Goal: Task Accomplishment & Management: Manage account settings

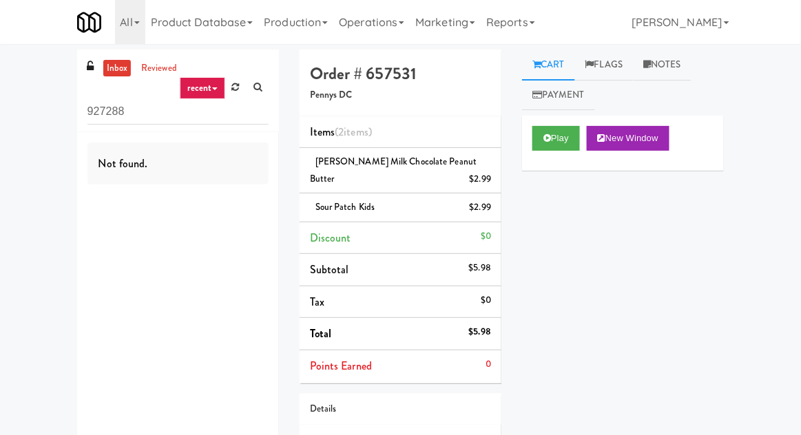
click at [238, 87] on icon at bounding box center [236, 87] width 8 height 9
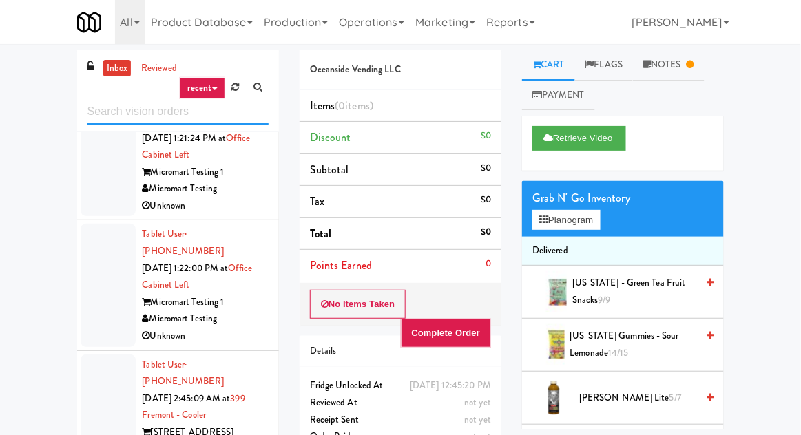
scroll to position [597, 0]
click at [105, 355] on div at bounding box center [108, 425] width 55 height 140
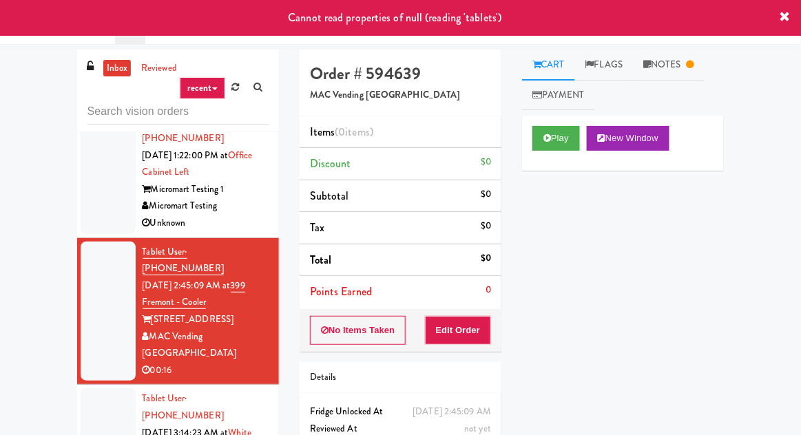
scroll to position [714, 0]
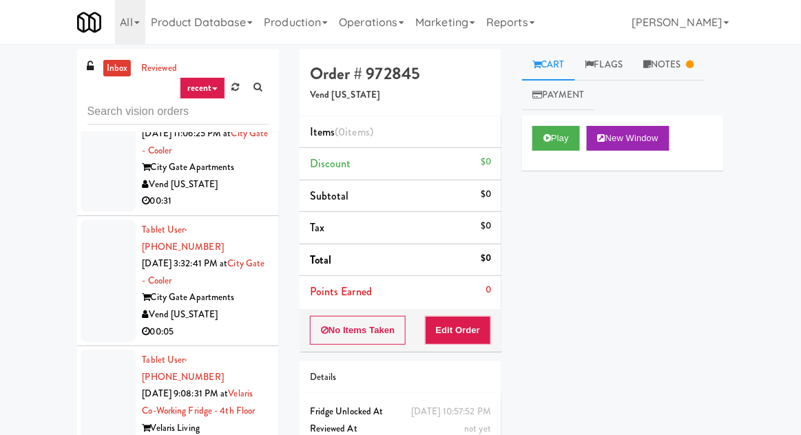
scroll to position [1357, 0]
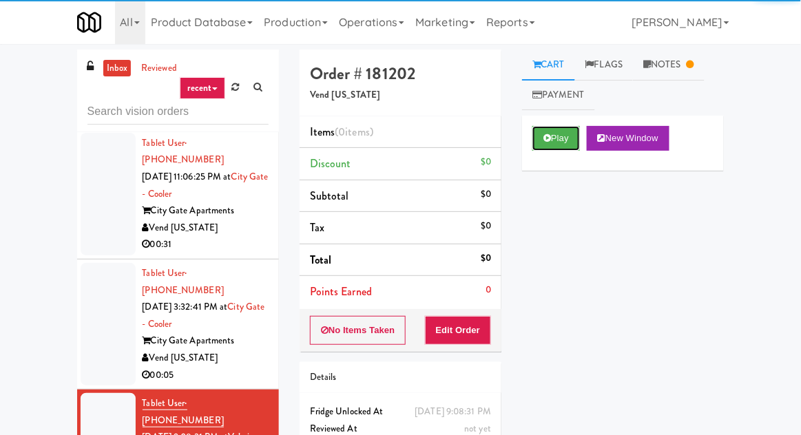
click at [564, 149] on button "Play" at bounding box center [557, 138] width 48 height 25
click at [800, 126] on div "inbox reviewed recent all unclear take inventory issue suspicious failed recent…" at bounding box center [400, 303] width 801 height 506
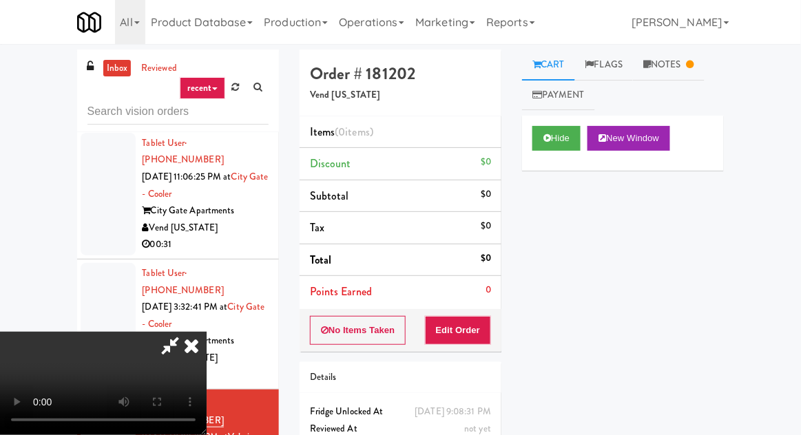
click at [662, 77] on link "Notes" at bounding box center [669, 65] width 72 height 31
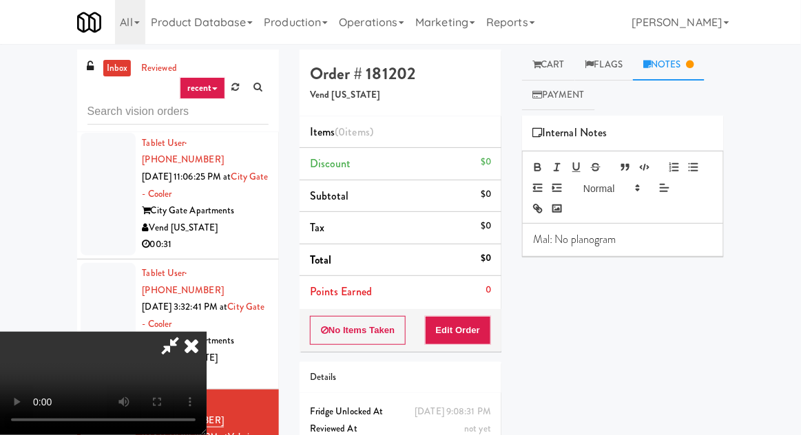
click at [568, 63] on link "Cart" at bounding box center [548, 65] width 53 height 31
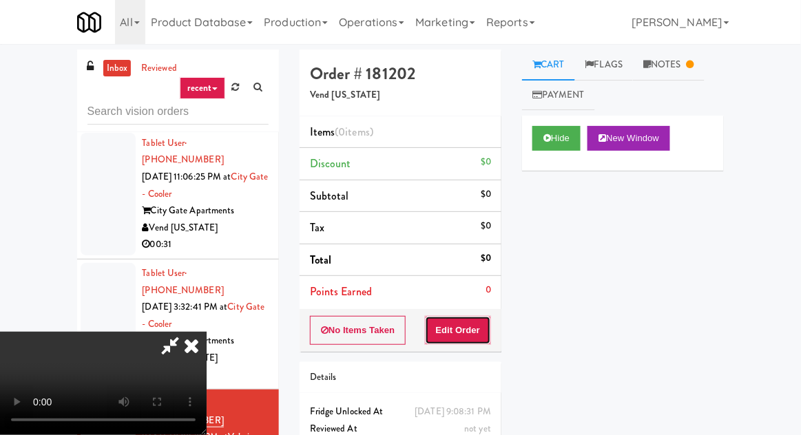
click at [485, 328] on button "Edit Order" at bounding box center [458, 330] width 67 height 29
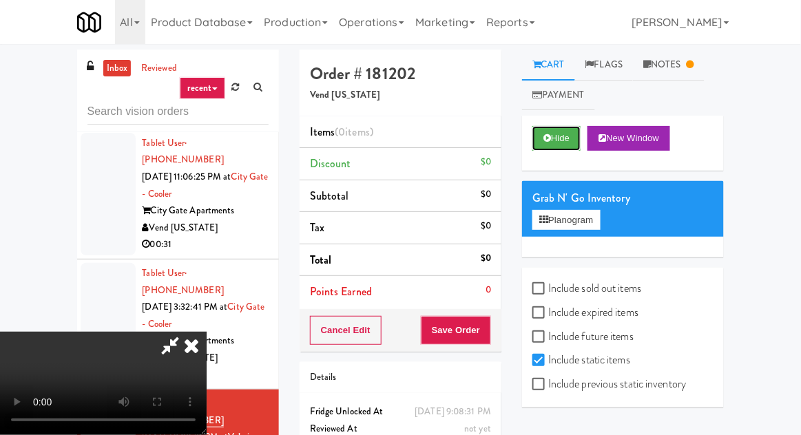
click at [570, 147] on button "Hide" at bounding box center [557, 138] width 48 height 25
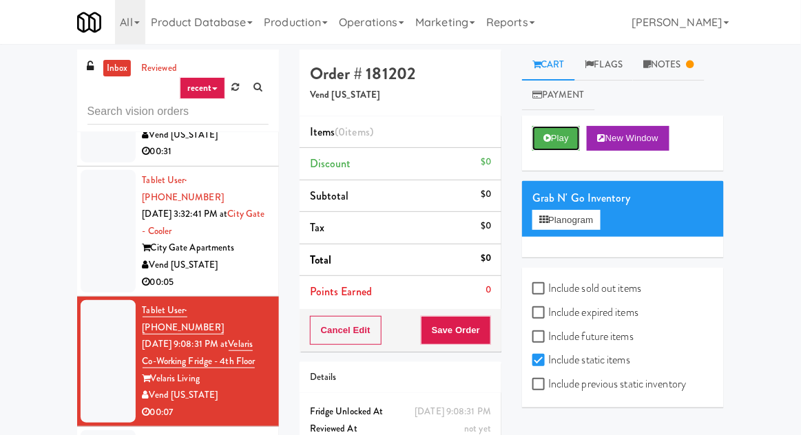
scroll to position [1449, 0]
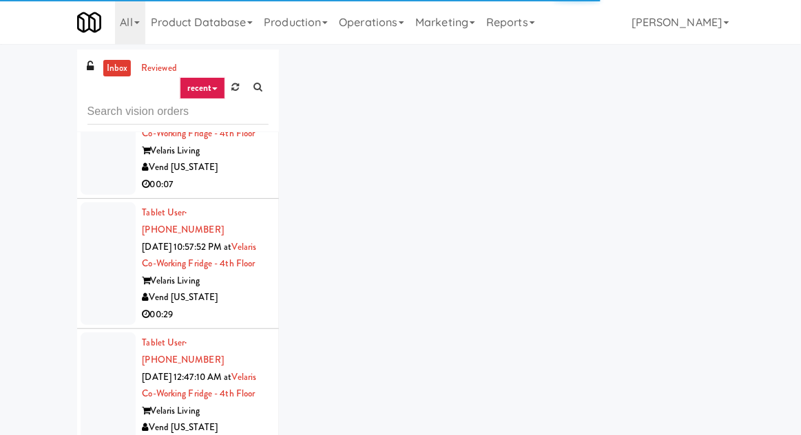
scroll to position [1678, 0]
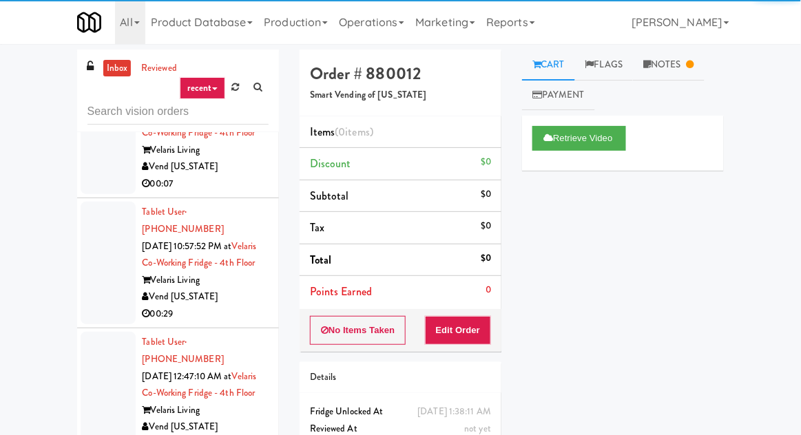
click at [675, 56] on link "Notes" at bounding box center [669, 65] width 72 height 31
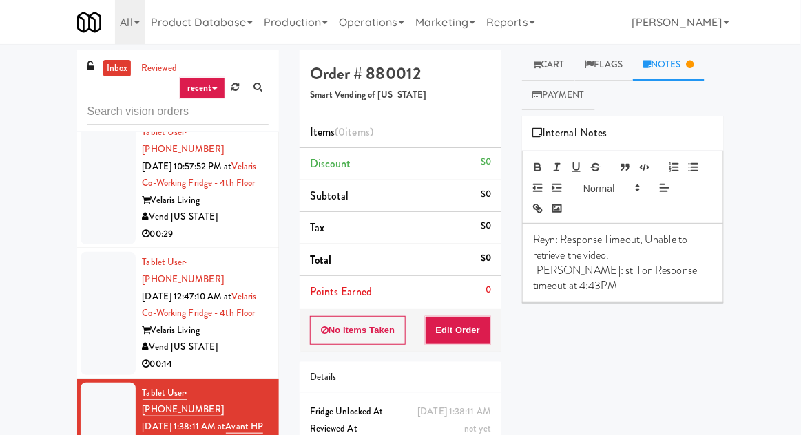
scroll to position [1757, 0]
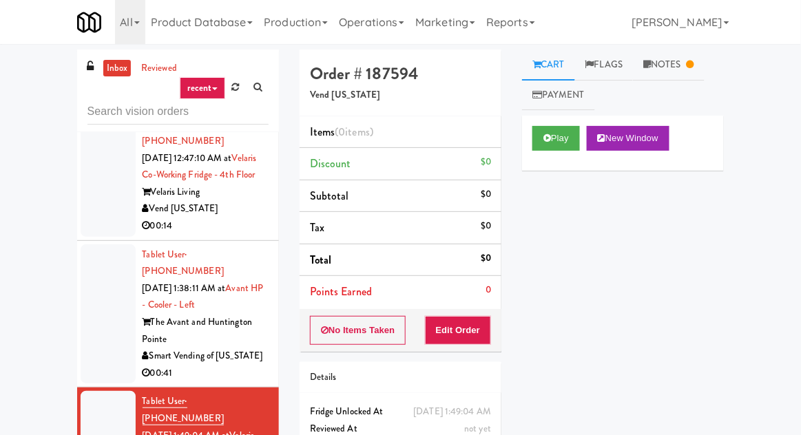
scroll to position [1904, 0]
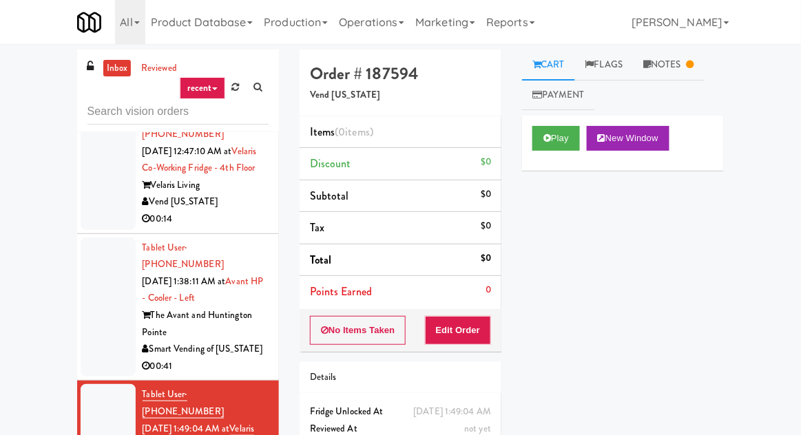
click at [666, 71] on link "Notes" at bounding box center [669, 65] width 72 height 31
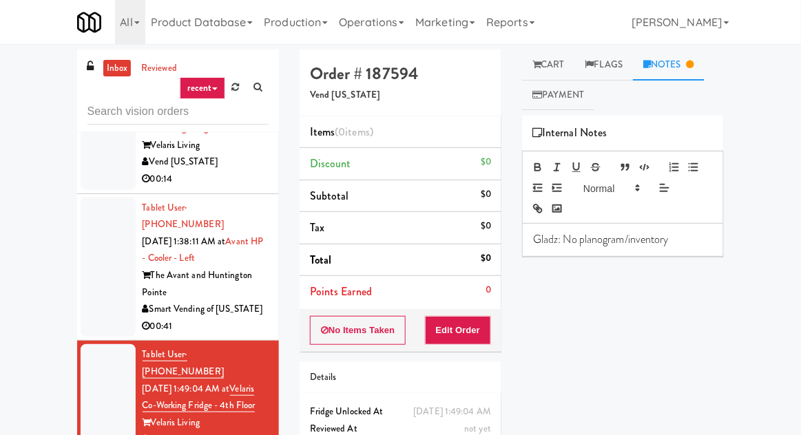
scroll to position [1942, 0]
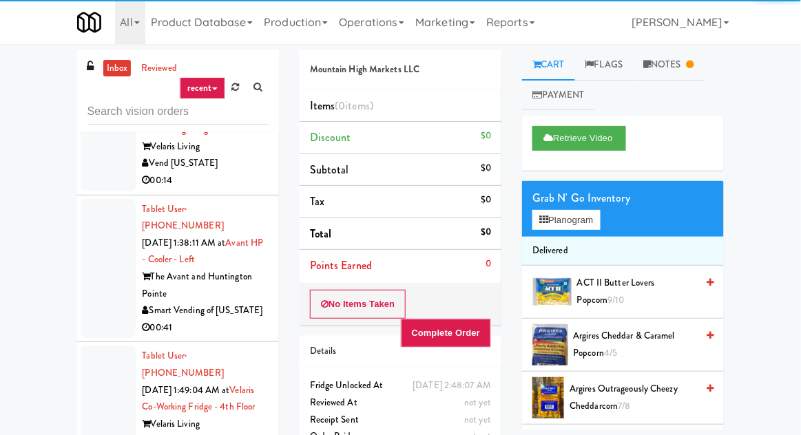
click at [674, 63] on link "Notes" at bounding box center [669, 65] width 72 height 31
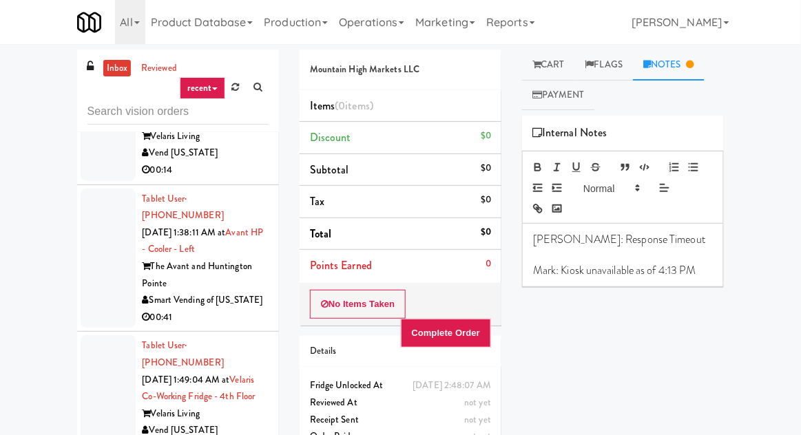
scroll to position [1946, 0]
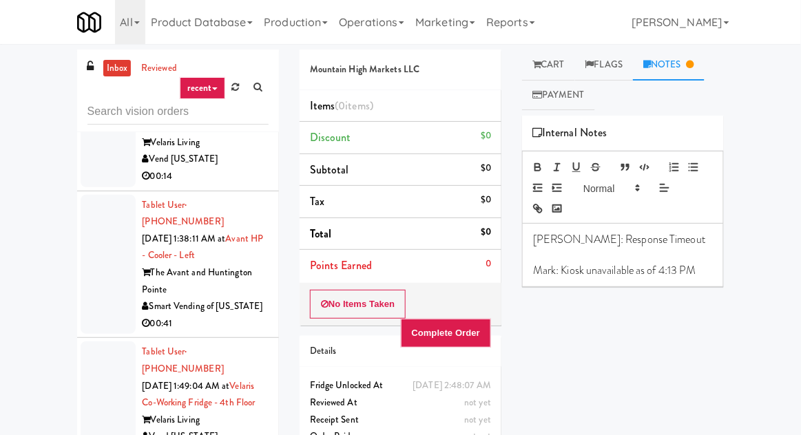
click at [567, 64] on link "Cart" at bounding box center [548, 65] width 53 height 31
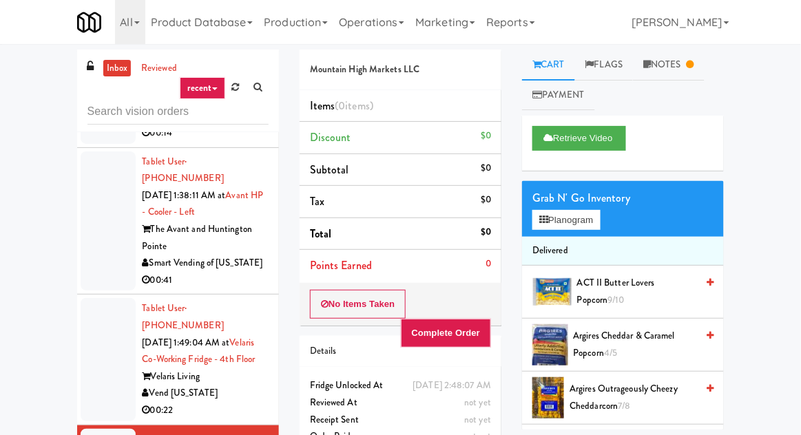
scroll to position [2005, 0]
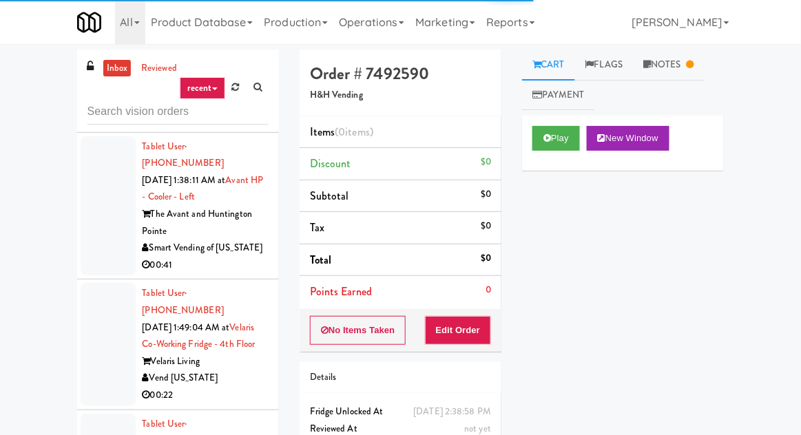
click at [688, 62] on link "Notes" at bounding box center [669, 65] width 72 height 31
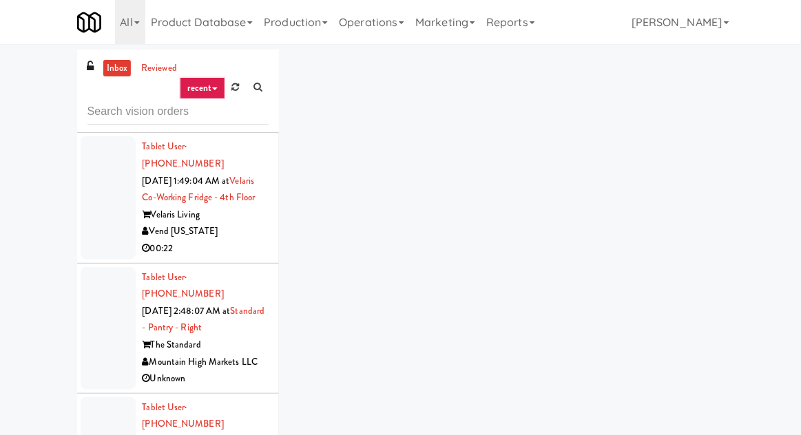
scroll to position [2150, 0]
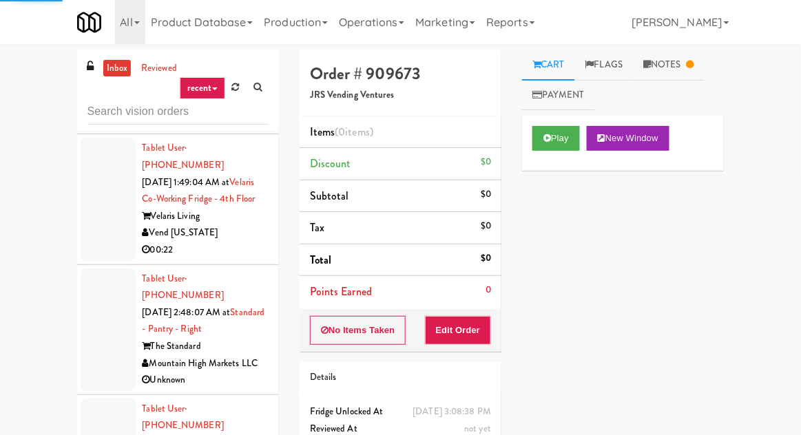
click at [681, 68] on link "Notes" at bounding box center [669, 65] width 72 height 31
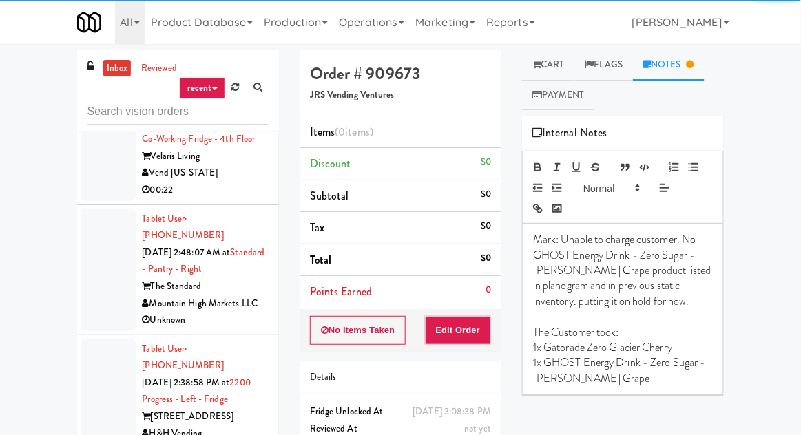
scroll to position [2211, 0]
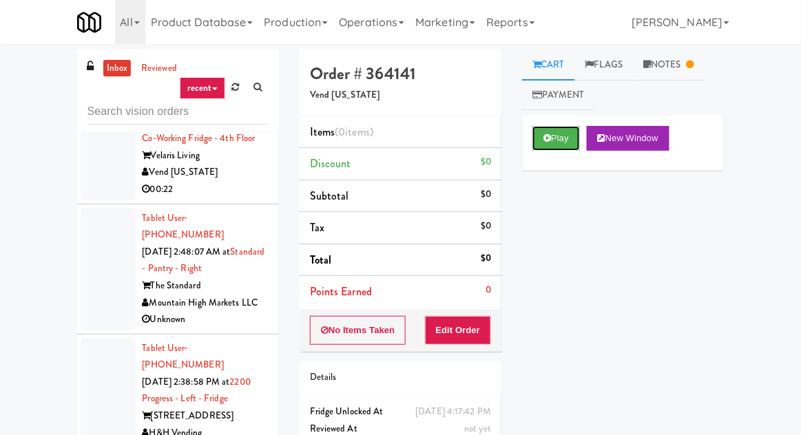
click at [561, 146] on button "Play" at bounding box center [557, 138] width 48 height 25
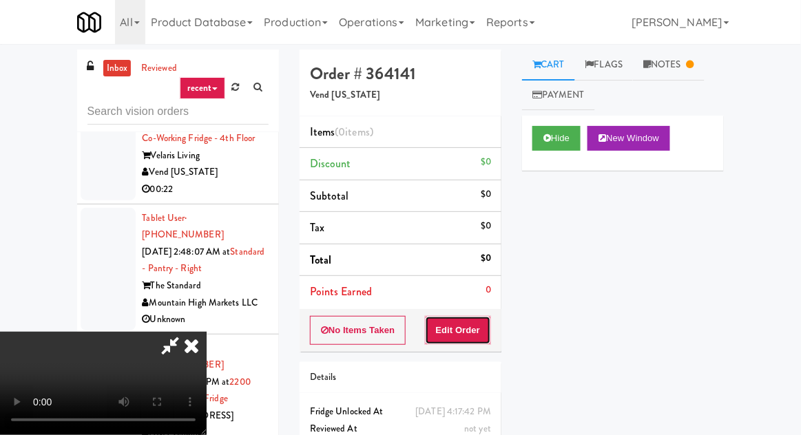
click at [481, 316] on button "Edit Order" at bounding box center [458, 330] width 67 height 29
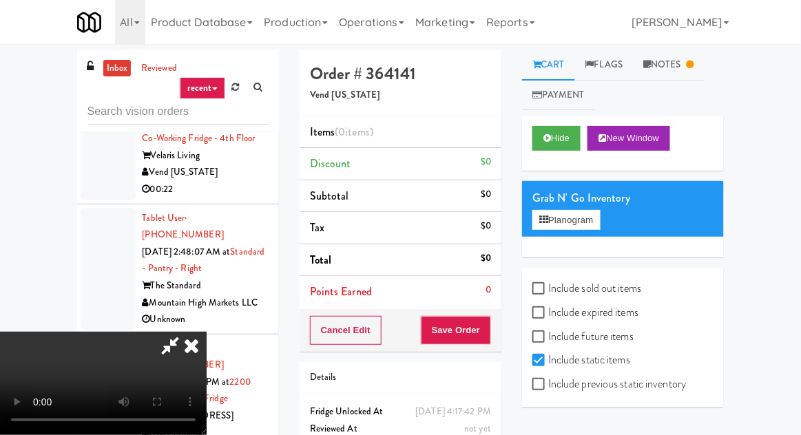
click at [677, 67] on link "Notes" at bounding box center [669, 65] width 72 height 31
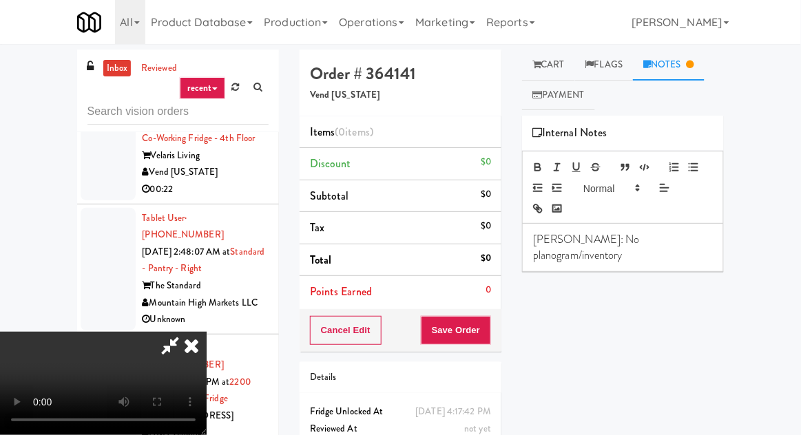
click at [561, 70] on link "Cart" at bounding box center [548, 65] width 53 height 31
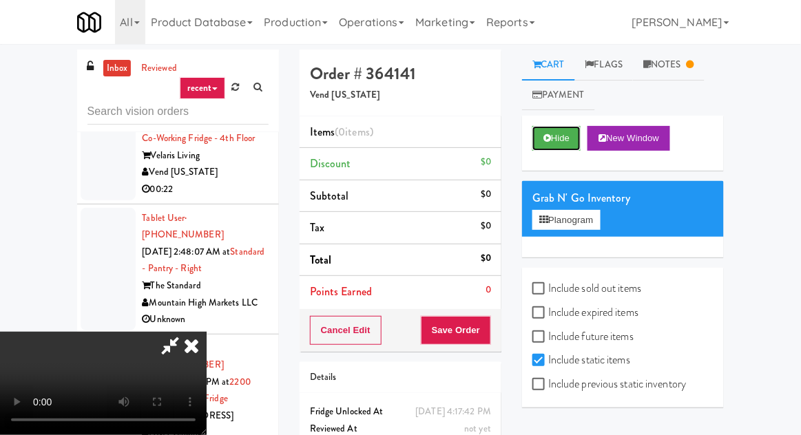
click at [553, 142] on button "Hide" at bounding box center [557, 138] width 48 height 25
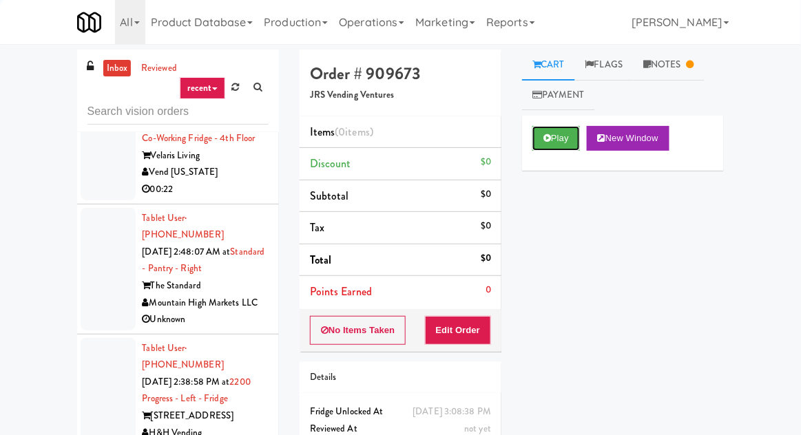
click at [555, 149] on button "Play" at bounding box center [557, 138] width 48 height 25
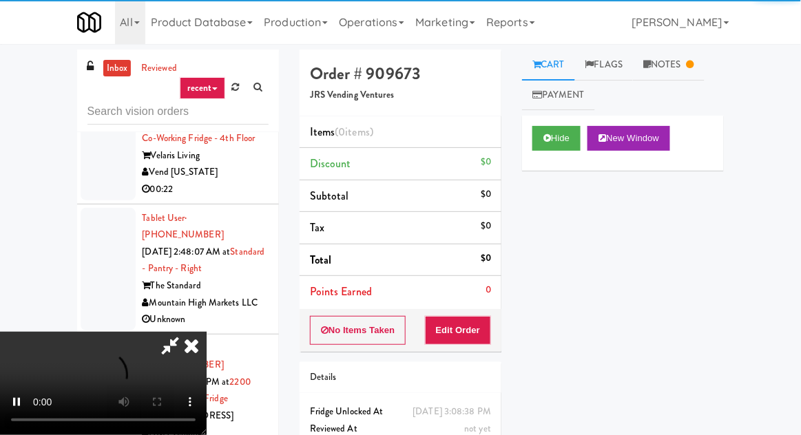
click at [686, 79] on link "Notes" at bounding box center [669, 65] width 72 height 31
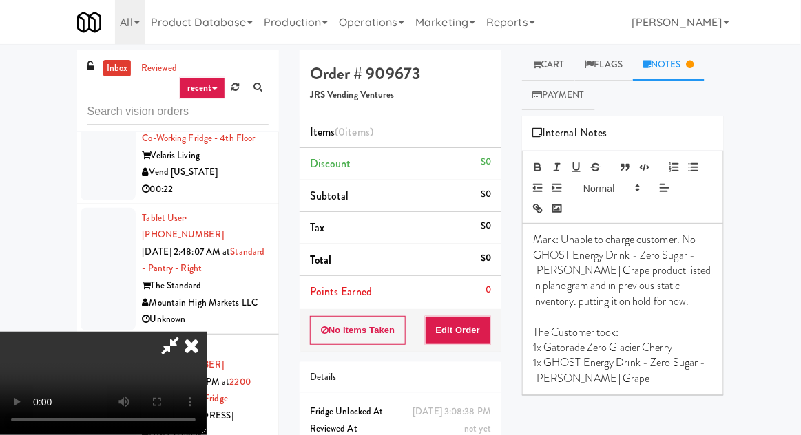
click at [573, 59] on link "Cart" at bounding box center [548, 65] width 53 height 31
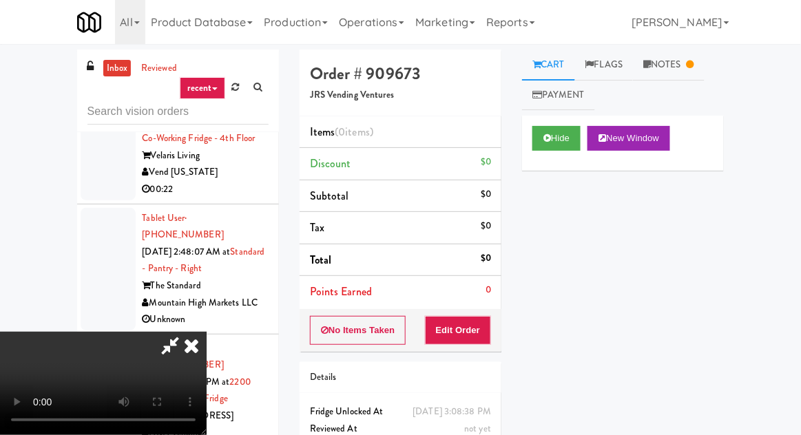
click at [800, 225] on div "inbox reviewed recent all unclear take inventory issue suspicious failed recent…" at bounding box center [400, 303] width 801 height 506
click at [489, 331] on button "Edit Order" at bounding box center [458, 330] width 67 height 29
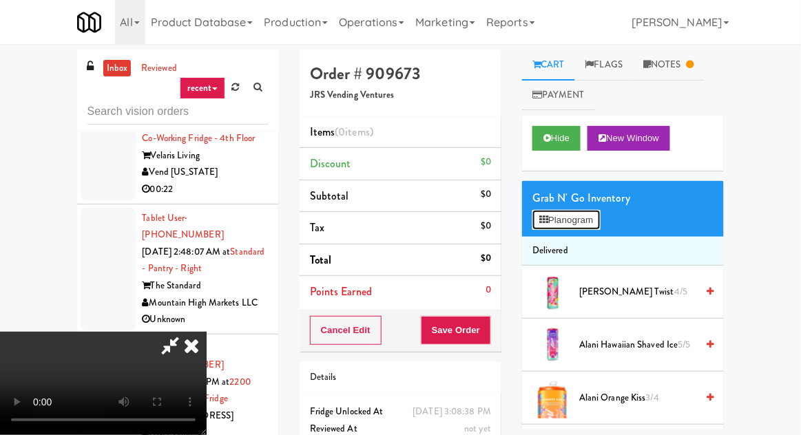
click at [577, 211] on button "Planogram" at bounding box center [567, 220] width 68 height 21
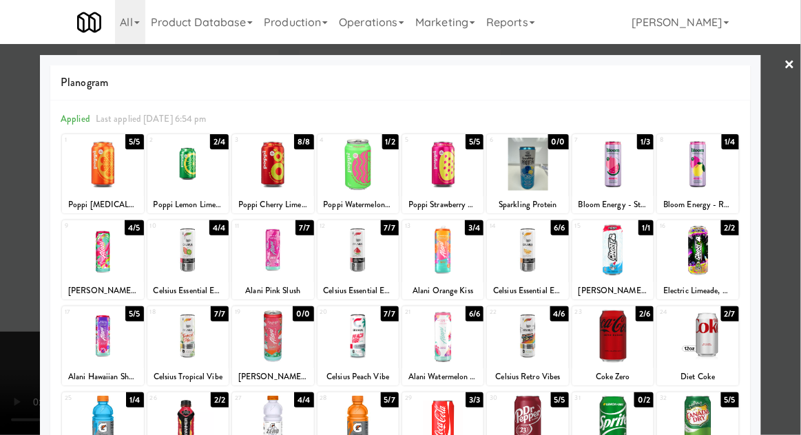
click at [612, 237] on div at bounding box center [613, 250] width 81 height 53
click at [32, 220] on div at bounding box center [400, 217] width 801 height 435
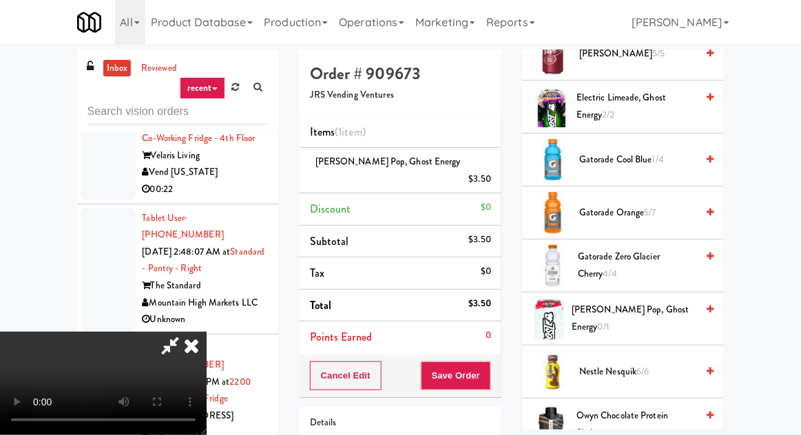
scroll to position [1247, 0]
click at [607, 248] on span "Gatorade Zero Glacier Cherry 4/4" at bounding box center [637, 265] width 118 height 34
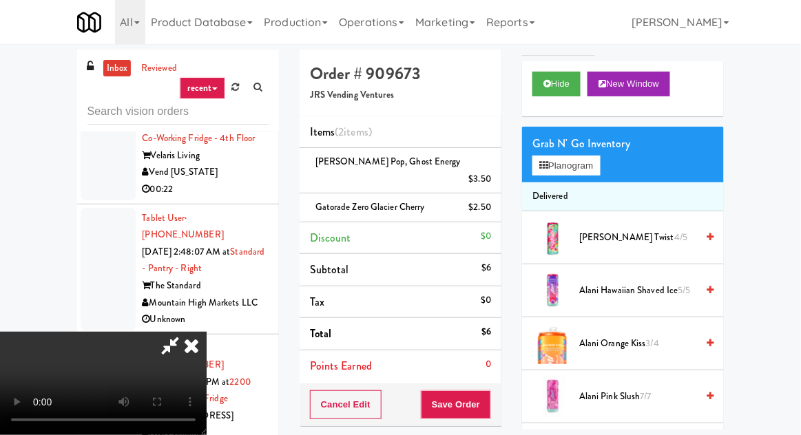
scroll to position [0, 0]
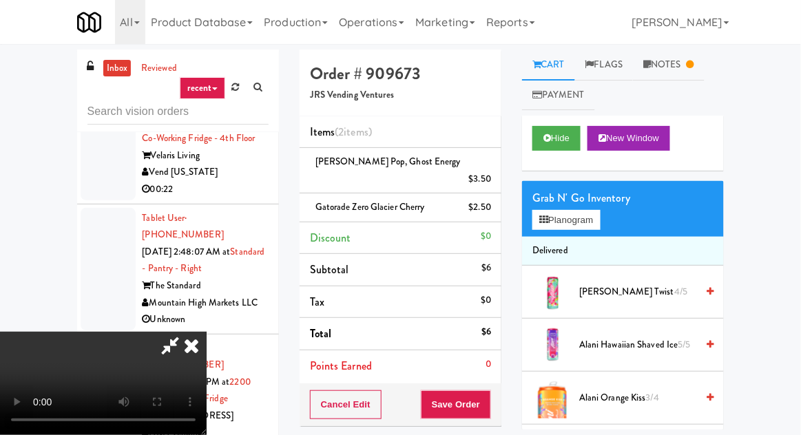
click at [683, 77] on link "Notes" at bounding box center [669, 65] width 72 height 31
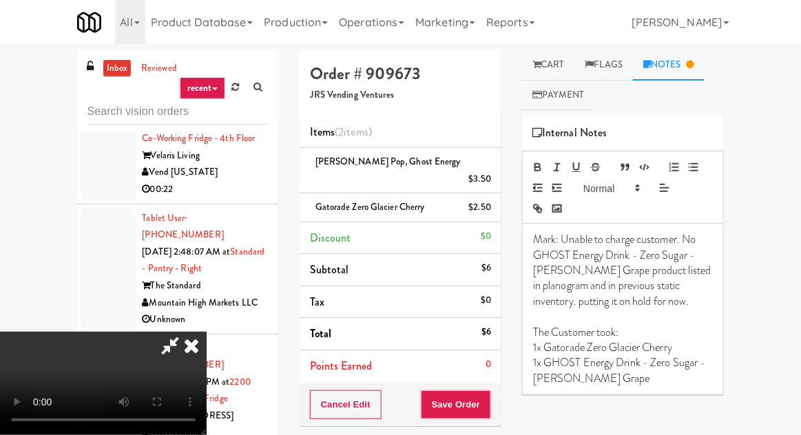
click at [643, 379] on p "1x GHOST Energy Drink - Zero Sugar - Welch's Grape" at bounding box center [623, 370] width 180 height 31
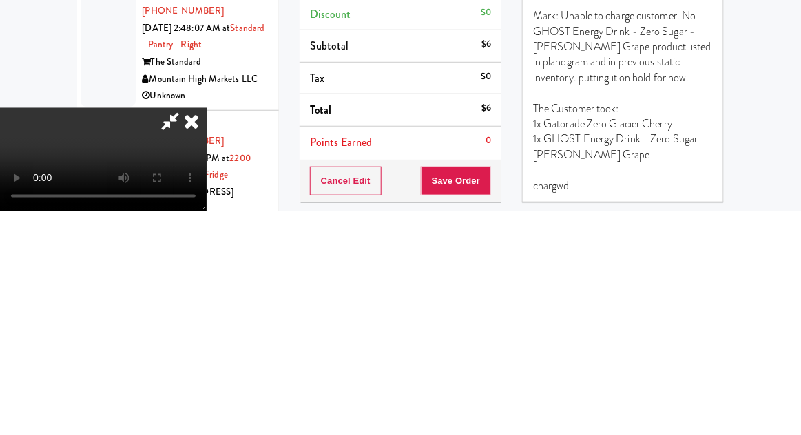
click at [649, 386] on p at bounding box center [623, 393] width 180 height 15
click at [552, 402] on p "chargwd" at bounding box center [623, 409] width 180 height 15
click at [530, 410] on div "Mark: Unable to charge customer. No GHOST Energy Drink - Zero Sugar - Welch's G…" at bounding box center [623, 325] width 200 height 202
click at [668, 400] on p at bounding box center [623, 393] width 180 height 15
click at [653, 406] on p "MAL: chargwd" at bounding box center [623, 409] width 180 height 15
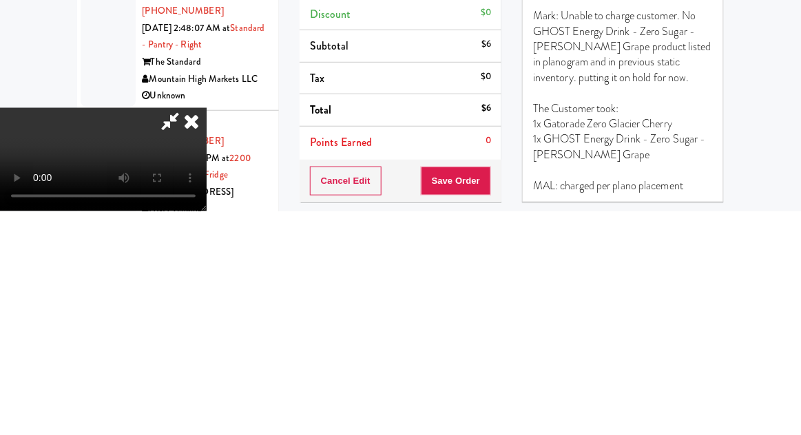
click at [734, 360] on div "inbox reviewed recent all unclear take inventory issue suspicious failed recent…" at bounding box center [400, 308] width 801 height 517
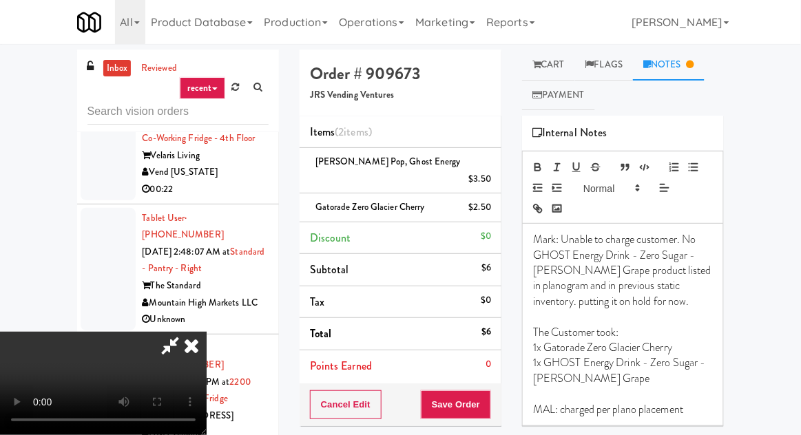
click at [207, 332] on icon at bounding box center [191, 346] width 30 height 28
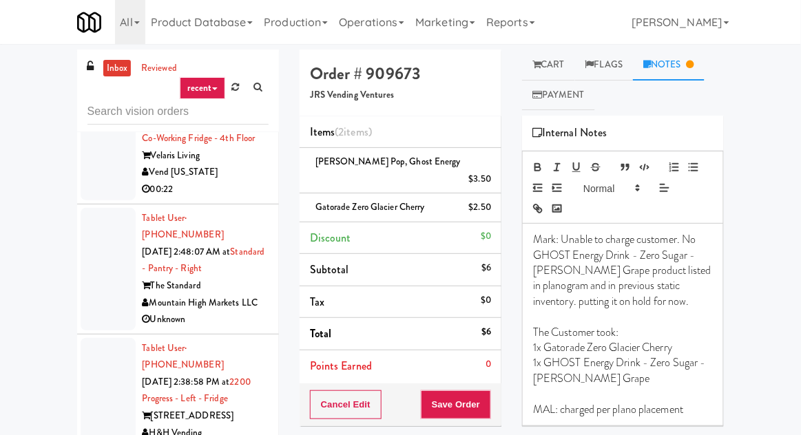
click at [697, 415] on p "MAL: charged per plano placement" at bounding box center [623, 409] width 180 height 15
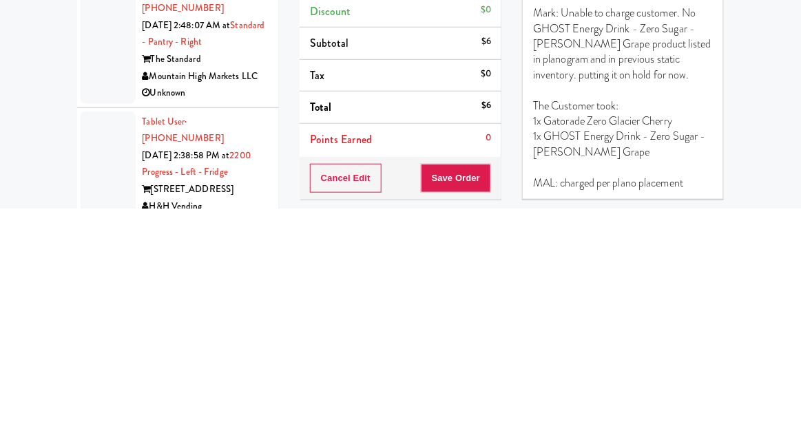
click at [609, 408] on p "MAL: charged per plano placement" at bounding box center [623, 409] width 180 height 15
click at [590, 414] on p "MAL: charged per plano placement" at bounding box center [623, 409] width 180 height 15
click at [602, 412] on p "MAL: charged per plano placement" at bounding box center [623, 409] width 180 height 15
click at [595, 410] on p "MAL: charged per plano placement" at bounding box center [623, 409] width 180 height 15
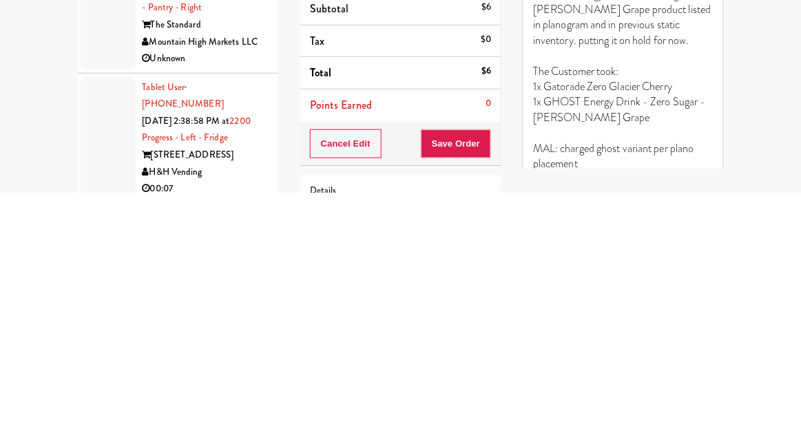
click at [483, 305] on div "$6" at bounding box center [487, 313] width 10 height 17
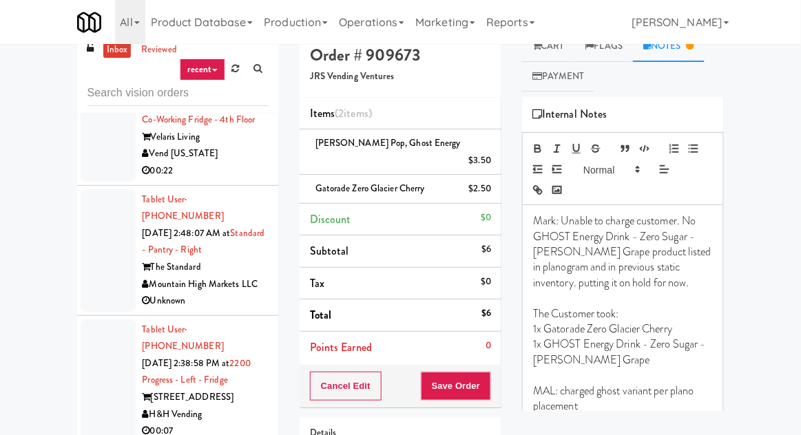
click at [502, 368] on div "Cancel Edit Save Order" at bounding box center [401, 386] width 202 height 43
click at [460, 372] on button "Save Order" at bounding box center [456, 386] width 70 height 29
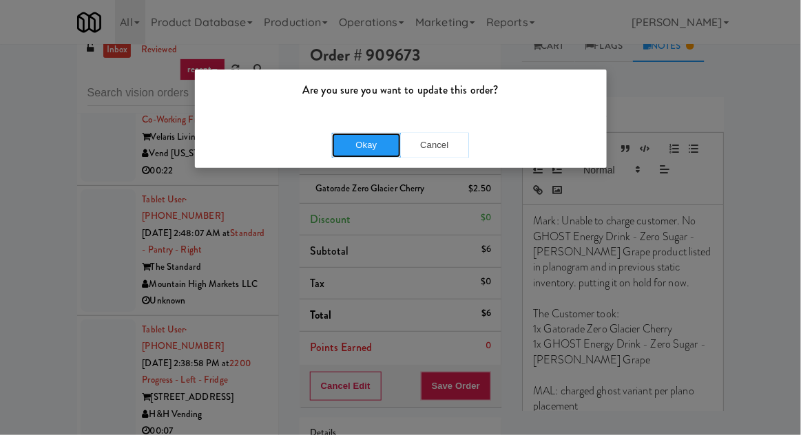
click at [364, 145] on button "Okay" at bounding box center [366, 145] width 69 height 25
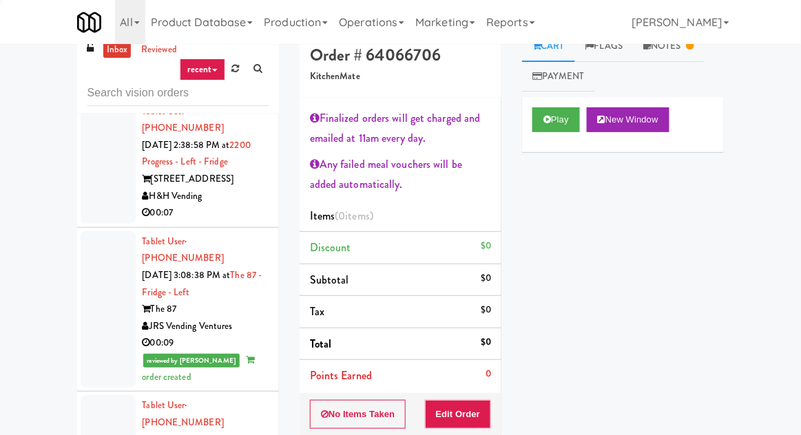
scroll to position [2437, 0]
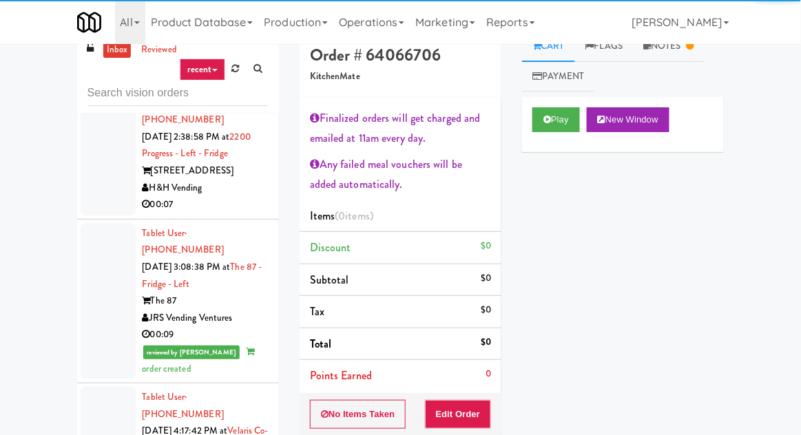
click at [667, 52] on link "Notes" at bounding box center [669, 46] width 72 height 31
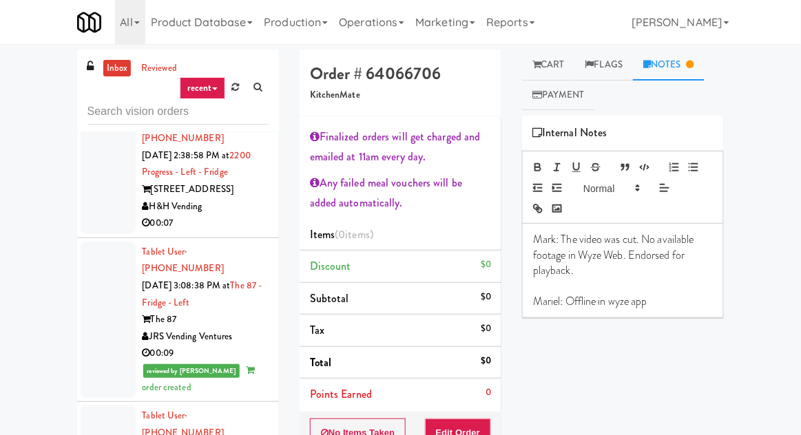
scroll to position [0, 0]
click at [539, 63] on icon at bounding box center [537, 64] width 8 height 9
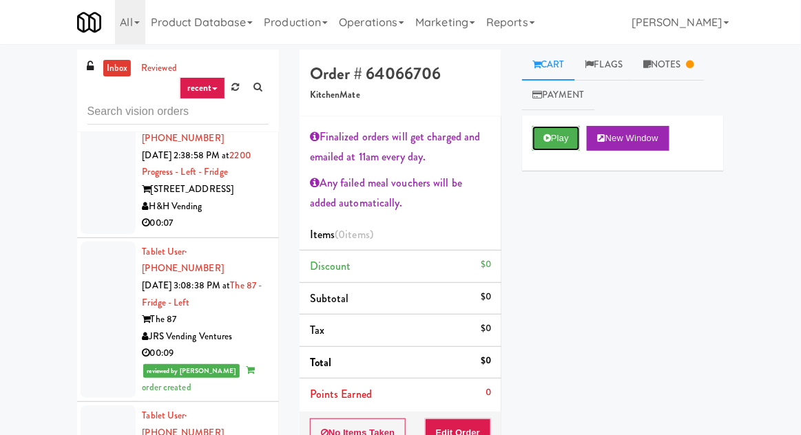
click at [548, 138] on icon at bounding box center [548, 138] width 8 height 9
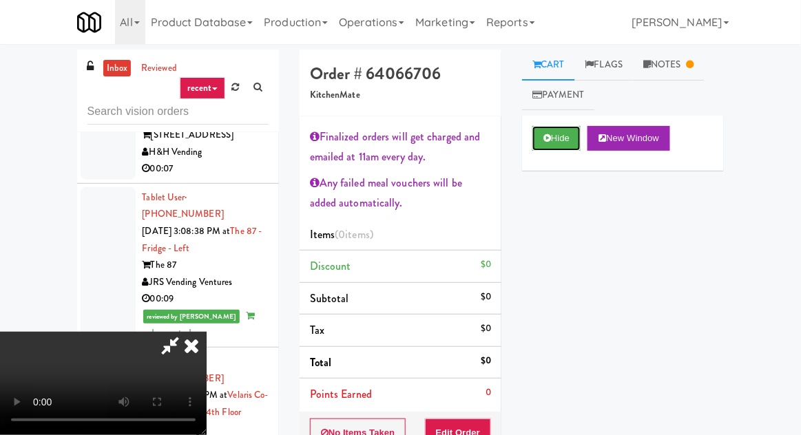
scroll to position [83, 0]
click at [489, 429] on button "Edit Order" at bounding box center [458, 433] width 67 height 29
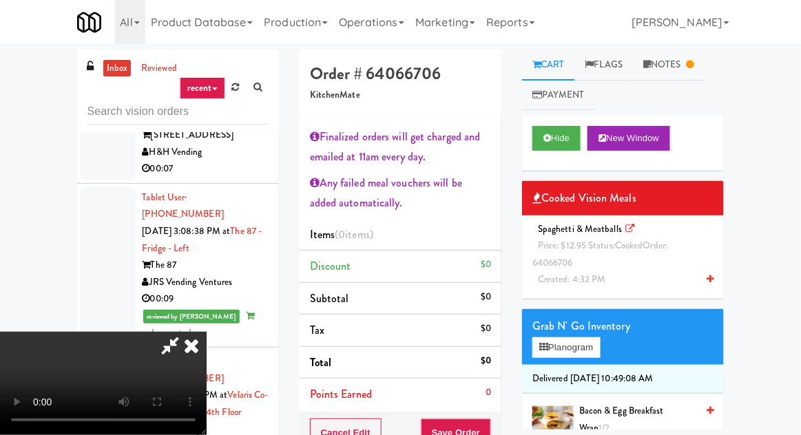
scroll to position [0, 0]
click at [595, 262] on div "Spaghetti & Meatballs Price: $12.95 Status: cooked Order: 64066706 Created: 4:3…" at bounding box center [623, 255] width 181 height 68
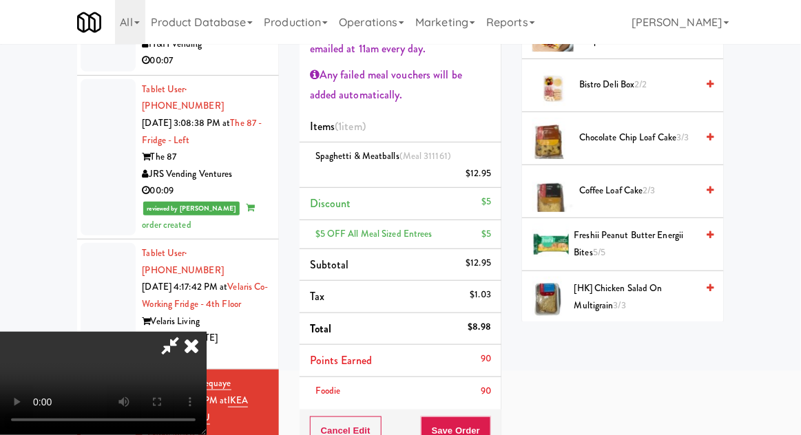
scroll to position [227, 0]
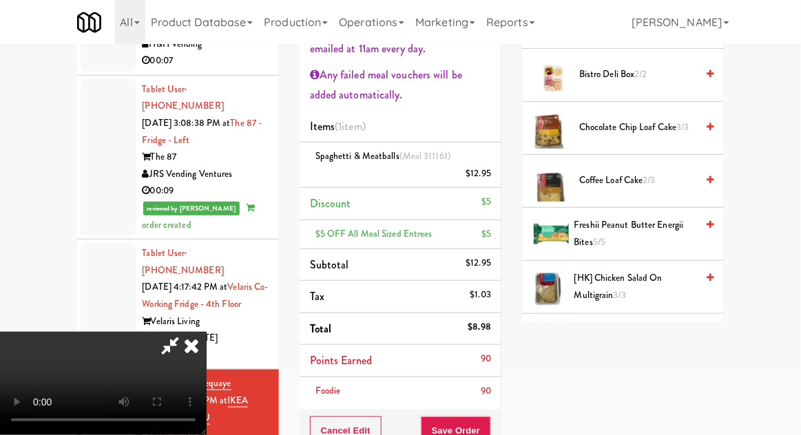
click at [592, 285] on span "[HK] Chicken Salad on Multigrain 3/3" at bounding box center [636, 287] width 122 height 34
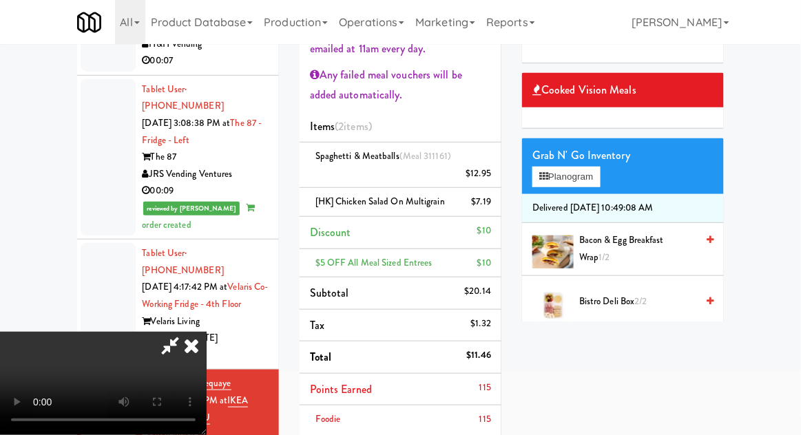
scroll to position [0, 0]
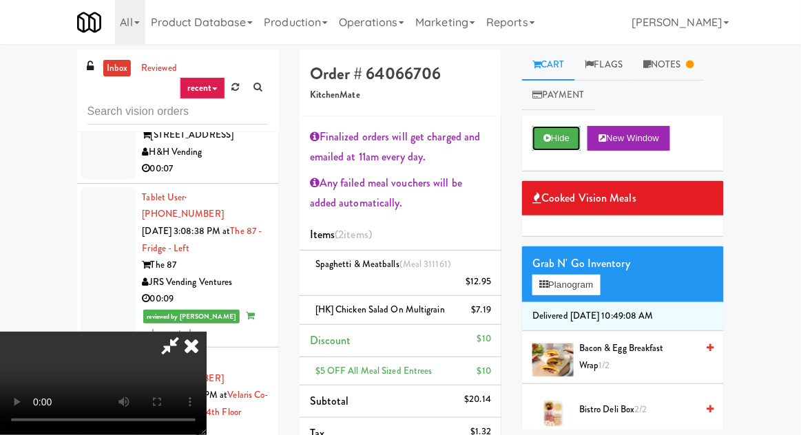
click at [561, 146] on button "Hide" at bounding box center [557, 138] width 48 height 25
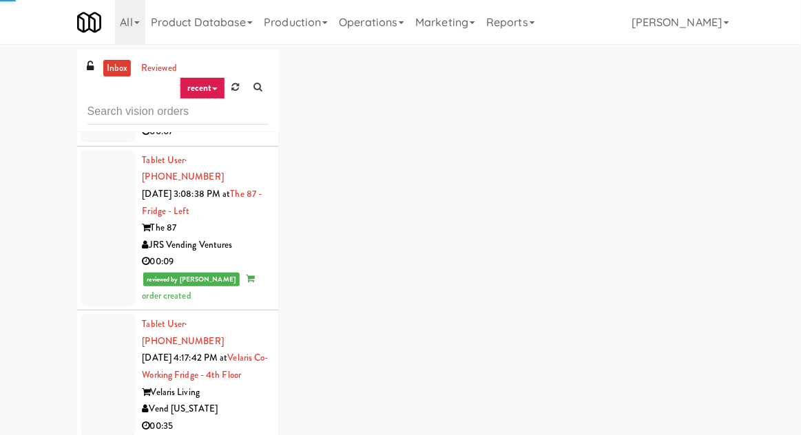
scroll to position [2561, 0]
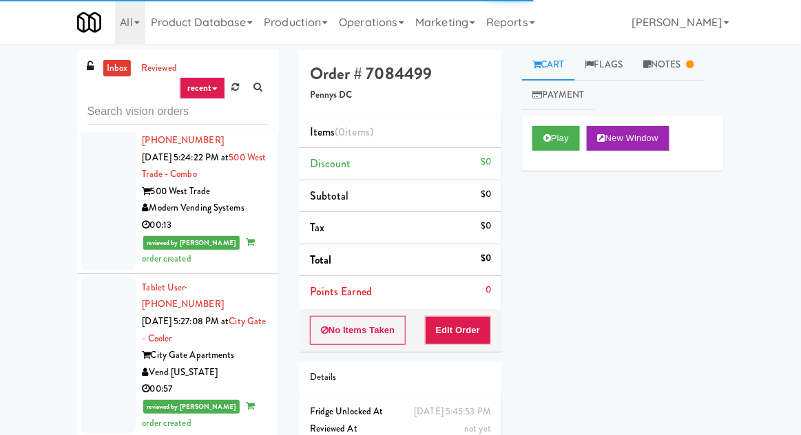
scroll to position [3092, 0]
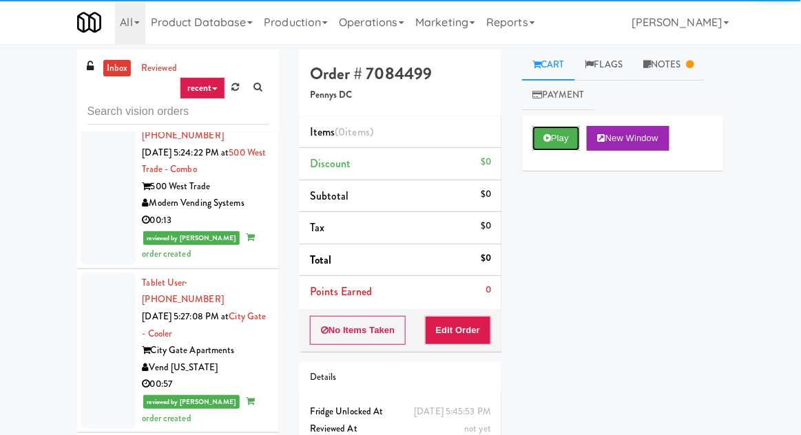
click at [550, 138] on icon at bounding box center [548, 138] width 8 height 9
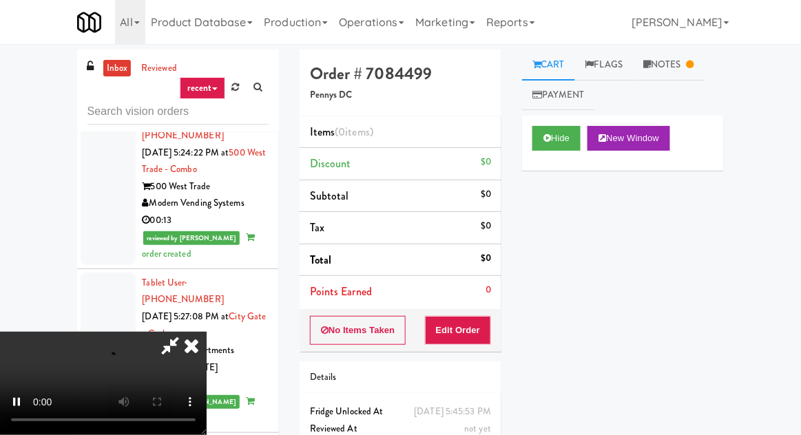
click at [639, 78] on link "Notes" at bounding box center [669, 65] width 72 height 31
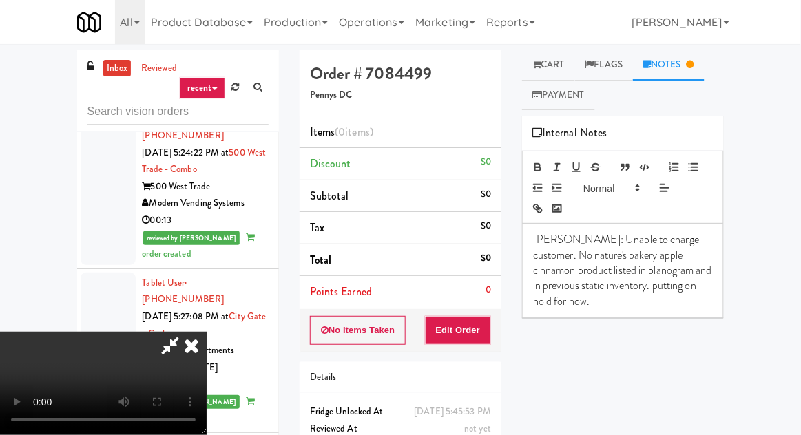
click at [559, 68] on link "Cart" at bounding box center [548, 65] width 53 height 31
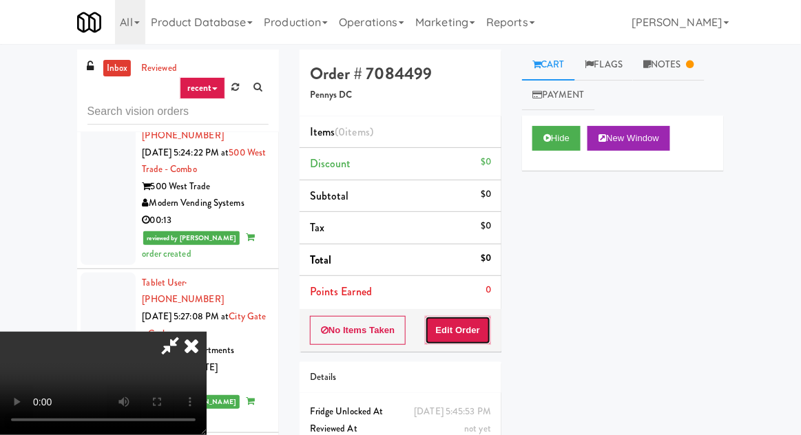
click at [491, 338] on button "Edit Order" at bounding box center [458, 330] width 67 height 29
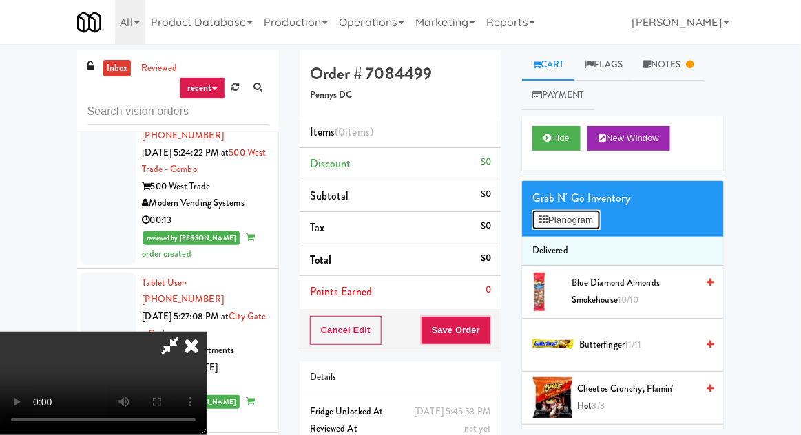
click at [579, 216] on button "Planogram" at bounding box center [567, 220] width 68 height 21
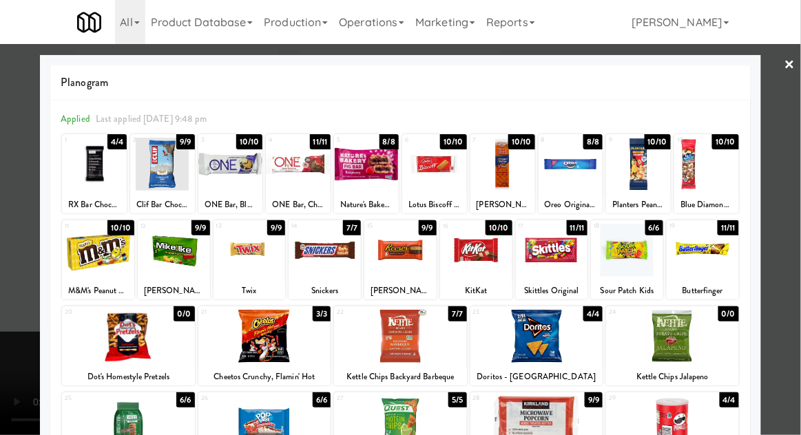
click at [374, 170] on div at bounding box center [366, 164] width 65 height 53
click at [32, 261] on div at bounding box center [400, 217] width 801 height 435
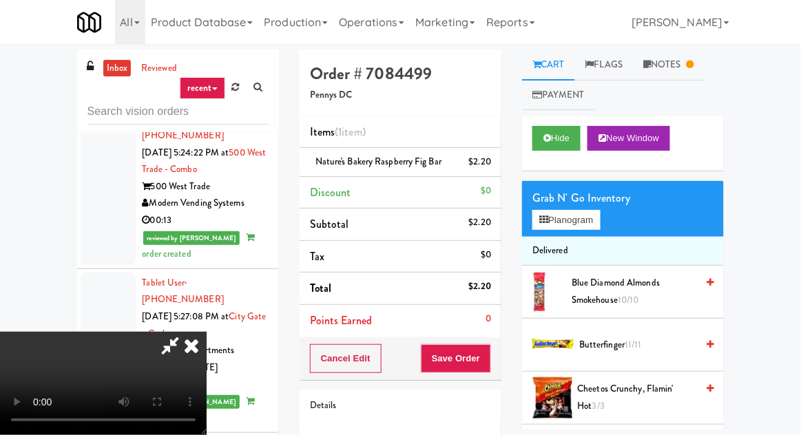
click at [207, 332] on icon at bounding box center [191, 346] width 30 height 28
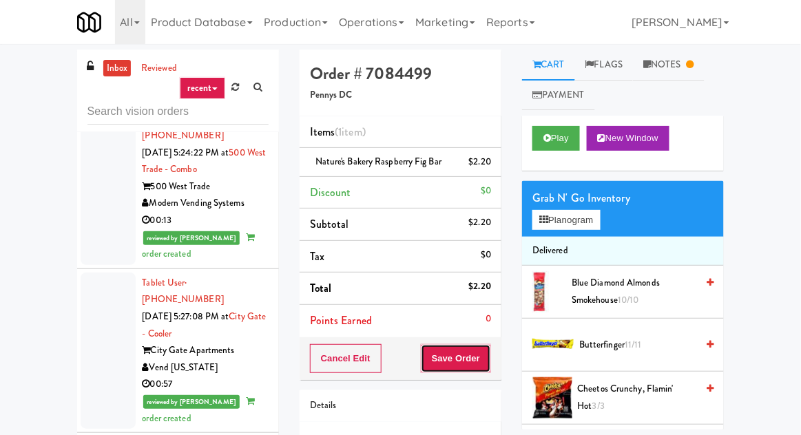
click at [480, 355] on button "Save Order" at bounding box center [456, 358] width 70 height 29
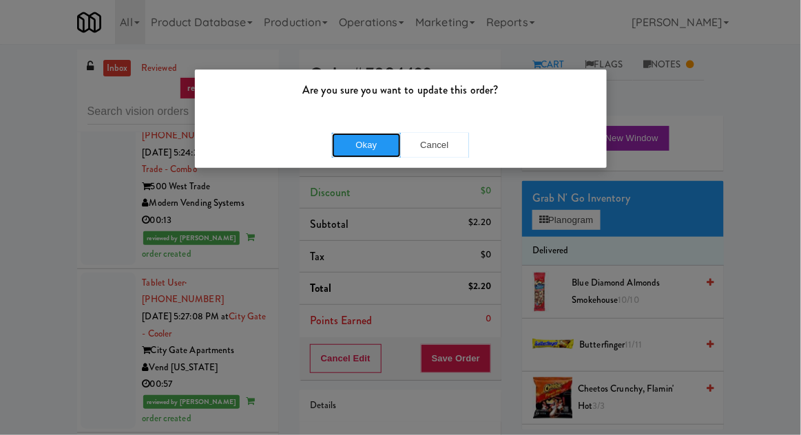
click at [351, 152] on button "Okay" at bounding box center [366, 145] width 69 height 25
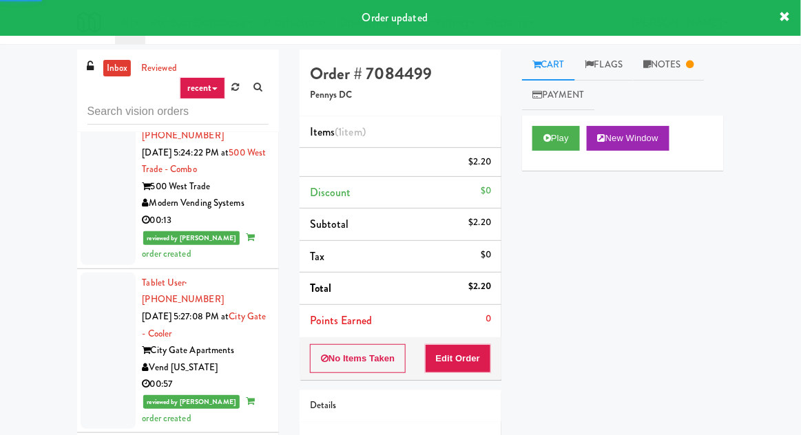
click at [654, 54] on link "Notes" at bounding box center [669, 65] width 72 height 31
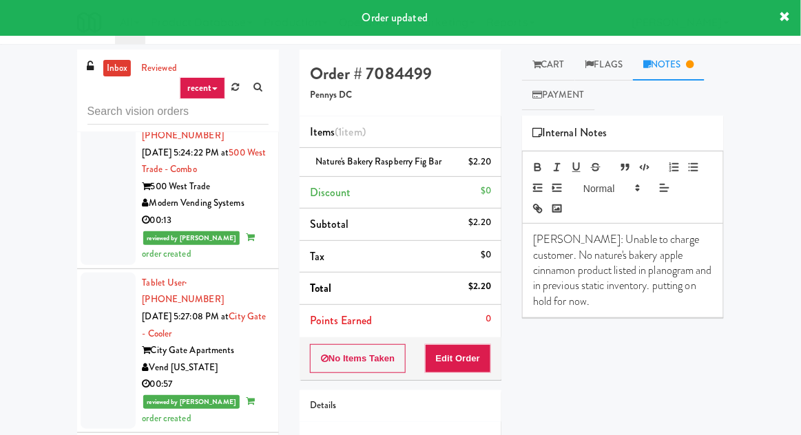
click at [709, 291] on p "James: Unable to charge customer. No nature's bakery apple cinnamon product lis…" at bounding box center [623, 270] width 180 height 77
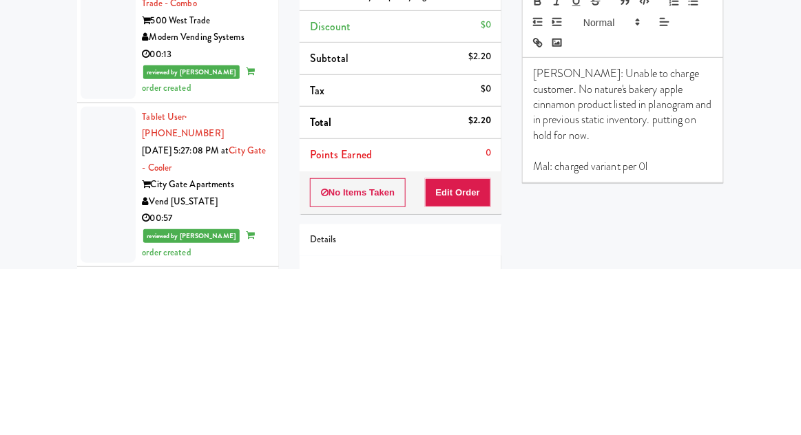
click at [460, 198] on li "Discount $0" at bounding box center [401, 193] width 202 height 32
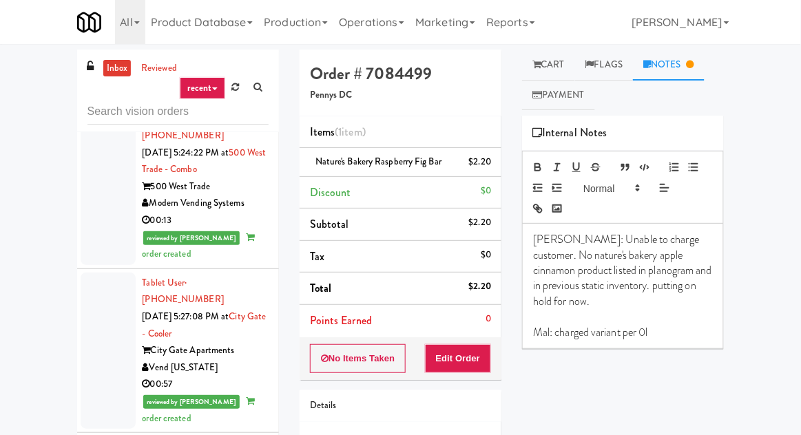
click at [759, 224] on div "inbox reviewed recent all unclear take inventory issue suspicious failed recent…" at bounding box center [400, 303] width 801 height 506
click at [685, 325] on p "Mal: charged variant per 0l" at bounding box center [623, 332] width 180 height 15
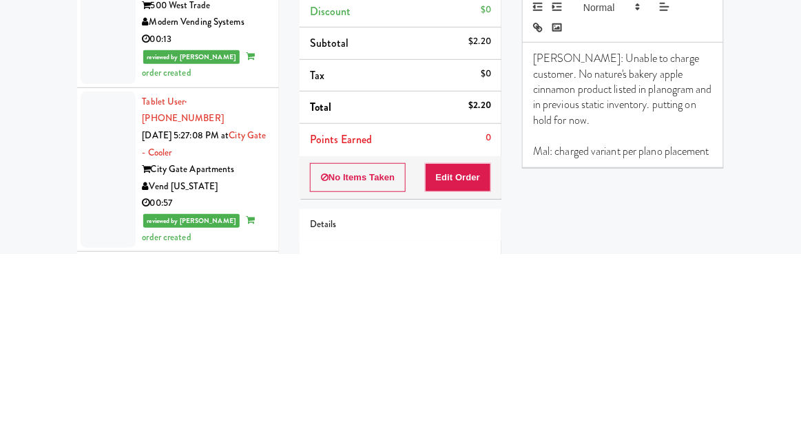
click at [611, 347] on div "Play New Window Primary Flag Clear Flag if unable to determine what was taken o…" at bounding box center [623, 374] width 202 height 517
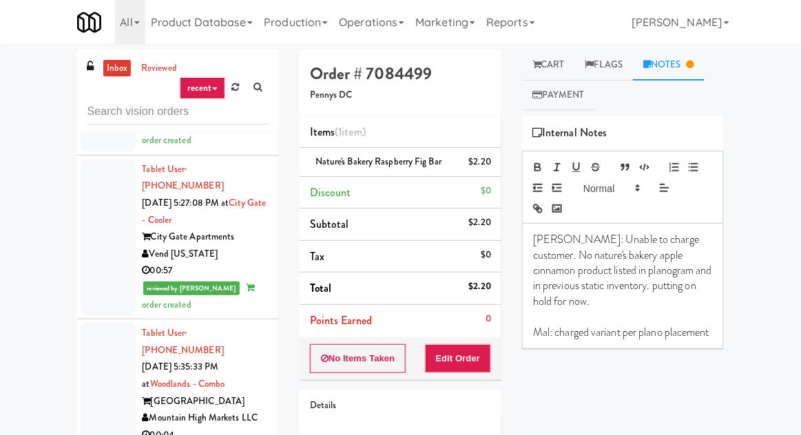
scroll to position [3205, 0]
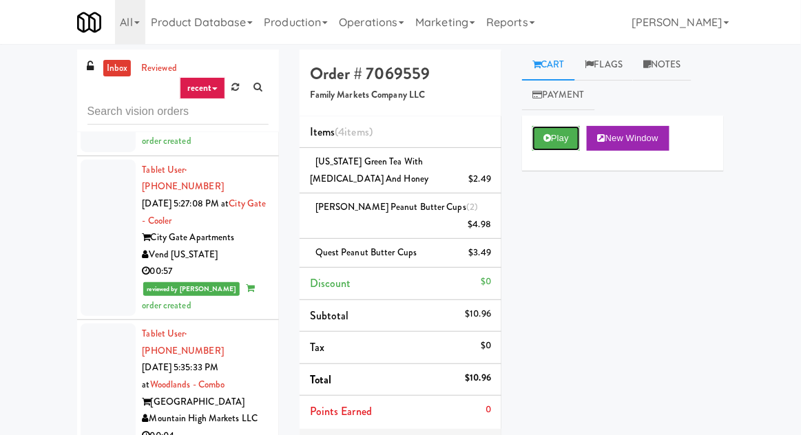
click at [570, 144] on button "Play" at bounding box center [557, 138] width 48 height 25
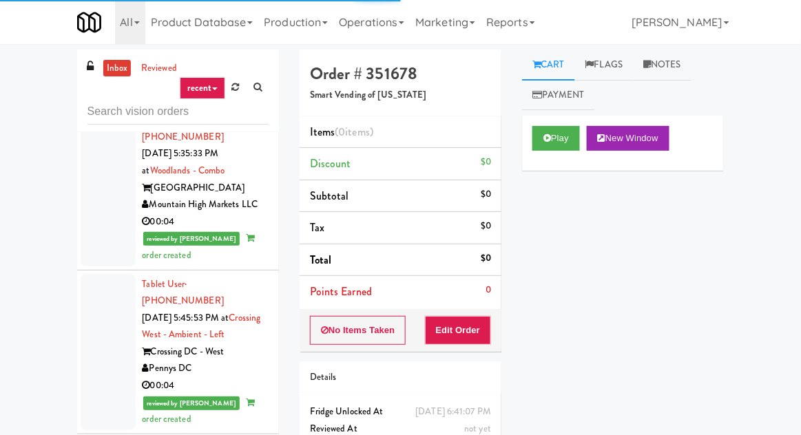
scroll to position [3419, 0]
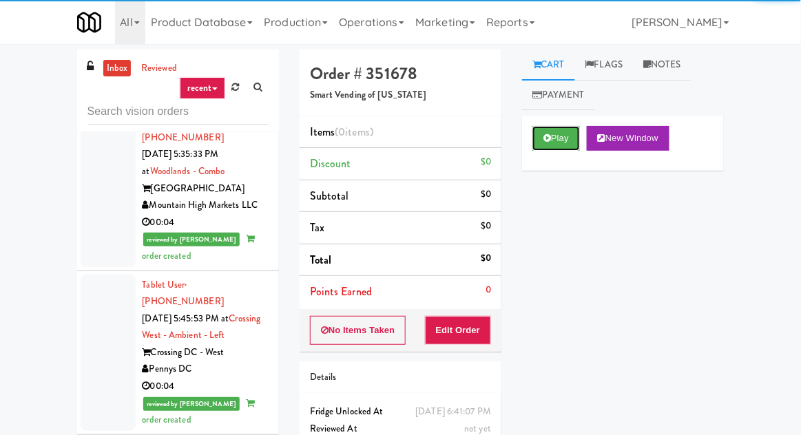
click at [545, 141] on icon at bounding box center [548, 138] width 8 height 9
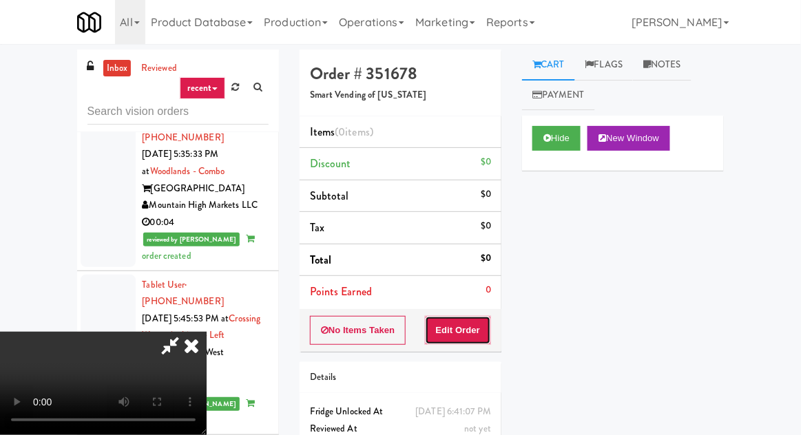
click at [454, 325] on button "Edit Order" at bounding box center [458, 330] width 67 height 29
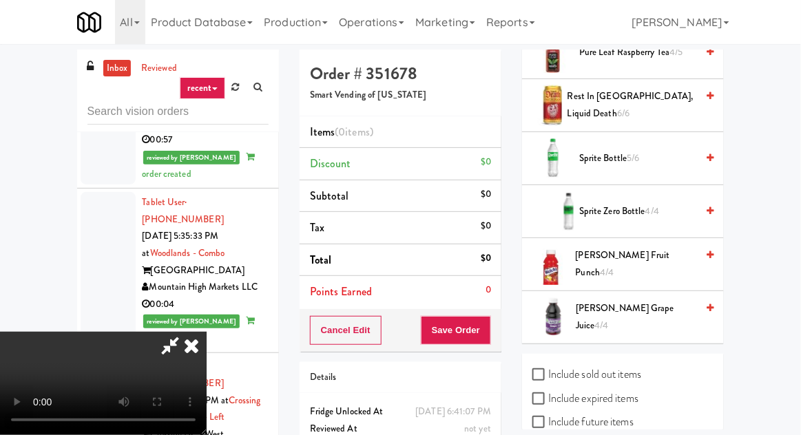
scroll to position [116, 0]
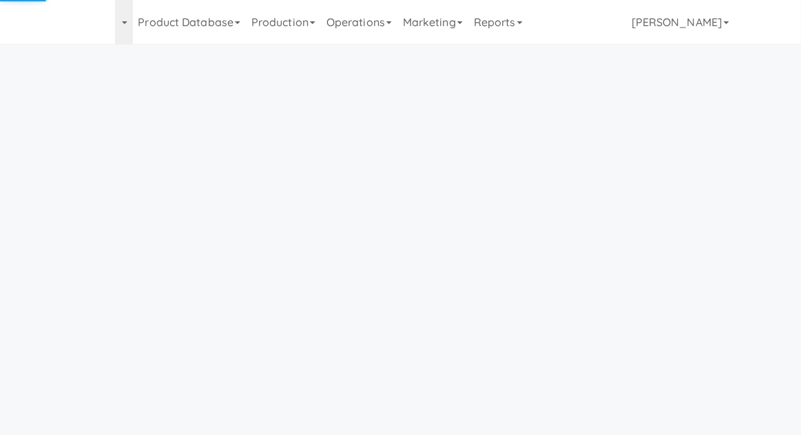
scroll to position [44, 0]
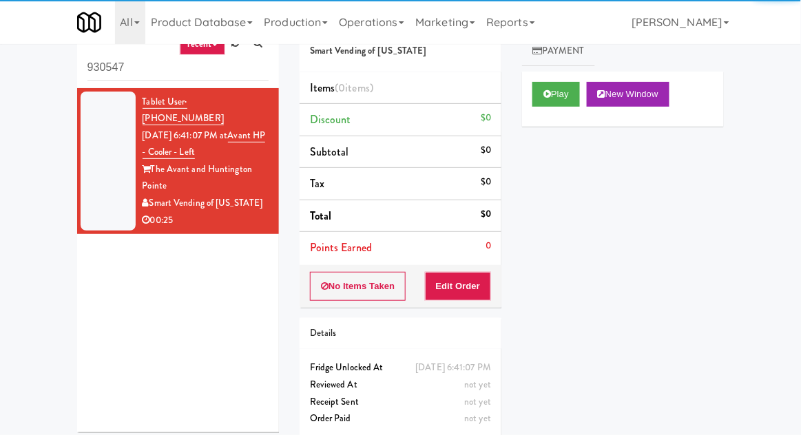
click at [52, 80] on div "inbox reviewed recent all unclear take inventory issue suspicious failed recent…" at bounding box center [400, 227] width 801 height 443
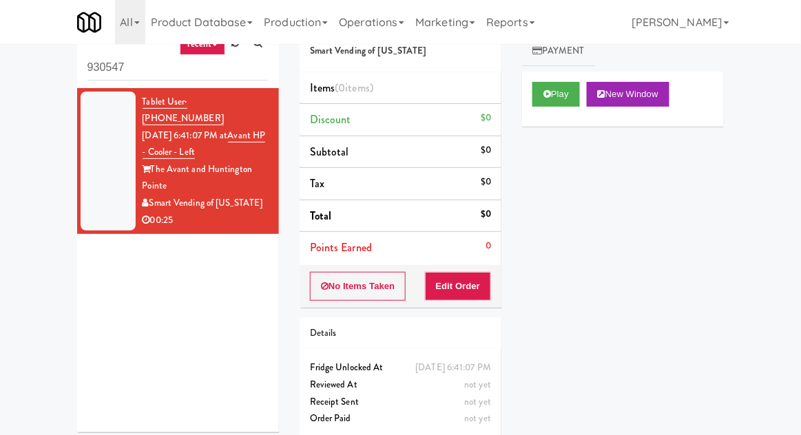
click at [239, 52] on link at bounding box center [235, 43] width 21 height 21
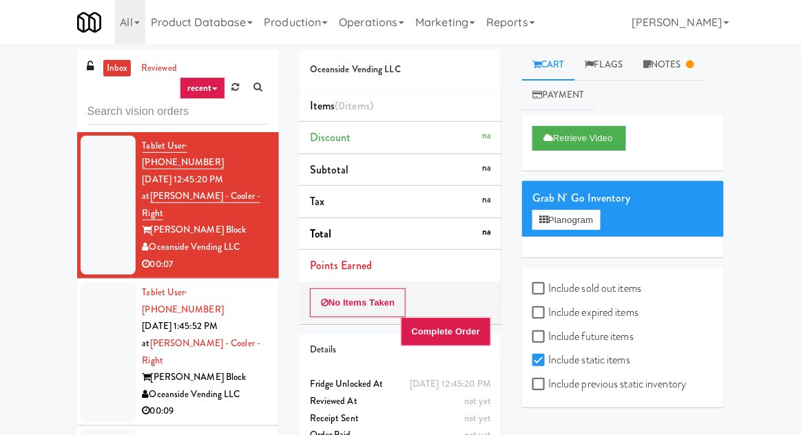
click at [19, 153] on div "inbox reviewed recent all unclear take inventory issue suspicious failed recent…" at bounding box center [400, 303] width 801 height 506
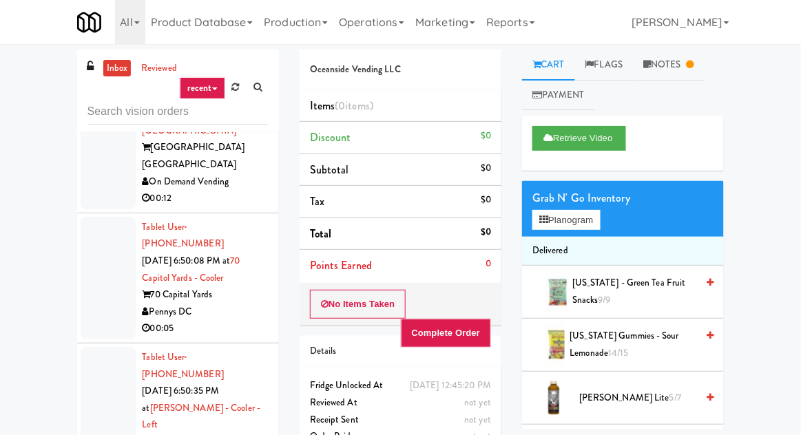
scroll to position [3156, 0]
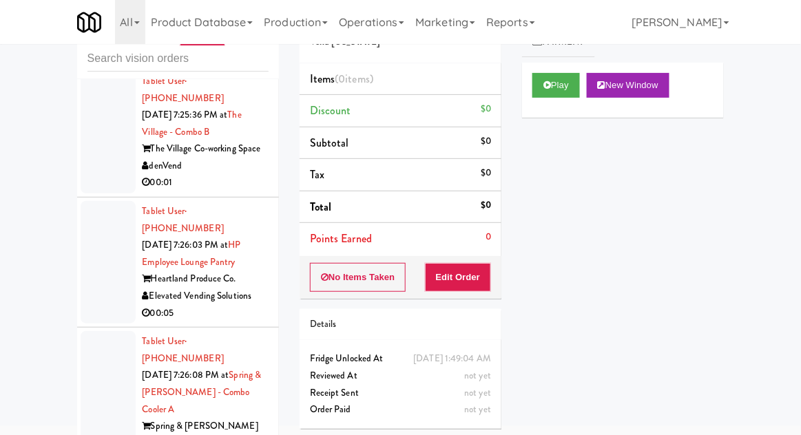
scroll to position [21237, 0]
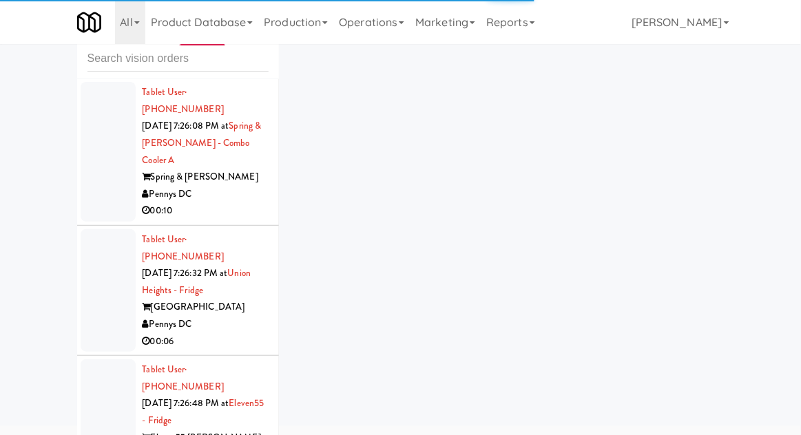
scroll to position [21005, 0]
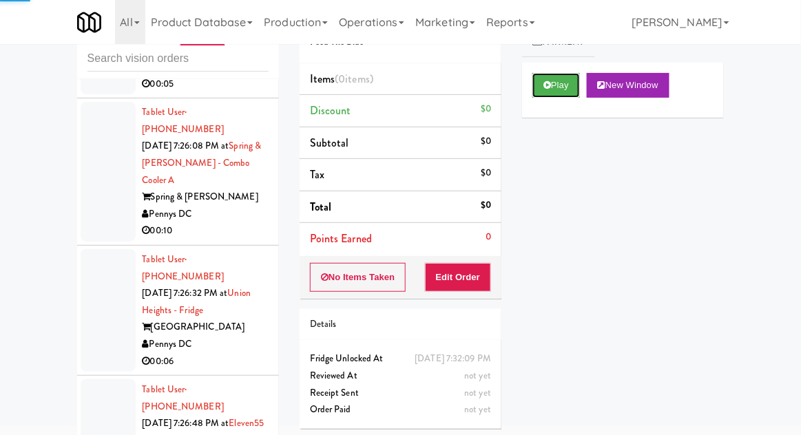
click at [548, 78] on button "Play" at bounding box center [557, 85] width 48 height 25
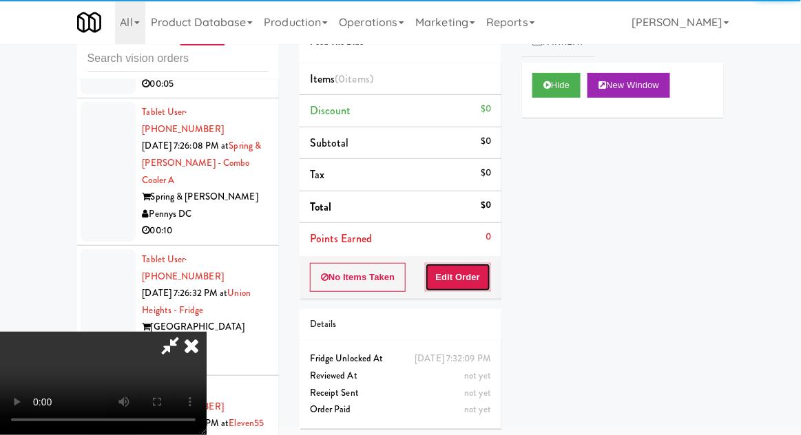
click at [491, 282] on button "Edit Order" at bounding box center [458, 277] width 67 height 29
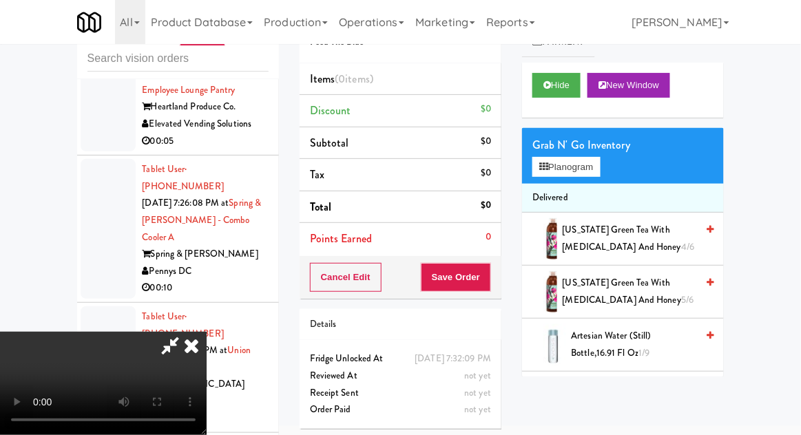
scroll to position [50, 0]
click at [563, 159] on button "Planogram" at bounding box center [567, 167] width 68 height 21
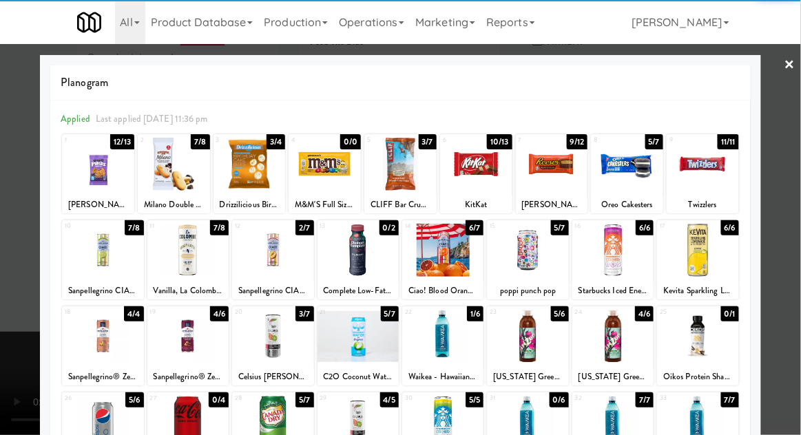
click at [187, 259] on div at bounding box center [187, 250] width 81 height 53
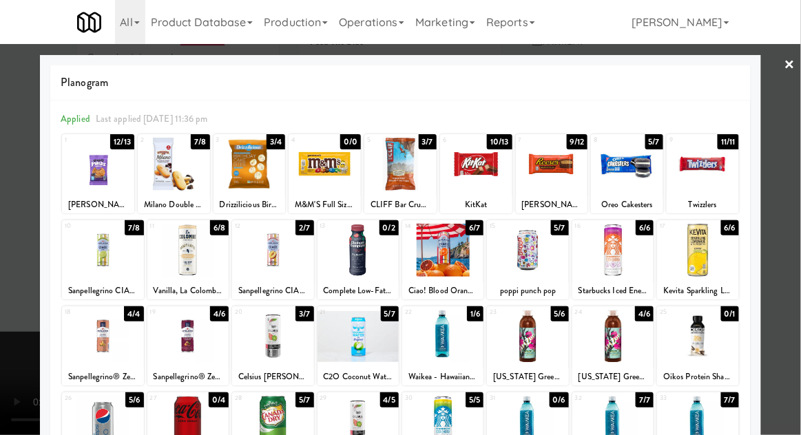
click at [28, 220] on div at bounding box center [400, 217] width 801 height 435
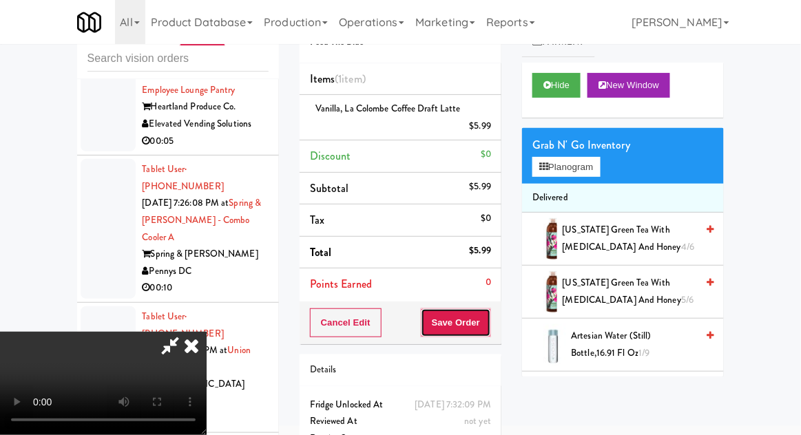
click at [491, 316] on button "Save Order" at bounding box center [456, 323] width 70 height 29
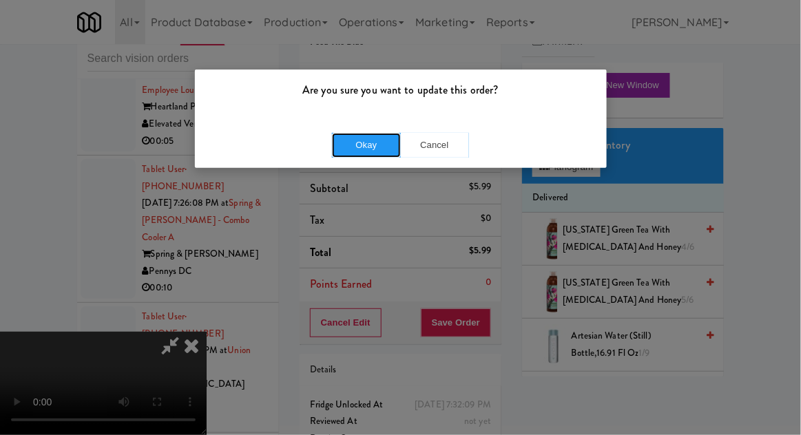
click at [351, 138] on button "Okay" at bounding box center [366, 145] width 69 height 25
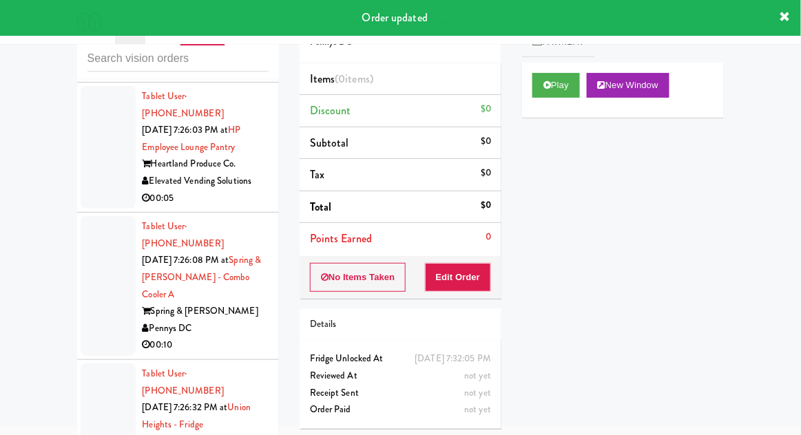
click at [540, 92] on button "Play" at bounding box center [557, 85] width 48 height 25
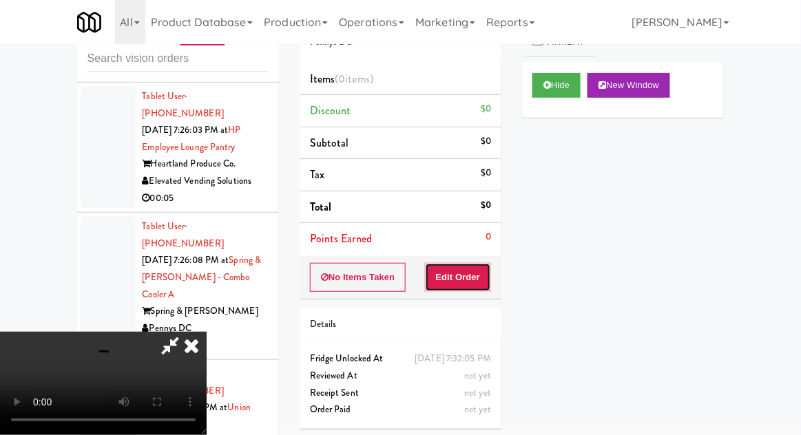
click at [490, 274] on button "Edit Order" at bounding box center [458, 277] width 67 height 29
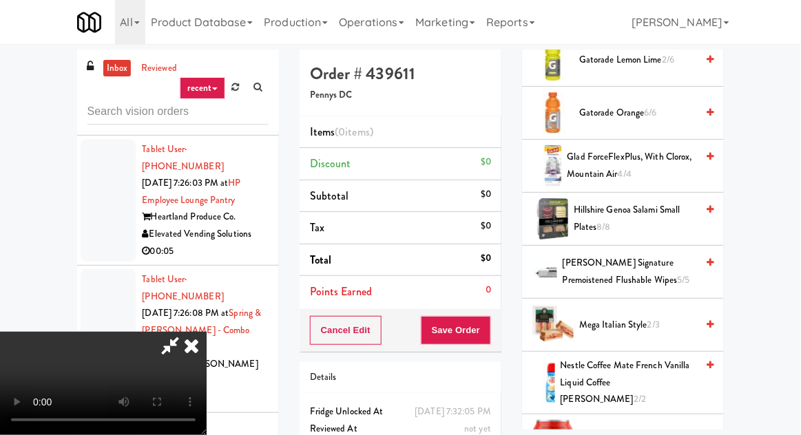
scroll to position [1026, 0]
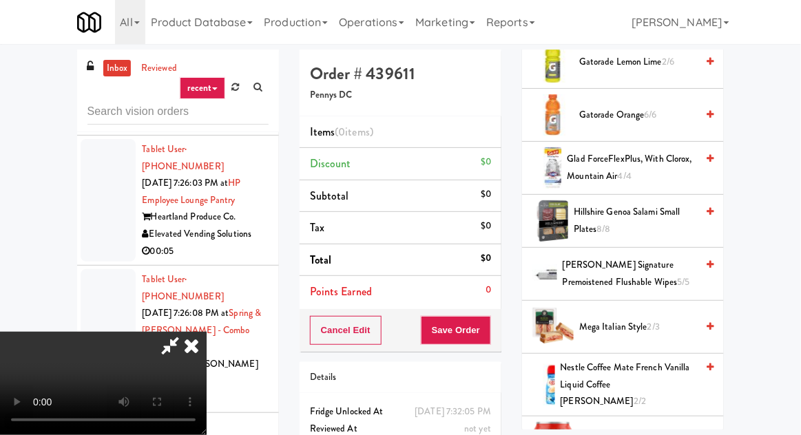
click at [590, 213] on span "Hillshire Genoa Salami Small Plates 8/8" at bounding box center [635, 221] width 123 height 34
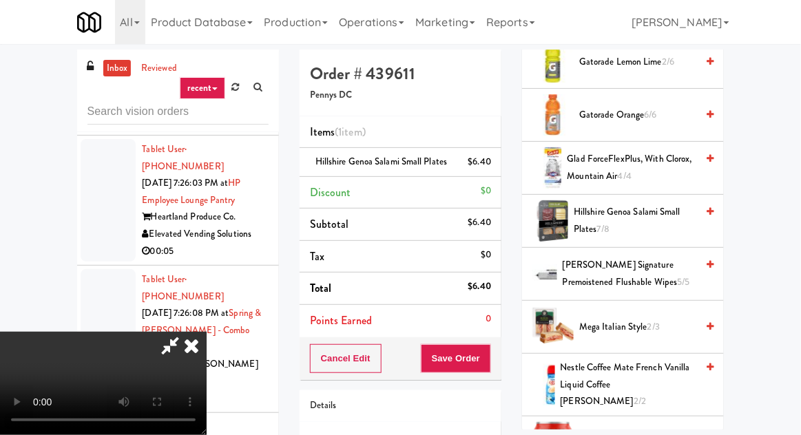
click at [503, 373] on div "Order # 439611 Pennys DC Items (1 item ) Hillshire Genoa Salami Small Plates $6…" at bounding box center [400, 285] width 223 height 471
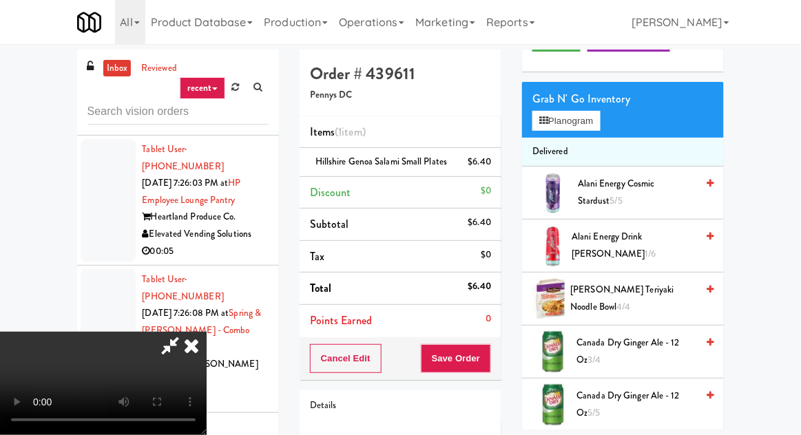
scroll to position [99, 0]
click at [631, 250] on span "Alani Energy Drink [PERSON_NAME] 1/6" at bounding box center [634, 246] width 125 height 34
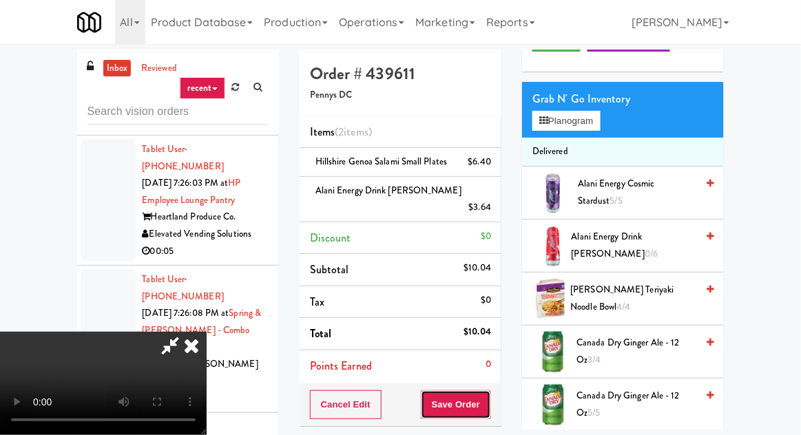
click at [491, 401] on button "Save Order" at bounding box center [456, 405] width 70 height 29
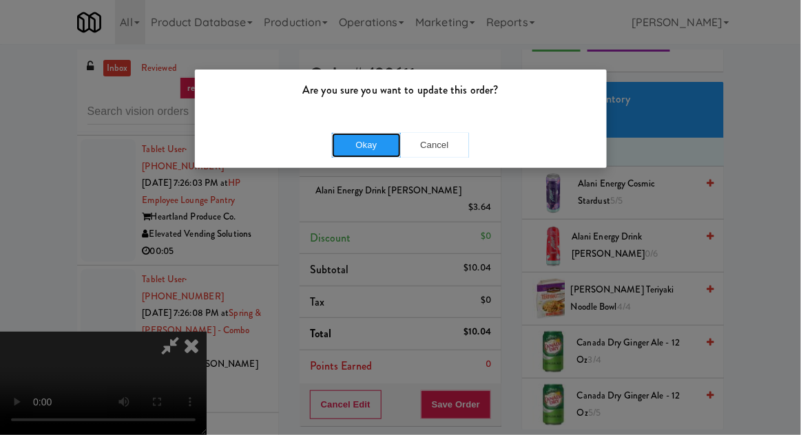
click at [332, 154] on button "Okay" at bounding box center [366, 145] width 69 height 25
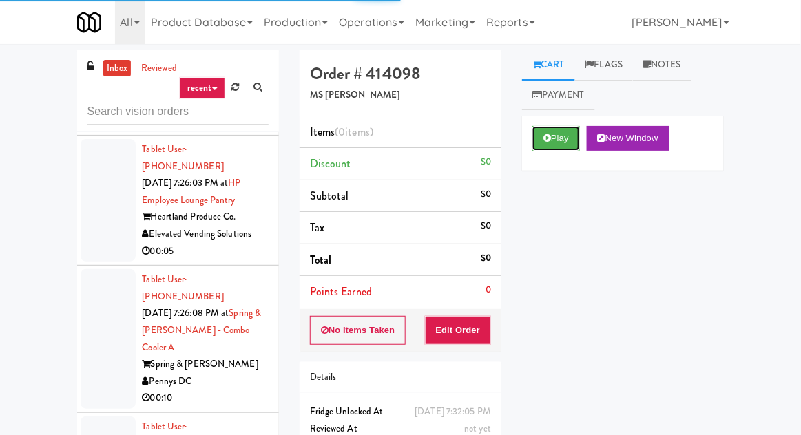
click at [554, 127] on button "Play" at bounding box center [557, 138] width 48 height 25
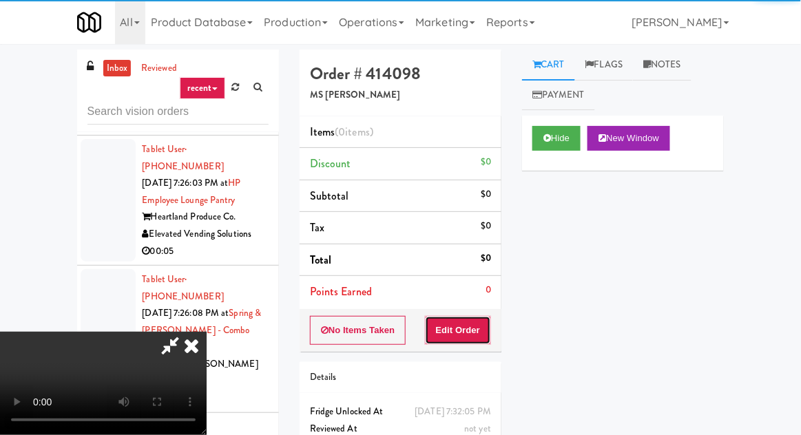
click at [471, 340] on button "Edit Order" at bounding box center [458, 330] width 67 height 29
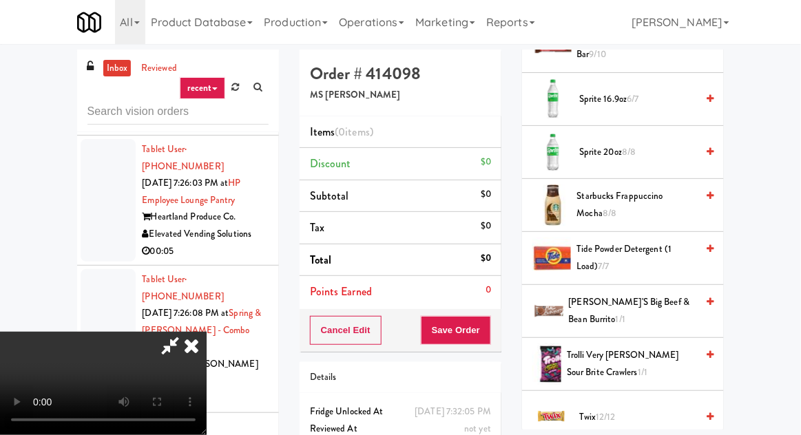
scroll to position [1726, 0]
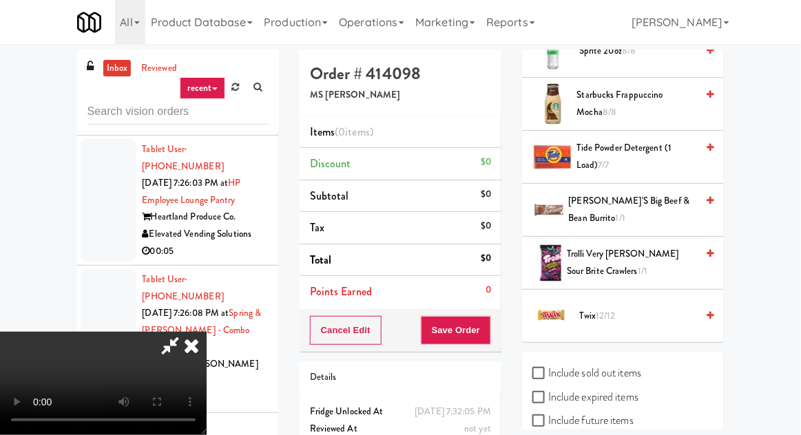
click at [615, 248] on span "Trolli Very [PERSON_NAME] Sour Brite Crawlers 1/1" at bounding box center [632, 263] width 130 height 34
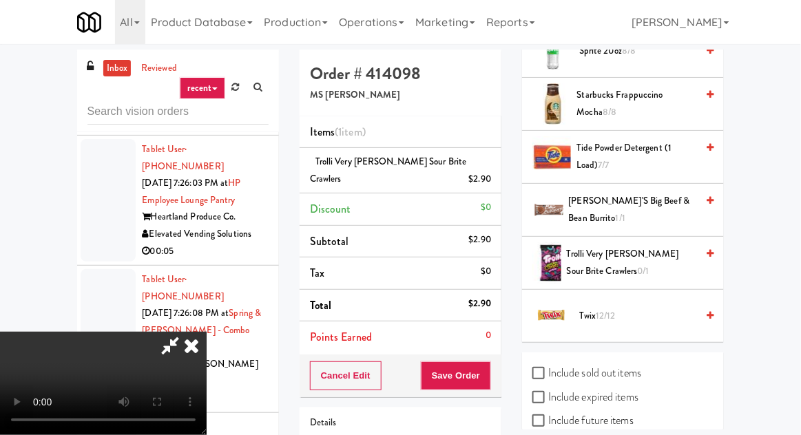
click at [499, 377] on div "Cancel Edit Save Order" at bounding box center [401, 376] width 202 height 43
click at [489, 380] on button "Save Order" at bounding box center [456, 376] width 70 height 29
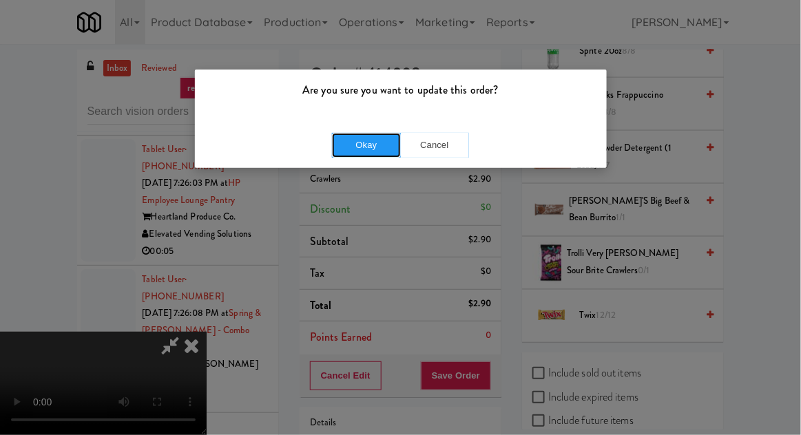
click at [386, 155] on button "Okay" at bounding box center [366, 145] width 69 height 25
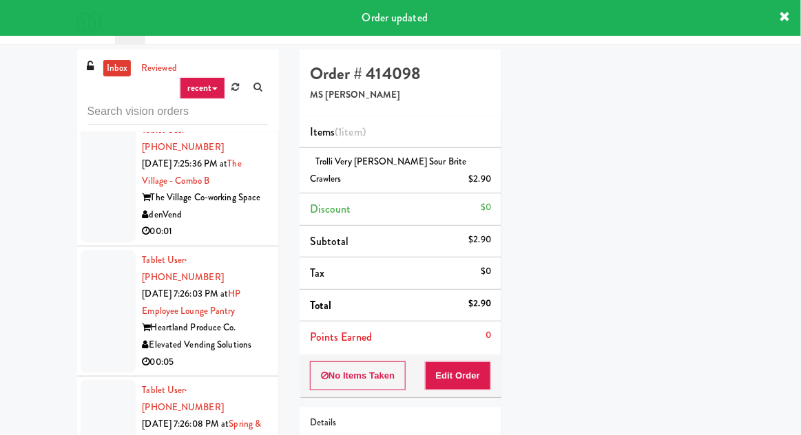
scroll to position [20779, 0]
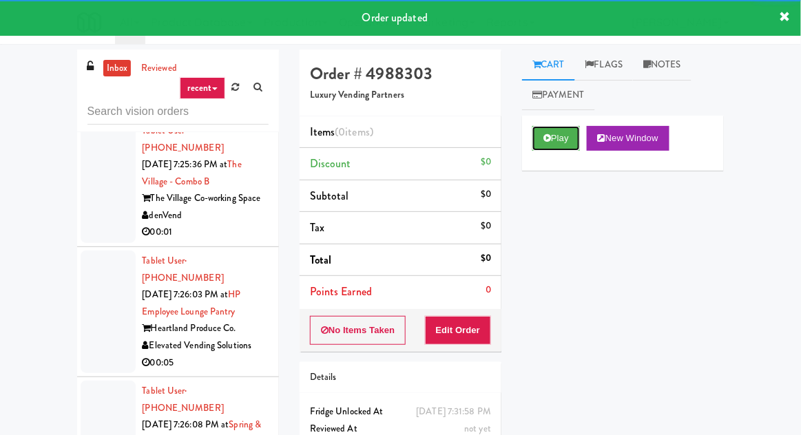
click at [553, 136] on button "Play" at bounding box center [557, 138] width 48 height 25
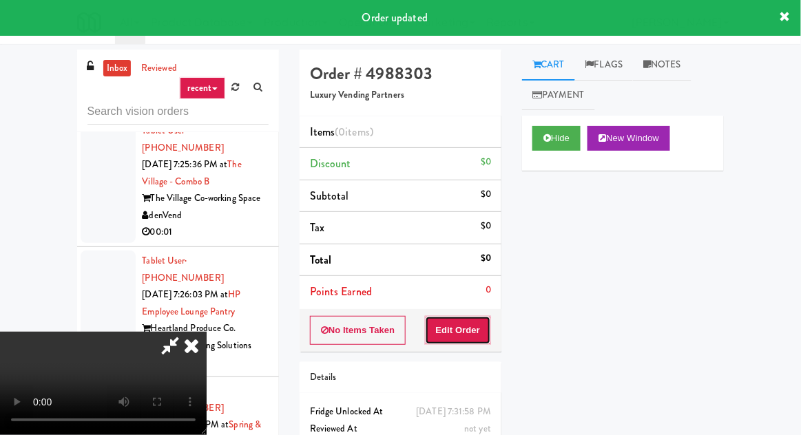
click at [453, 322] on button "Edit Order" at bounding box center [458, 330] width 67 height 29
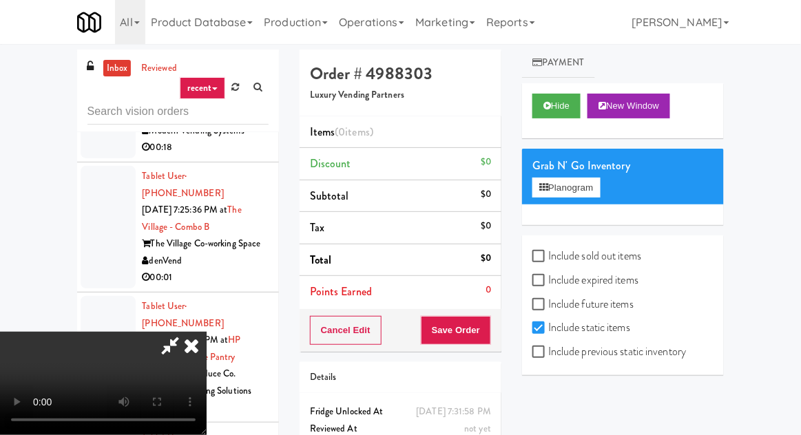
scroll to position [32, 0]
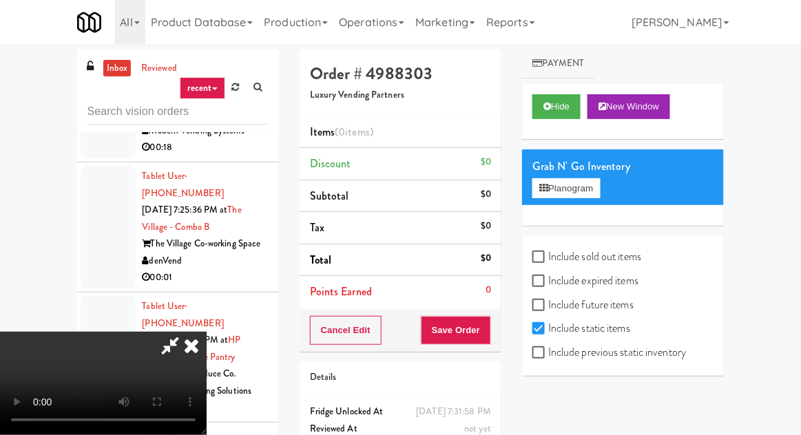
click at [611, 361] on label "Include previous static inventory" at bounding box center [610, 352] width 154 height 21
click at [548, 359] on input "Include previous static inventory" at bounding box center [541, 353] width 16 height 11
checkbox input "true"
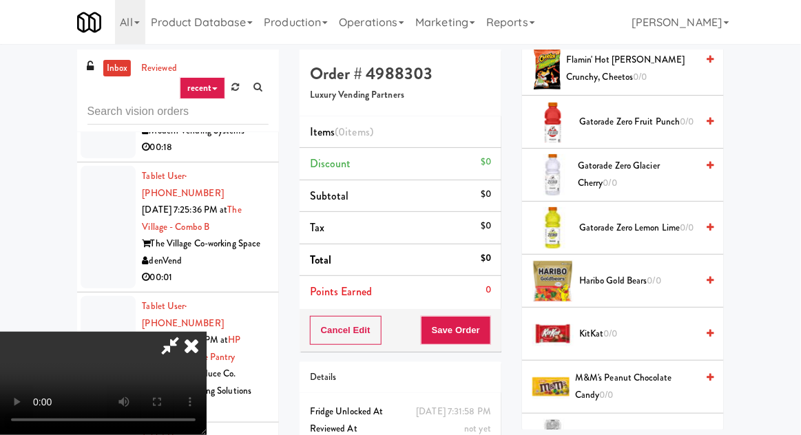
scroll to position [1241, 0]
click at [598, 219] on span "Gatorade Zero Lemon Lime 0/0" at bounding box center [637, 227] width 117 height 17
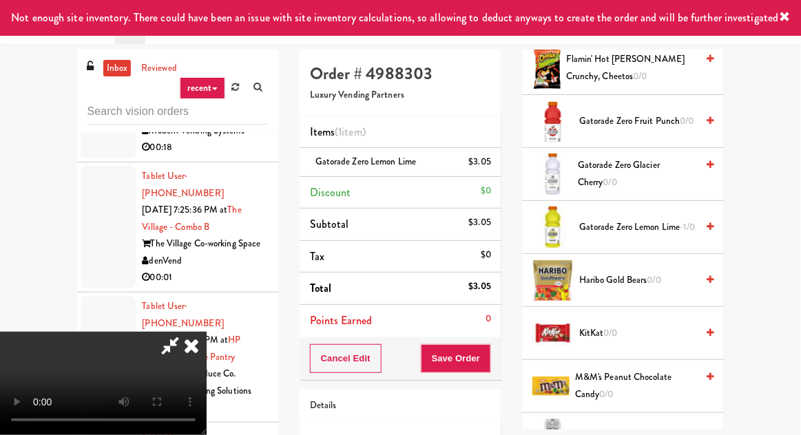
scroll to position [0, 0]
click at [499, 367] on div "Cancel Edit Save Order" at bounding box center [401, 359] width 202 height 43
click at [488, 358] on button "Save Order" at bounding box center [456, 358] width 70 height 29
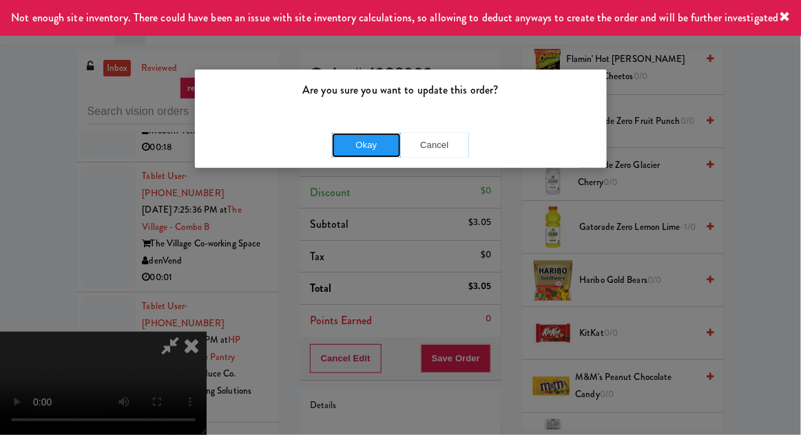
click at [375, 152] on button "Okay" at bounding box center [366, 145] width 69 height 25
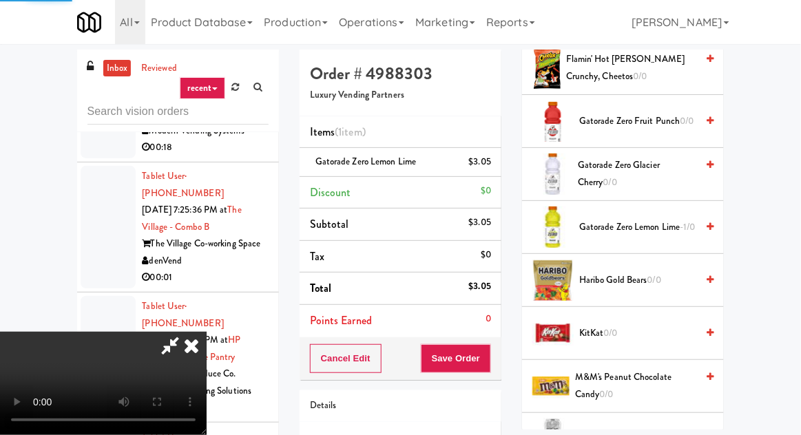
scroll to position [136, 0]
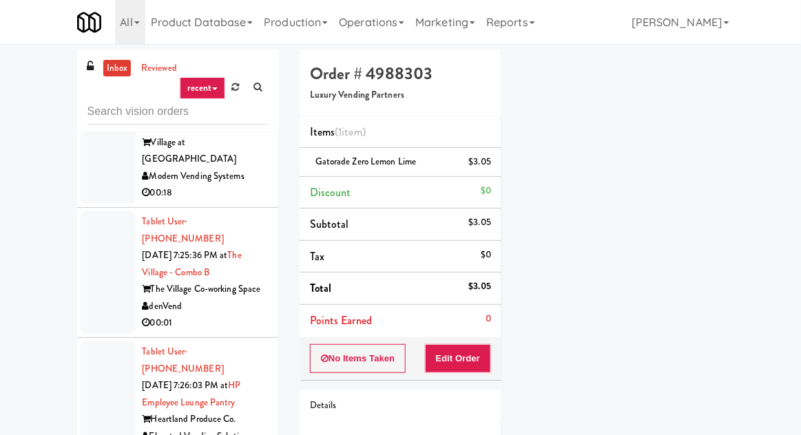
scroll to position [20681, 0]
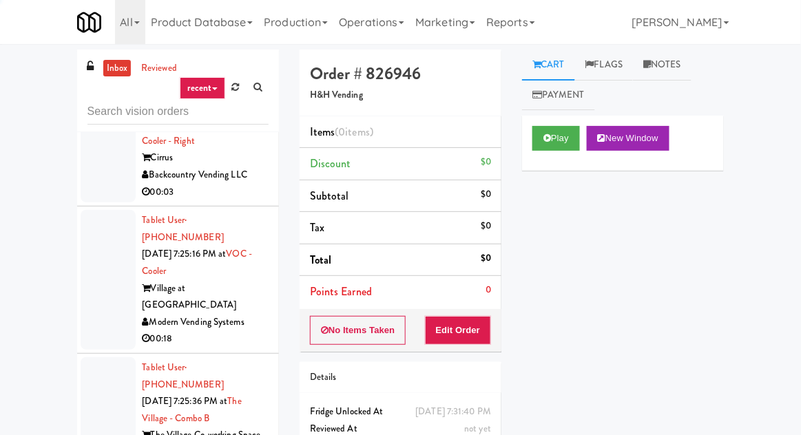
scroll to position [20541, 0]
click at [562, 142] on button "Play" at bounding box center [557, 138] width 48 height 25
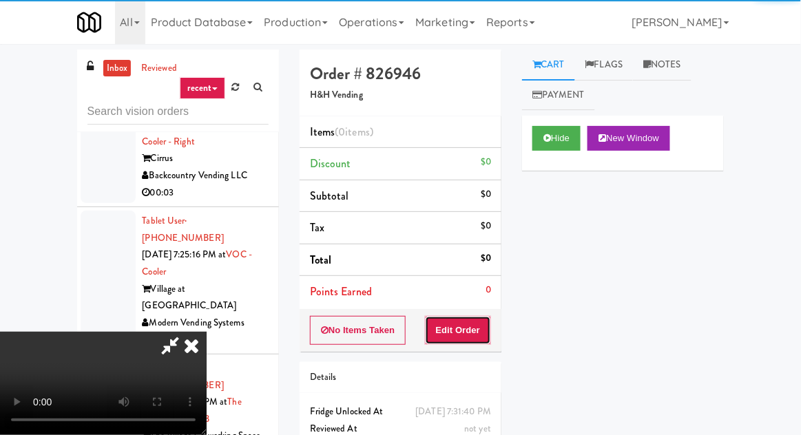
click at [480, 316] on button "Edit Order" at bounding box center [458, 330] width 67 height 29
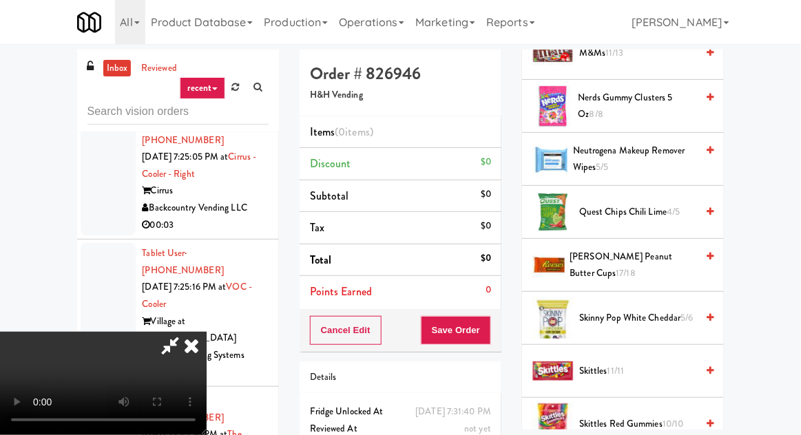
scroll to position [960, 0]
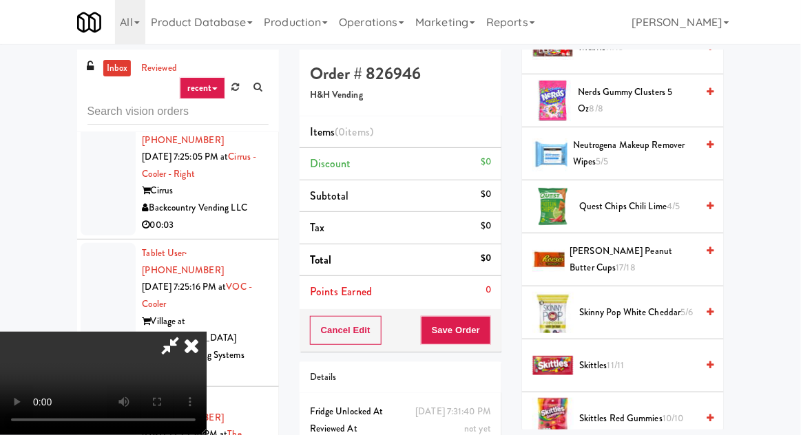
click at [613, 198] on span "Quest Chips Chili Lime 4/5" at bounding box center [637, 206] width 117 height 17
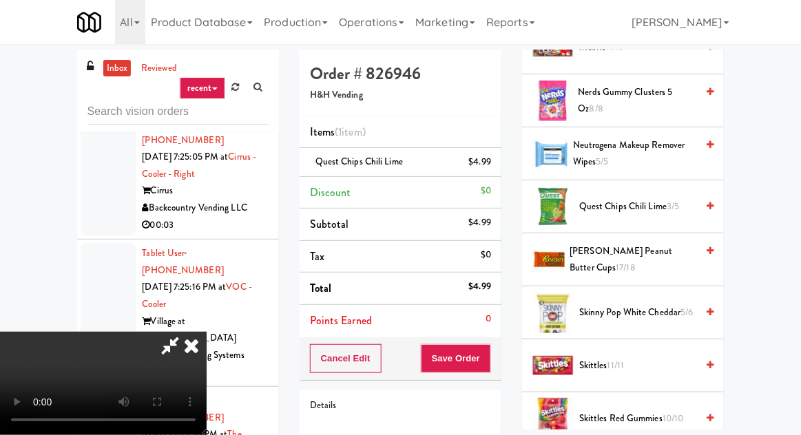
click at [620, 198] on span "Quest Chips Chili Lime 3/5" at bounding box center [637, 206] width 117 height 17
click at [489, 356] on button "Save Order" at bounding box center [456, 358] width 70 height 29
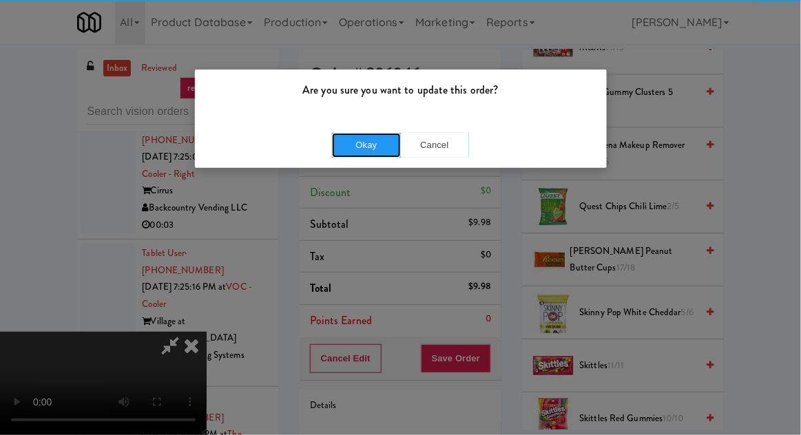
click at [378, 142] on button "Okay" at bounding box center [366, 145] width 69 height 25
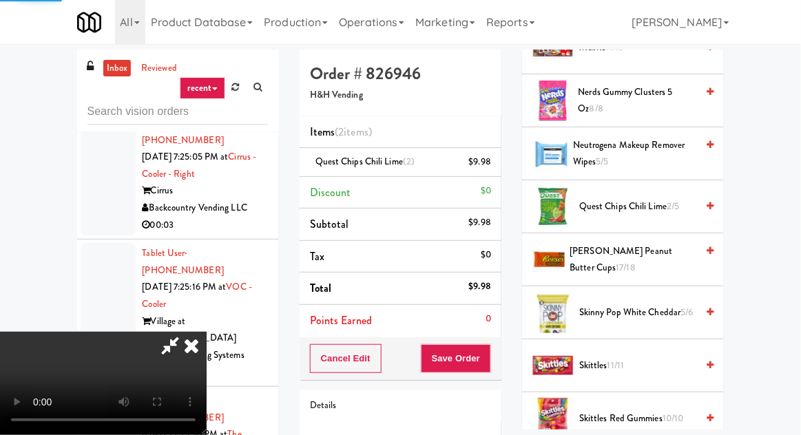
scroll to position [136, 0]
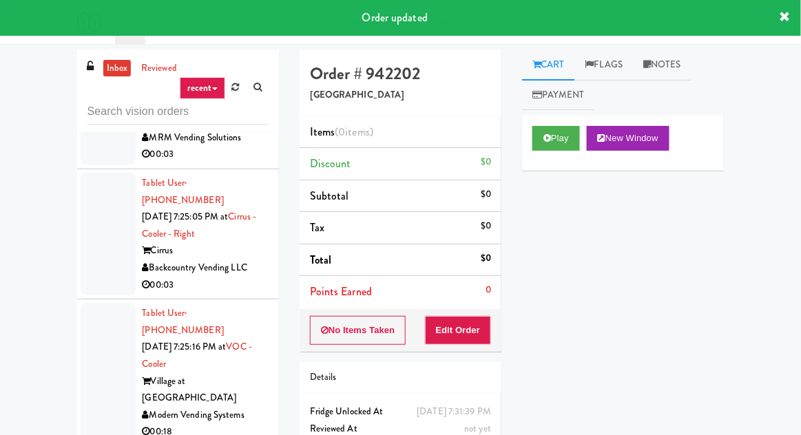
scroll to position [20443, 0]
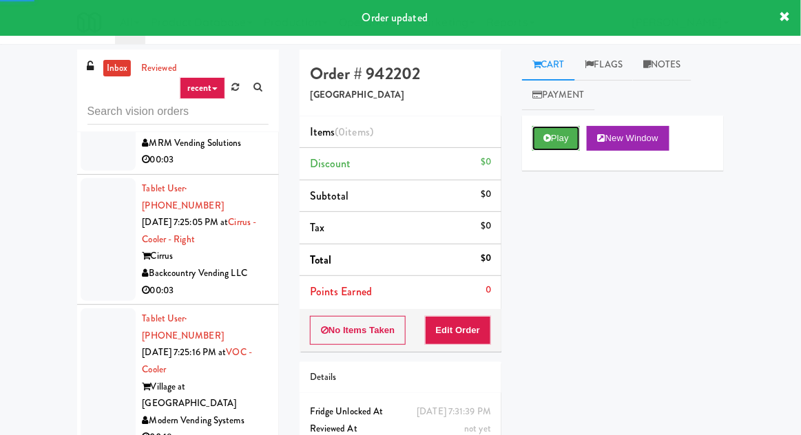
click at [555, 135] on button "Play" at bounding box center [557, 138] width 48 height 25
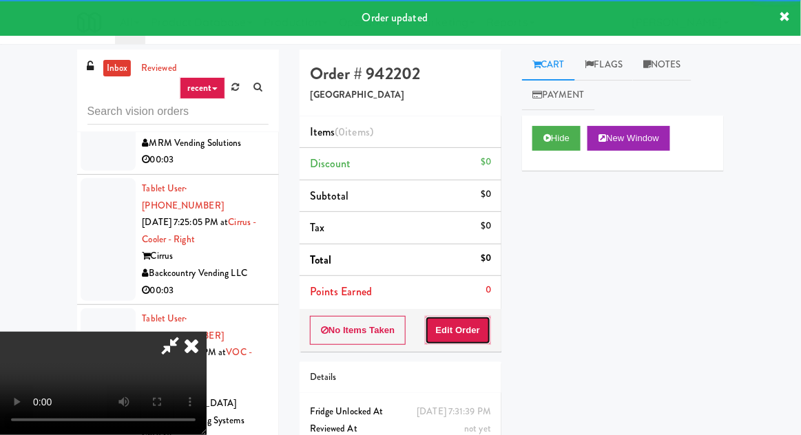
click at [475, 327] on button "Edit Order" at bounding box center [458, 330] width 67 height 29
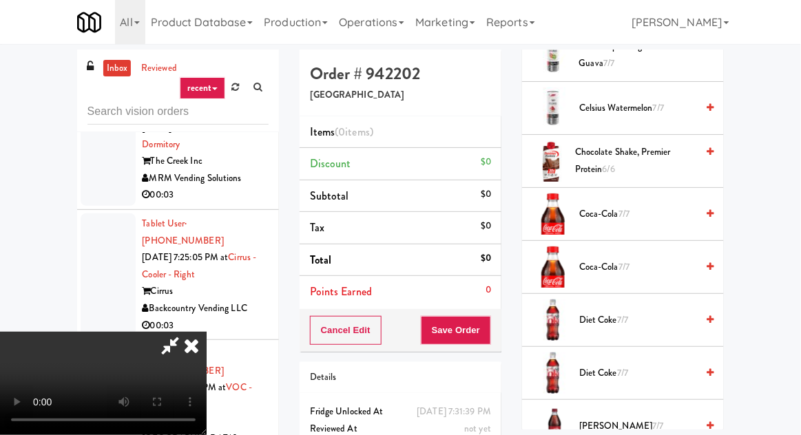
scroll to position [451, 0]
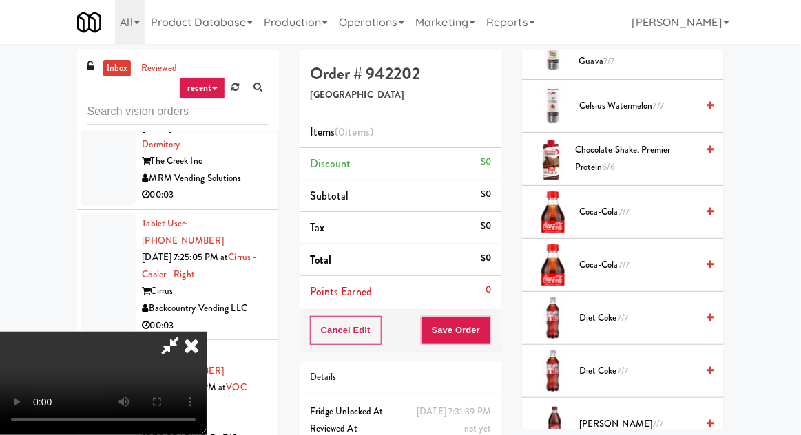
click at [639, 209] on span "Coca-Cola 7/7" at bounding box center [637, 212] width 117 height 17
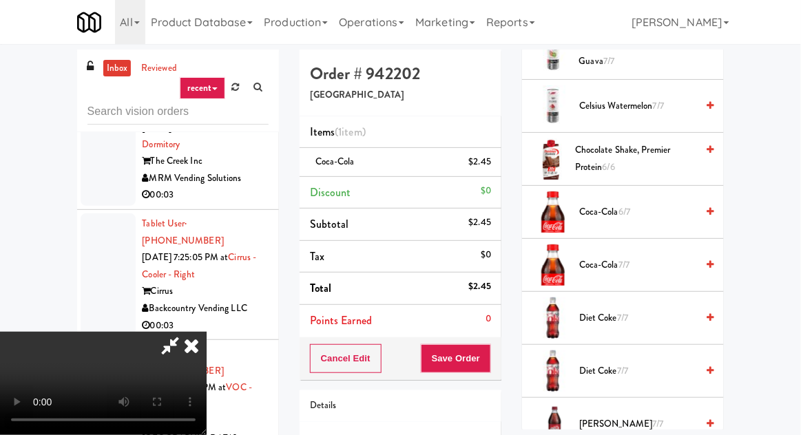
click at [630, 205] on span "6/7" at bounding box center [625, 211] width 12 height 13
click at [490, 366] on button "Save Order" at bounding box center [456, 358] width 70 height 29
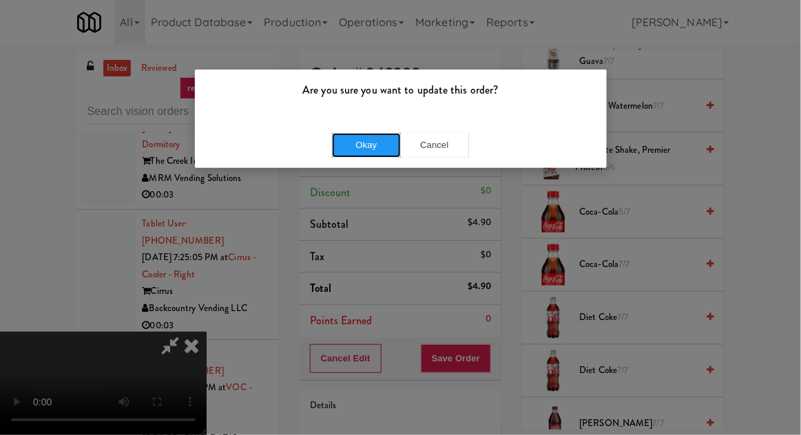
click at [380, 145] on button "Okay" at bounding box center [366, 145] width 69 height 25
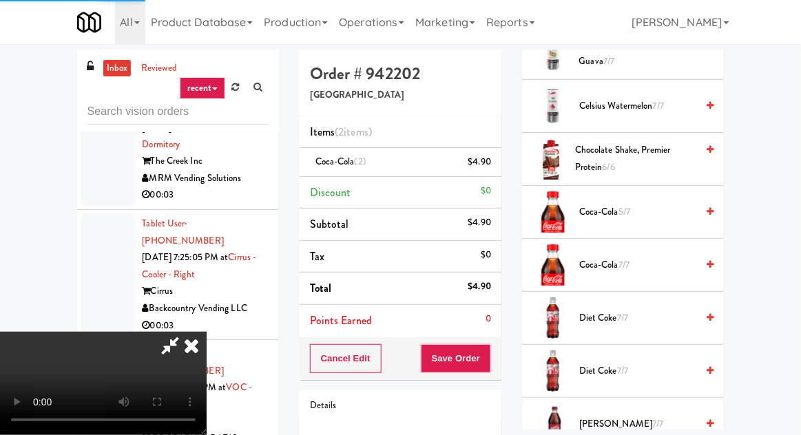
scroll to position [136, 0]
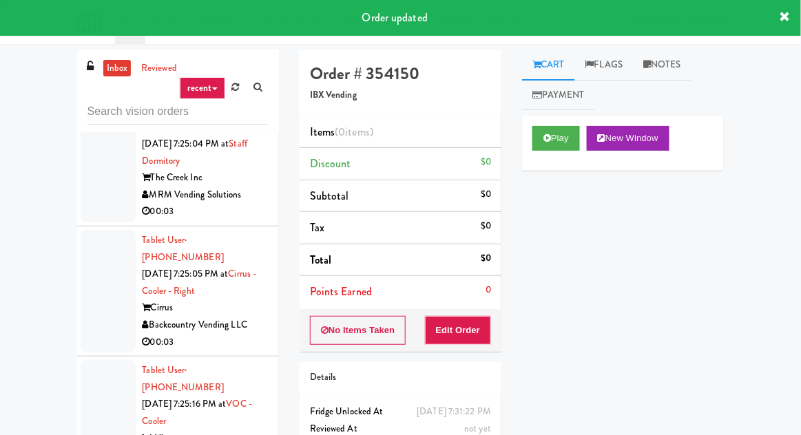
scroll to position [20380, 0]
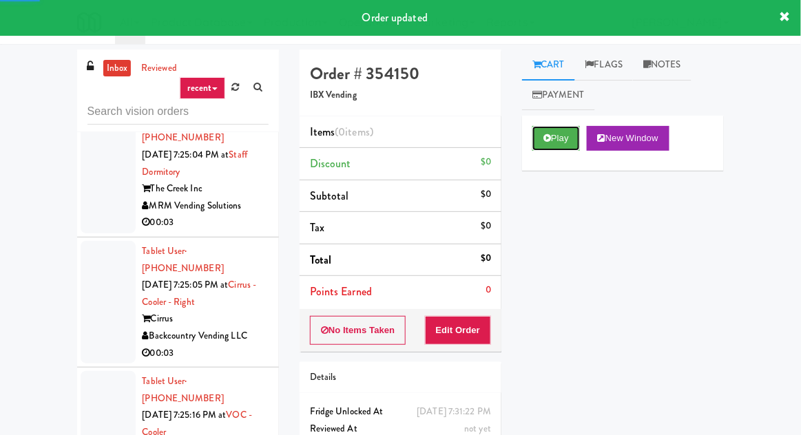
click at [553, 147] on button "Play" at bounding box center [557, 138] width 48 height 25
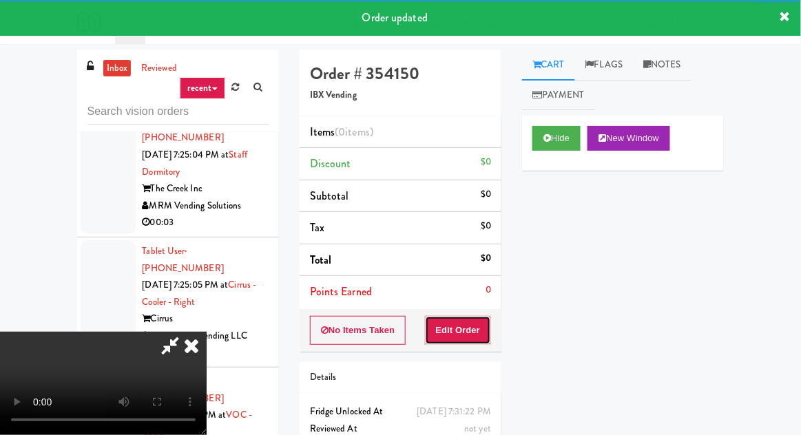
click at [480, 320] on button "Edit Order" at bounding box center [458, 330] width 67 height 29
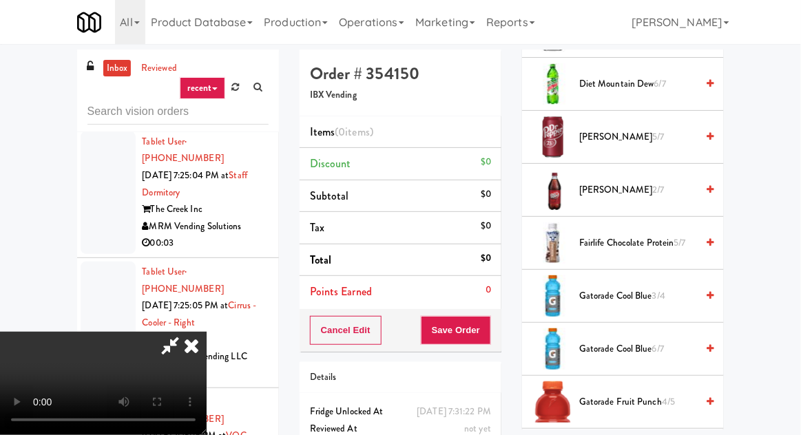
scroll to position [1372, 0]
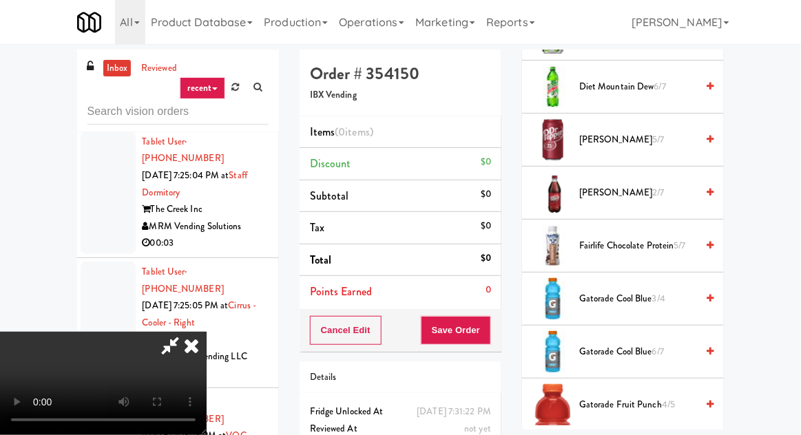
click at [643, 291] on span "Gatorade Cool Blue 3/4" at bounding box center [637, 299] width 117 height 17
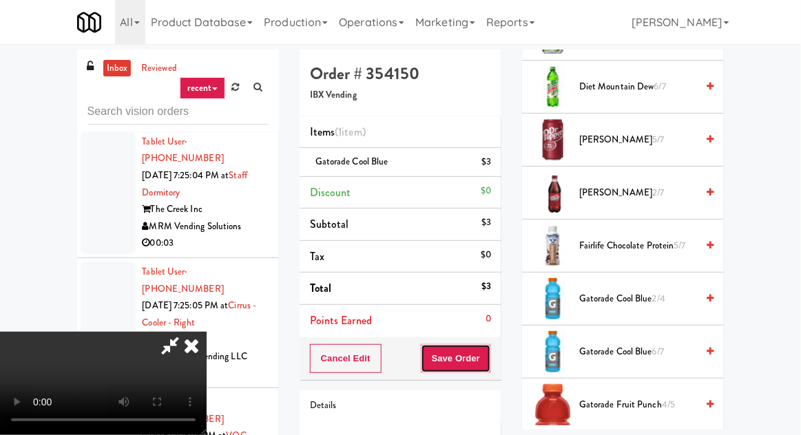
click at [489, 354] on button "Save Order" at bounding box center [456, 358] width 70 height 29
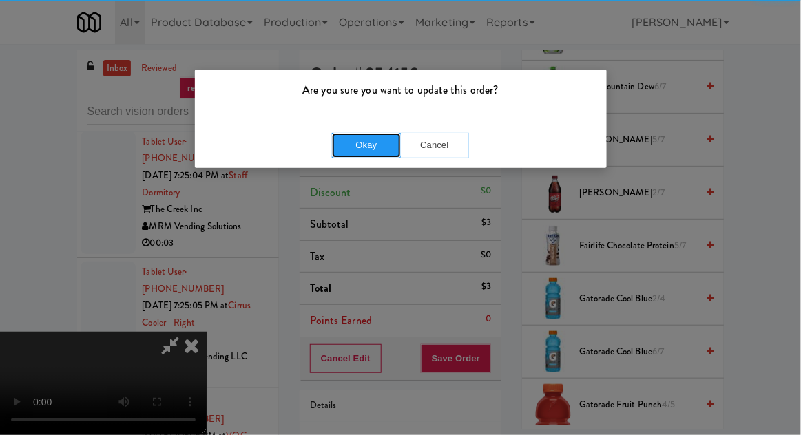
click at [372, 133] on button "Okay" at bounding box center [366, 145] width 69 height 25
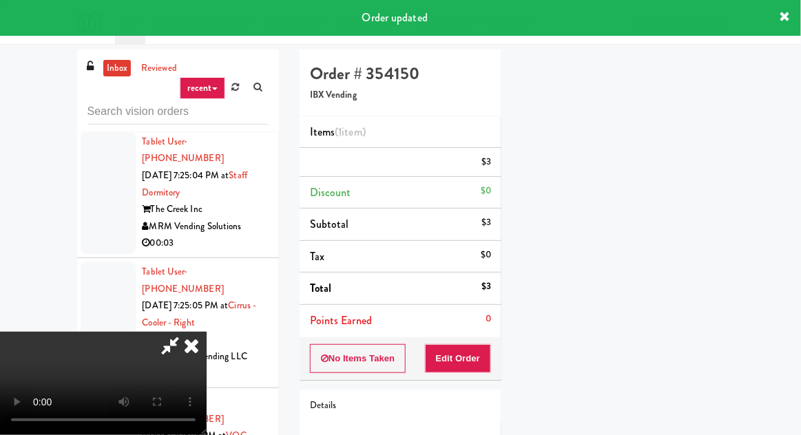
scroll to position [136, 0]
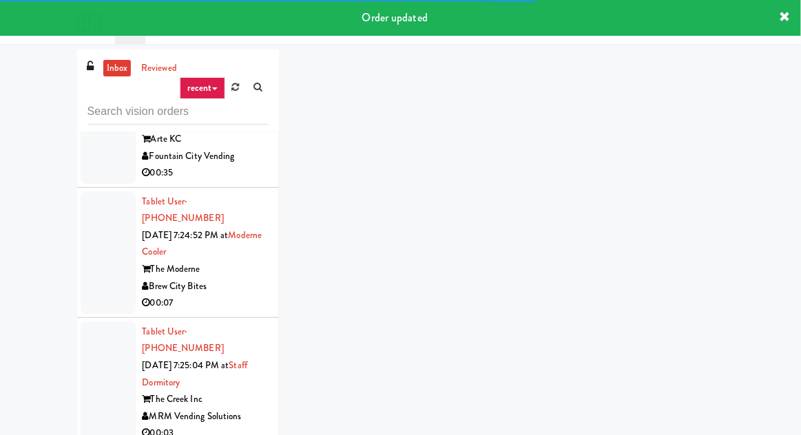
scroll to position [20171, 0]
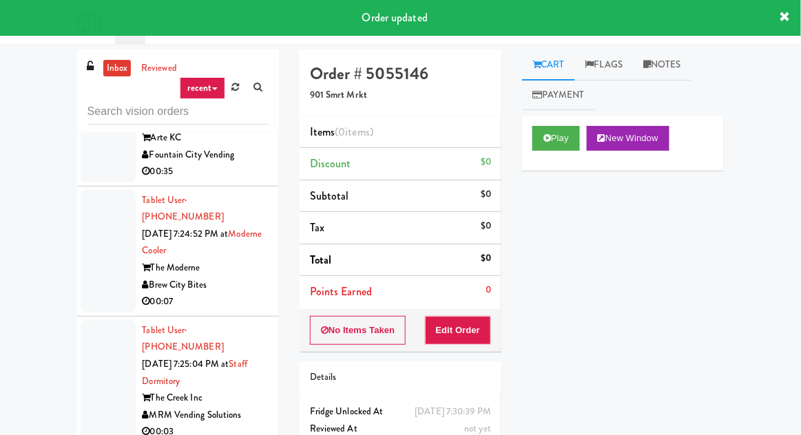
click at [543, 162] on div "Play New Window" at bounding box center [623, 143] width 202 height 55
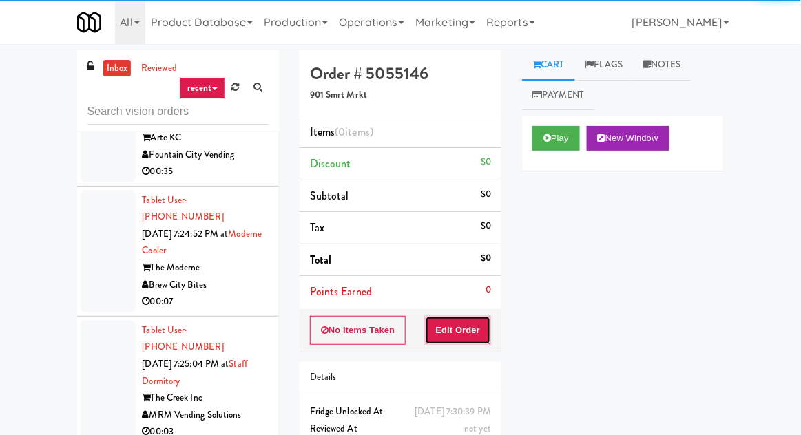
click at [475, 335] on button "Edit Order" at bounding box center [458, 330] width 67 height 29
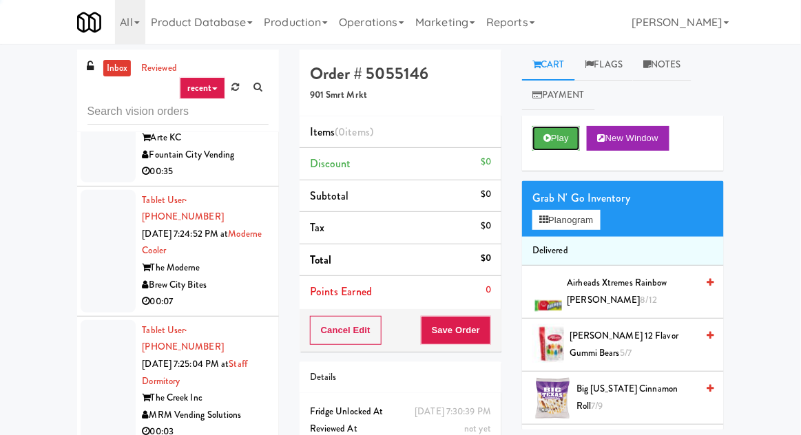
click at [567, 134] on button "Play" at bounding box center [557, 138] width 48 height 25
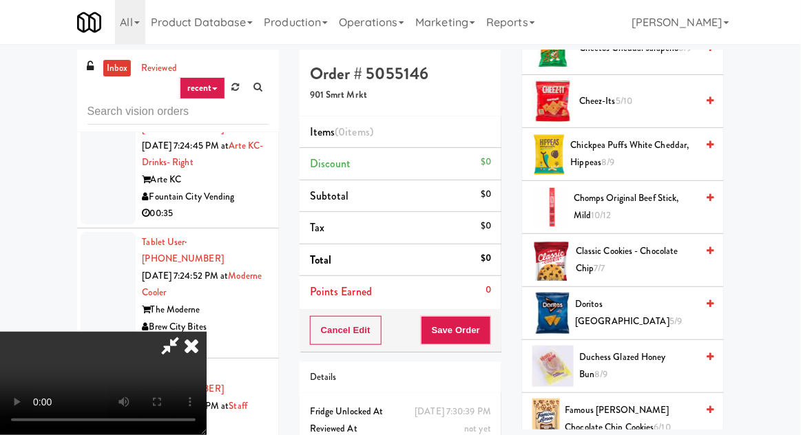
scroll to position [406, 0]
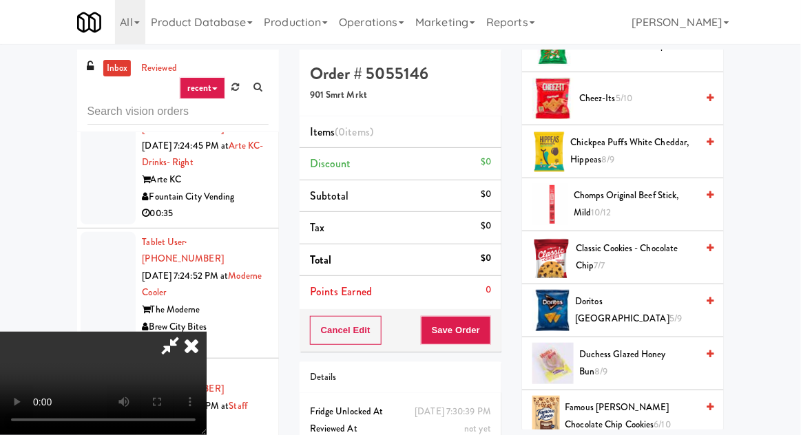
click at [657, 153] on span "Chickpea Puffs White Cheddar, Hippeas 8/9" at bounding box center [634, 151] width 126 height 34
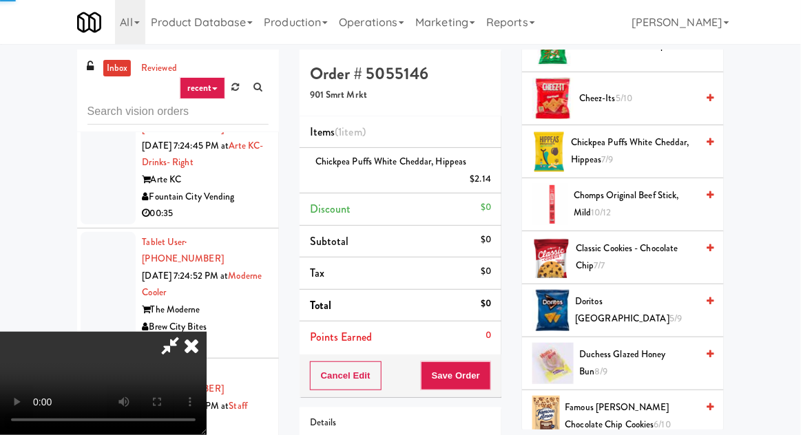
click at [656, 147] on span "Chickpea Puffs White Cheddar, Hippeas 7/9" at bounding box center [633, 151] width 125 height 34
click at [488, 371] on button "Save Order" at bounding box center [456, 376] width 70 height 29
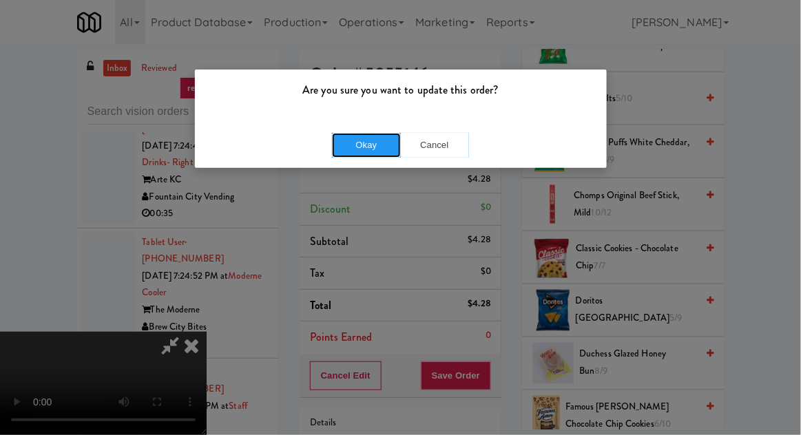
click at [383, 146] on button "Okay" at bounding box center [366, 145] width 69 height 25
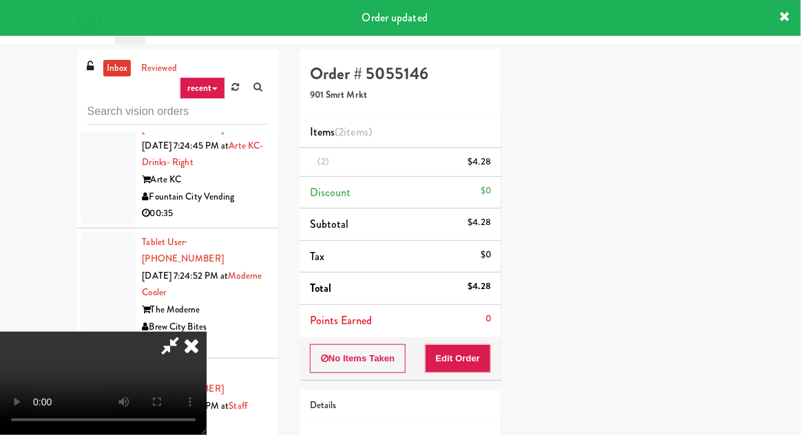
scroll to position [136, 0]
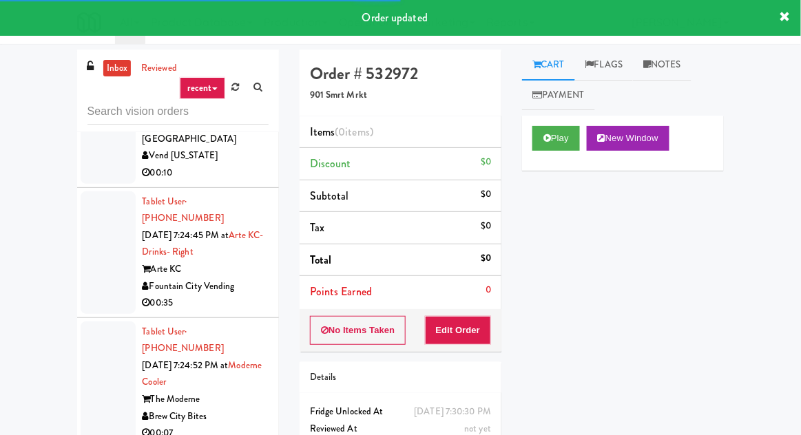
click at [565, 135] on button "Play" at bounding box center [557, 138] width 48 height 25
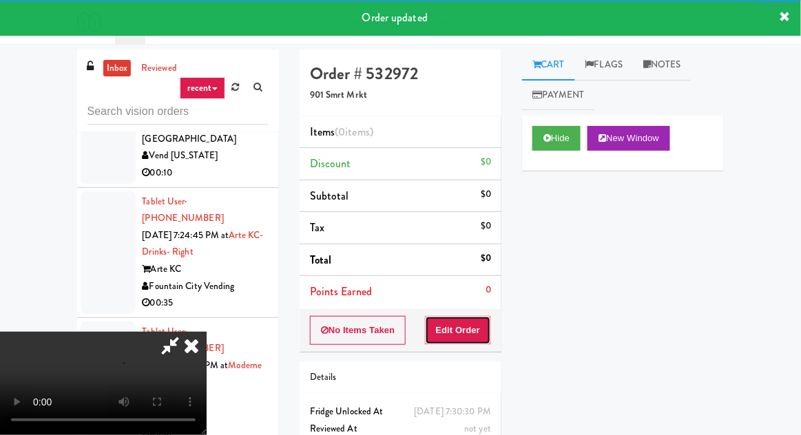
click at [473, 316] on button "Edit Order" at bounding box center [458, 330] width 67 height 29
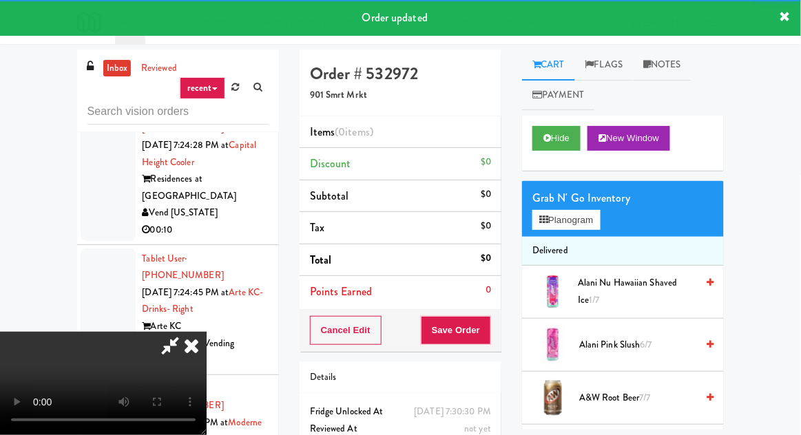
scroll to position [19982, 0]
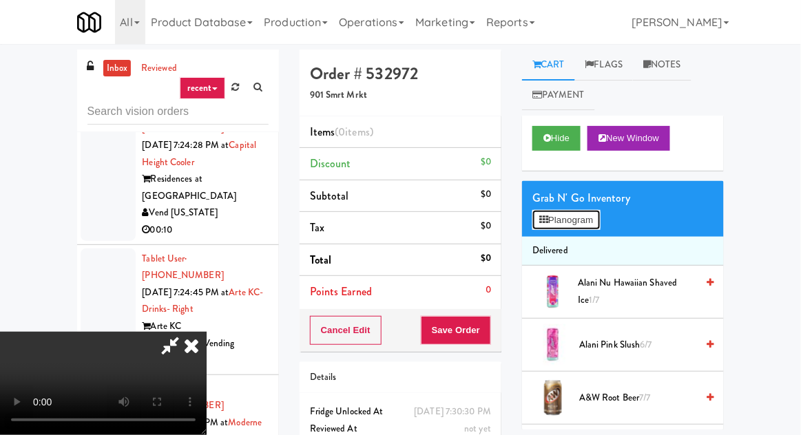
click at [580, 224] on button "Planogram" at bounding box center [567, 220] width 68 height 21
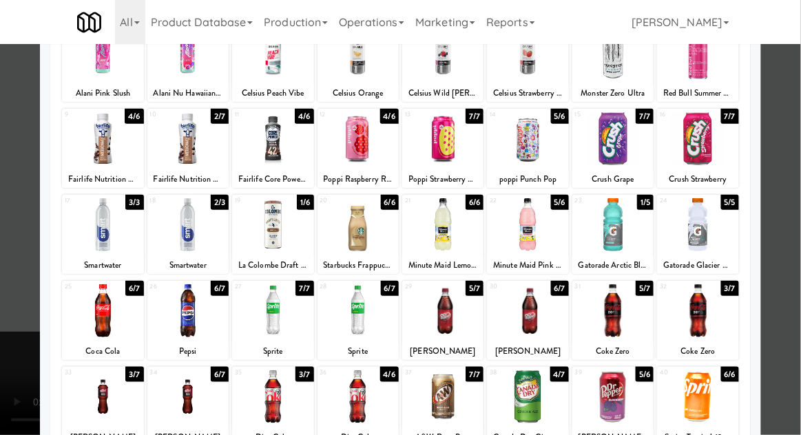
scroll to position [112, 0]
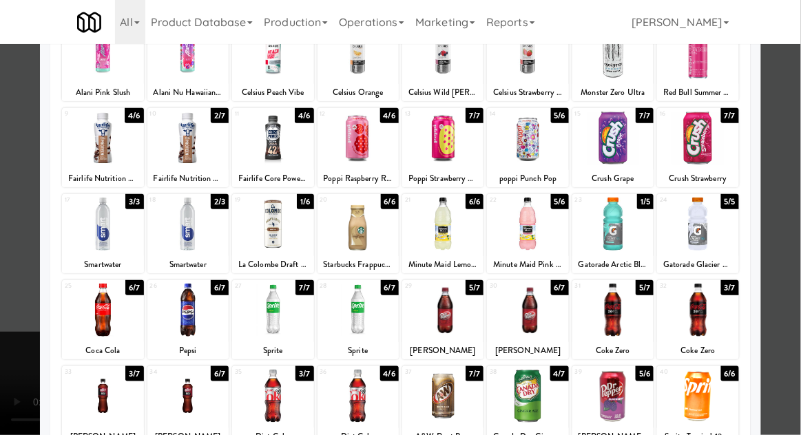
click at [271, 398] on div at bounding box center [272, 396] width 81 height 53
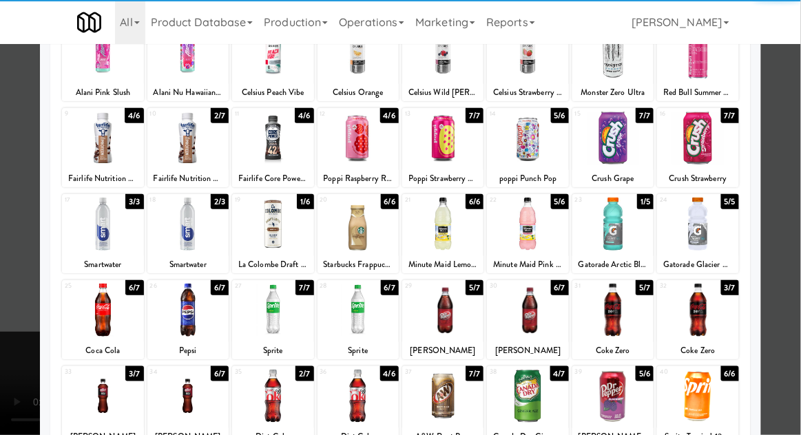
click at [462, 411] on div at bounding box center [442, 396] width 81 height 53
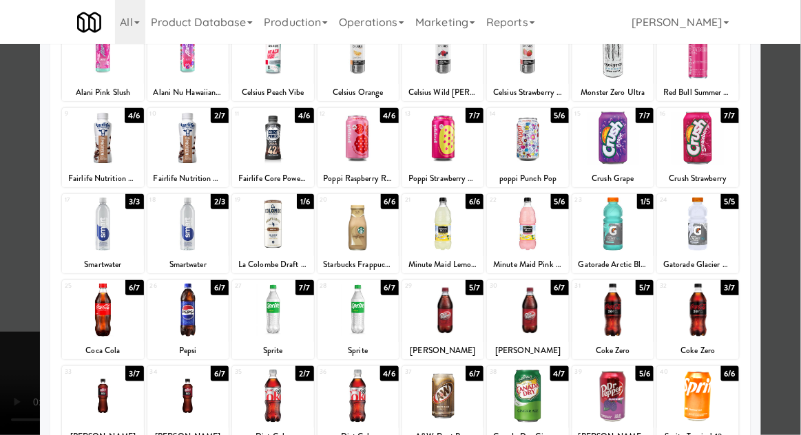
click at [1, 305] on div at bounding box center [400, 217] width 801 height 435
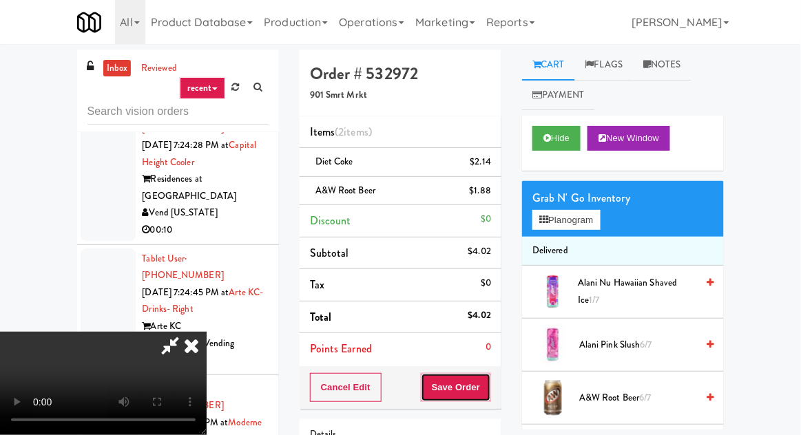
click at [489, 395] on button "Save Order" at bounding box center [456, 387] width 70 height 29
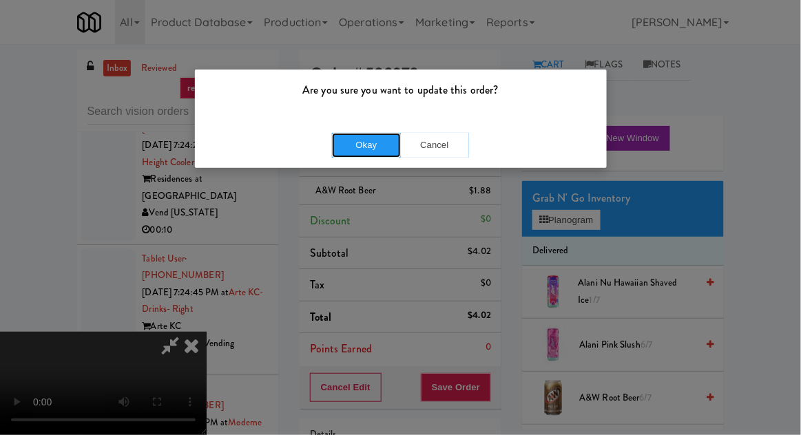
click at [369, 150] on button "Okay" at bounding box center [366, 145] width 69 height 25
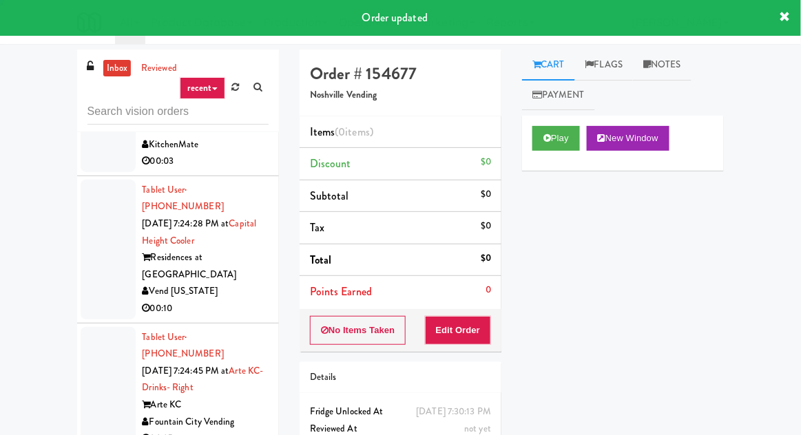
scroll to position [19908, 0]
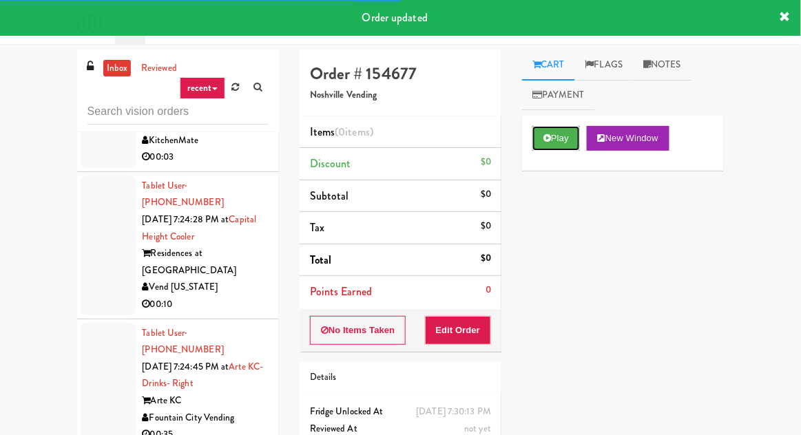
click at [553, 143] on button "Play" at bounding box center [557, 138] width 48 height 25
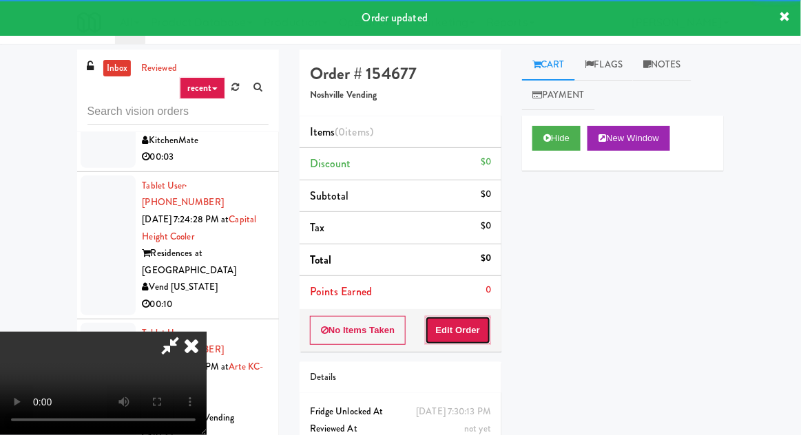
click at [468, 342] on button "Edit Order" at bounding box center [458, 330] width 67 height 29
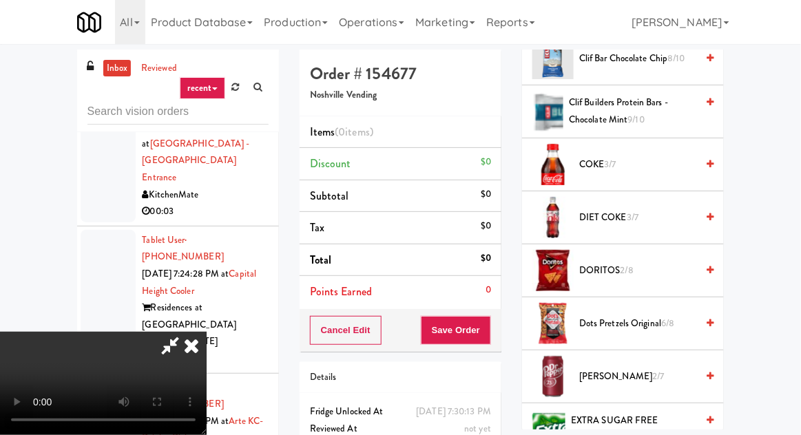
scroll to position [342, 0]
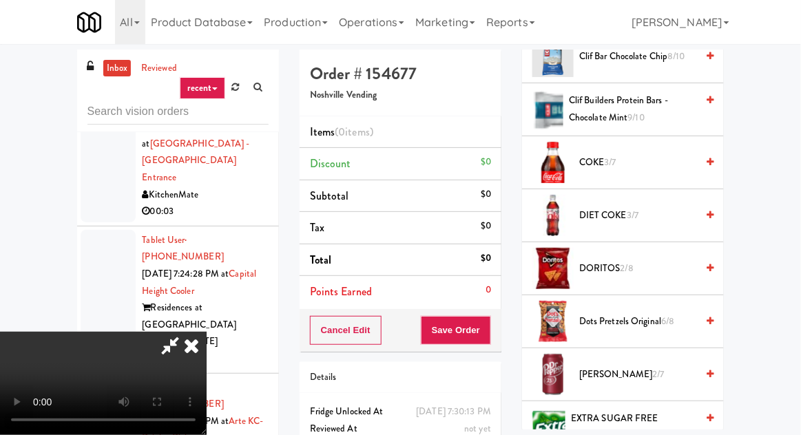
click at [674, 169] on span "COKE 3/7" at bounding box center [637, 162] width 117 height 17
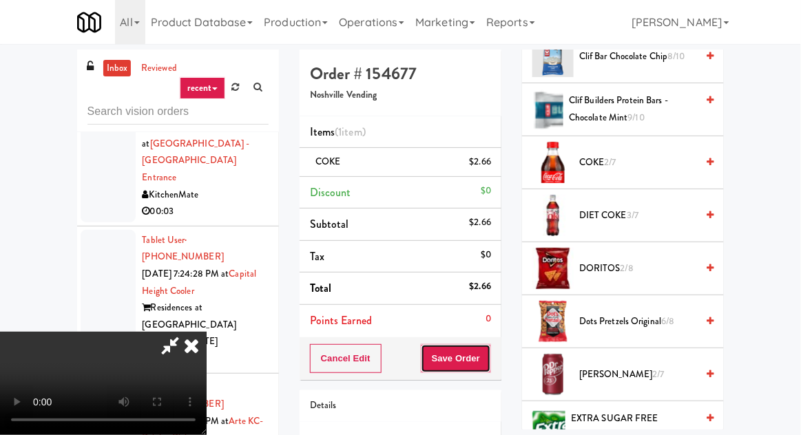
click at [491, 363] on button "Save Order" at bounding box center [456, 358] width 70 height 29
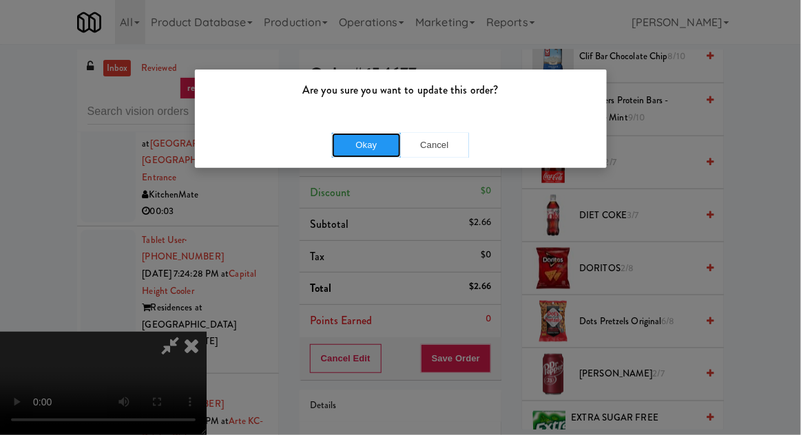
click at [385, 149] on button "Okay" at bounding box center [366, 145] width 69 height 25
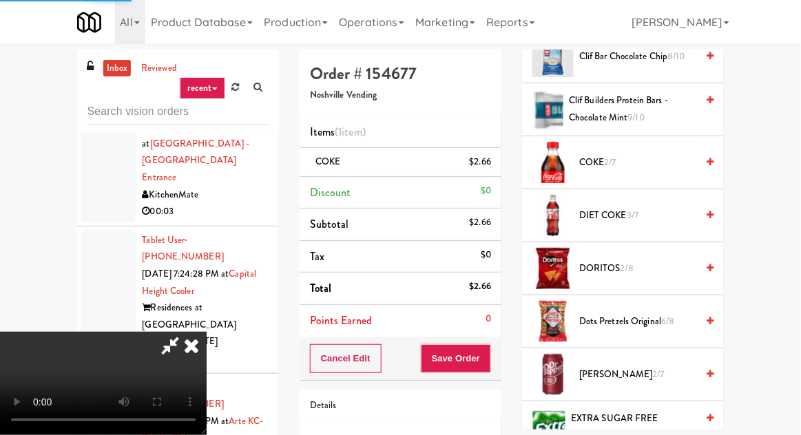
scroll to position [136, 0]
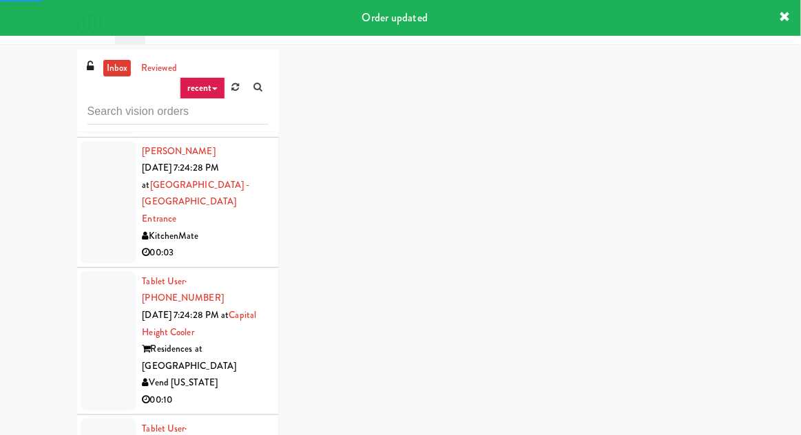
scroll to position [19780, 0]
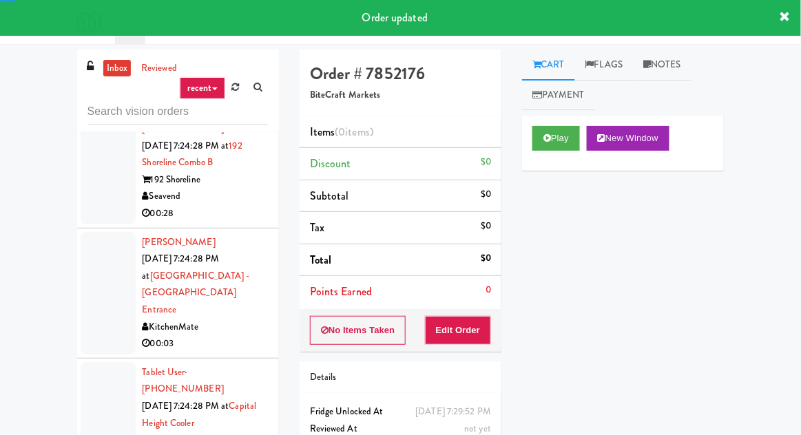
scroll to position [19720, 0]
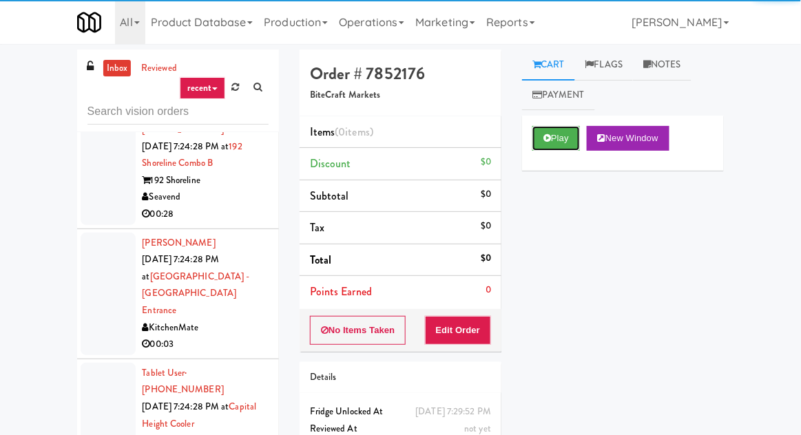
click at [545, 147] on button "Play" at bounding box center [557, 138] width 48 height 25
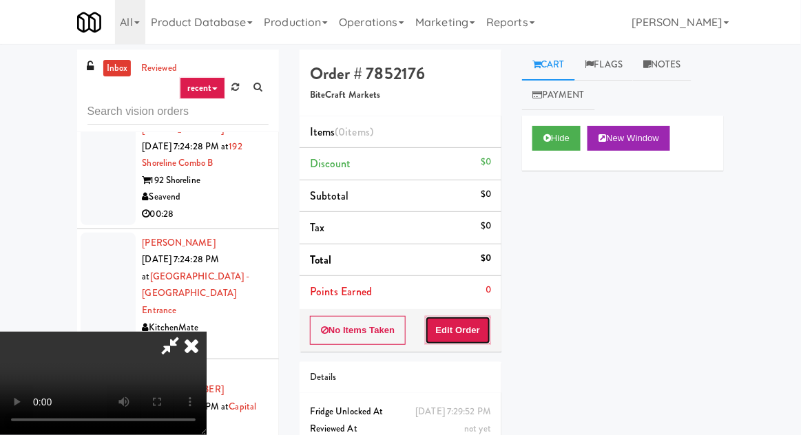
click at [461, 338] on button "Edit Order" at bounding box center [458, 330] width 67 height 29
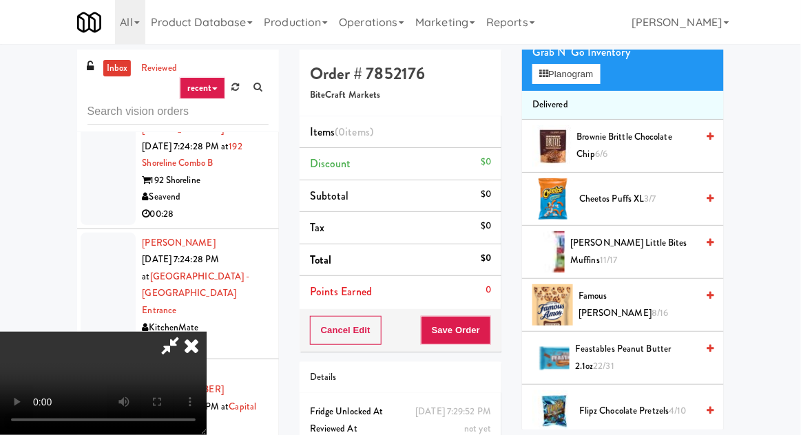
scroll to position [146, 0]
click at [615, 301] on span "Famous [PERSON_NAME] 8/16" at bounding box center [638, 305] width 118 height 34
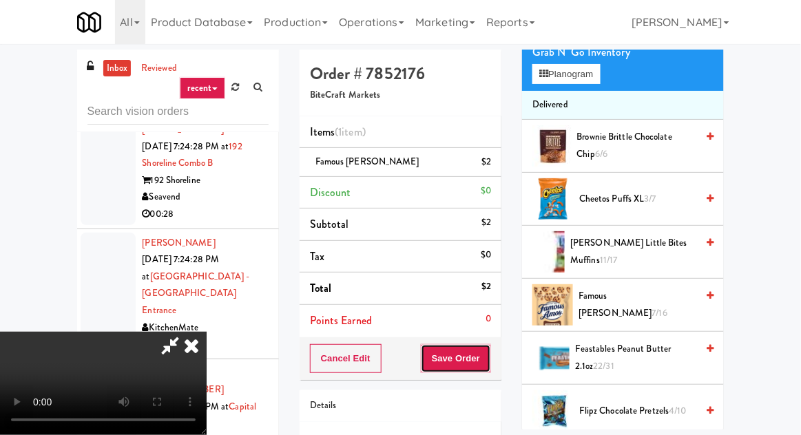
click at [491, 364] on button "Save Order" at bounding box center [456, 358] width 70 height 29
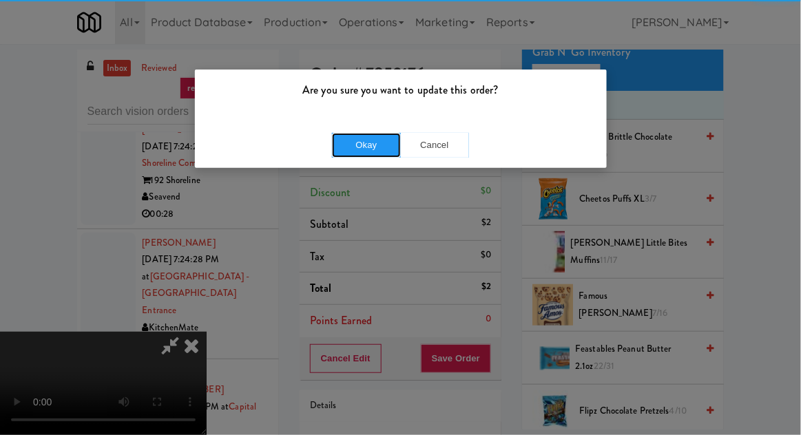
click at [378, 150] on button "Okay" at bounding box center [366, 145] width 69 height 25
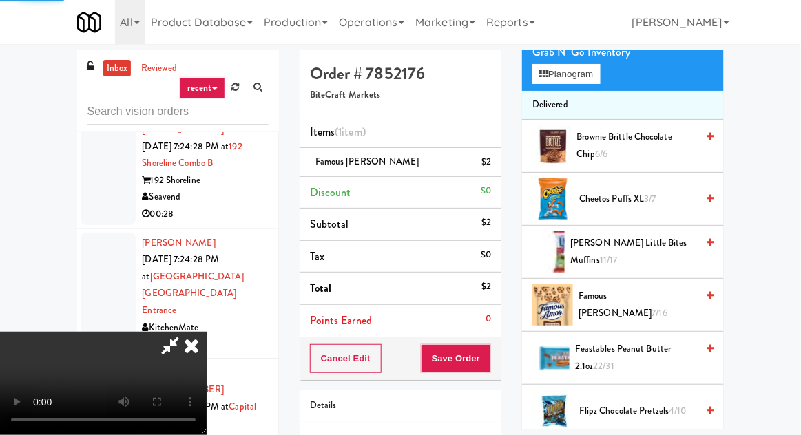
scroll to position [136, 0]
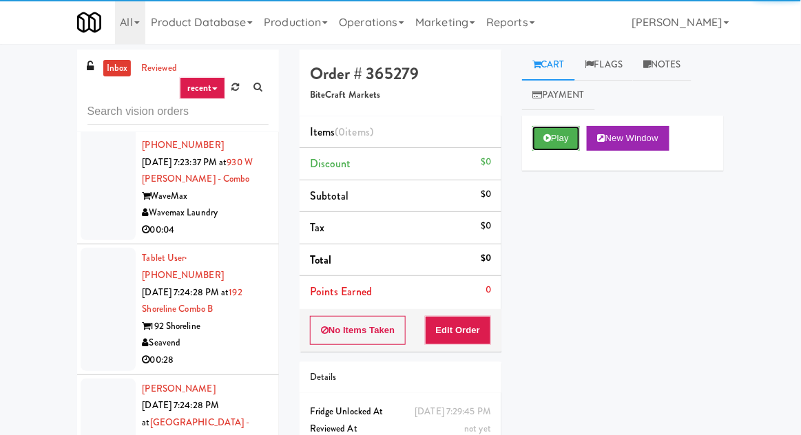
click at [548, 142] on icon at bounding box center [548, 138] width 8 height 9
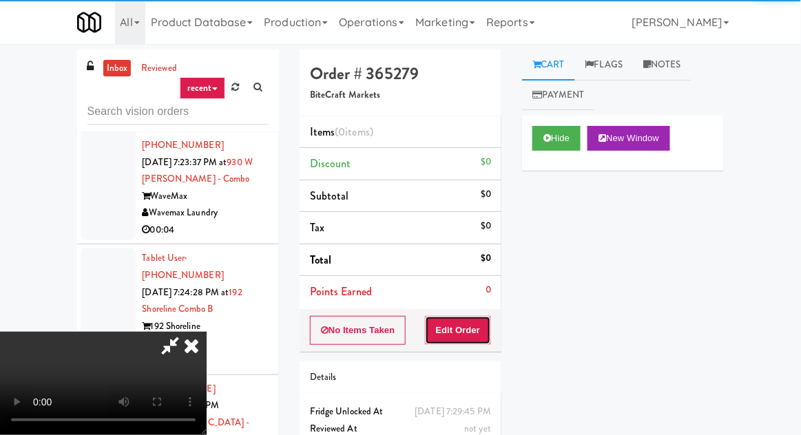
click at [462, 318] on button "Edit Order" at bounding box center [458, 330] width 67 height 29
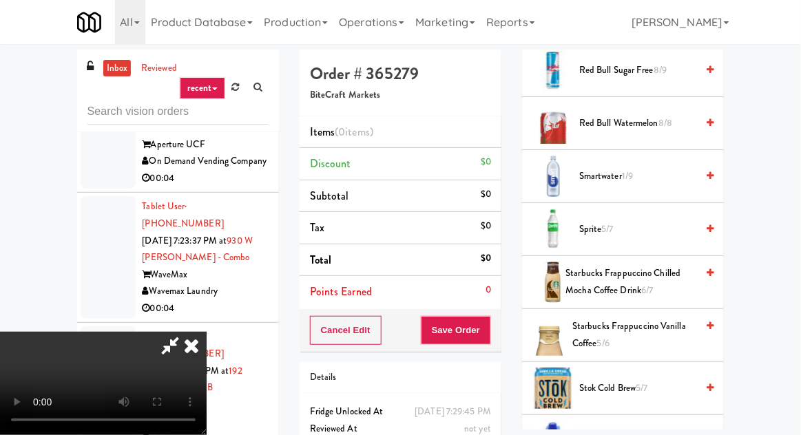
scroll to position [1938, 0]
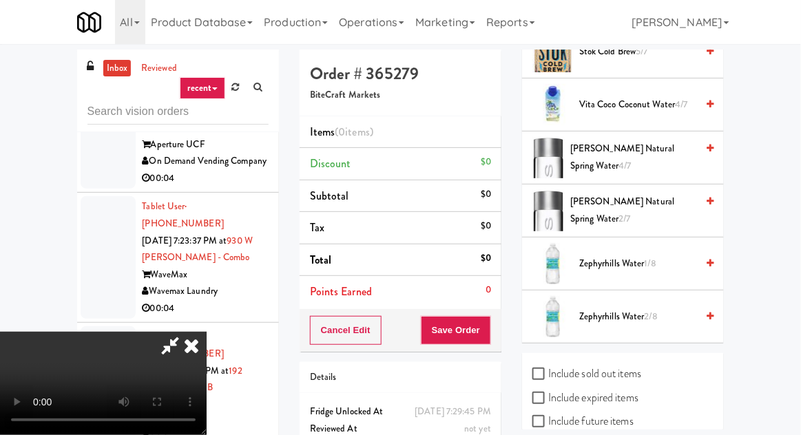
click at [644, 204] on span "[PERSON_NAME] Natural Spring Water 2/7" at bounding box center [633, 211] width 126 height 34
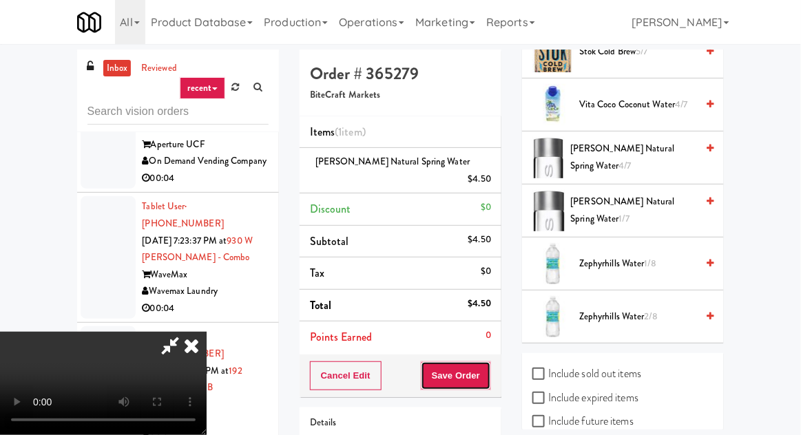
click at [491, 362] on button "Save Order" at bounding box center [456, 376] width 70 height 29
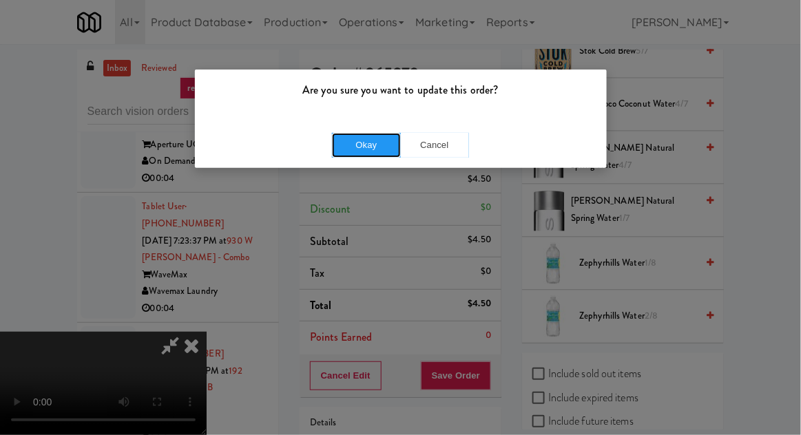
click at [369, 143] on button "Okay" at bounding box center [366, 145] width 69 height 25
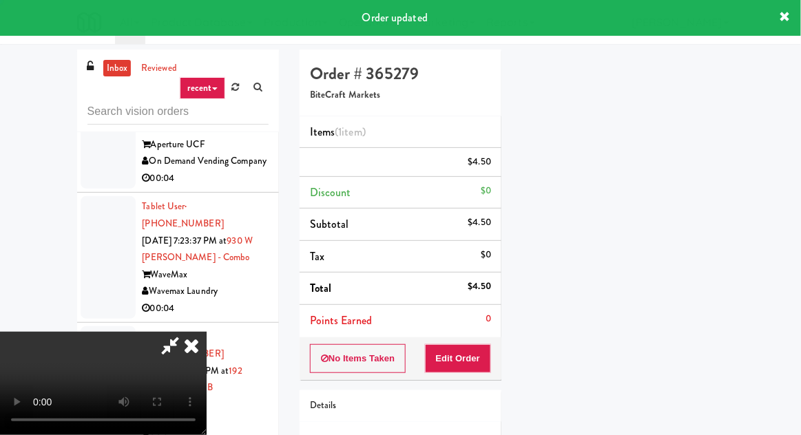
scroll to position [136, 0]
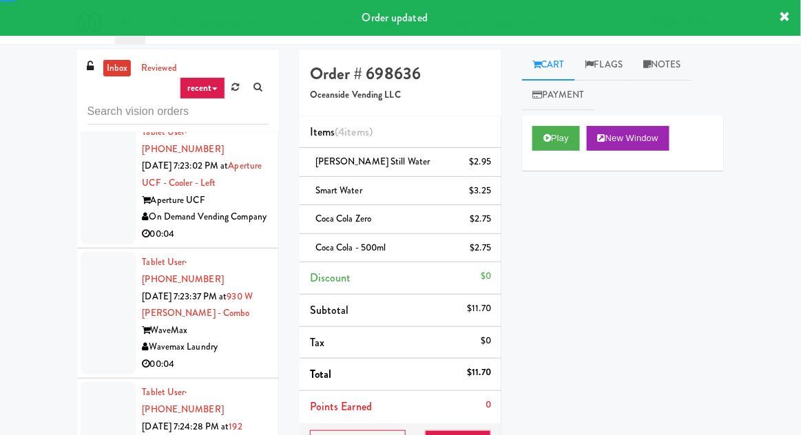
scroll to position [19442, 0]
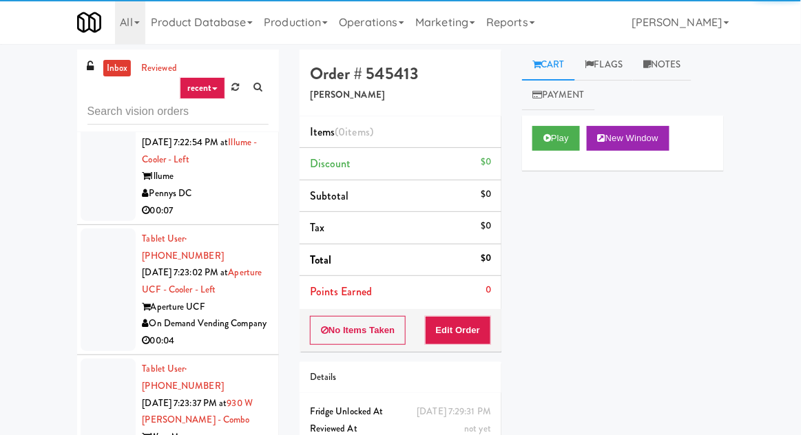
scroll to position [19333, 0]
click at [552, 136] on button "Play" at bounding box center [557, 138] width 48 height 25
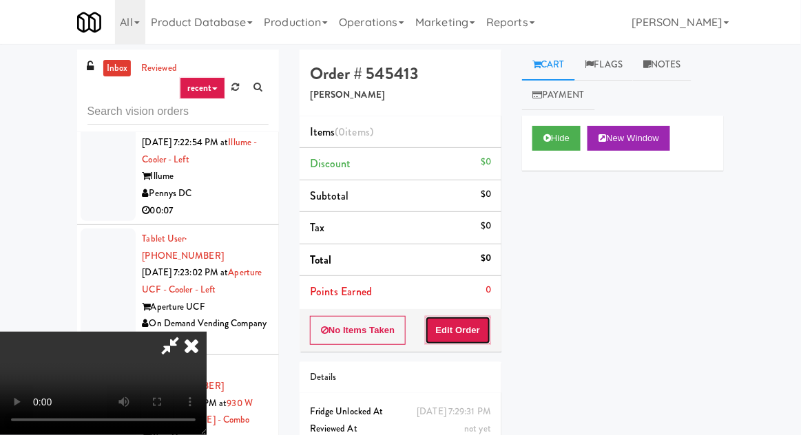
click at [480, 316] on button "Edit Order" at bounding box center [458, 330] width 67 height 29
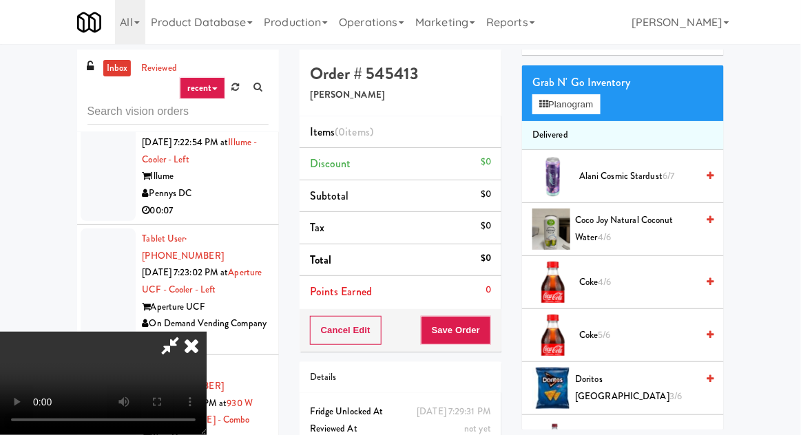
scroll to position [120, 0]
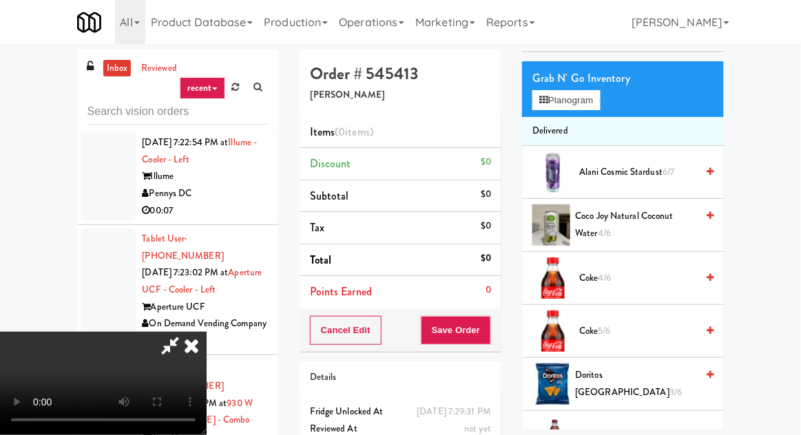
click at [648, 273] on span "Coke 4/6" at bounding box center [637, 278] width 117 height 17
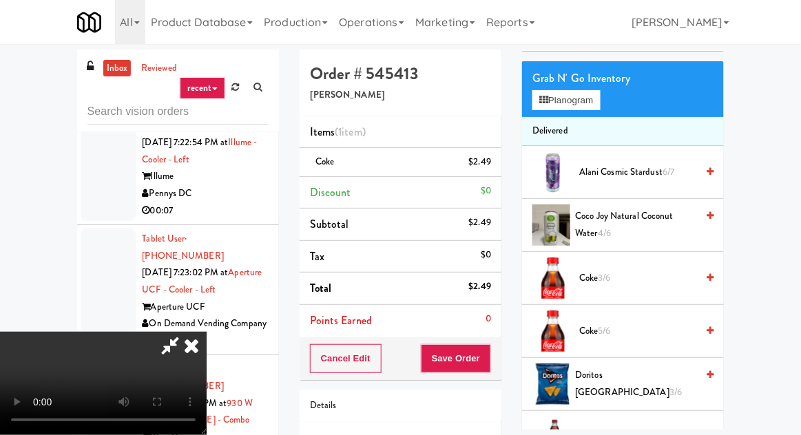
click at [643, 325] on span "Coke 5/6" at bounding box center [637, 331] width 117 height 17
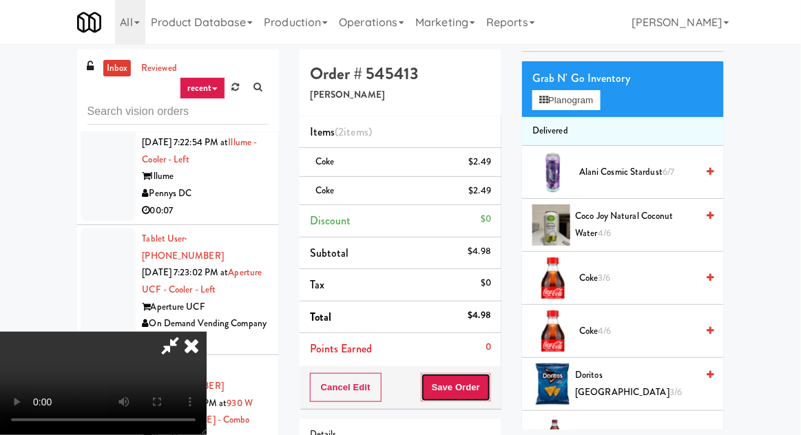
click at [488, 384] on button "Save Order" at bounding box center [456, 387] width 70 height 29
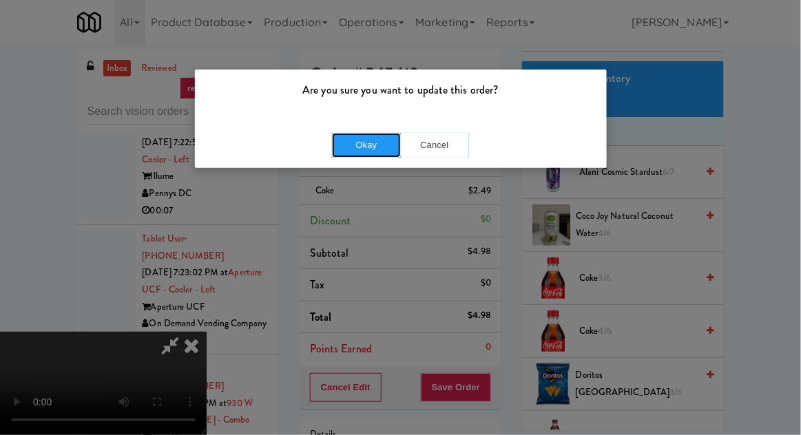
click at [389, 151] on button "Okay" at bounding box center [366, 145] width 69 height 25
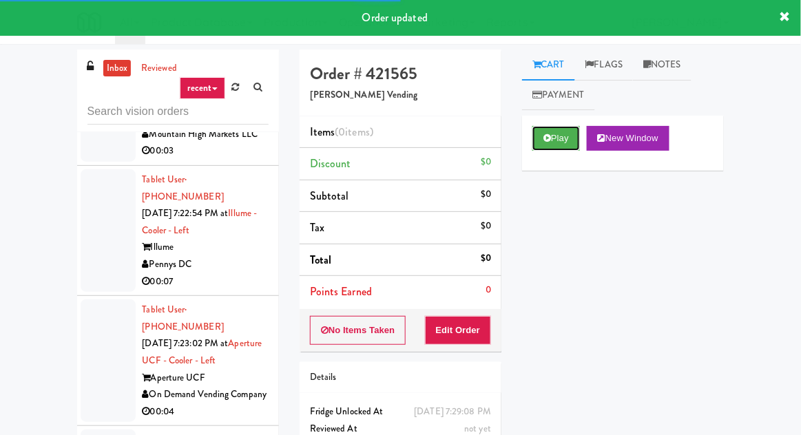
click at [564, 140] on button "Play" at bounding box center [557, 138] width 48 height 25
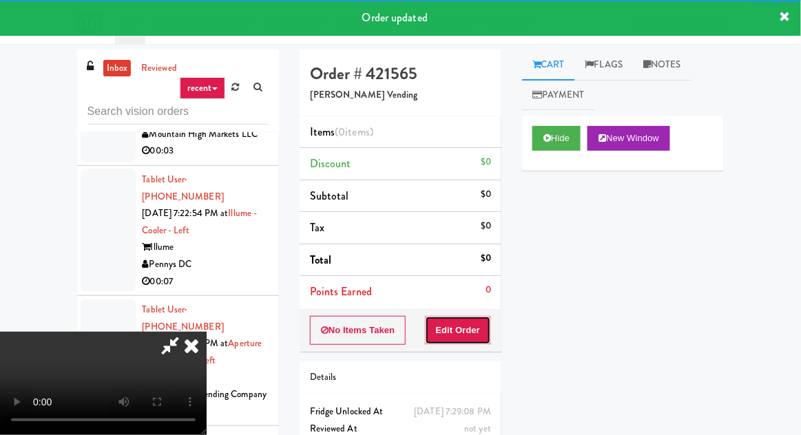
click at [473, 318] on button "Edit Order" at bounding box center [458, 330] width 67 height 29
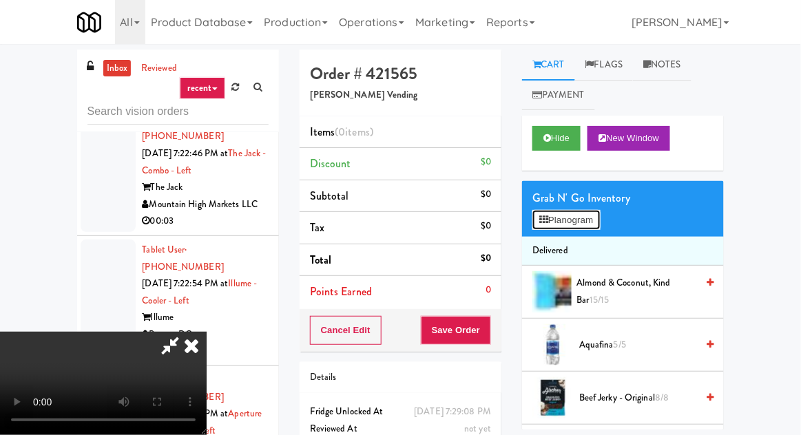
click at [580, 223] on button "Planogram" at bounding box center [567, 220] width 68 height 21
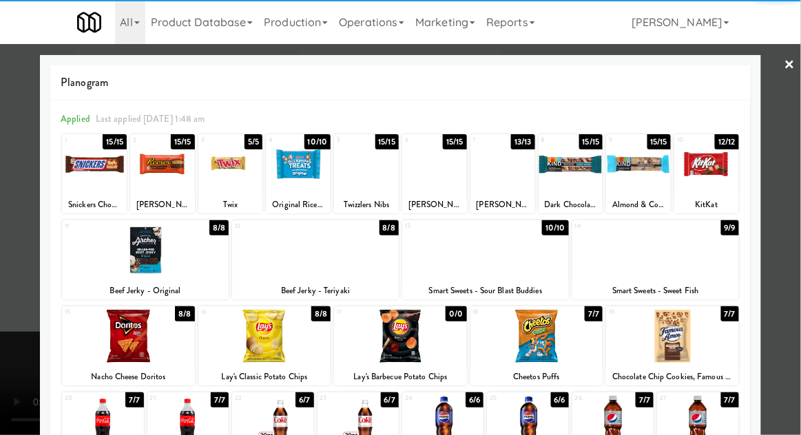
click at [229, 198] on div "Twix" at bounding box center [230, 204] width 61 height 17
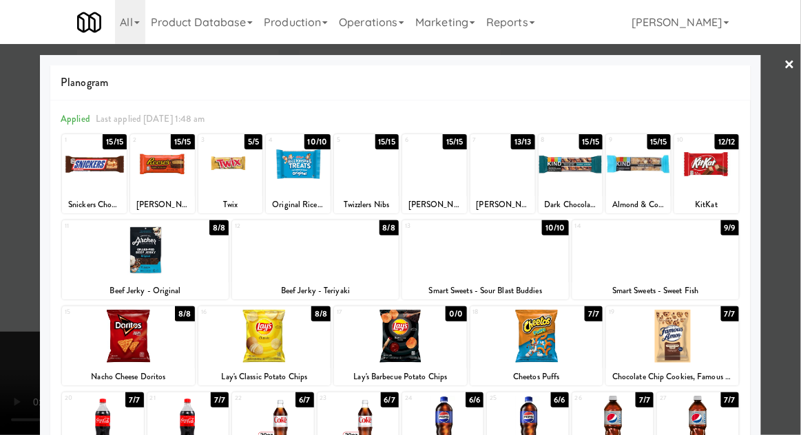
click at [223, 180] on div at bounding box center [230, 164] width 65 height 53
click at [544, 271] on div at bounding box center [485, 250] width 167 height 53
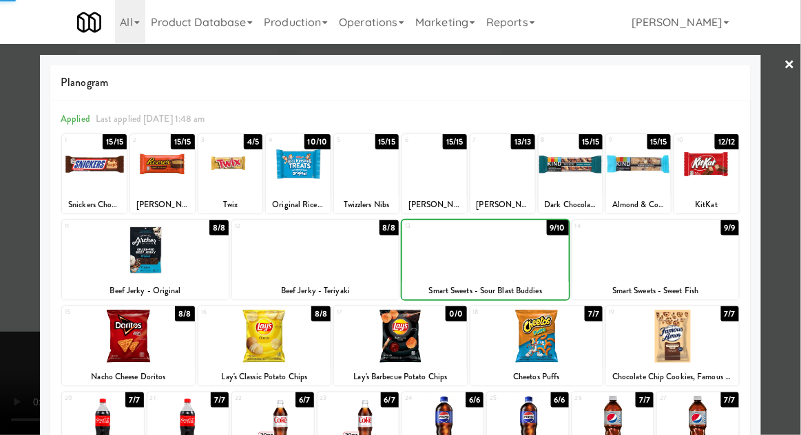
click at [28, 302] on div at bounding box center [400, 217] width 801 height 435
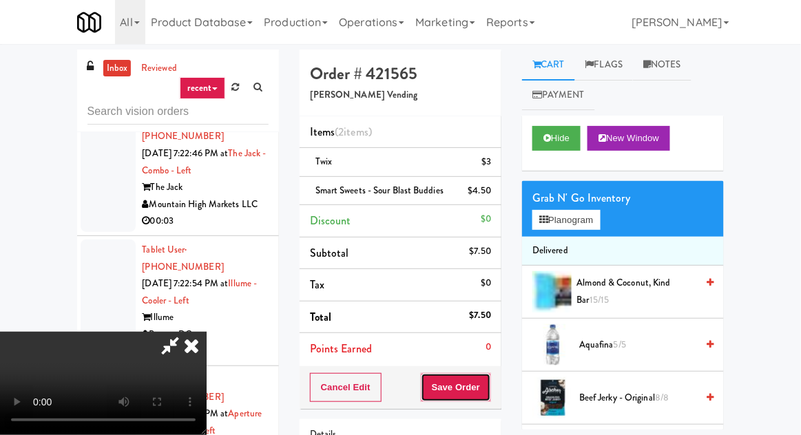
click at [488, 384] on button "Save Order" at bounding box center [456, 387] width 70 height 29
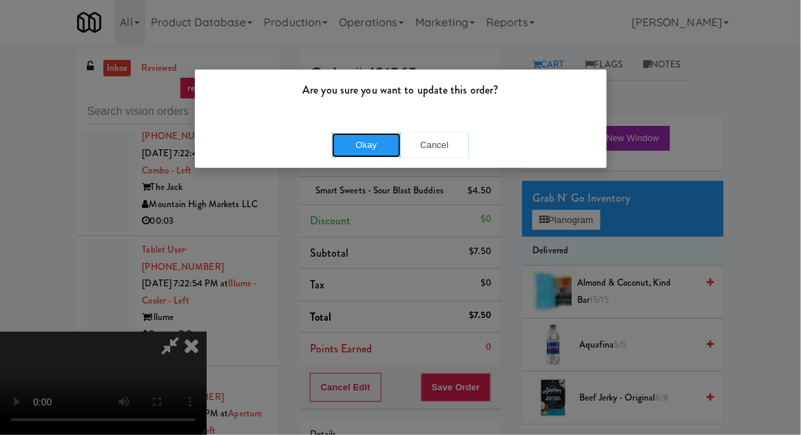
click at [360, 155] on button "Okay" at bounding box center [366, 145] width 69 height 25
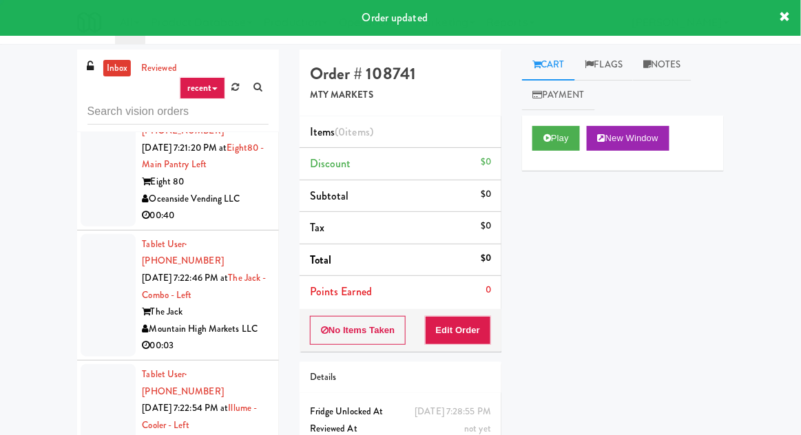
scroll to position [19068, 0]
click at [566, 137] on button "Play" at bounding box center [557, 138] width 48 height 25
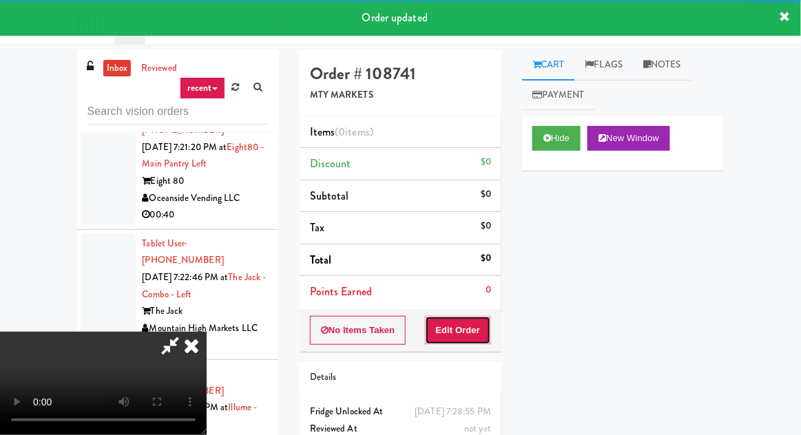
click at [485, 316] on button "Edit Order" at bounding box center [458, 330] width 67 height 29
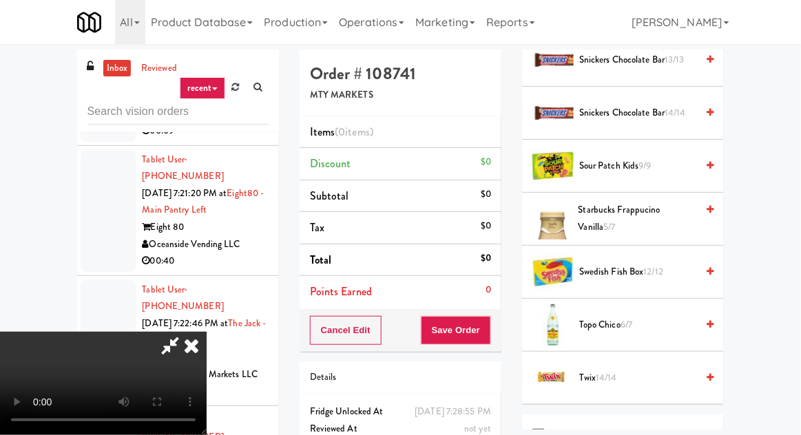
scroll to position [1721, 0]
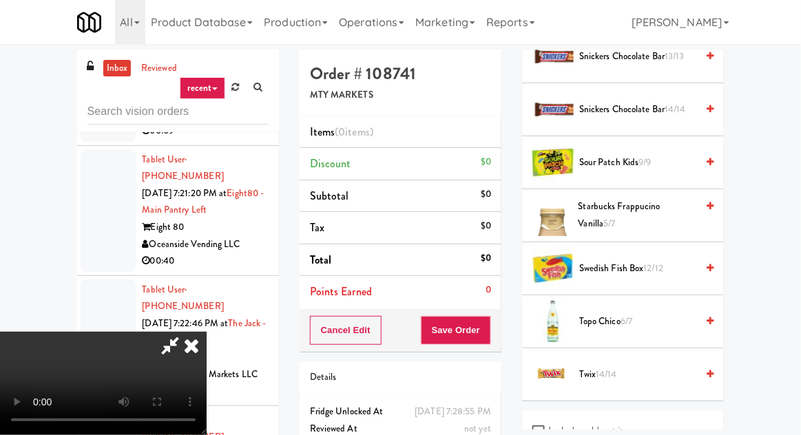
click at [622, 207] on span "Starbucks Frappucino Vanilla 5/7" at bounding box center [638, 215] width 118 height 34
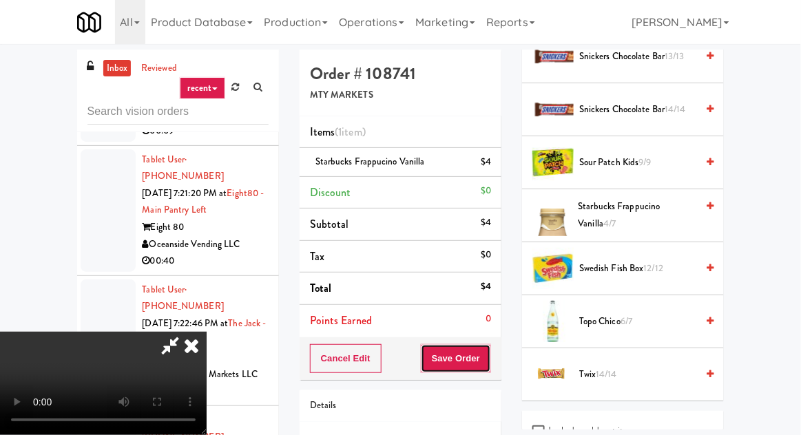
click at [488, 358] on button "Save Order" at bounding box center [456, 358] width 70 height 29
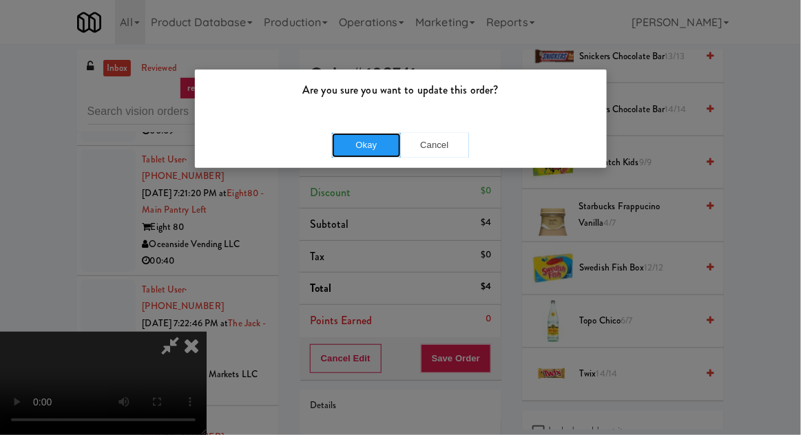
click at [380, 133] on button "Okay" at bounding box center [366, 145] width 69 height 25
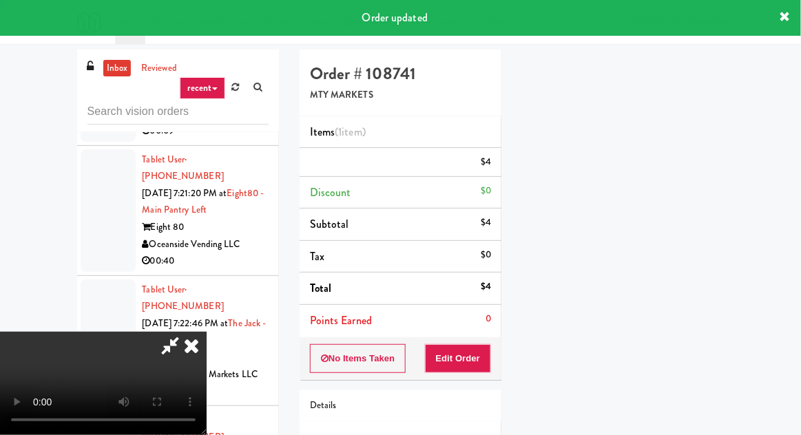
scroll to position [136, 0]
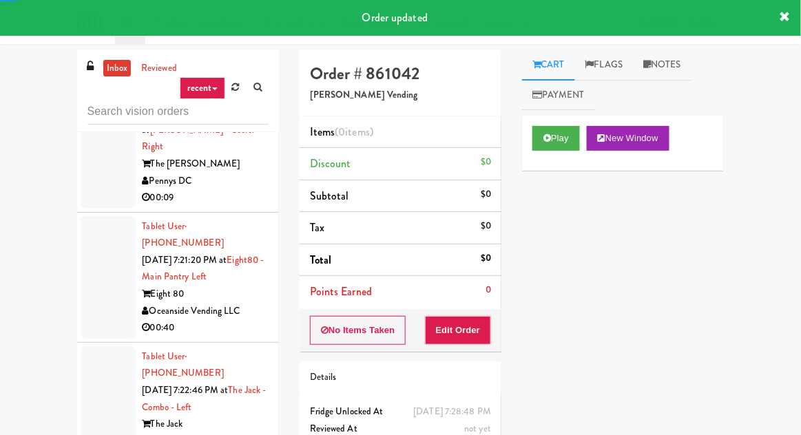
scroll to position [18939, 0]
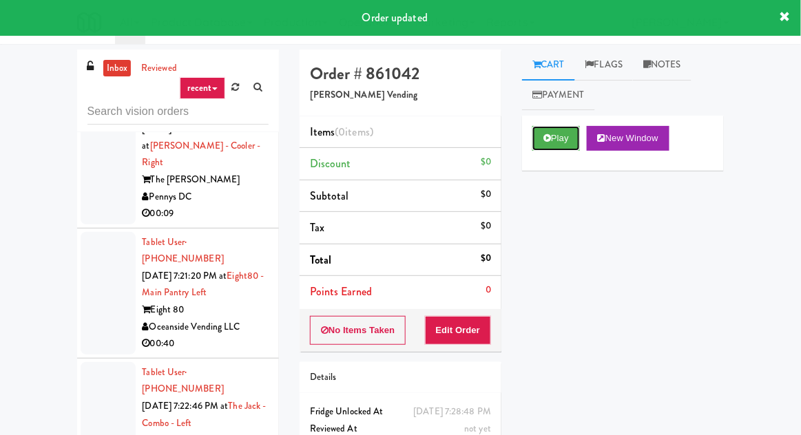
click at [542, 134] on button "Play" at bounding box center [557, 138] width 48 height 25
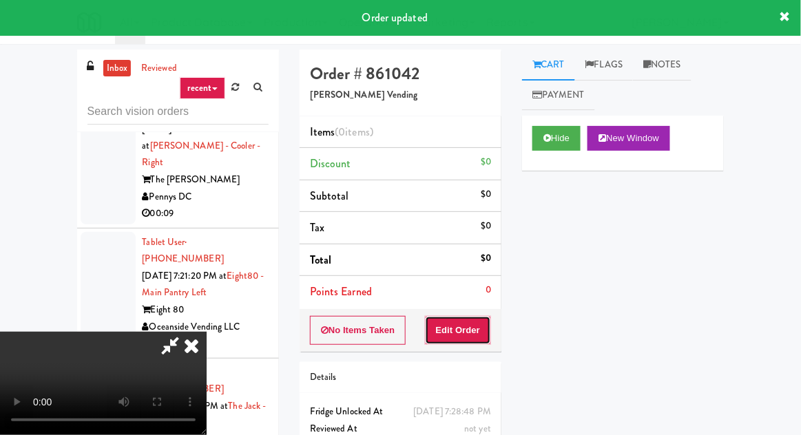
click at [473, 318] on button "Edit Order" at bounding box center [458, 330] width 67 height 29
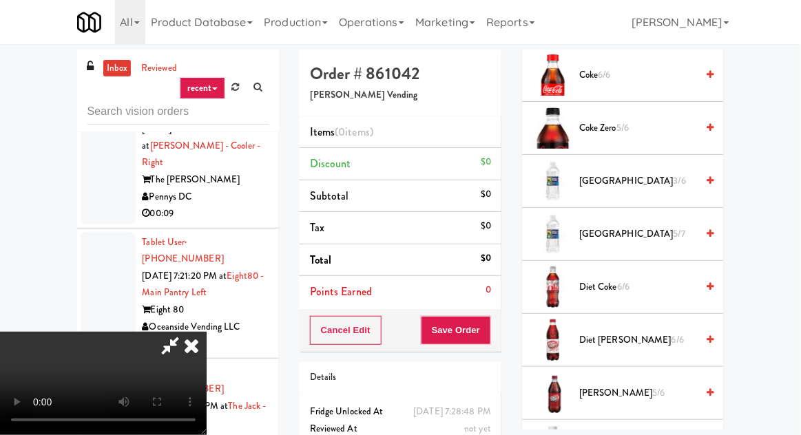
scroll to position [749, 0]
click at [636, 280] on span "Diet Coke 6/6" at bounding box center [637, 286] width 117 height 17
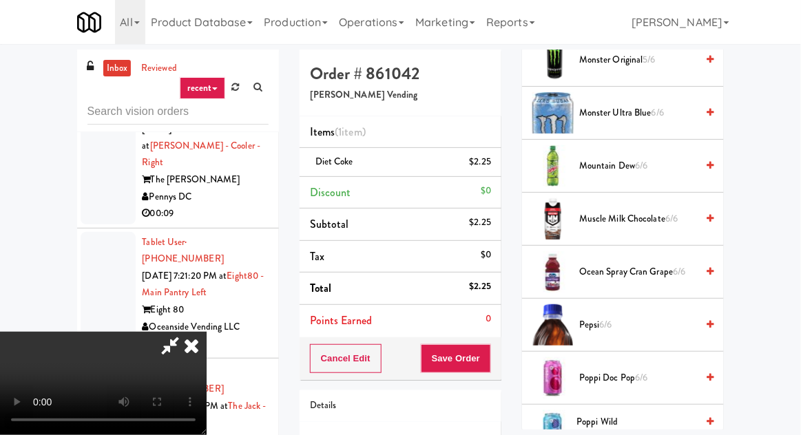
scroll to position [1724, 0]
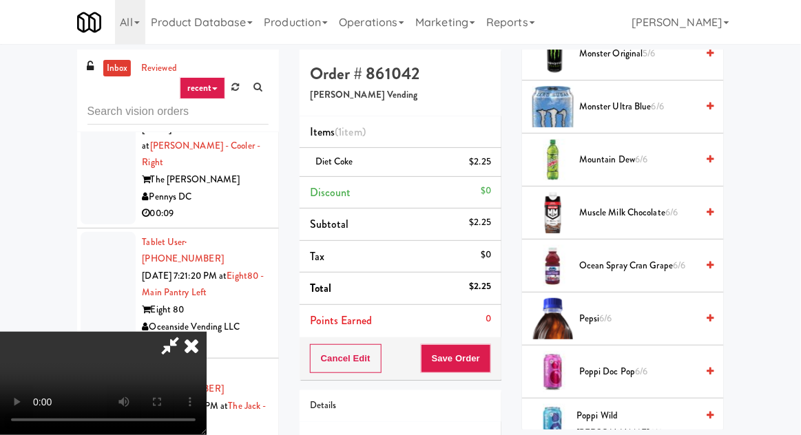
click at [630, 423] on span "Poppi Wild [PERSON_NAME] 6/6" at bounding box center [637, 425] width 120 height 34
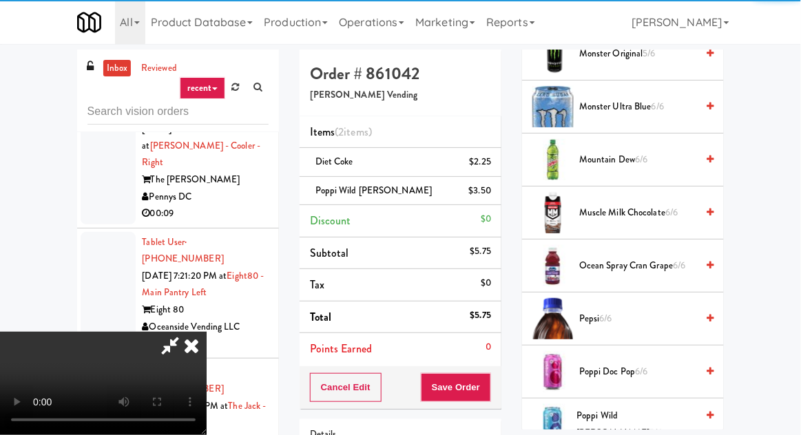
click at [498, 397] on div "Cancel Edit Save Order" at bounding box center [401, 388] width 202 height 43
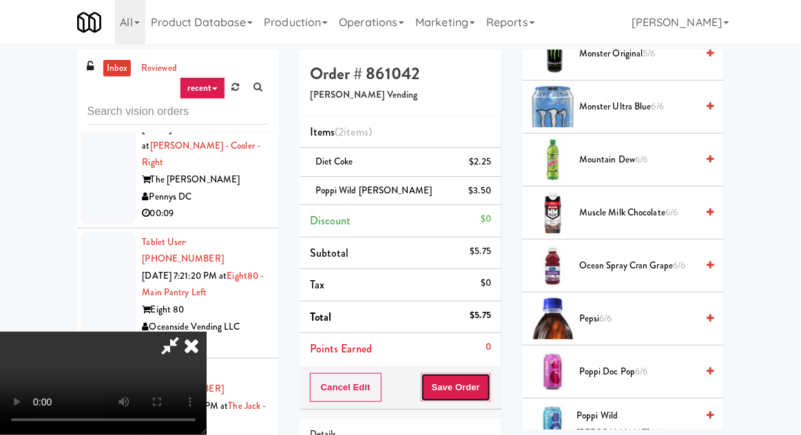
click at [488, 393] on button "Save Order" at bounding box center [456, 387] width 70 height 29
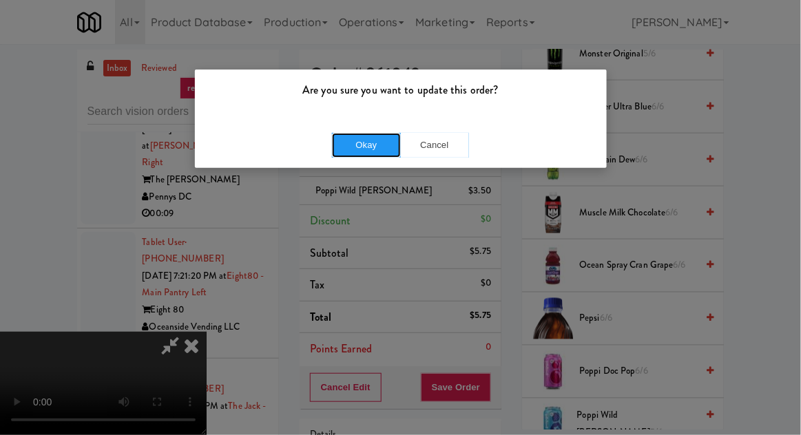
click at [372, 155] on button "Okay" at bounding box center [366, 145] width 69 height 25
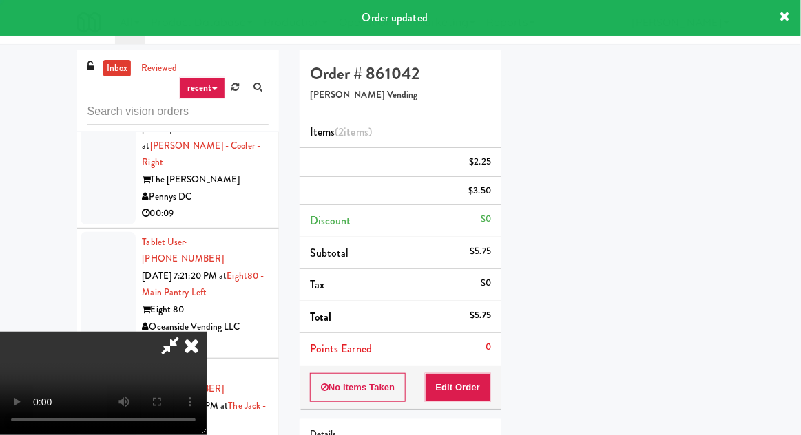
scroll to position [136, 0]
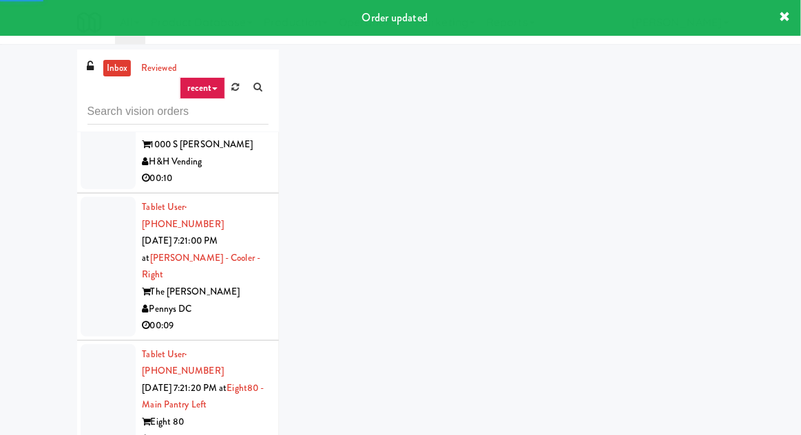
scroll to position [18821, 0]
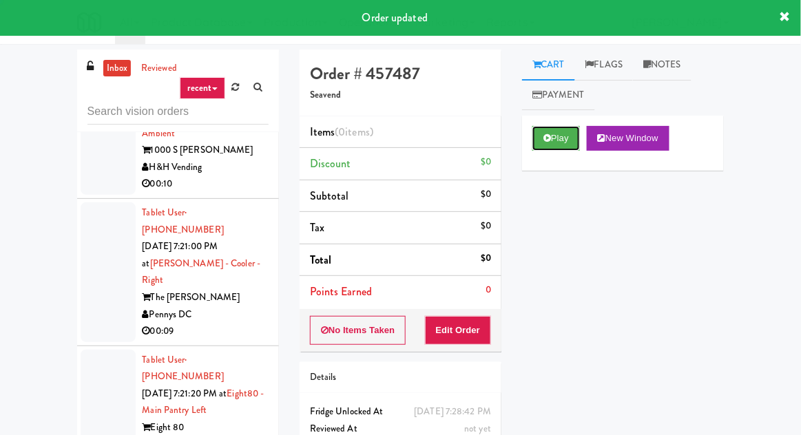
click at [567, 147] on button "Play" at bounding box center [557, 138] width 48 height 25
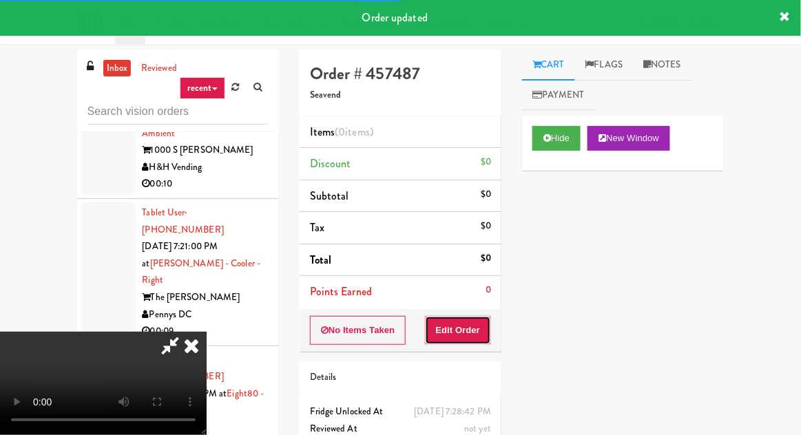
click at [473, 325] on button "Edit Order" at bounding box center [458, 330] width 67 height 29
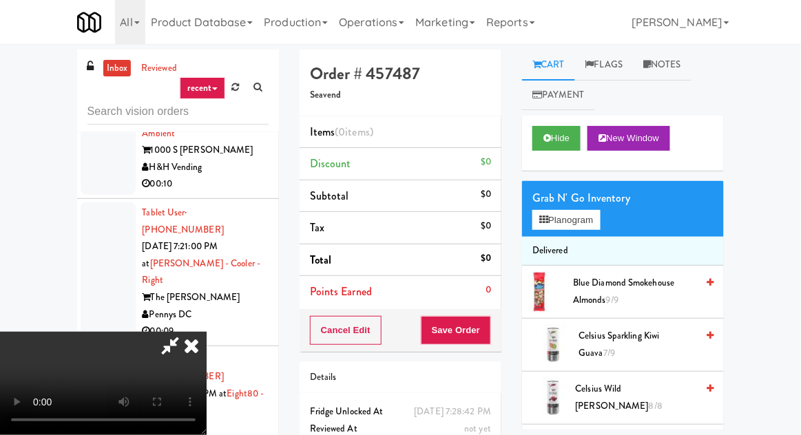
scroll to position [0, 0]
click at [600, 223] on button "Planogram" at bounding box center [567, 220] width 68 height 21
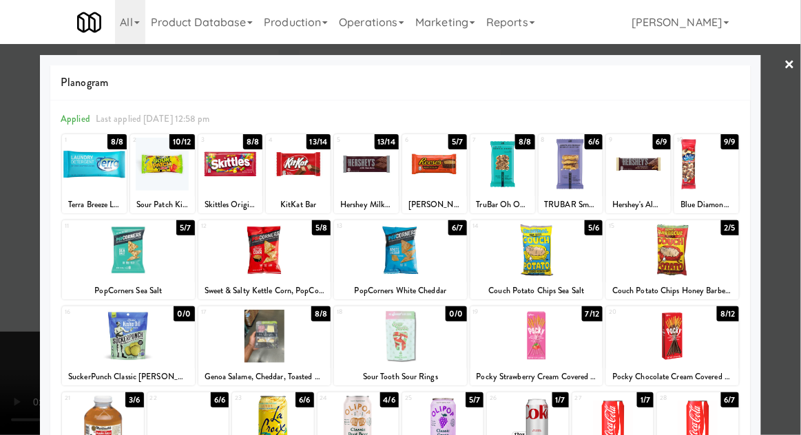
click at [690, 260] on div at bounding box center [672, 250] width 133 height 53
click at [795, 194] on div at bounding box center [400, 217] width 801 height 435
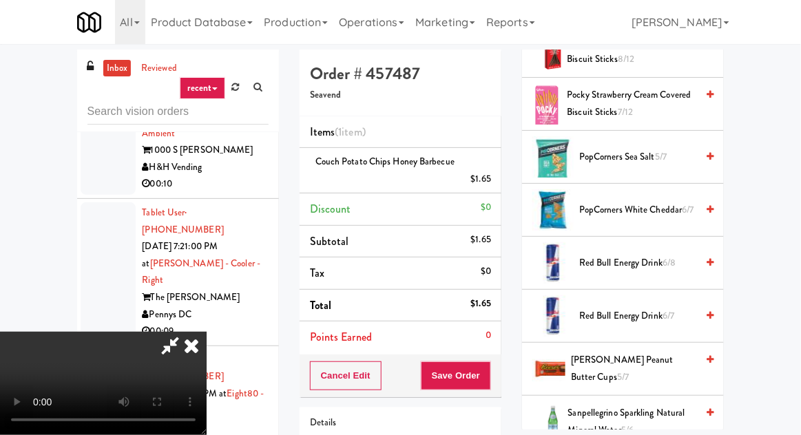
scroll to position [1267, 0]
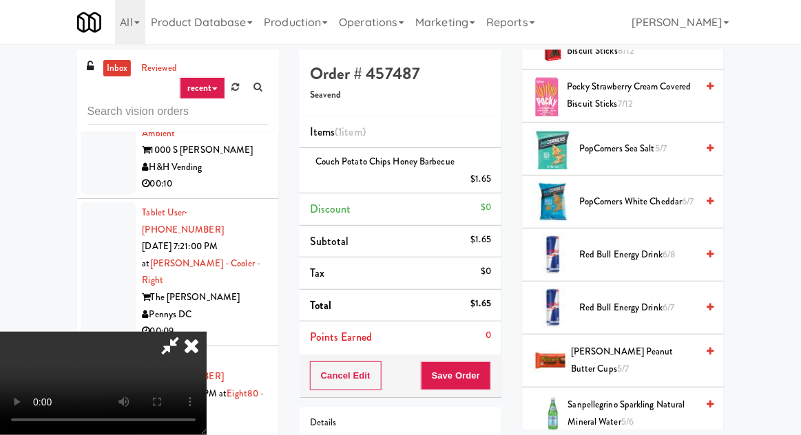
click at [674, 256] on span "Red Bull Energy Drink 6/8" at bounding box center [637, 255] width 117 height 17
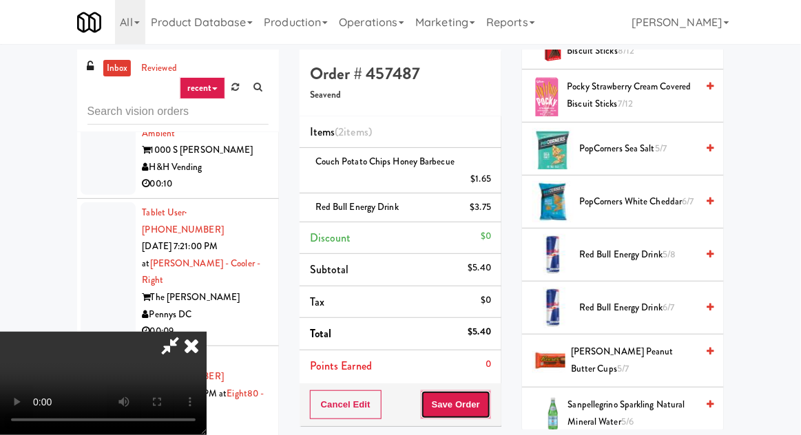
click at [491, 415] on button "Save Order" at bounding box center [456, 405] width 70 height 29
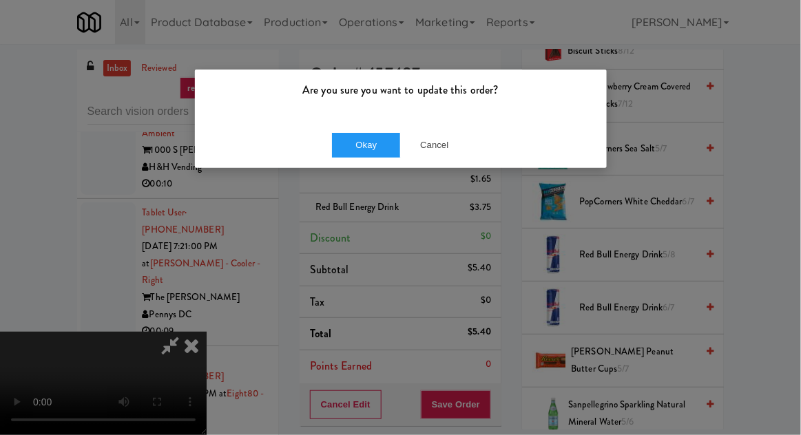
click at [356, 165] on div "Okay Cancel" at bounding box center [401, 145] width 412 height 46
click at [362, 155] on button "Okay" at bounding box center [366, 145] width 69 height 25
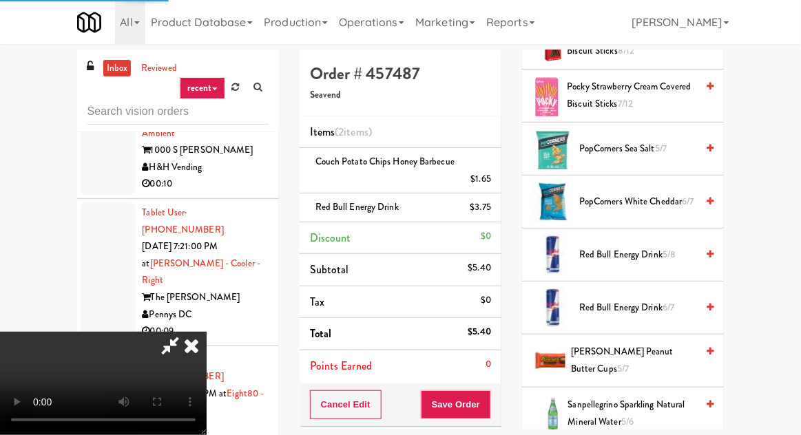
scroll to position [136, 0]
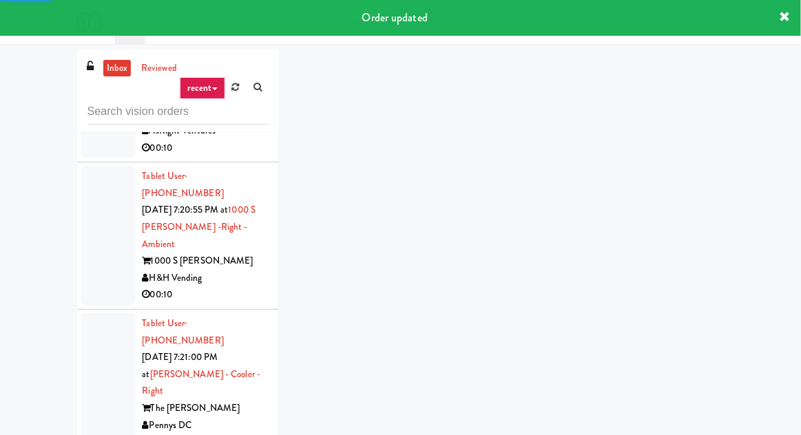
scroll to position [18711, 0]
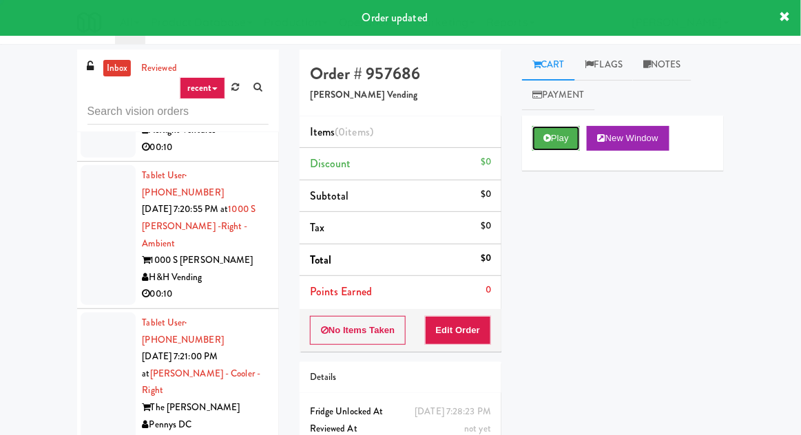
click at [552, 136] on button "Play" at bounding box center [557, 138] width 48 height 25
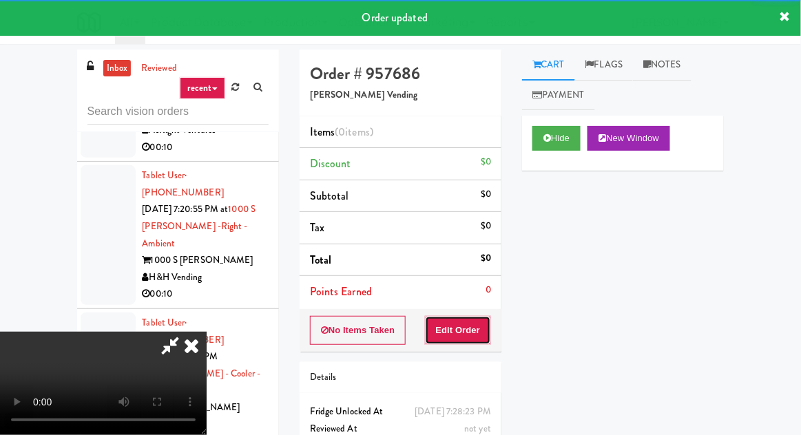
click at [484, 318] on button "Edit Order" at bounding box center [458, 330] width 67 height 29
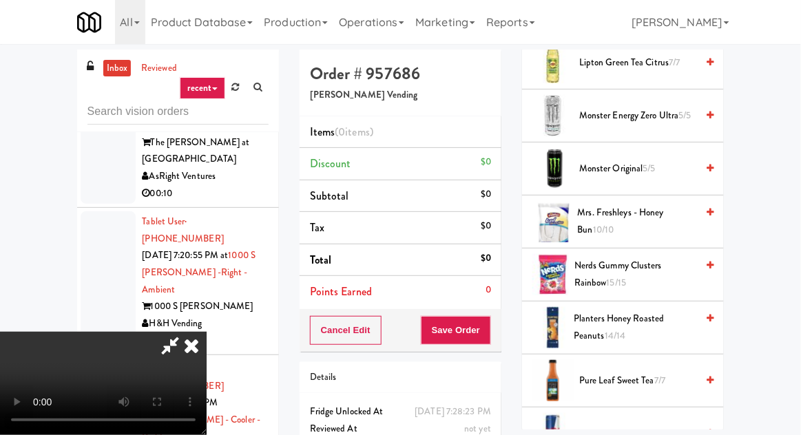
scroll to position [975, 0]
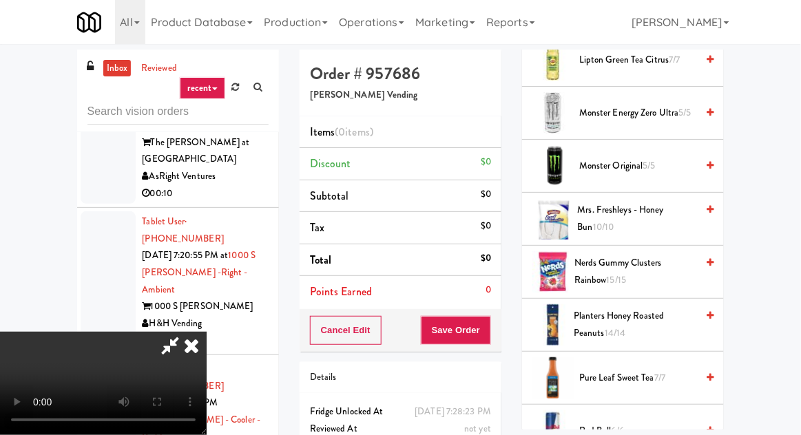
click at [632, 280] on span "Nerds Gummy Clusters Rainbow 15/15" at bounding box center [636, 272] width 122 height 34
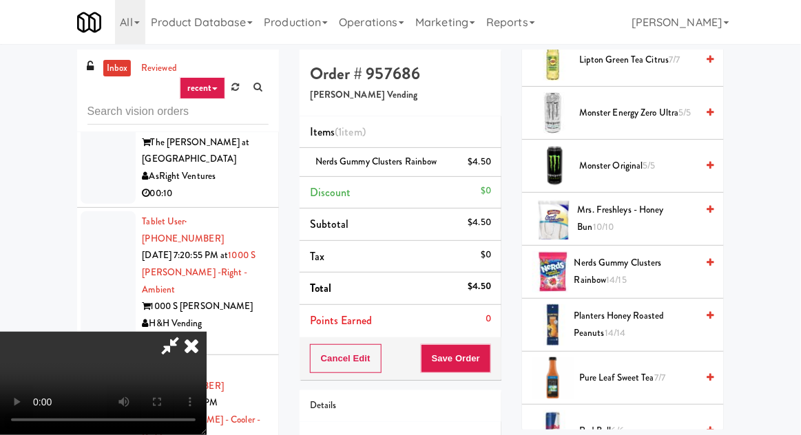
click at [637, 273] on span "Nerds Gummy Clusters Rainbow 14/15" at bounding box center [636, 272] width 122 height 34
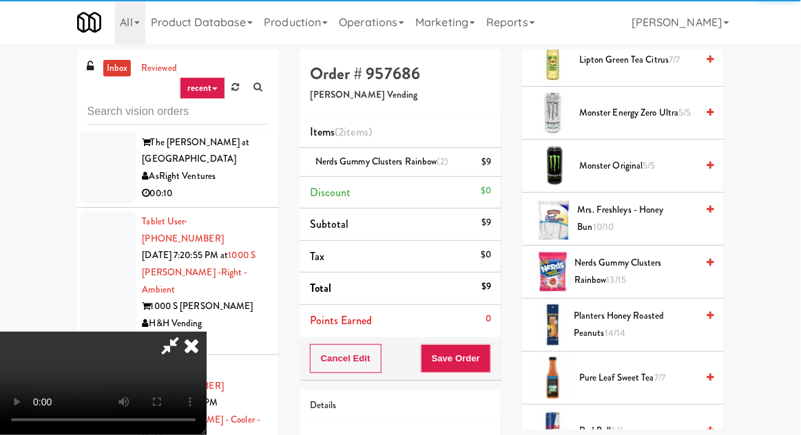
scroll to position [50, 0]
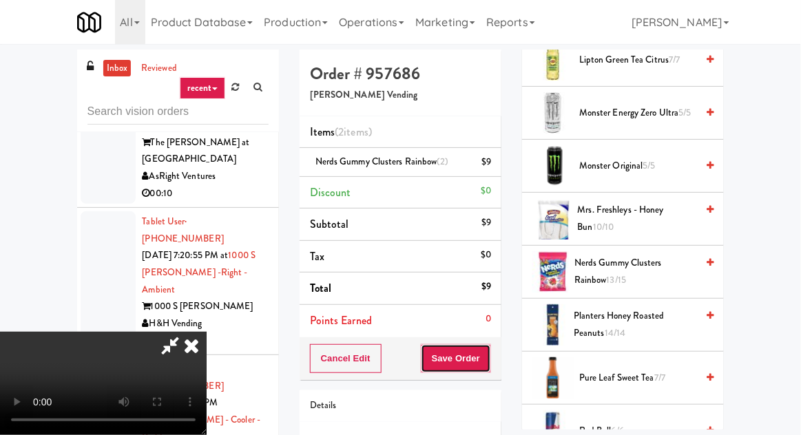
click at [489, 370] on button "Save Order" at bounding box center [456, 358] width 70 height 29
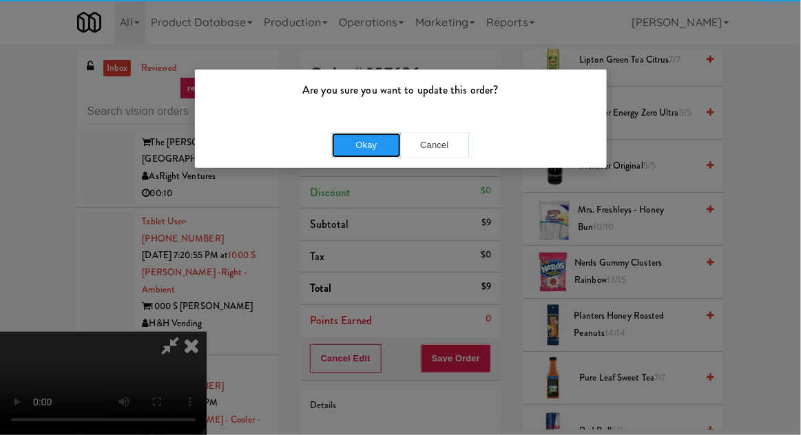
click at [360, 154] on button "Okay" at bounding box center [366, 145] width 69 height 25
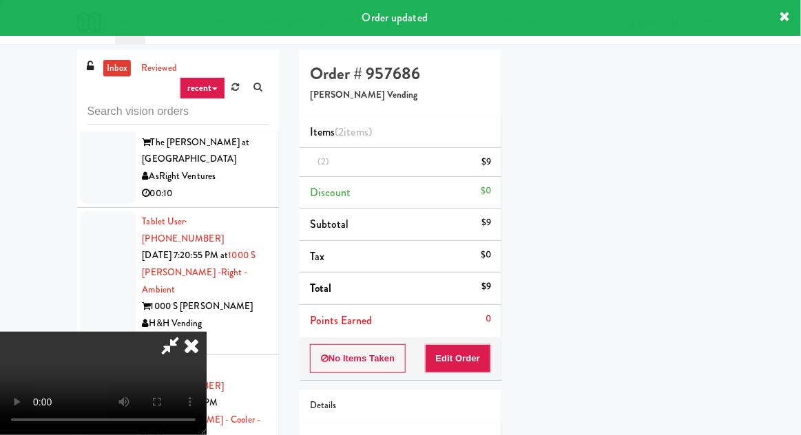
scroll to position [0, 0]
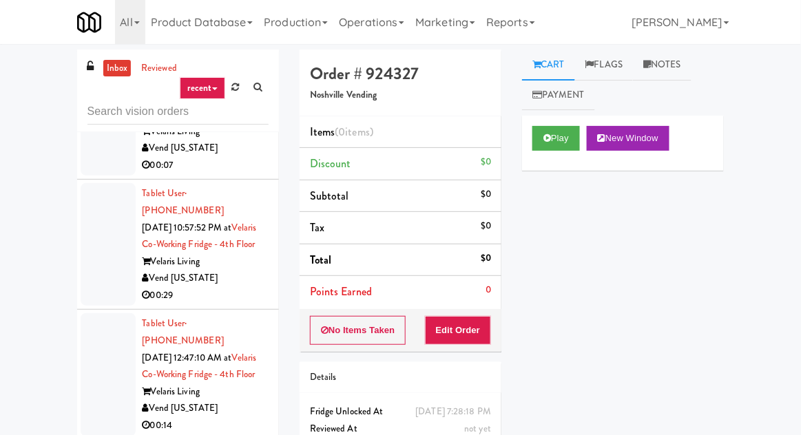
scroll to position [1770, 0]
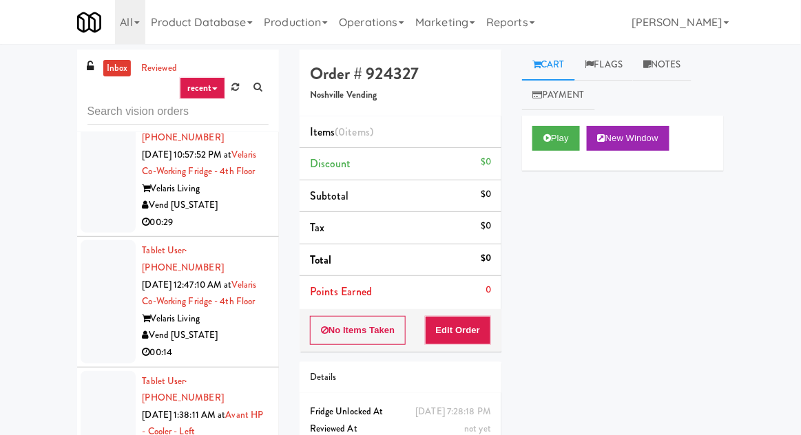
click at [97, 371] on div at bounding box center [108, 441] width 55 height 140
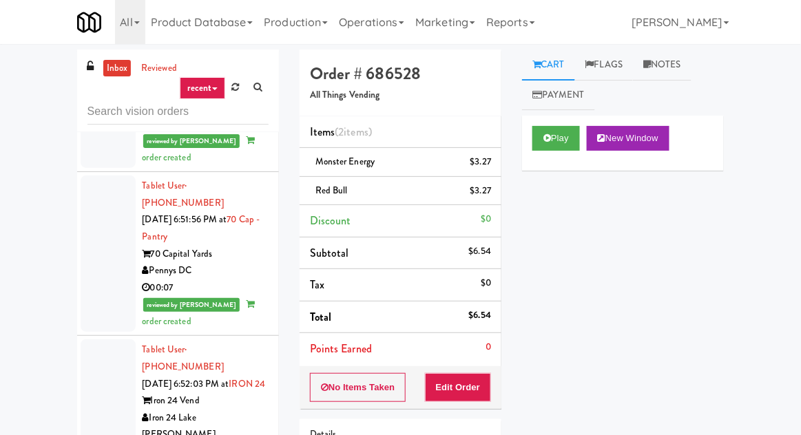
scroll to position [4021, 0]
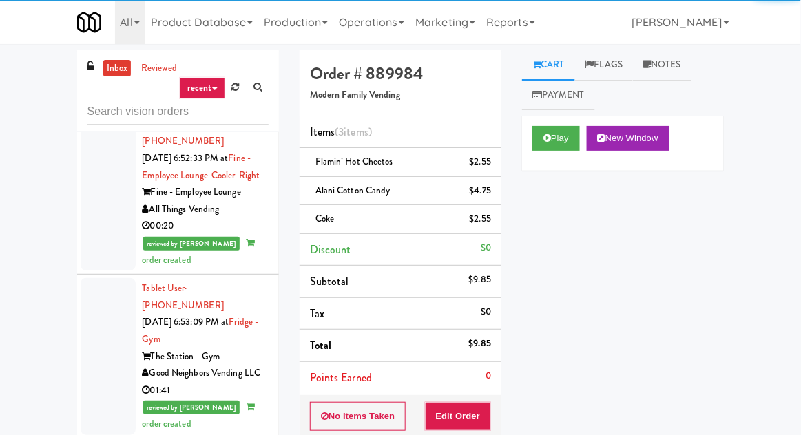
scroll to position [4431, 0]
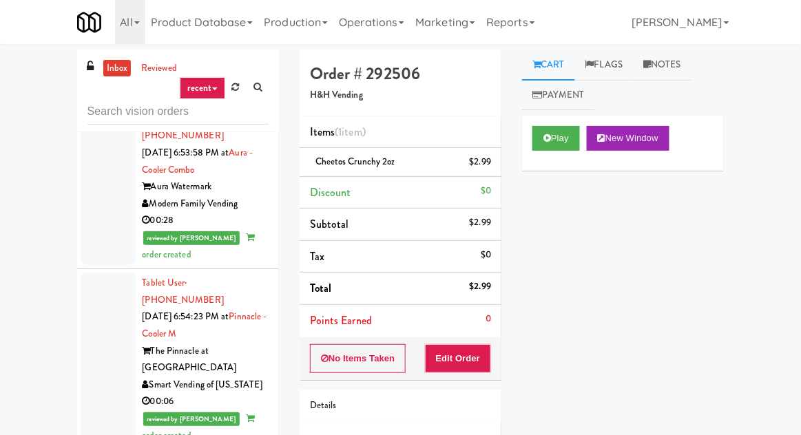
scroll to position [4916, 0]
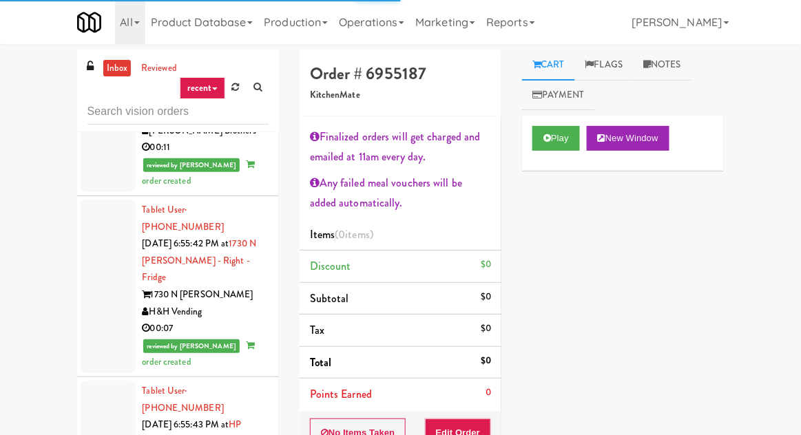
scroll to position [6192, 0]
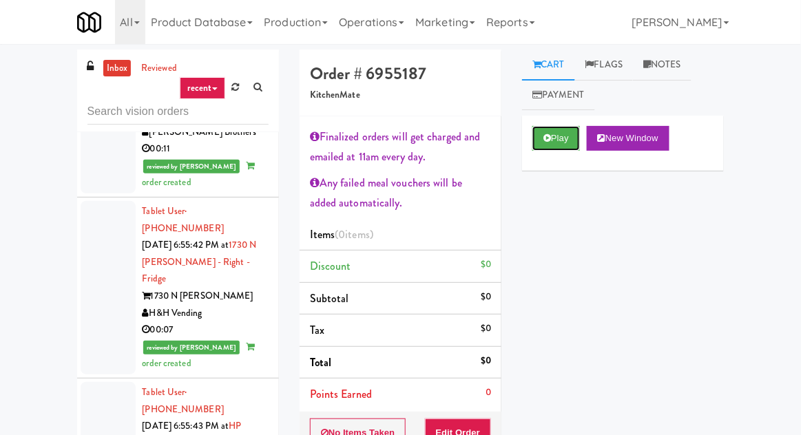
click at [540, 150] on button "Play" at bounding box center [557, 138] width 48 height 25
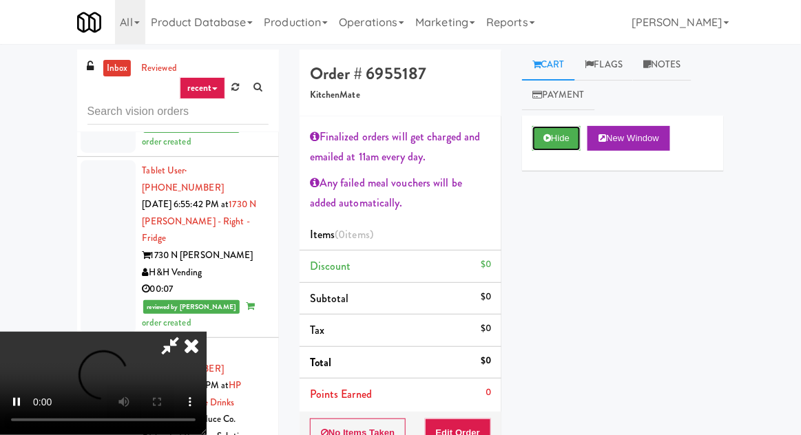
scroll to position [6231, 0]
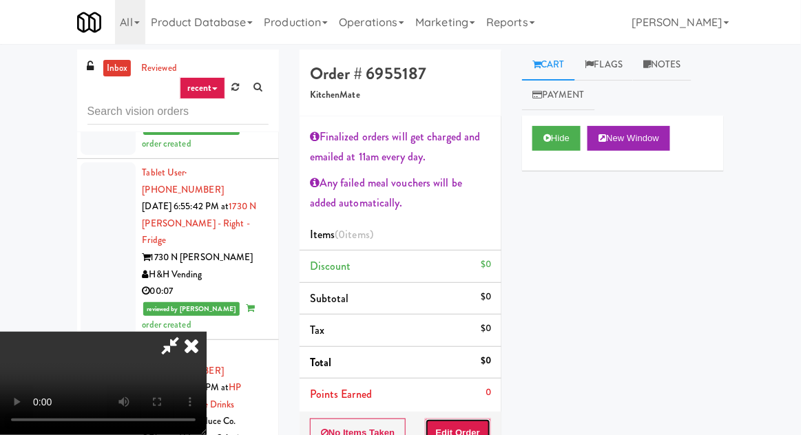
click at [474, 433] on button "Edit Order" at bounding box center [458, 433] width 67 height 29
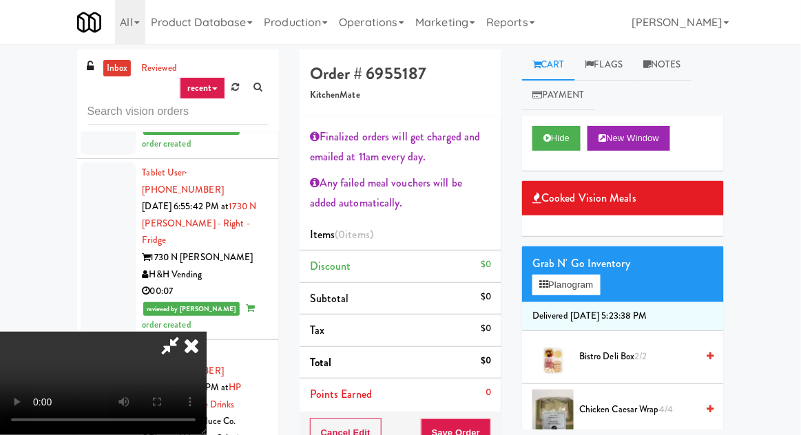
scroll to position [25, 0]
click at [577, 293] on button "Planogram" at bounding box center [567, 285] width 68 height 21
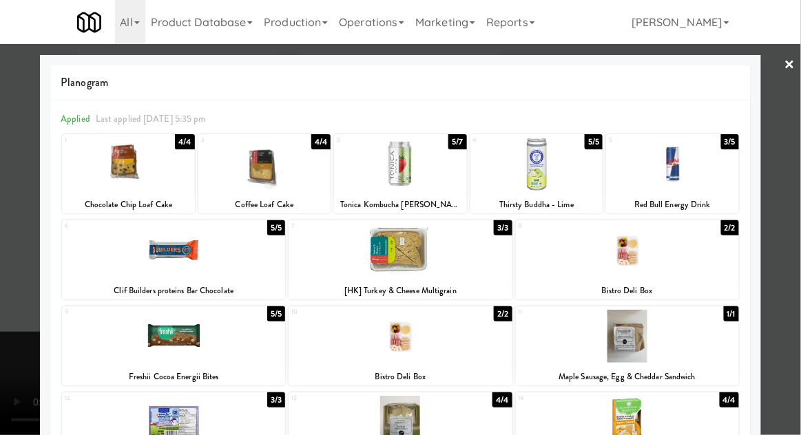
click at [179, 353] on div at bounding box center [173, 336] width 223 height 53
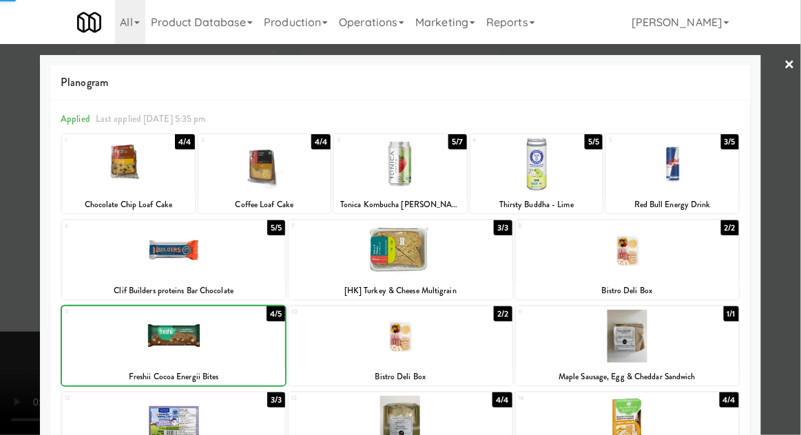
click at [1, 329] on div at bounding box center [400, 217] width 801 height 435
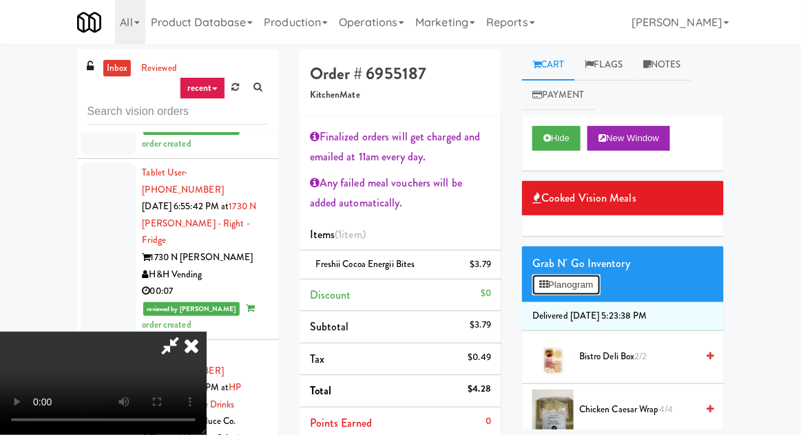
click at [579, 293] on button "Planogram" at bounding box center [567, 285] width 68 height 21
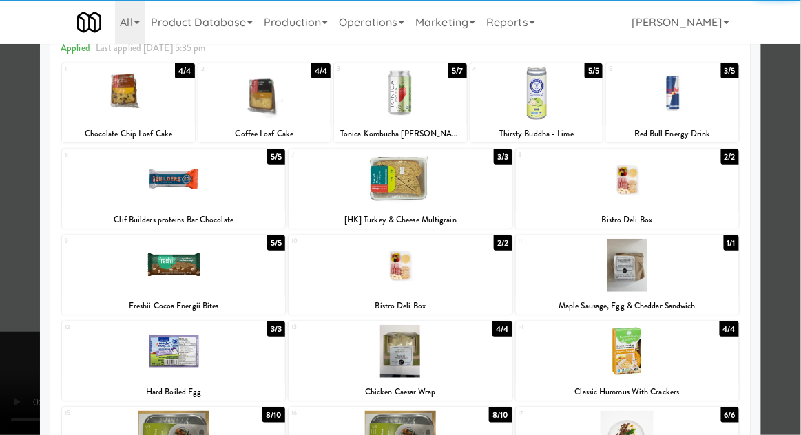
scroll to position [72, 0]
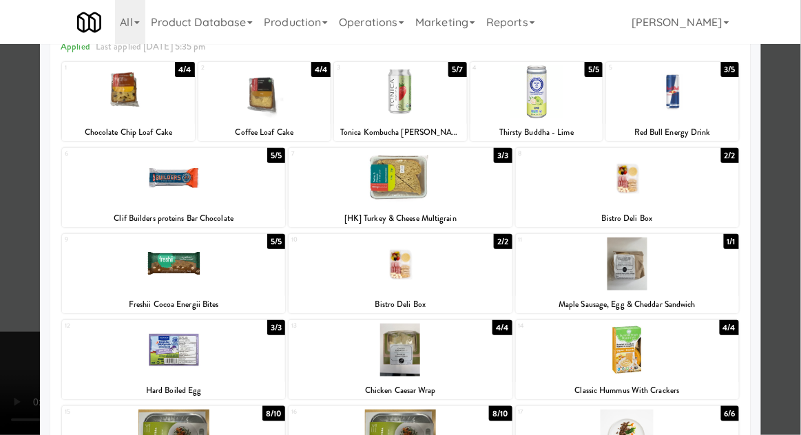
click at [10, 307] on div at bounding box center [400, 217] width 801 height 435
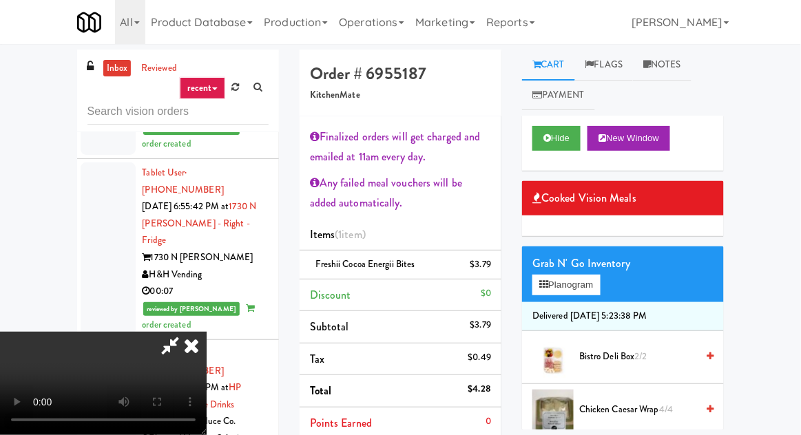
scroll to position [83, 0]
click at [558, 142] on button "Hide" at bounding box center [557, 138] width 48 height 25
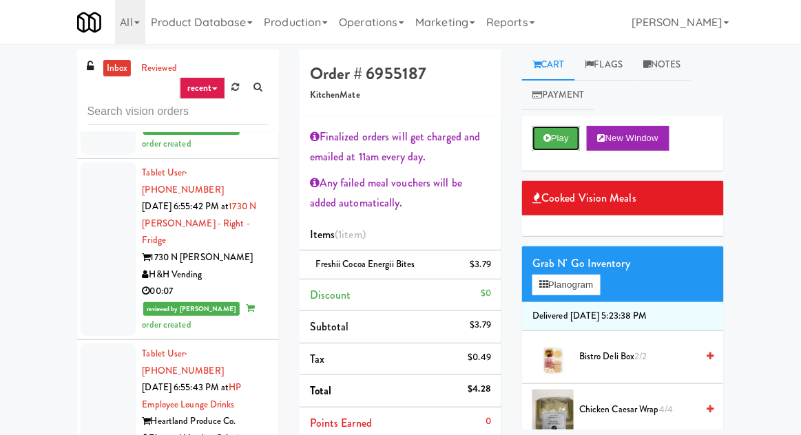
scroll to position [0, 0]
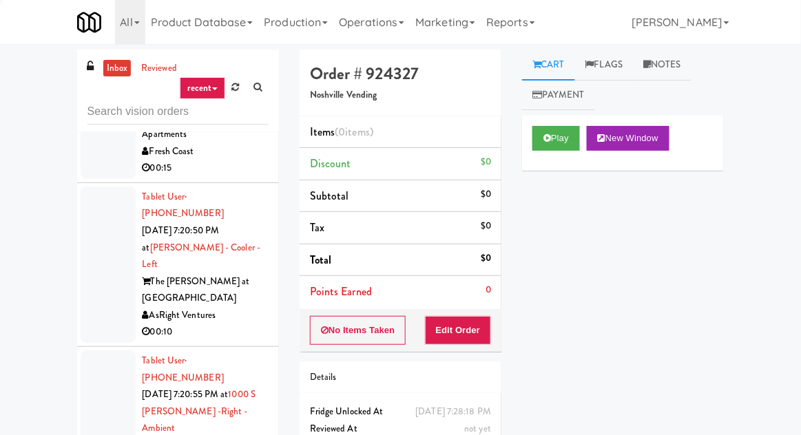
scroll to position [19405, 0]
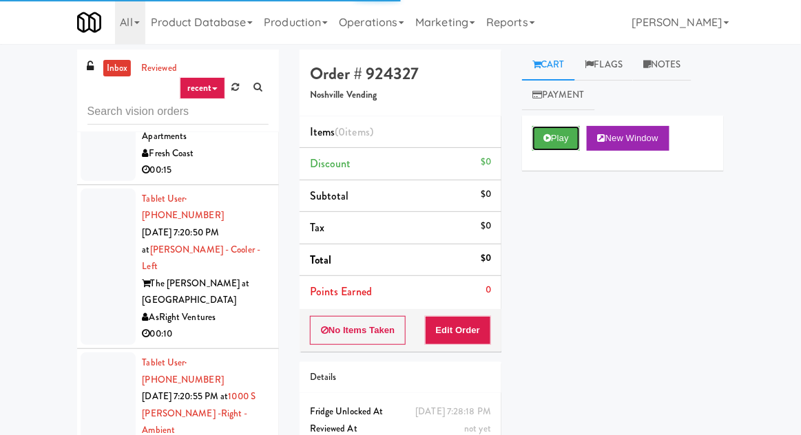
click at [567, 142] on button "Play" at bounding box center [557, 138] width 48 height 25
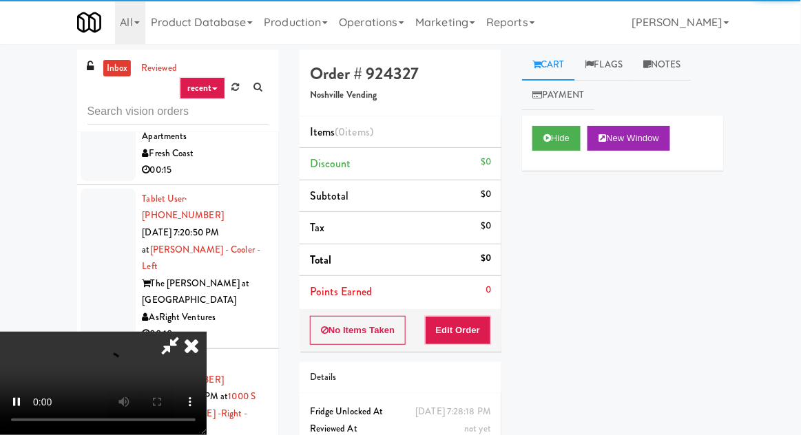
click at [487, 295] on div "0" at bounding box center [489, 290] width 6 height 17
click at [478, 327] on button "Edit Order" at bounding box center [458, 330] width 67 height 29
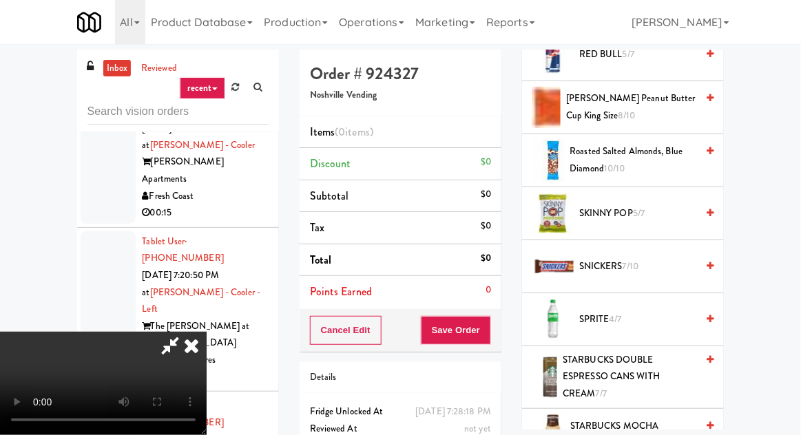
scroll to position [1467, 0]
click at [655, 312] on span "SPRITE 4/7" at bounding box center [637, 320] width 117 height 17
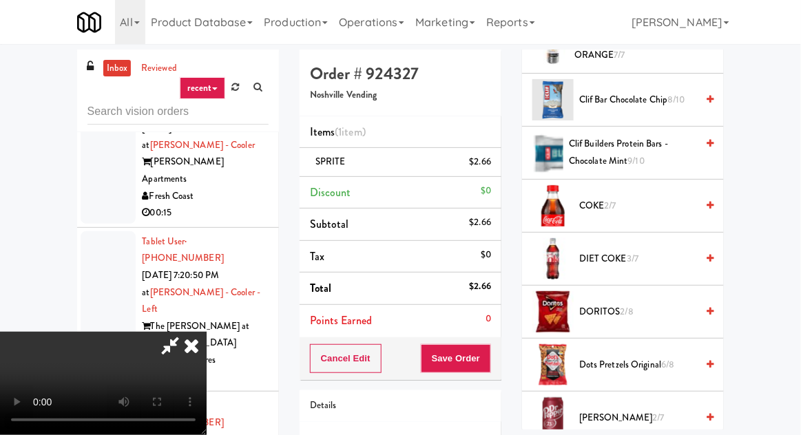
scroll to position [297, 0]
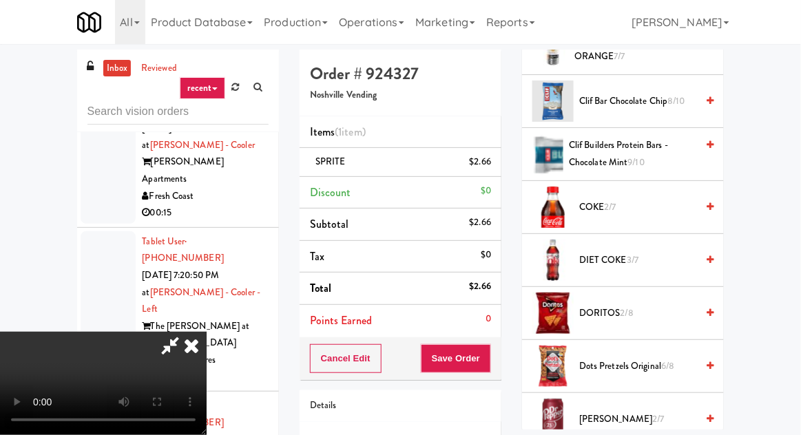
click at [693, 209] on span "COKE 2/7" at bounding box center [637, 207] width 117 height 17
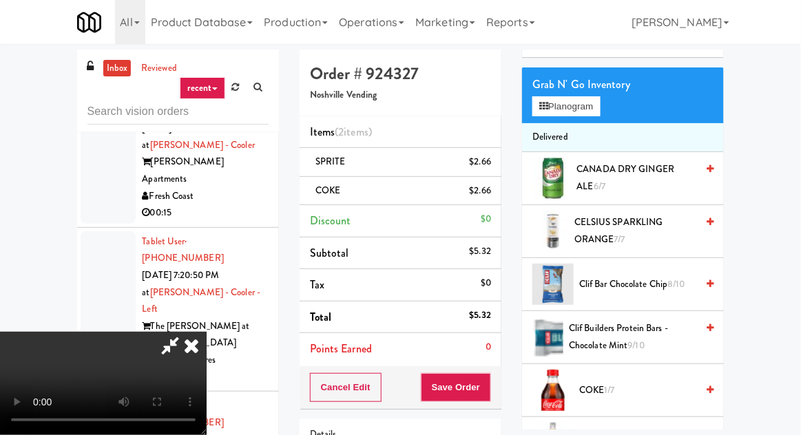
scroll to position [0, 0]
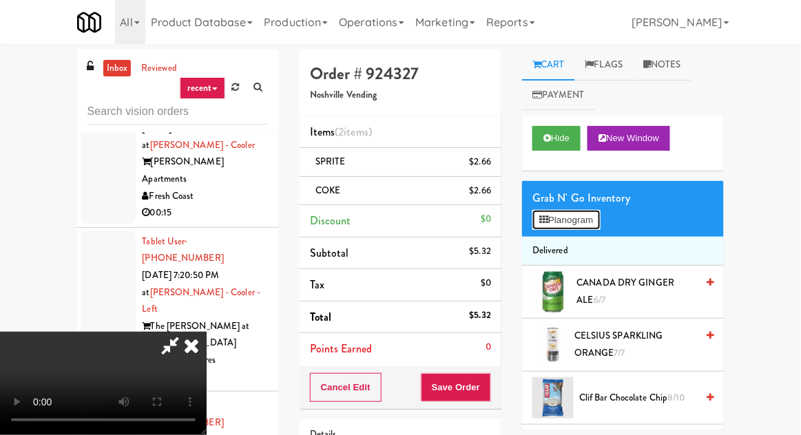
click at [584, 210] on button "Planogram" at bounding box center [567, 220] width 68 height 21
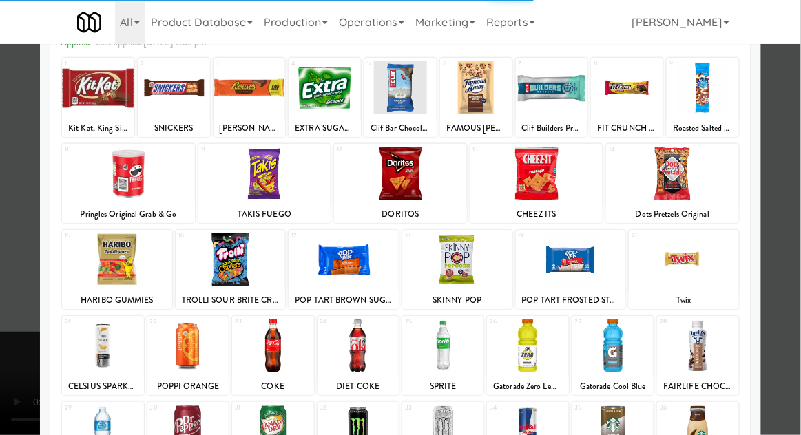
scroll to position [174, 0]
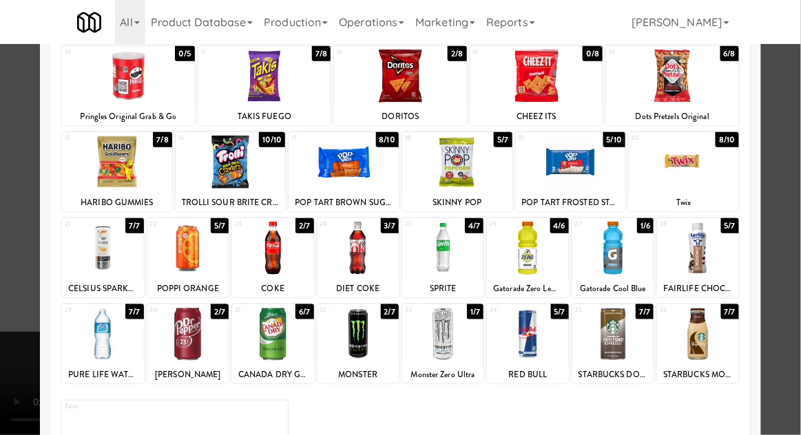
click at [191, 340] on div at bounding box center [187, 334] width 81 height 53
click at [3, 362] on div at bounding box center [400, 217] width 801 height 435
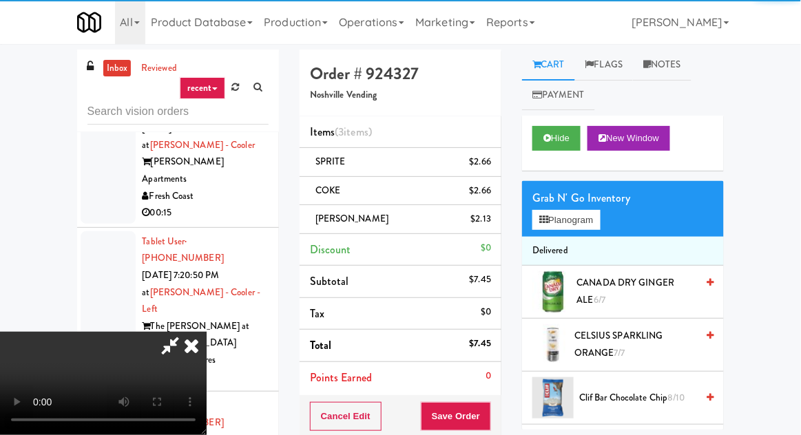
click at [502, 411] on div "Order # 924327 Noshville Vending Items (3 items ) SPRITE $2.66 COKE $2.66 [PERS…" at bounding box center [400, 314] width 223 height 529
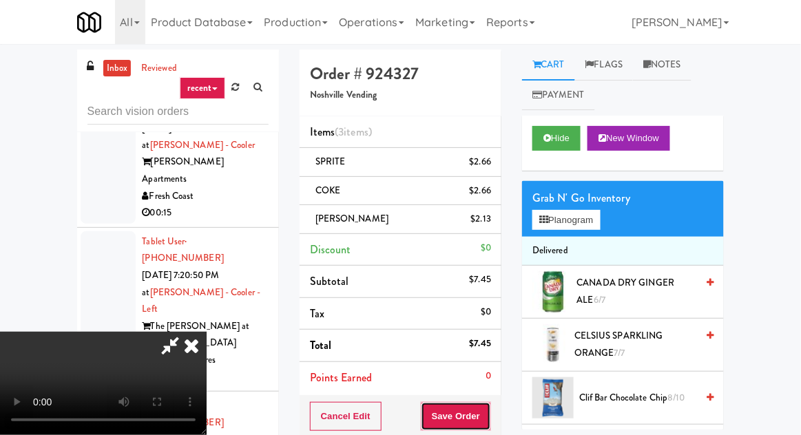
click at [488, 420] on button "Save Order" at bounding box center [456, 416] width 70 height 29
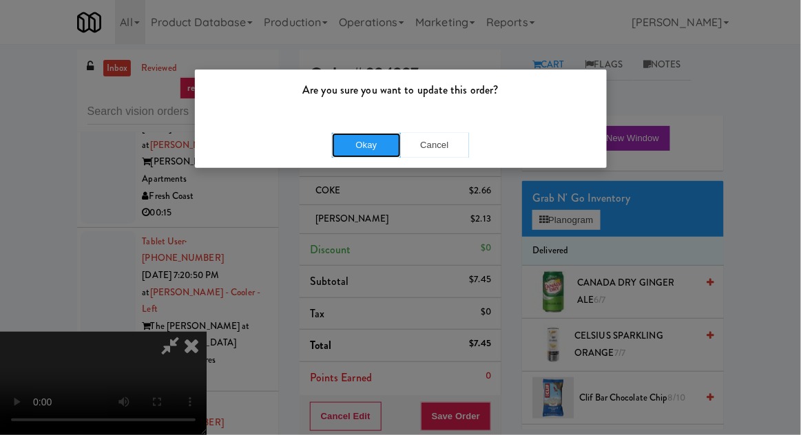
click at [374, 138] on button "Okay" at bounding box center [366, 145] width 69 height 25
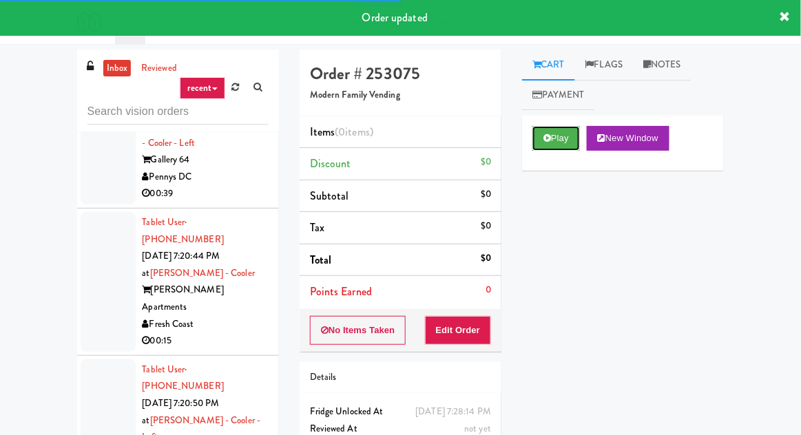
click at [555, 141] on button "Play" at bounding box center [557, 138] width 48 height 25
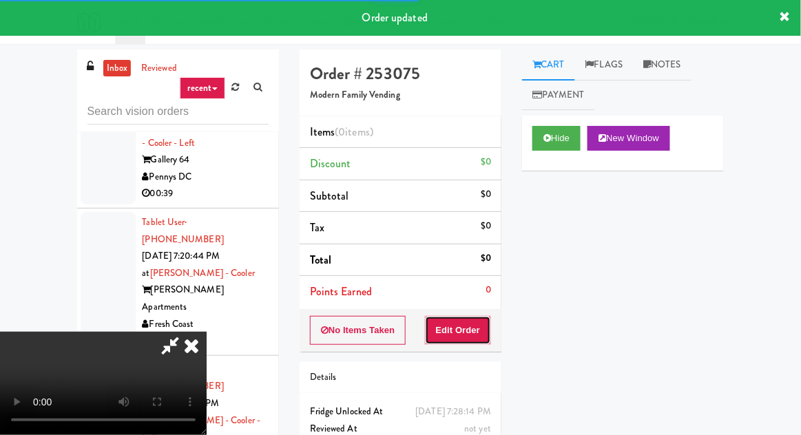
click at [470, 328] on button "Edit Order" at bounding box center [458, 330] width 67 height 29
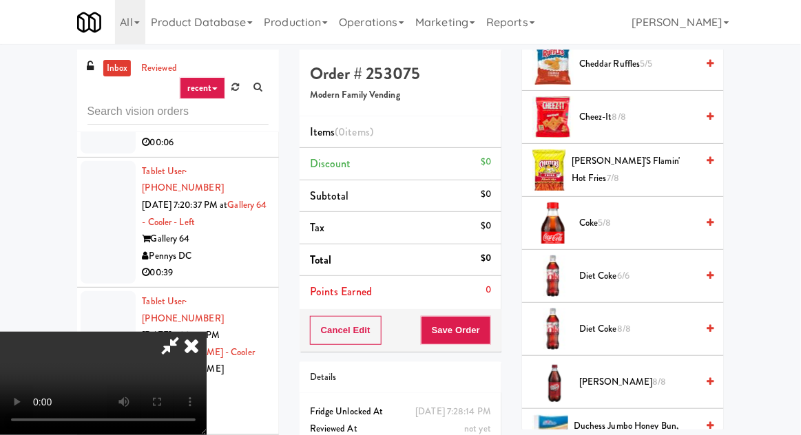
scroll to position [607, 0]
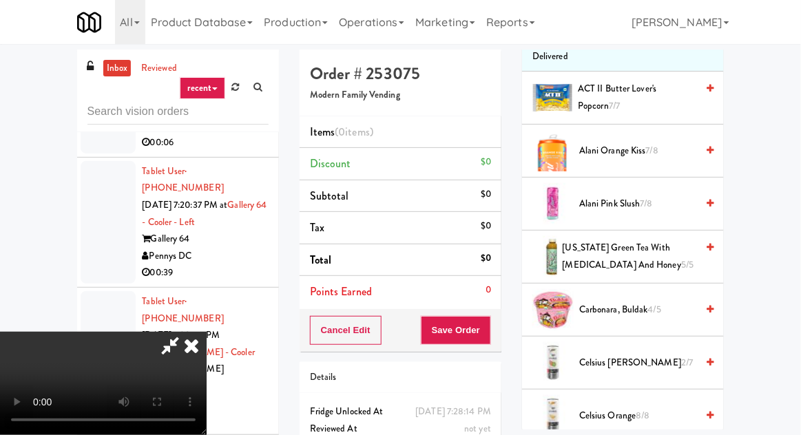
click at [678, 206] on span "[PERSON_NAME] Slush 7/8" at bounding box center [637, 204] width 117 height 17
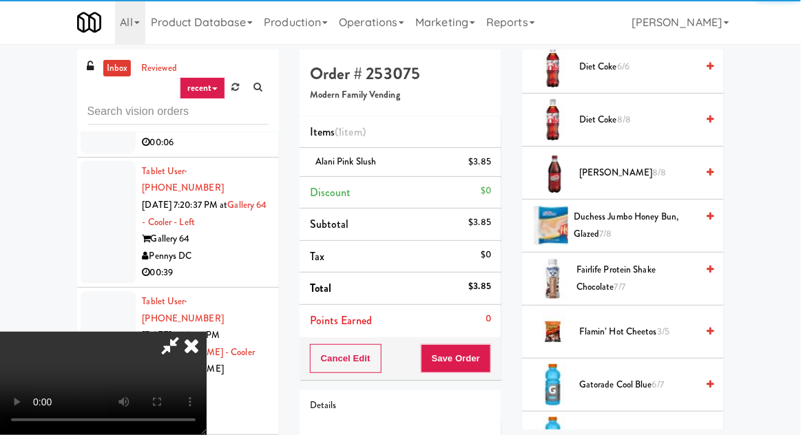
scroll to position [809, 0]
click at [635, 270] on span "Fairlife Protein Shake Chocolate 7/7" at bounding box center [637, 279] width 120 height 34
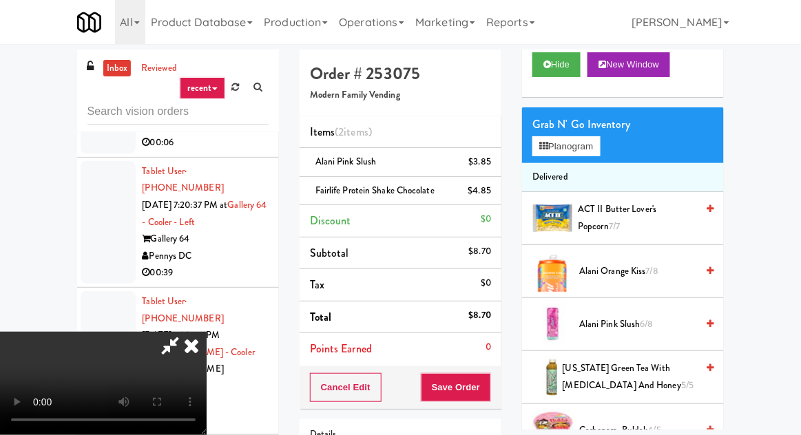
scroll to position [70, 0]
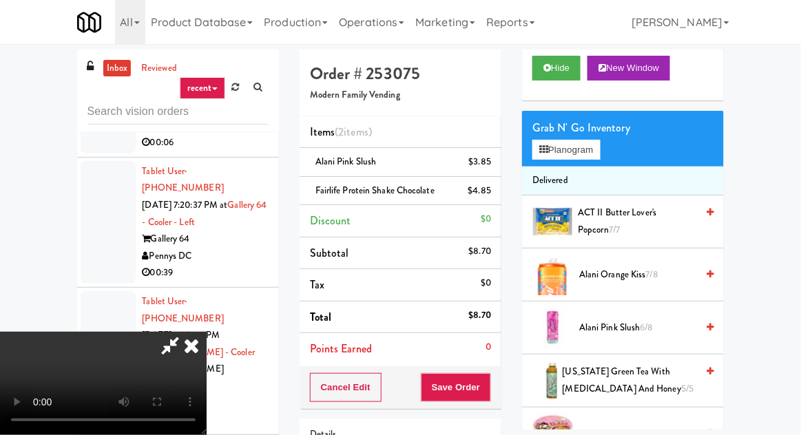
click at [640, 276] on span "Alani Orange Kiss 7/8" at bounding box center [637, 275] width 117 height 17
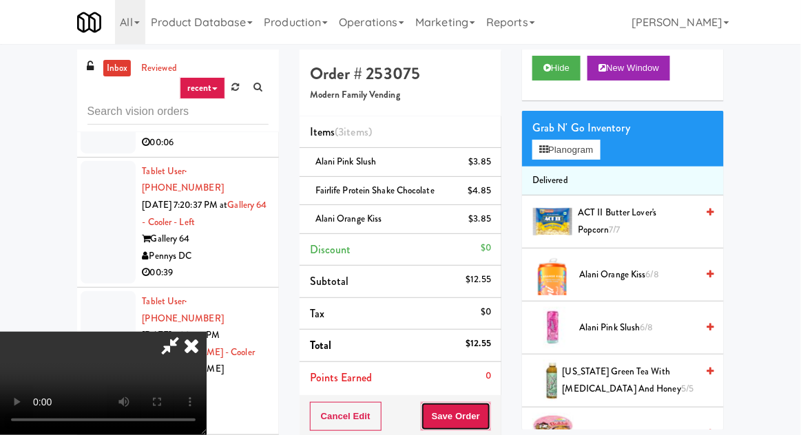
click at [491, 415] on button "Save Order" at bounding box center [456, 416] width 70 height 29
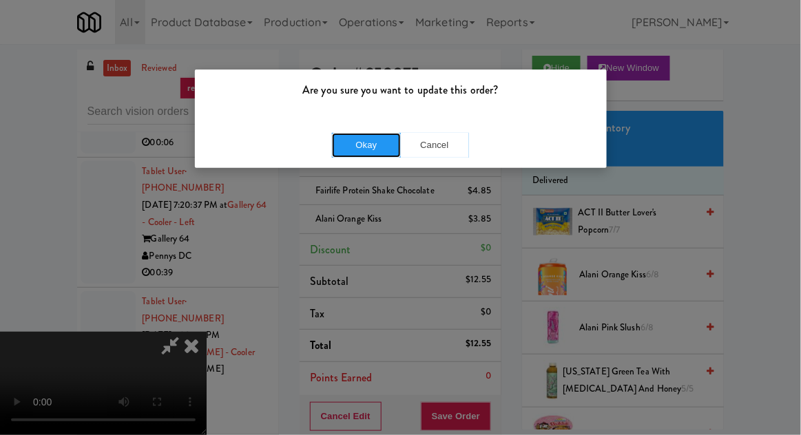
click at [380, 147] on button "Okay" at bounding box center [366, 145] width 69 height 25
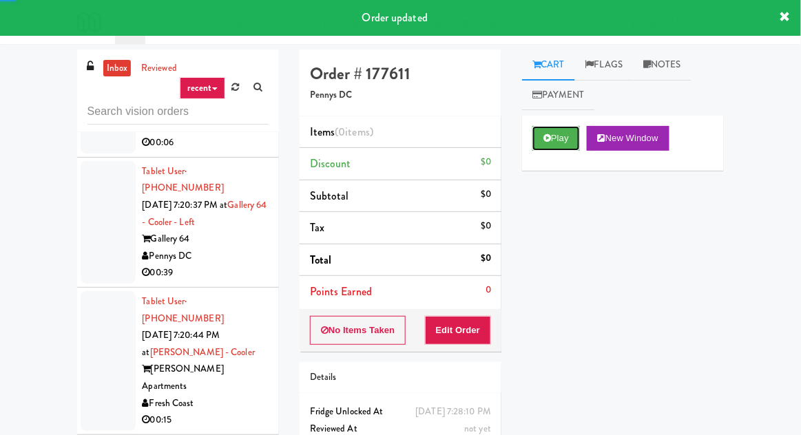
click at [553, 147] on button "Play" at bounding box center [557, 138] width 48 height 25
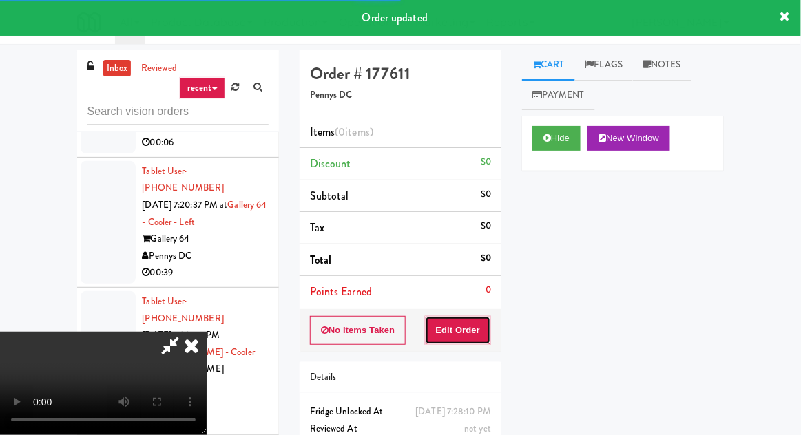
click at [482, 332] on button "Edit Order" at bounding box center [458, 330] width 67 height 29
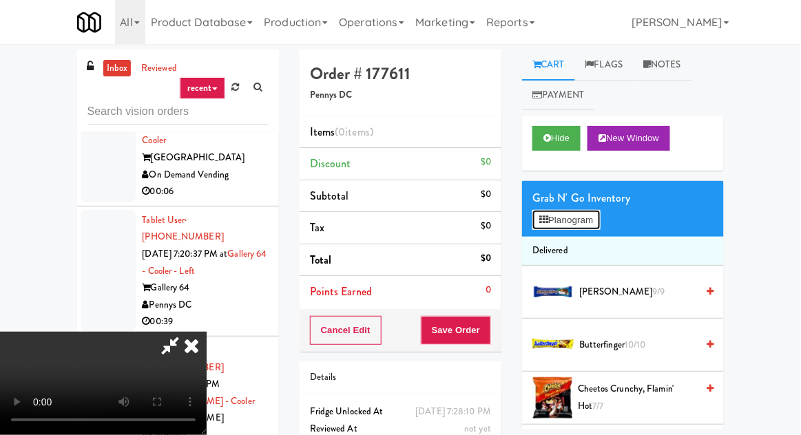
click at [553, 229] on button "Planogram" at bounding box center [567, 220] width 68 height 21
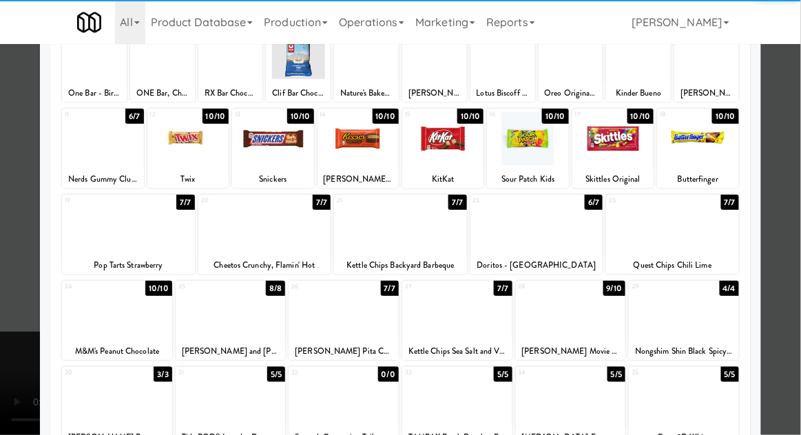
scroll to position [111, 0]
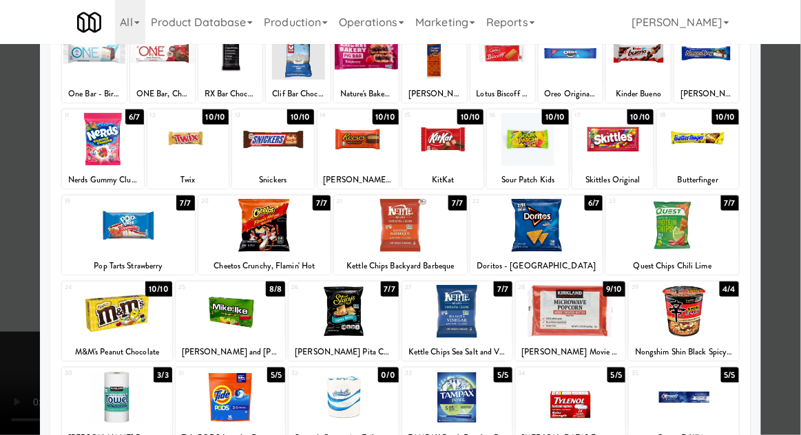
click at [225, 324] on div at bounding box center [231, 311] width 110 height 53
click at [613, 155] on div at bounding box center [613, 139] width 81 height 53
click at [35, 282] on div at bounding box center [400, 217] width 801 height 435
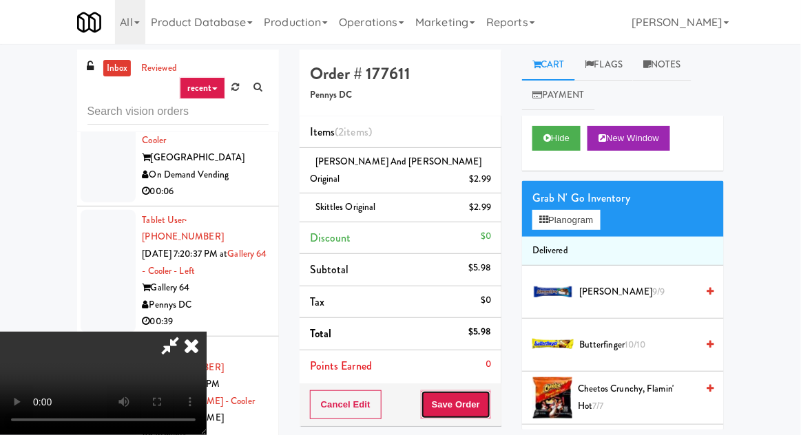
click at [491, 391] on button "Save Order" at bounding box center [456, 405] width 70 height 29
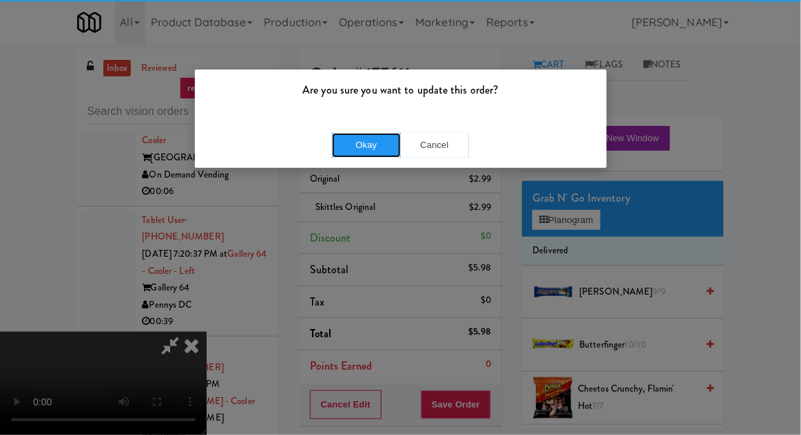
click at [392, 152] on button "Okay" at bounding box center [366, 145] width 69 height 25
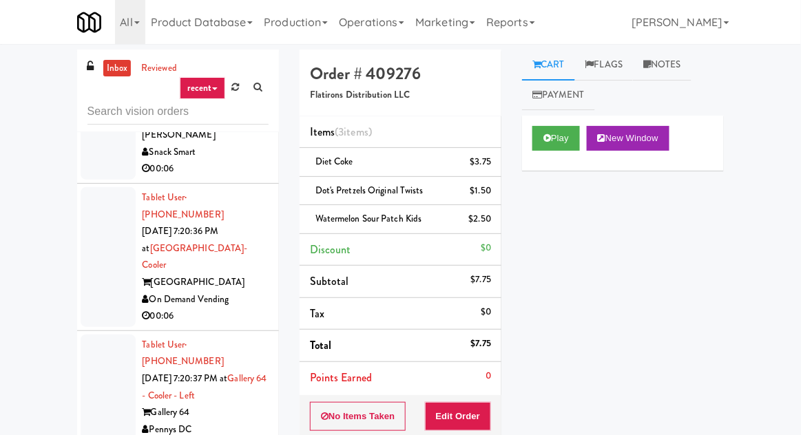
scroll to position [18981, 0]
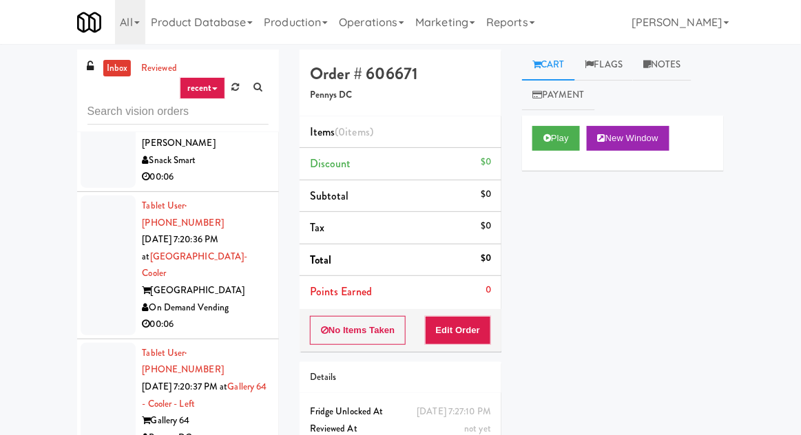
scroll to position [18974, 0]
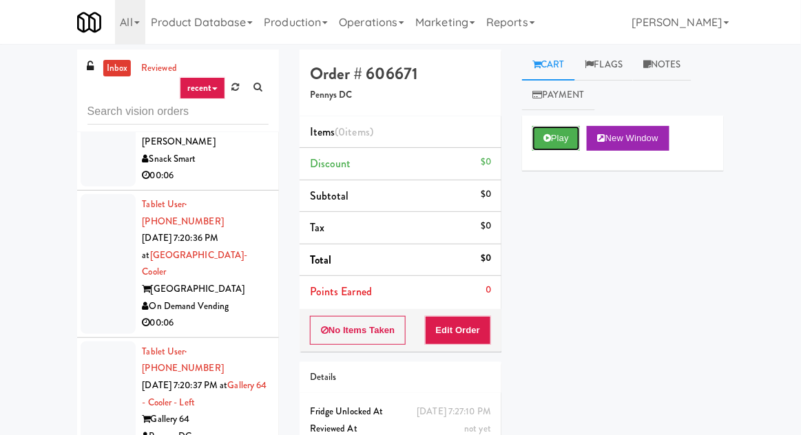
click at [553, 142] on button "Play" at bounding box center [557, 138] width 48 height 25
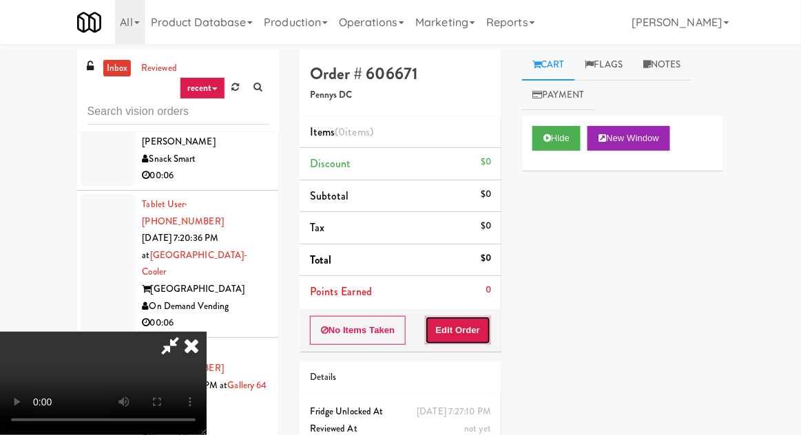
click at [483, 318] on button "Edit Order" at bounding box center [458, 330] width 67 height 29
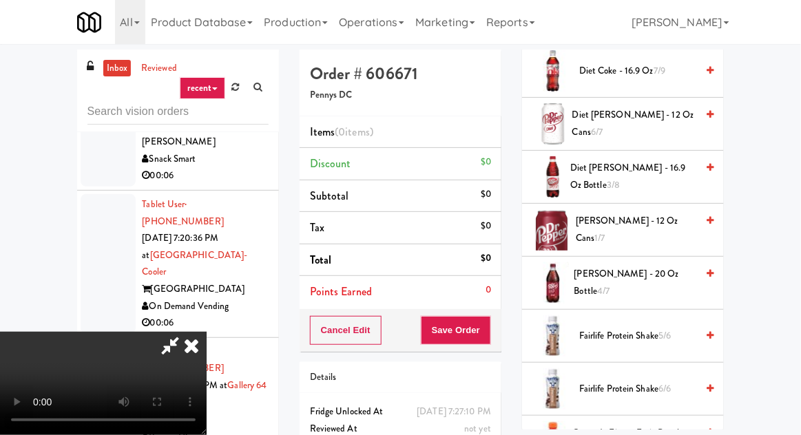
scroll to position [648, 0]
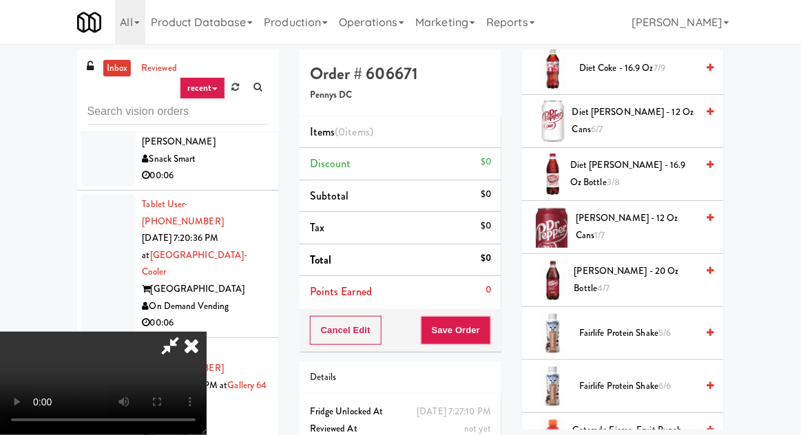
click at [654, 167] on span "Diet [PERSON_NAME] - 16.9 oz Bottle 3/8" at bounding box center [633, 174] width 126 height 34
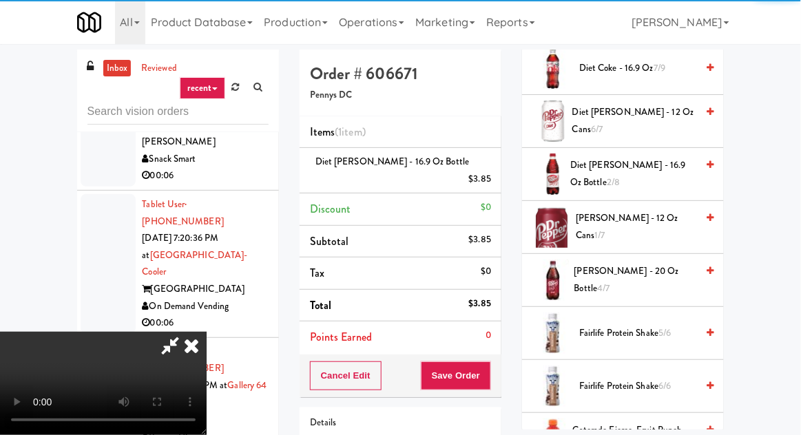
click at [499, 359] on div "Cancel Edit Save Order" at bounding box center [401, 376] width 202 height 43
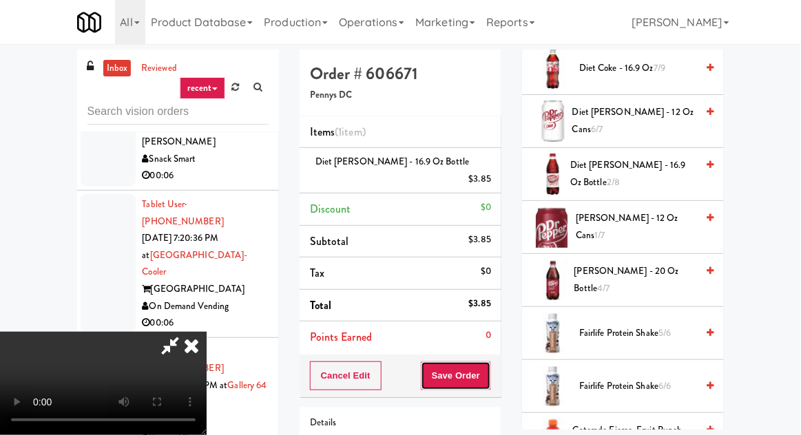
click at [485, 362] on button "Save Order" at bounding box center [456, 376] width 70 height 29
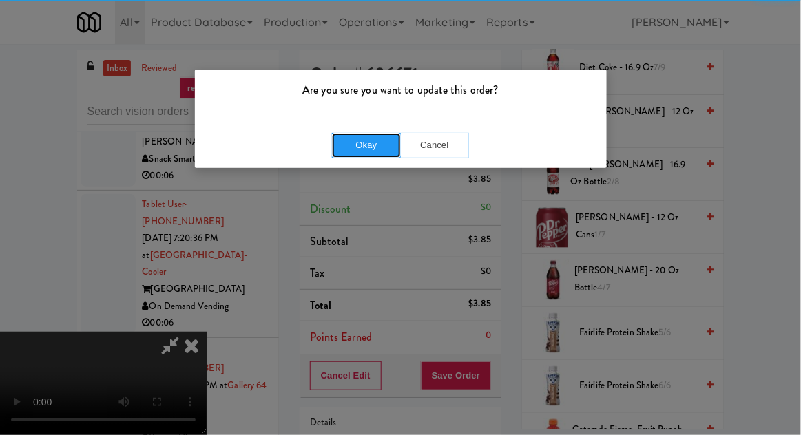
click at [368, 154] on button "Okay" at bounding box center [366, 145] width 69 height 25
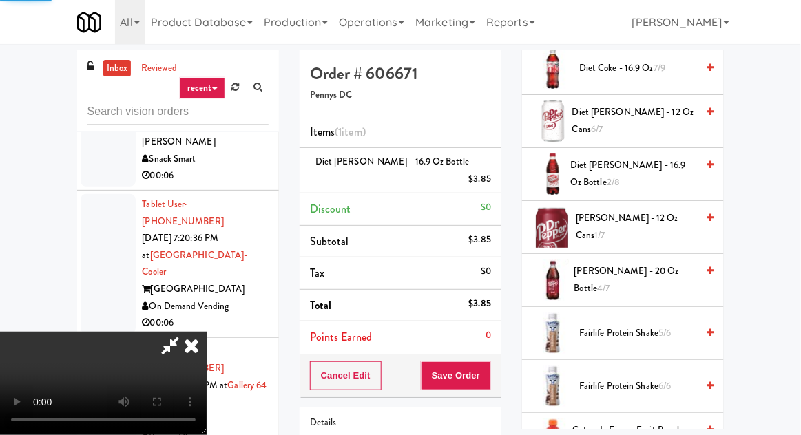
scroll to position [136, 0]
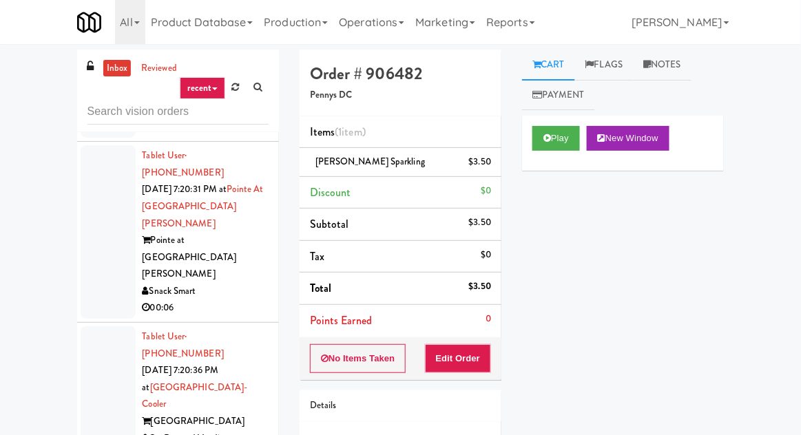
scroll to position [18843, 0]
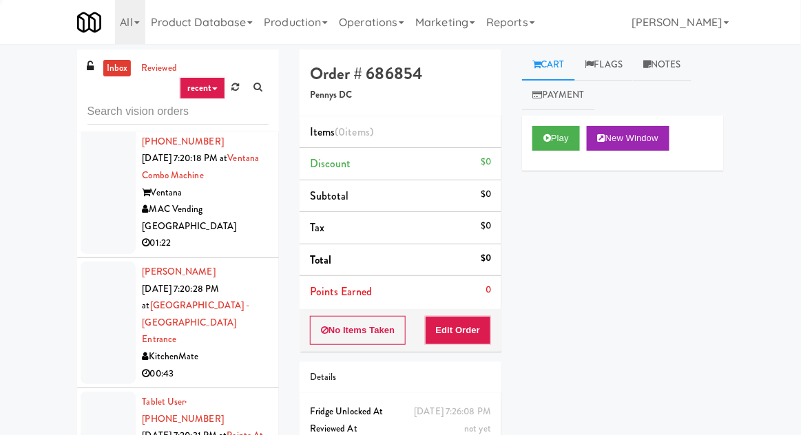
scroll to position [18599, 0]
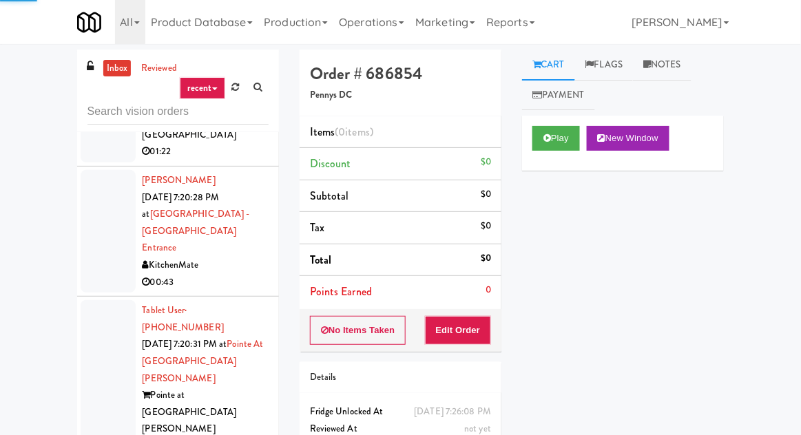
scroll to position [18683, 0]
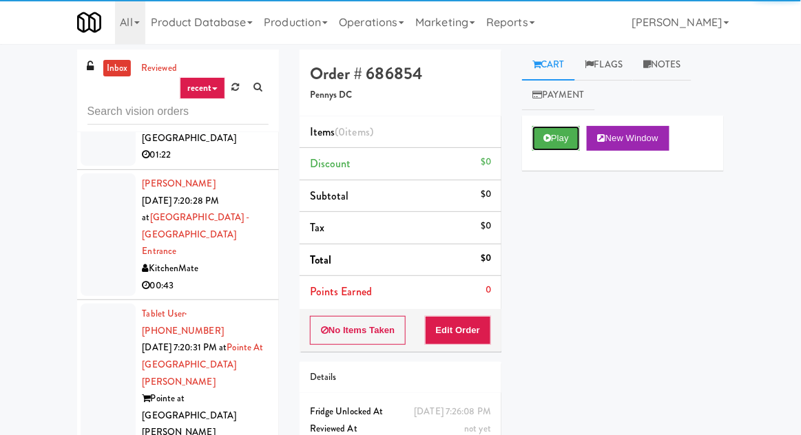
click at [566, 136] on button "Play" at bounding box center [557, 138] width 48 height 25
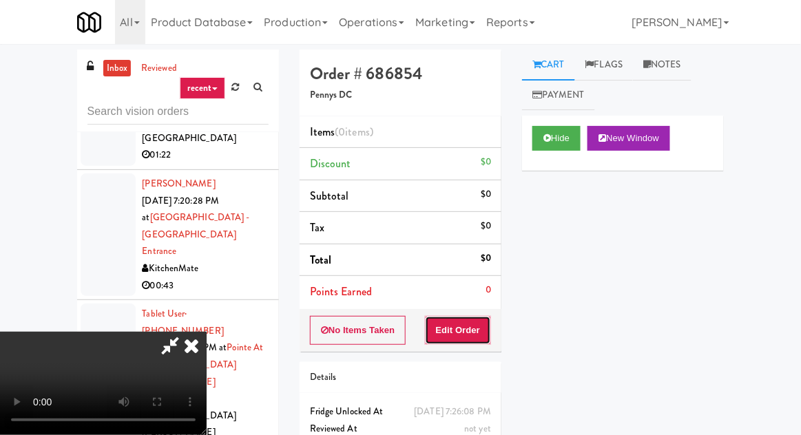
click at [462, 329] on button "Edit Order" at bounding box center [458, 330] width 67 height 29
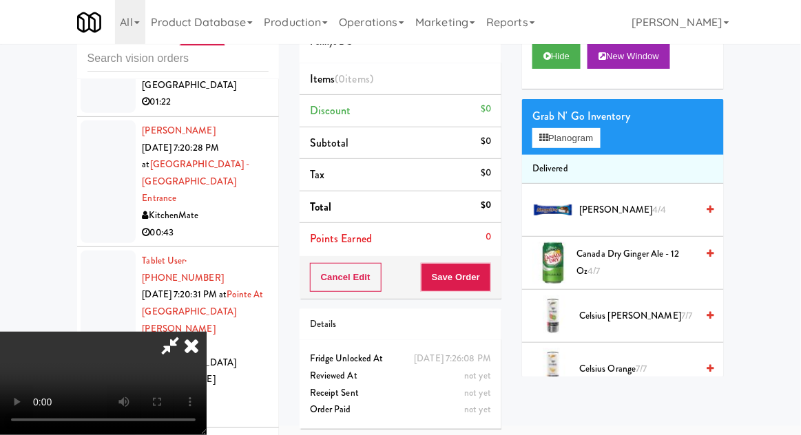
scroll to position [0, 0]
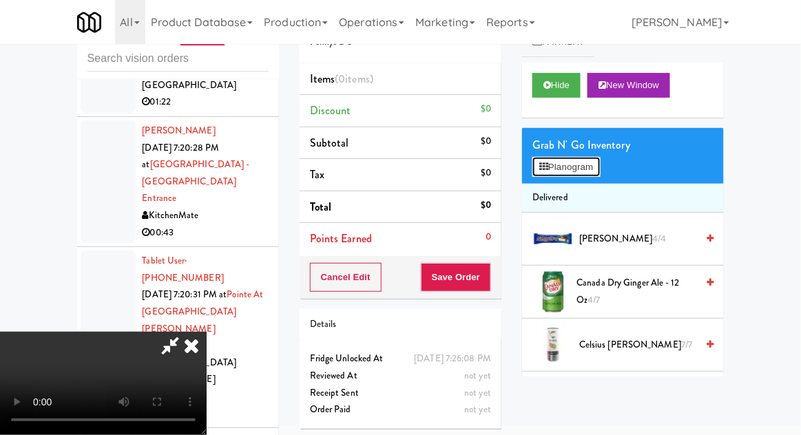
click at [598, 167] on button "Planogram" at bounding box center [567, 167] width 68 height 21
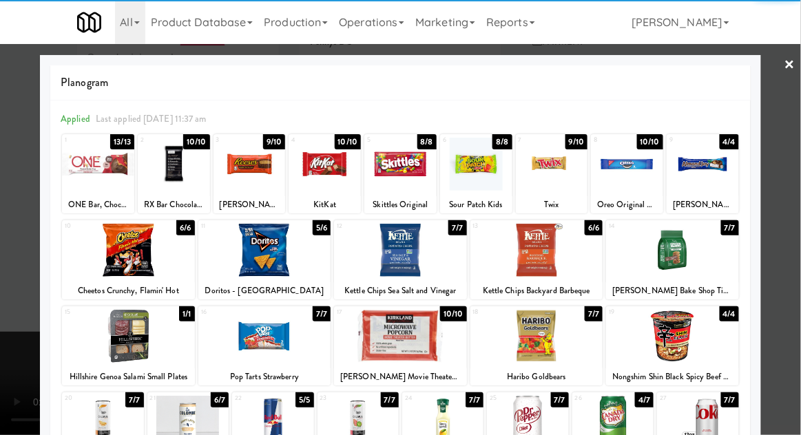
click at [181, 174] on div at bounding box center [174, 164] width 72 height 53
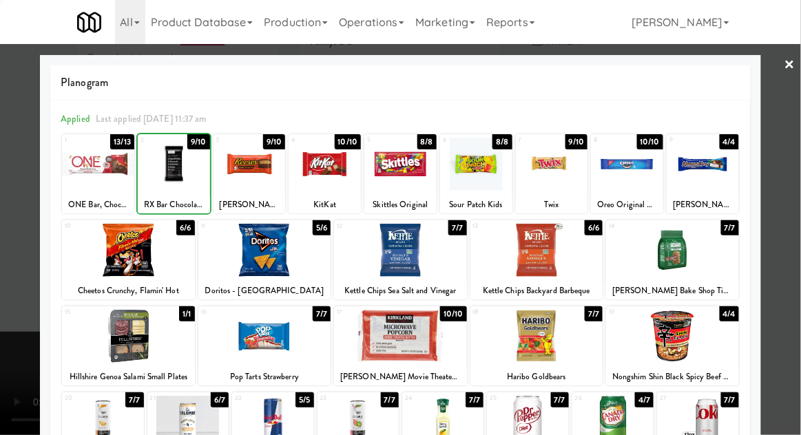
click at [258, 182] on div at bounding box center [250, 164] width 72 height 53
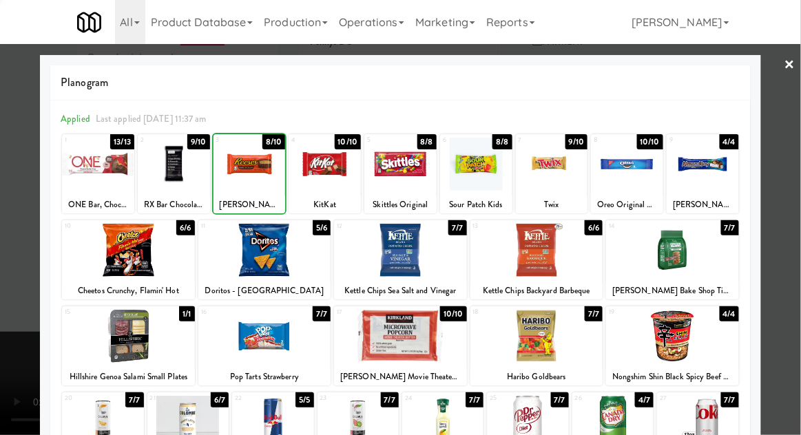
click at [324, 172] on div at bounding box center [325, 164] width 72 height 53
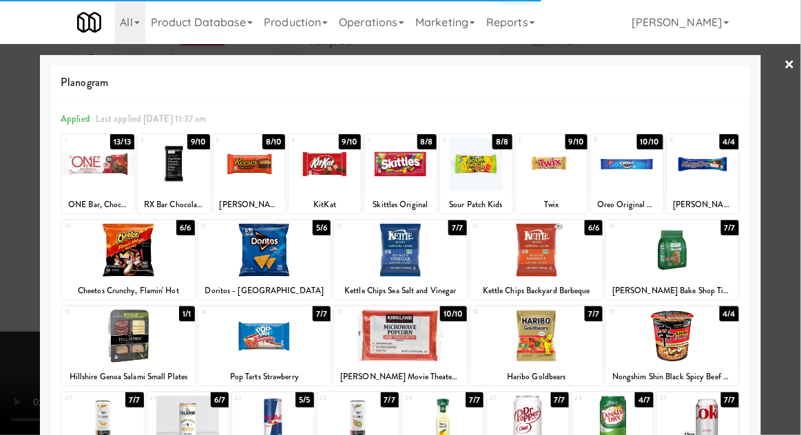
click at [772, 175] on div at bounding box center [400, 217] width 801 height 435
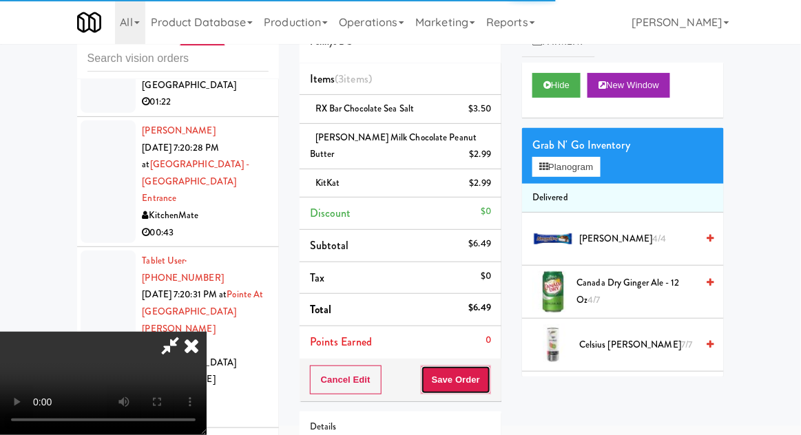
click at [491, 375] on button "Save Order" at bounding box center [456, 380] width 70 height 29
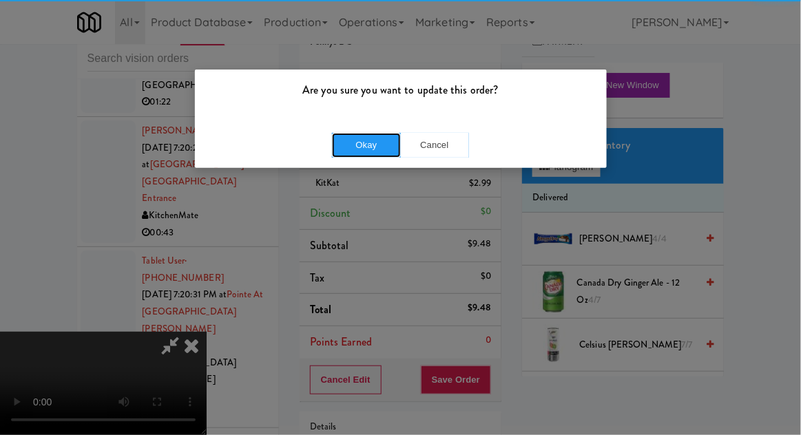
click at [358, 148] on button "Okay" at bounding box center [366, 145] width 69 height 25
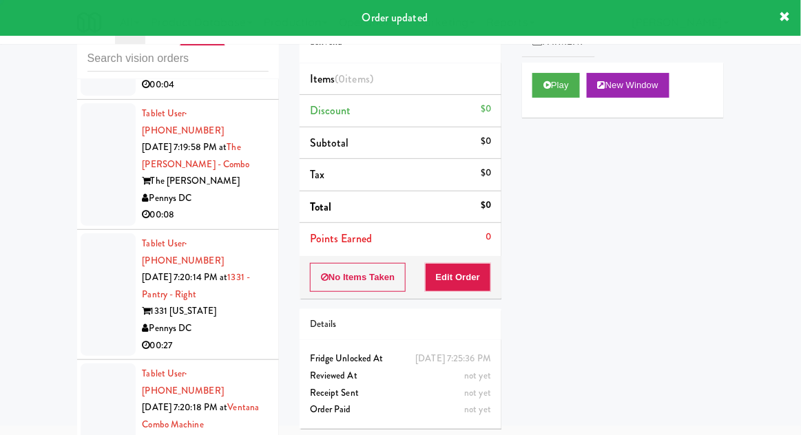
scroll to position [18280, 0]
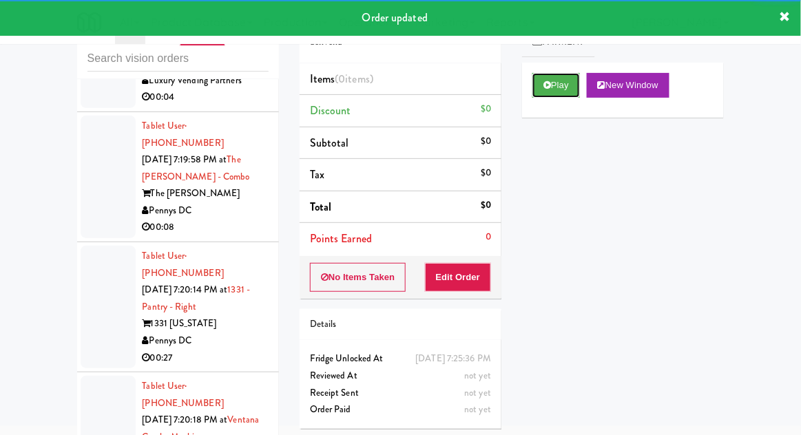
click at [554, 81] on button "Play" at bounding box center [557, 85] width 48 height 25
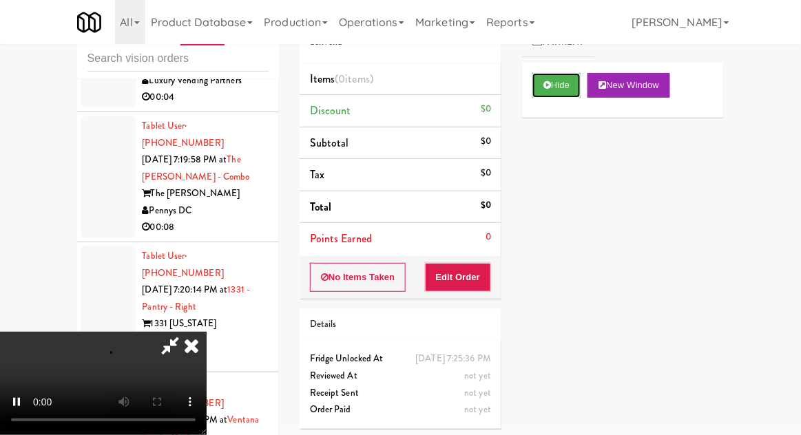
scroll to position [0, 0]
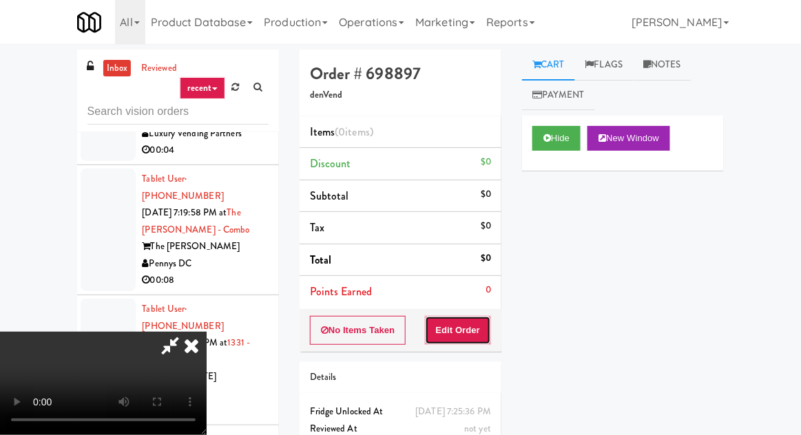
click at [472, 326] on button "Edit Order" at bounding box center [458, 330] width 67 height 29
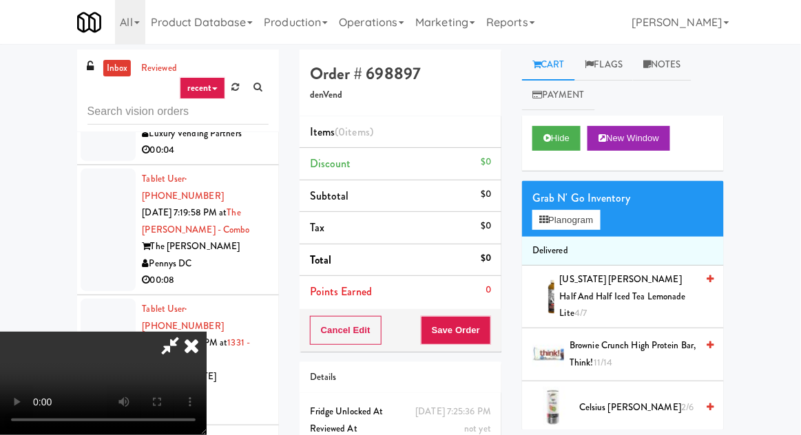
click at [207, 332] on icon at bounding box center [191, 346] width 30 height 28
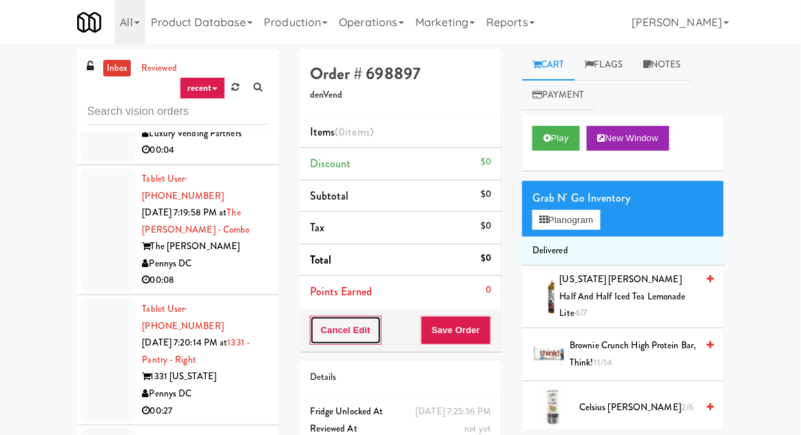
click at [355, 326] on button "Cancel Edit" at bounding box center [346, 330] width 72 height 29
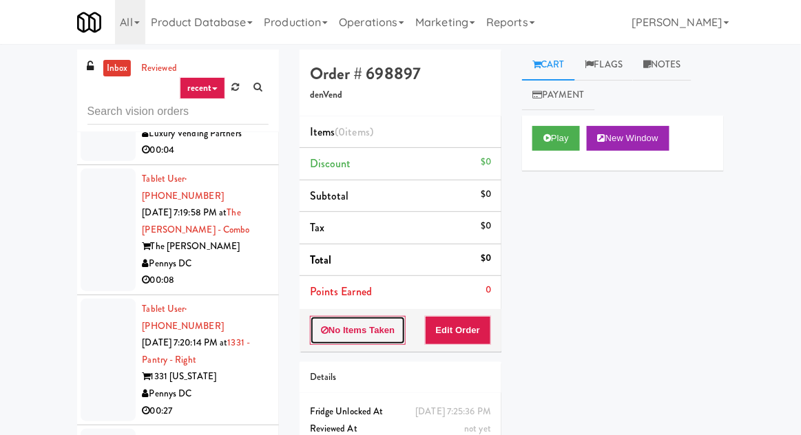
click at [357, 328] on button "No Items Taken" at bounding box center [358, 330] width 96 height 29
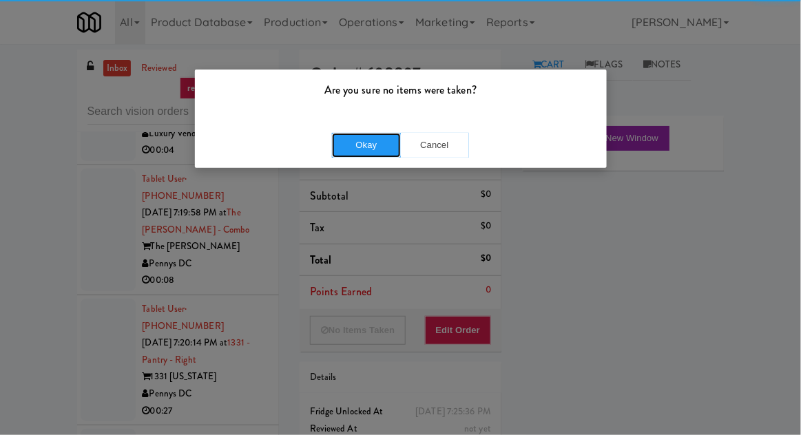
click at [377, 144] on button "Okay" at bounding box center [366, 145] width 69 height 25
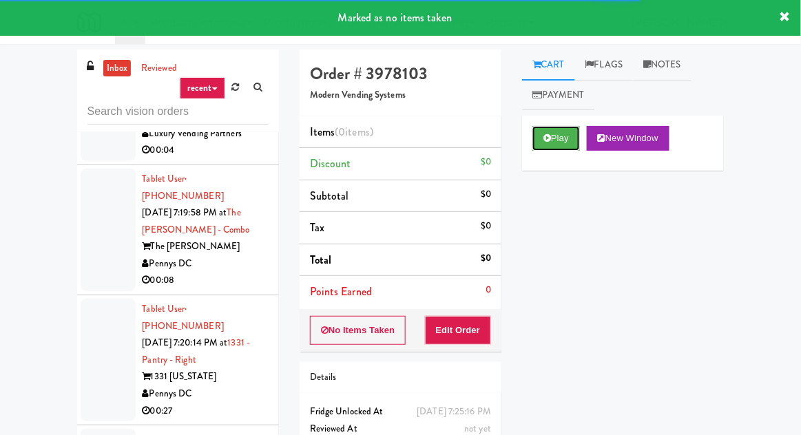
click at [564, 141] on button "Play" at bounding box center [557, 138] width 48 height 25
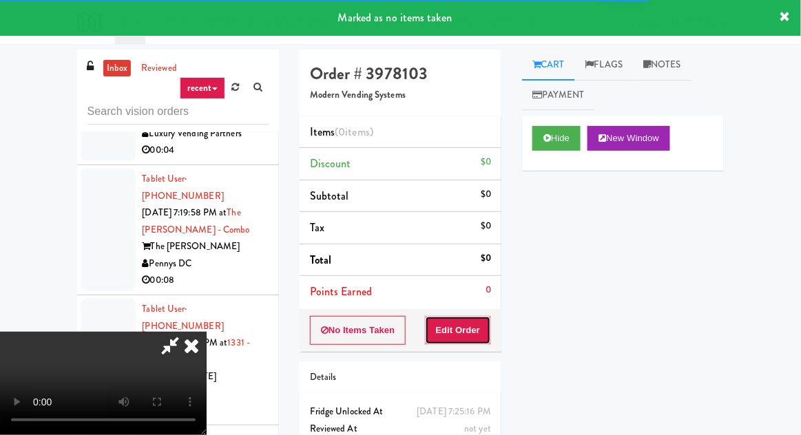
click at [483, 320] on button "Edit Order" at bounding box center [458, 330] width 67 height 29
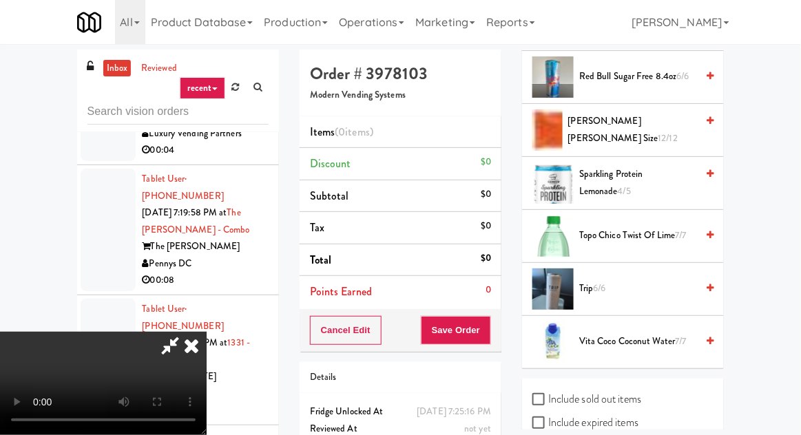
scroll to position [1938, 0]
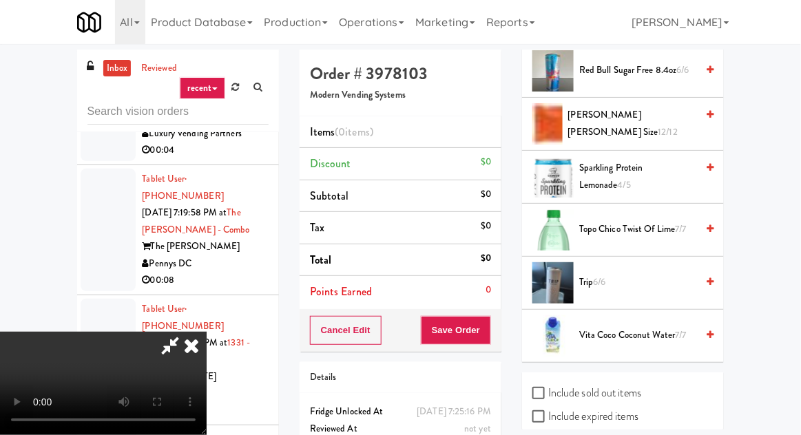
click at [681, 223] on span "7/7" at bounding box center [681, 229] width 11 height 13
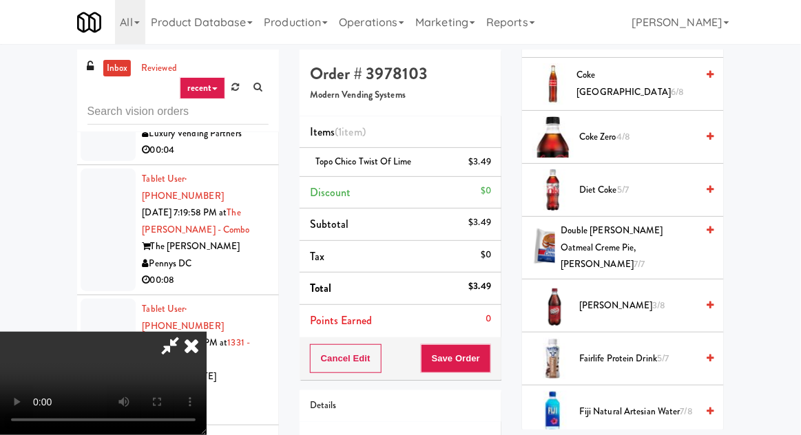
scroll to position [626, 0]
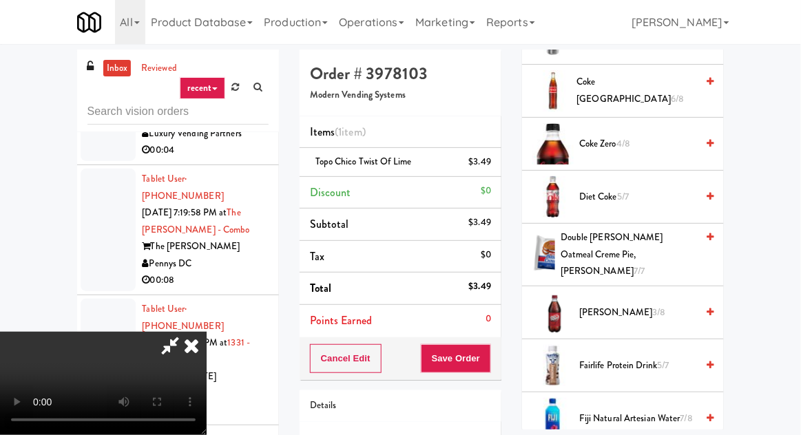
click at [628, 189] on span "Diet Coke 5/7" at bounding box center [637, 197] width 117 height 17
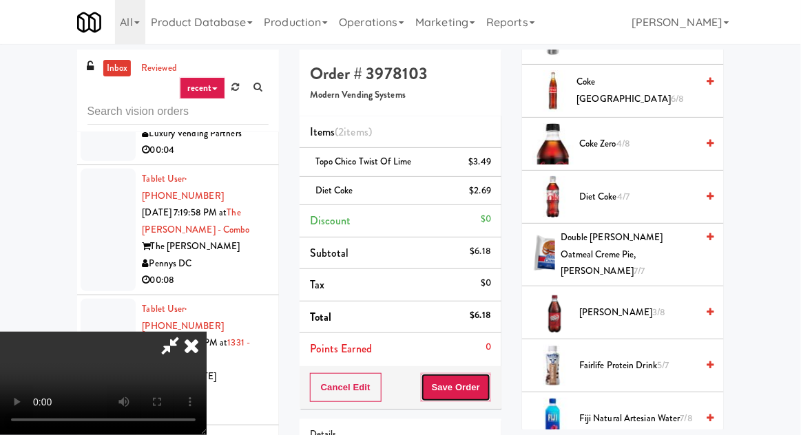
click at [490, 381] on button "Save Order" at bounding box center [456, 387] width 70 height 29
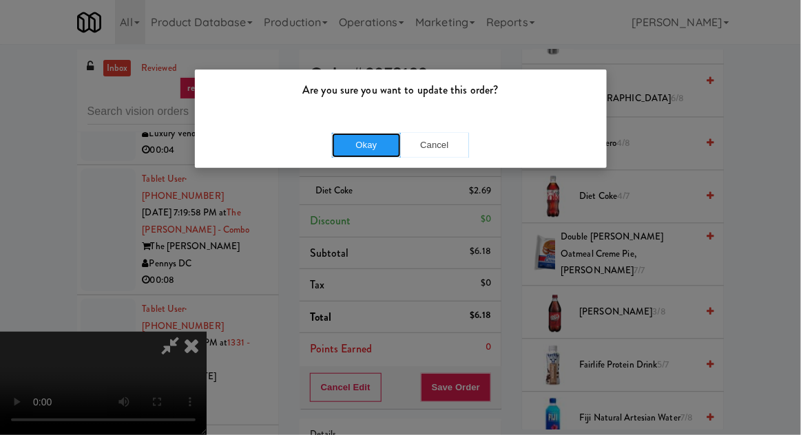
click at [367, 146] on button "Okay" at bounding box center [366, 145] width 69 height 25
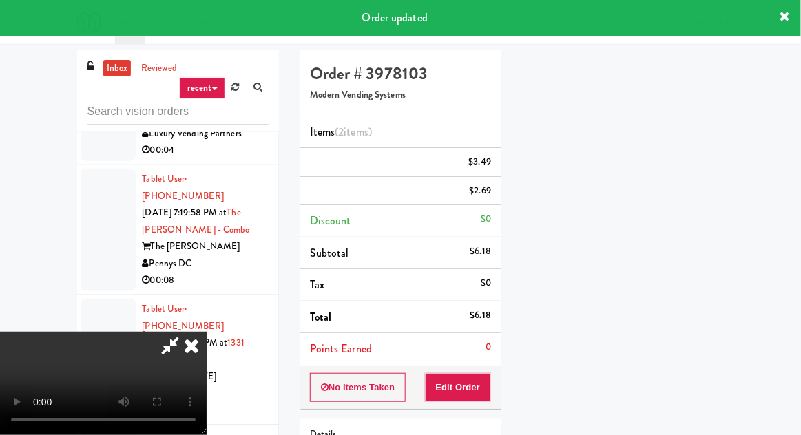
scroll to position [136, 0]
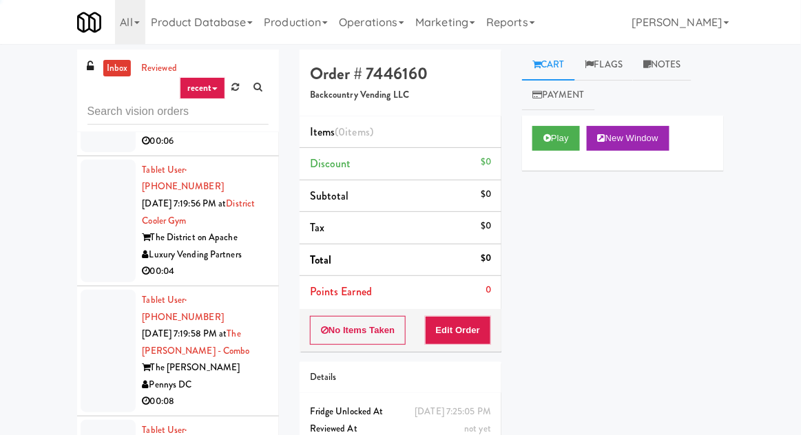
scroll to position [18149, 0]
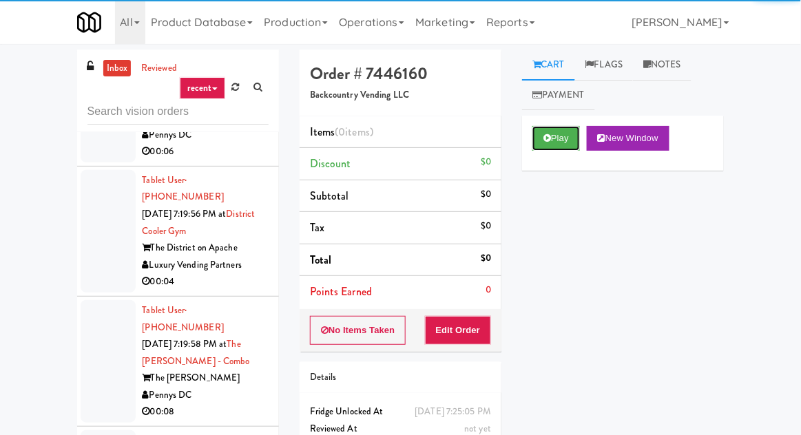
click at [544, 150] on button "Play" at bounding box center [557, 138] width 48 height 25
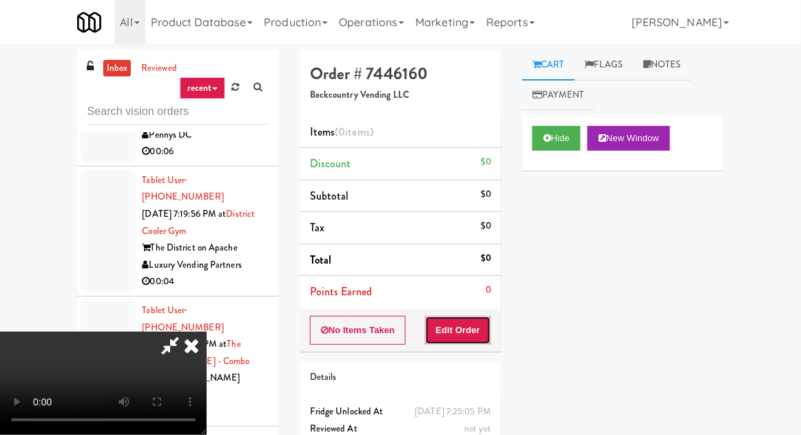
click at [471, 327] on button "Edit Order" at bounding box center [458, 330] width 67 height 29
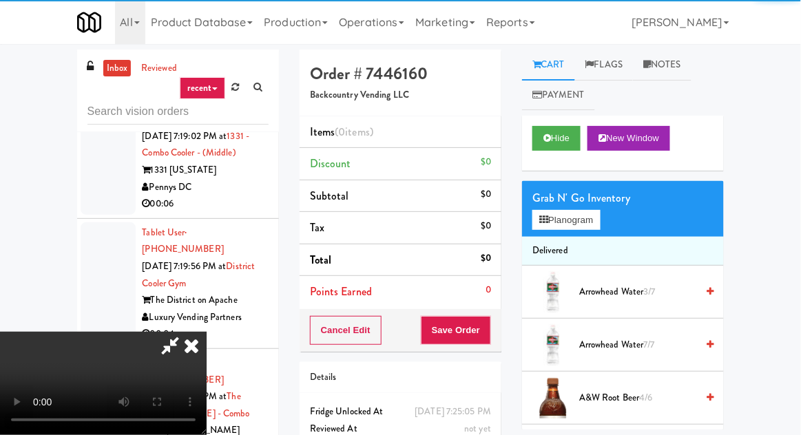
scroll to position [18090, 0]
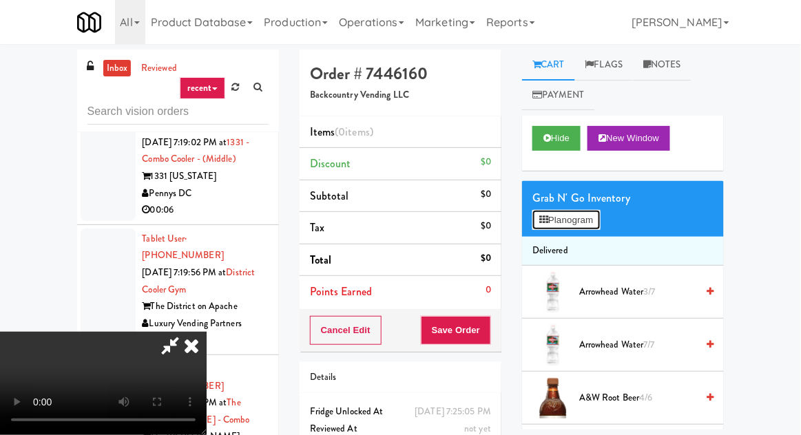
click at [573, 220] on button "Planogram" at bounding box center [567, 220] width 68 height 21
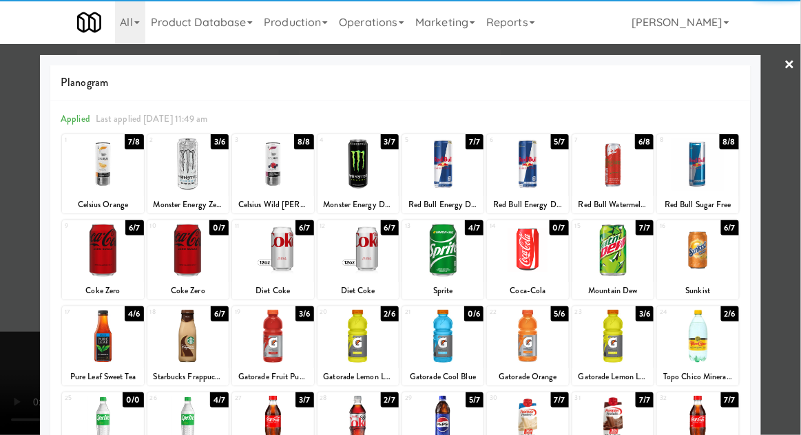
click at [358, 162] on div at bounding box center [358, 164] width 81 height 53
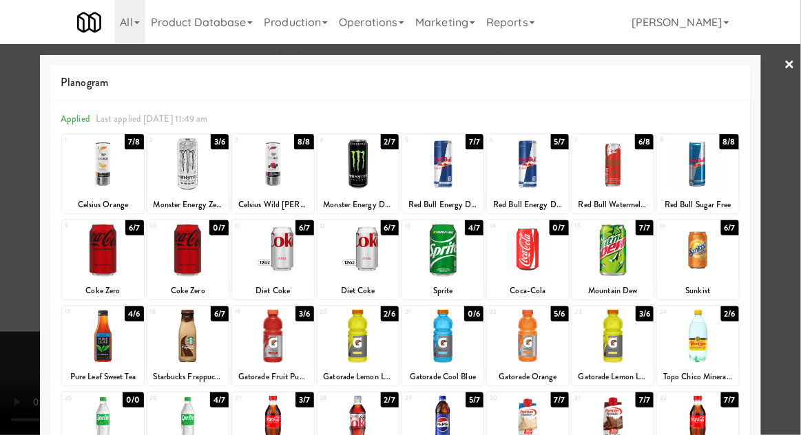
click at [781, 185] on div at bounding box center [400, 217] width 801 height 435
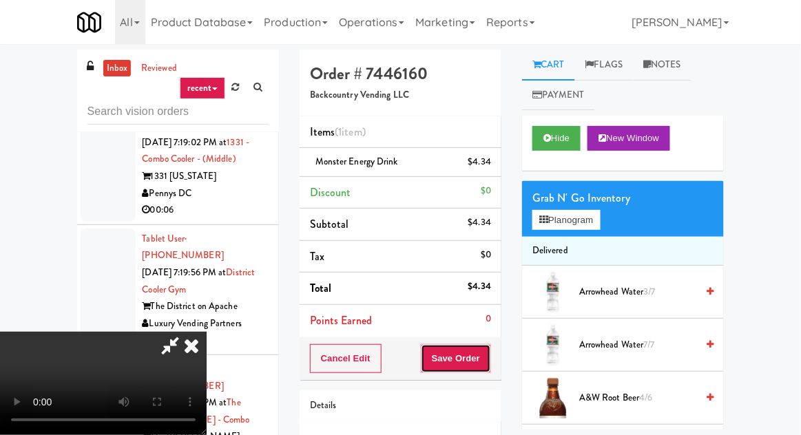
click at [490, 358] on button "Save Order" at bounding box center [456, 358] width 70 height 29
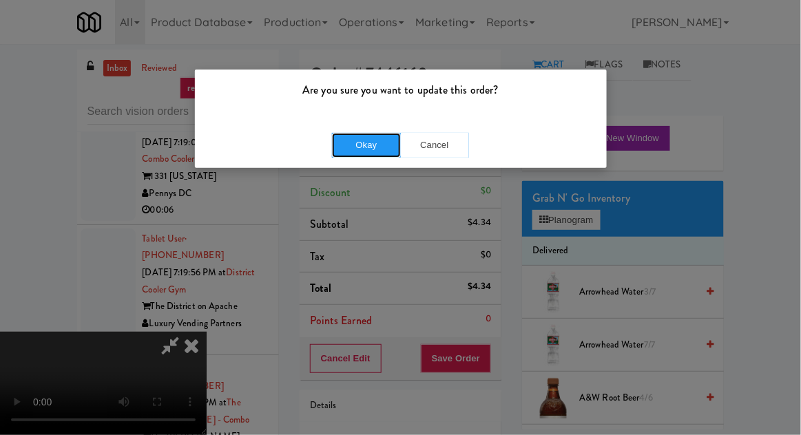
click at [379, 149] on button "Okay" at bounding box center [366, 145] width 69 height 25
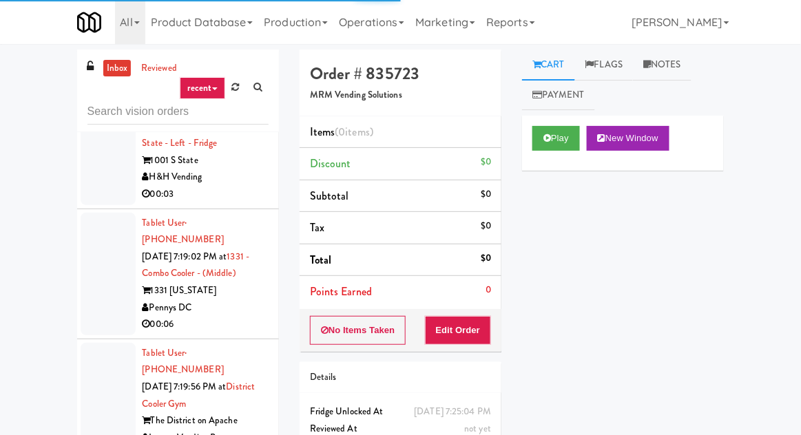
scroll to position [17969, 0]
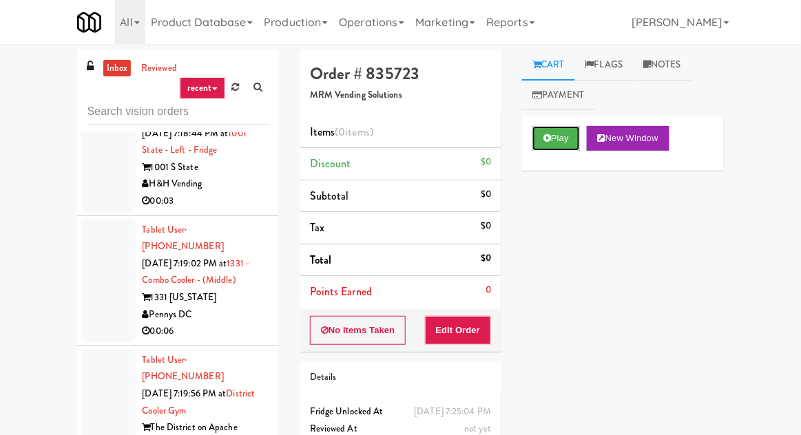
click at [564, 140] on button "Play" at bounding box center [557, 138] width 48 height 25
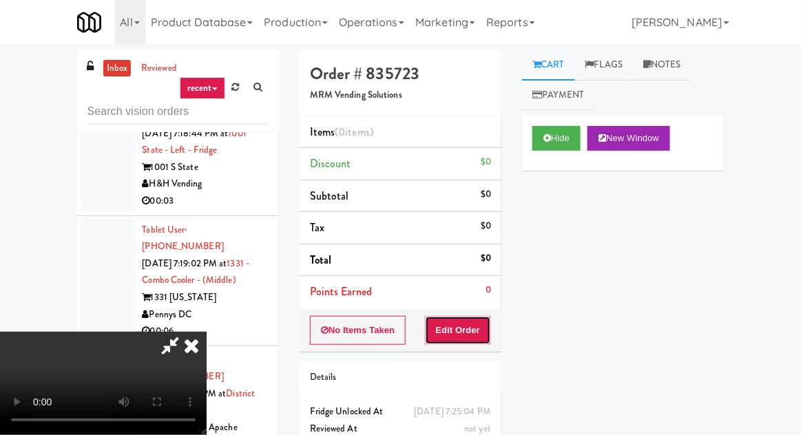
click at [474, 329] on button "Edit Order" at bounding box center [458, 330] width 67 height 29
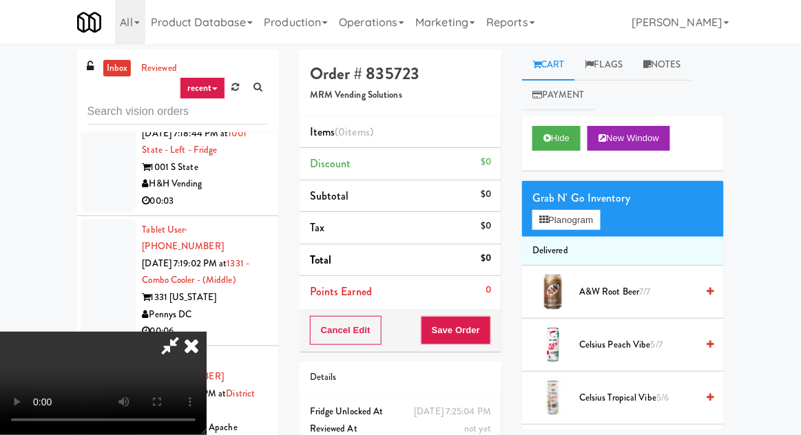
scroll to position [0, 0]
click at [588, 229] on button "Planogram" at bounding box center [567, 220] width 68 height 21
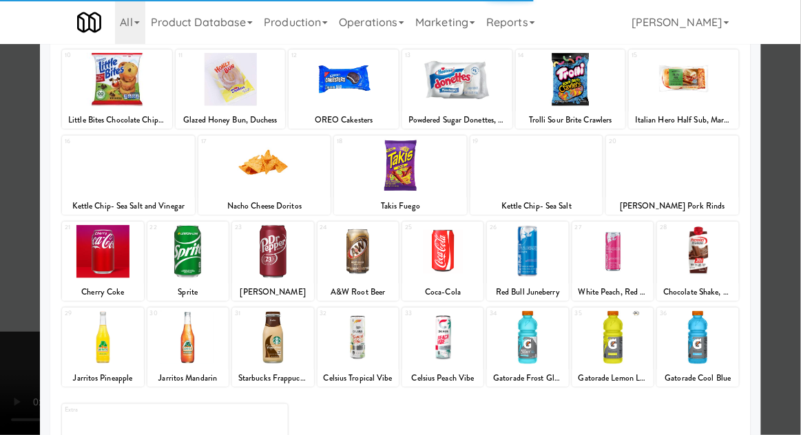
scroll to position [174, 0]
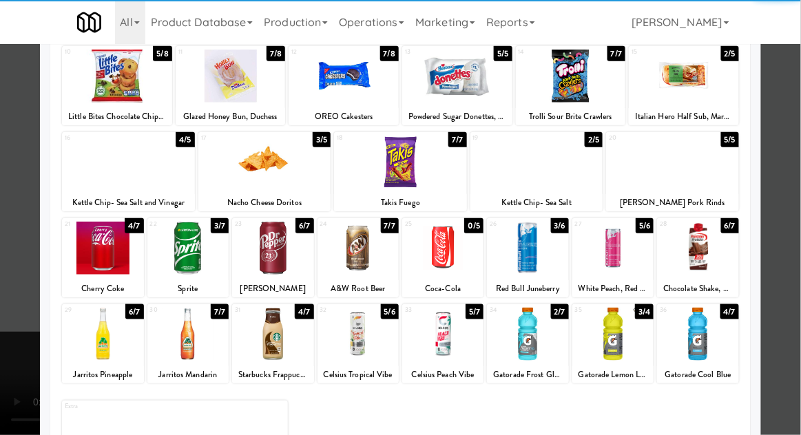
click at [207, 265] on div at bounding box center [187, 248] width 81 height 53
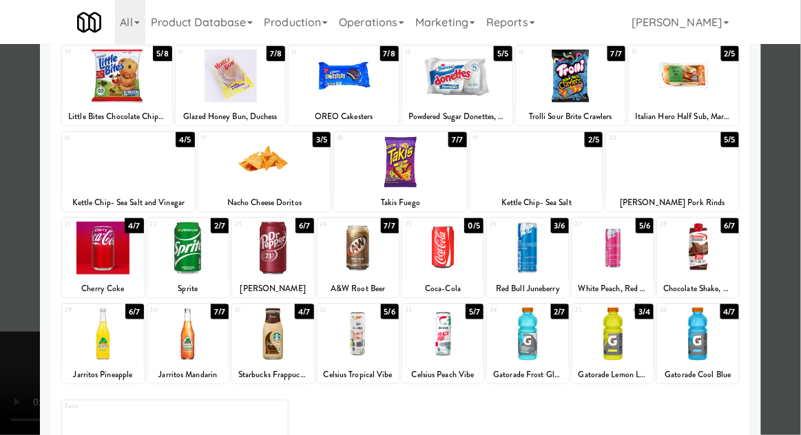
click at [783, 218] on div at bounding box center [400, 217] width 801 height 435
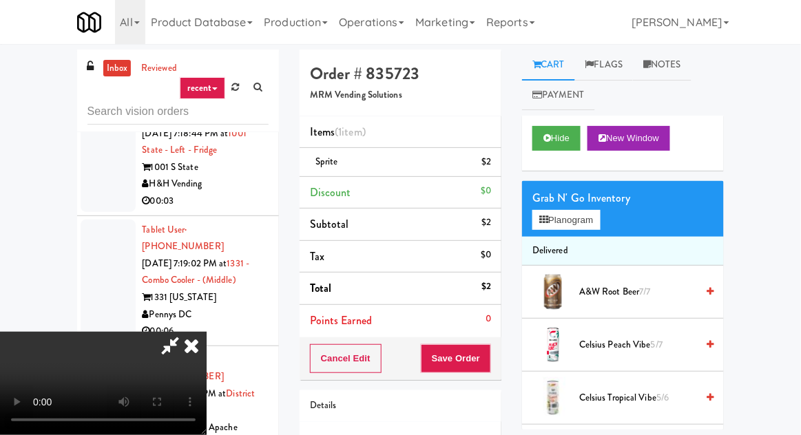
click at [504, 349] on div "Order # 835723 MRM Vending Solutions Items (1 item ) Sprite $2 Discount $0 Subt…" at bounding box center [400, 285] width 223 height 471
click at [491, 359] on button "Save Order" at bounding box center [456, 358] width 70 height 29
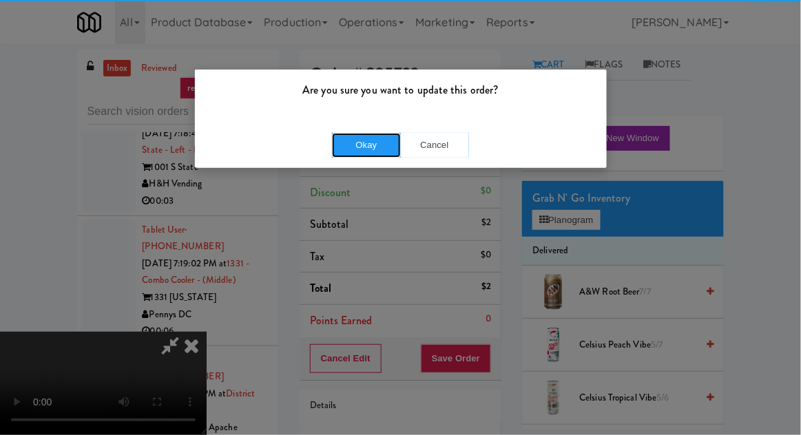
click at [367, 151] on button "Okay" at bounding box center [366, 145] width 69 height 25
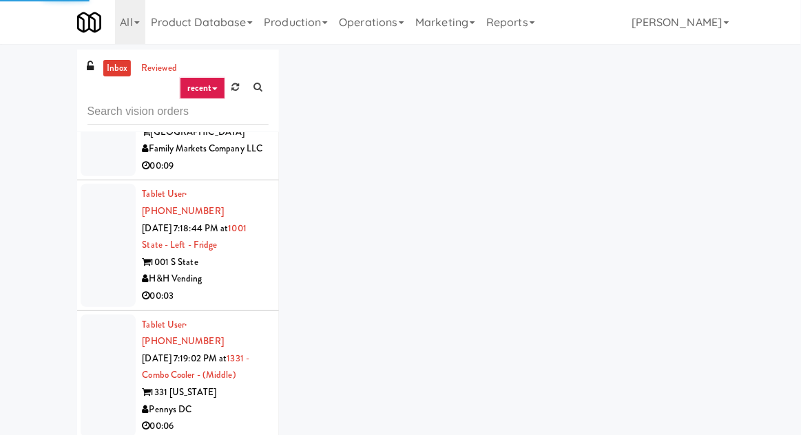
scroll to position [17874, 0]
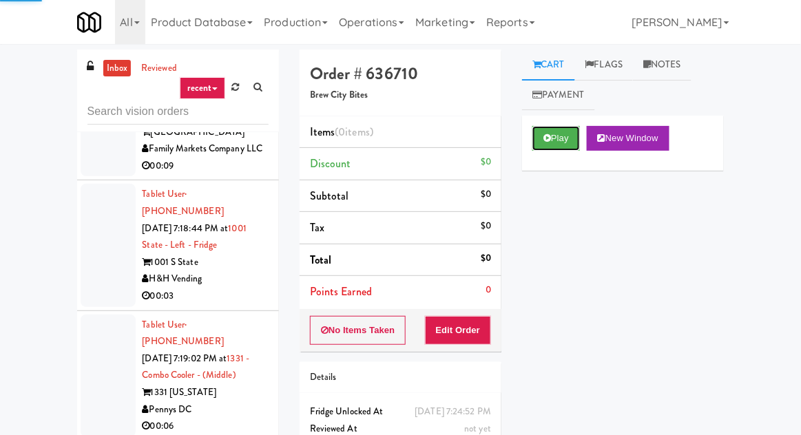
click at [553, 137] on button "Play" at bounding box center [557, 138] width 48 height 25
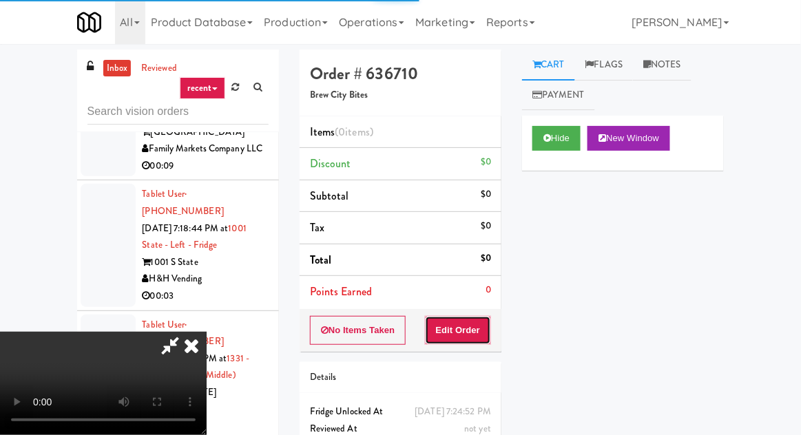
click at [445, 336] on button "Edit Order" at bounding box center [458, 330] width 67 height 29
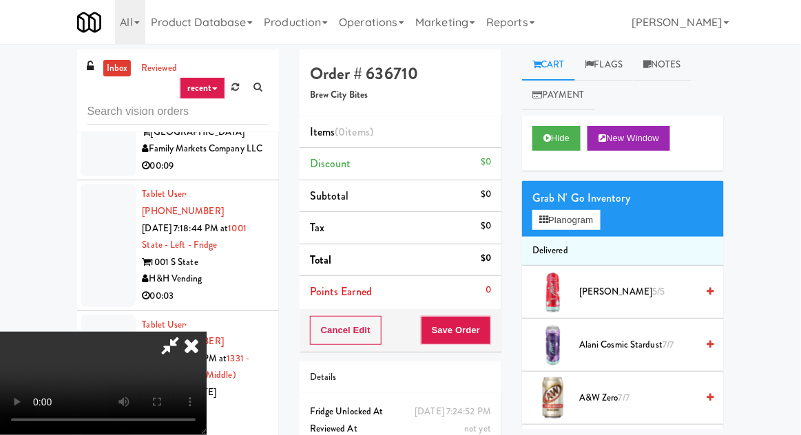
scroll to position [0, 0]
click at [630, 395] on span "7/7" at bounding box center [624, 397] width 11 height 13
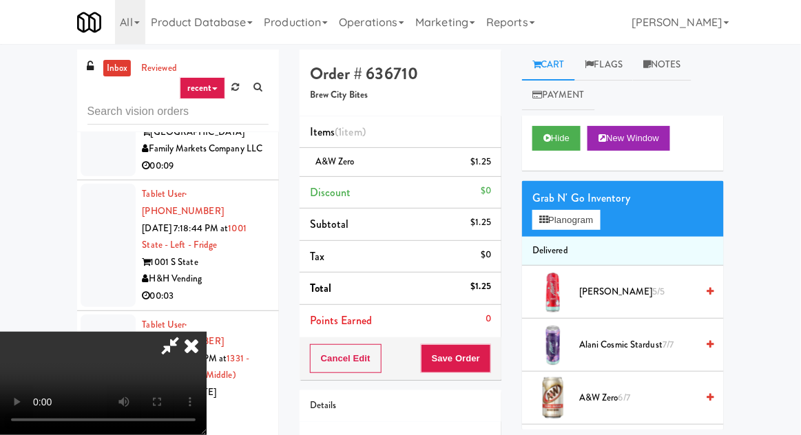
click at [621, 398] on span "6/7" at bounding box center [625, 397] width 12 height 13
click at [488, 363] on button "Save Order" at bounding box center [456, 358] width 70 height 29
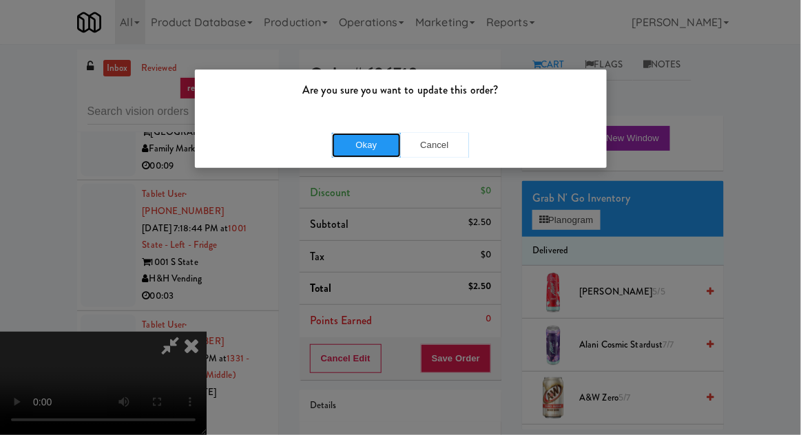
click at [342, 155] on button "Okay" at bounding box center [366, 145] width 69 height 25
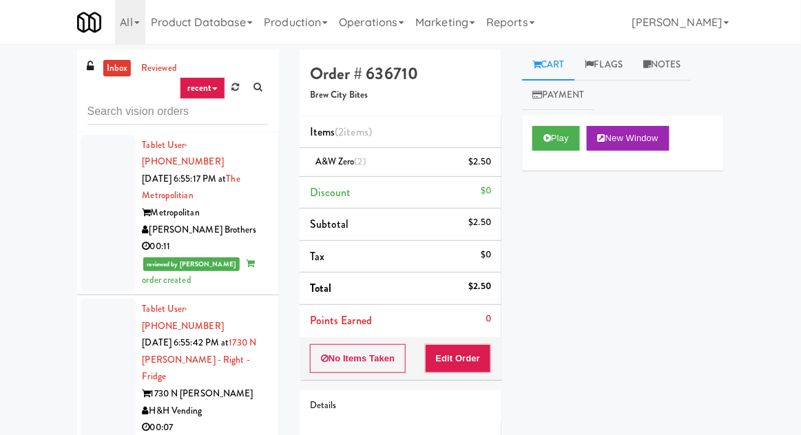
scroll to position [6088, 0]
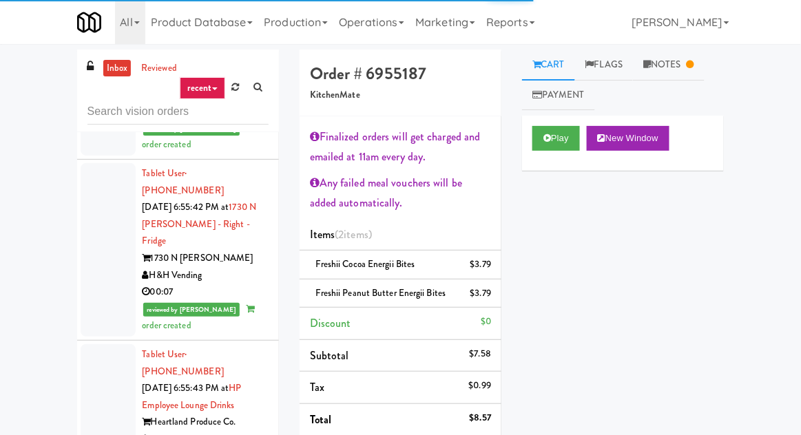
scroll to position [6226, 0]
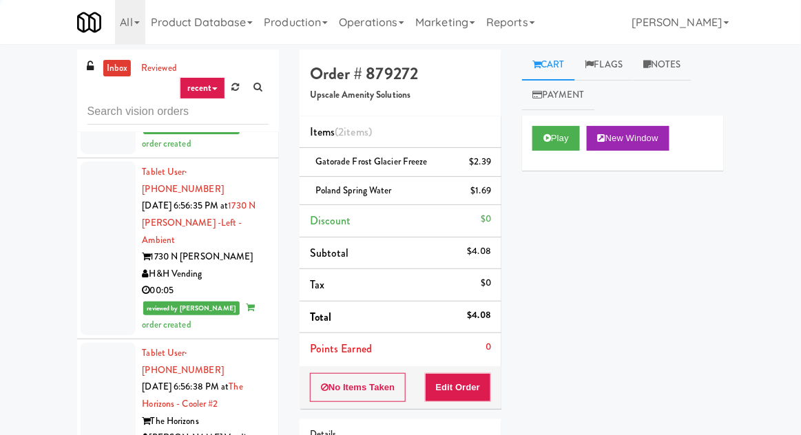
scroll to position [6598, 0]
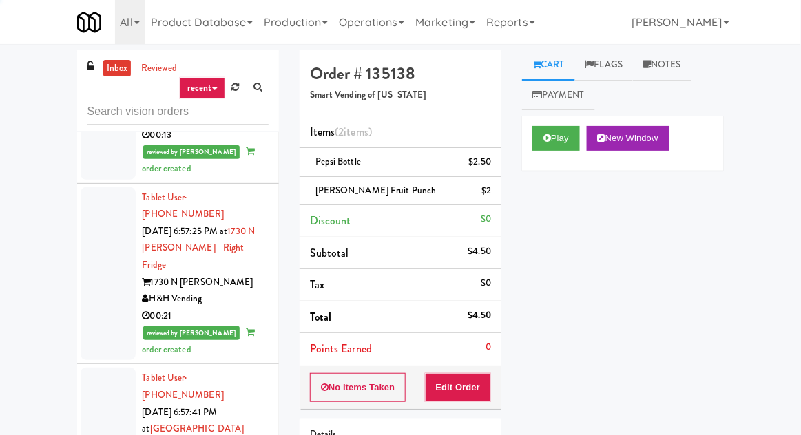
scroll to position [6902, 0]
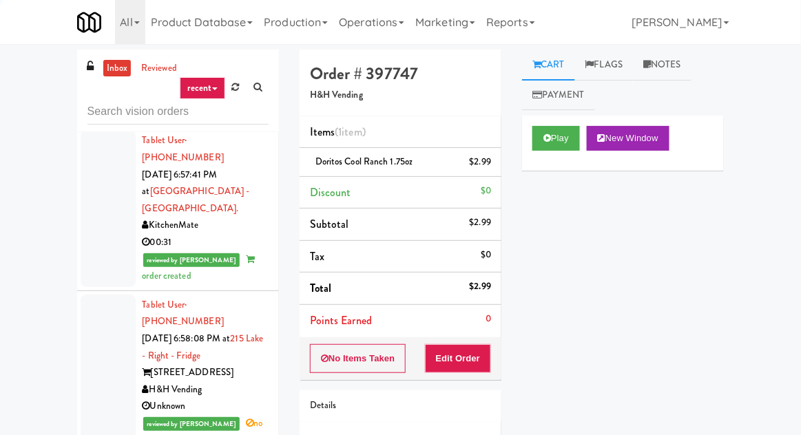
scroll to position [7132, 0]
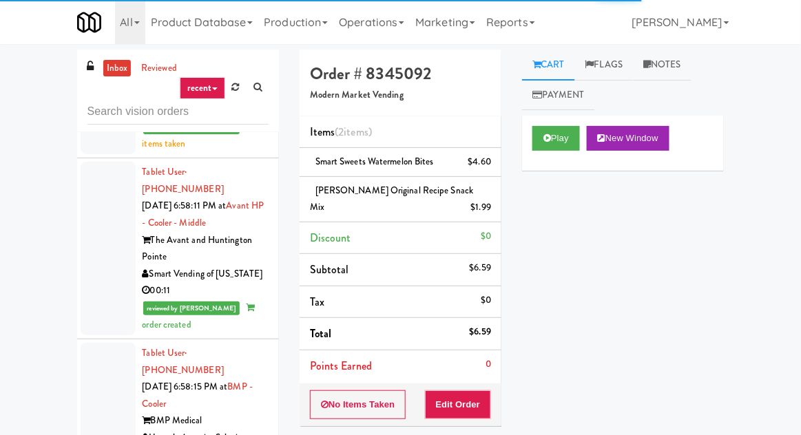
scroll to position [7432, 0]
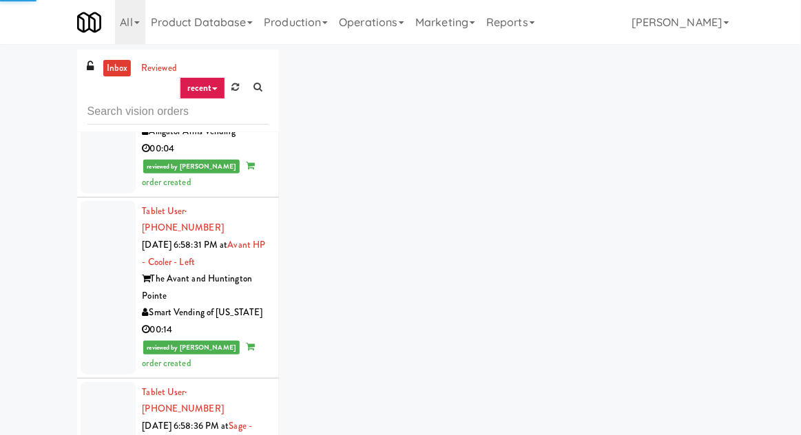
scroll to position [7954, 0]
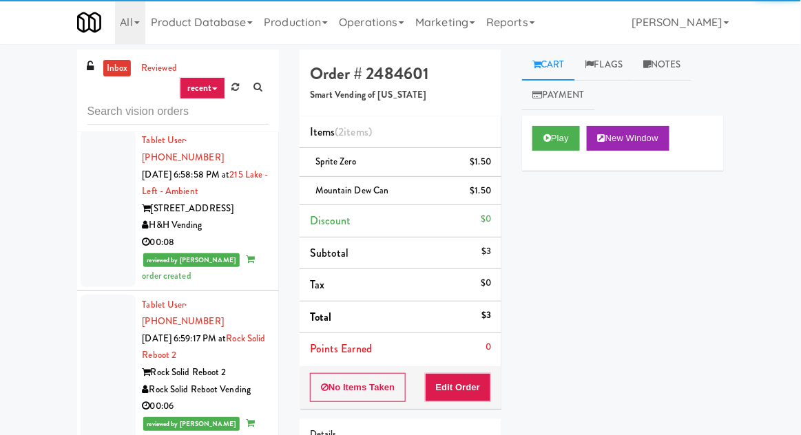
scroll to position [8663, 0]
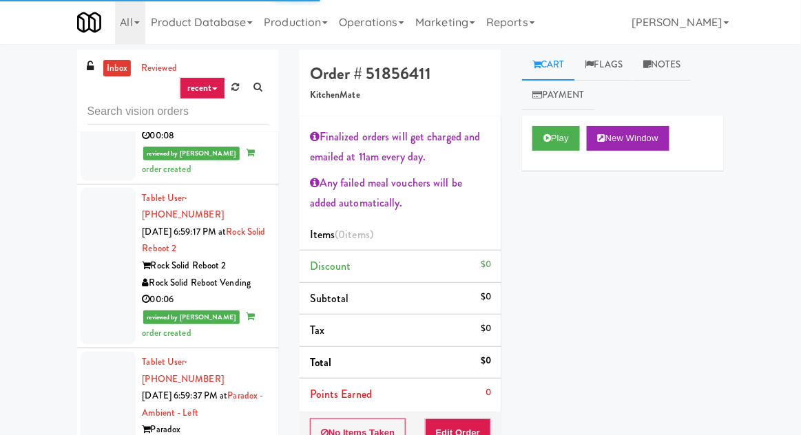
scroll to position [8780, 0]
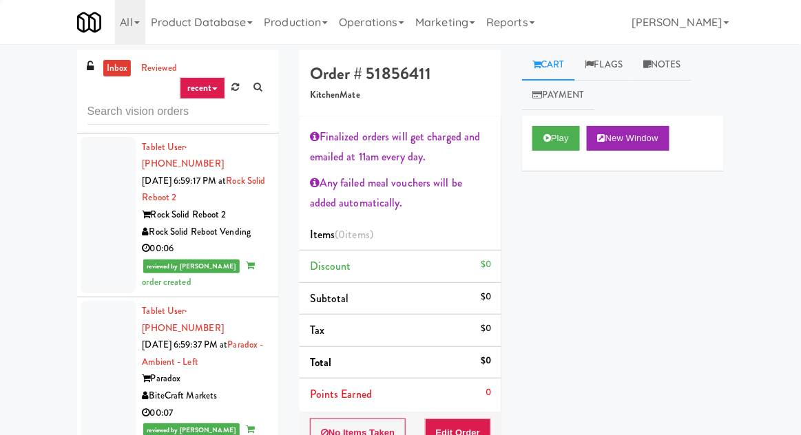
scroll to position [8880, 0]
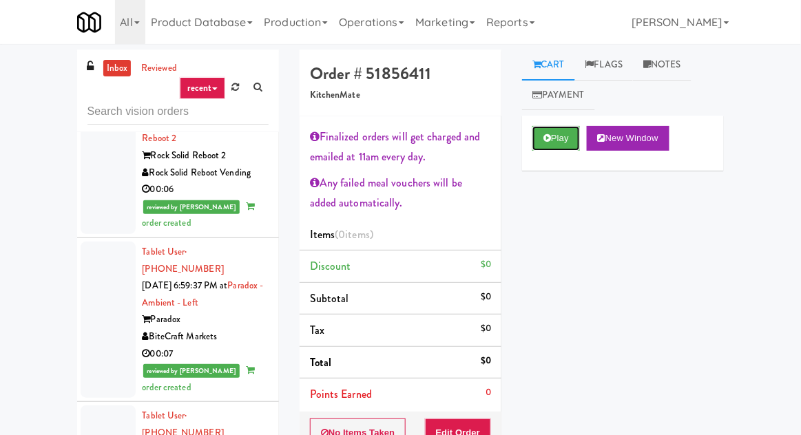
click at [546, 150] on button "Play" at bounding box center [557, 138] width 48 height 25
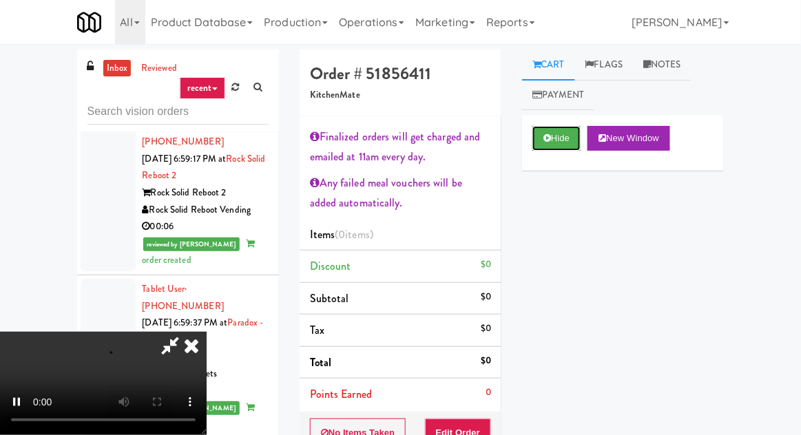
scroll to position [8830, 0]
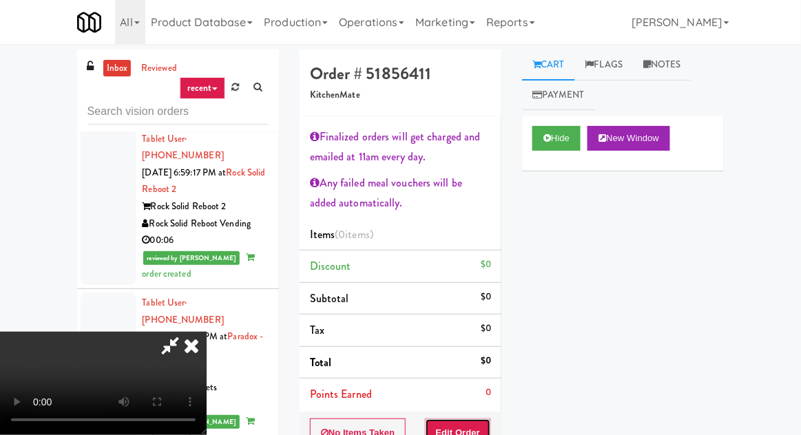
click at [484, 419] on button "Edit Order" at bounding box center [458, 433] width 67 height 29
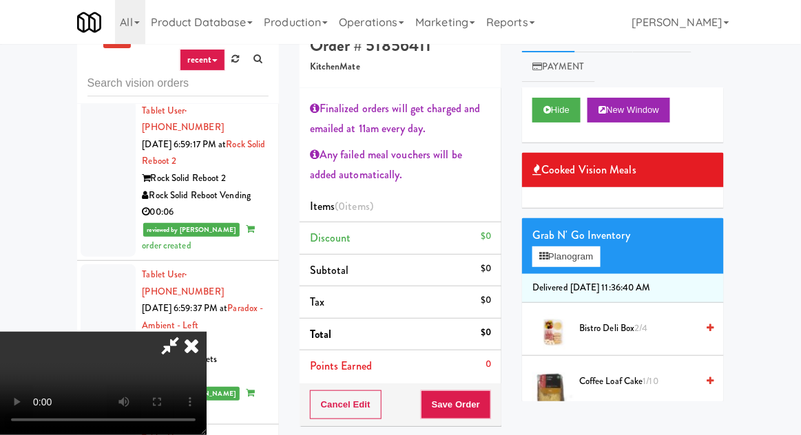
scroll to position [109, 0]
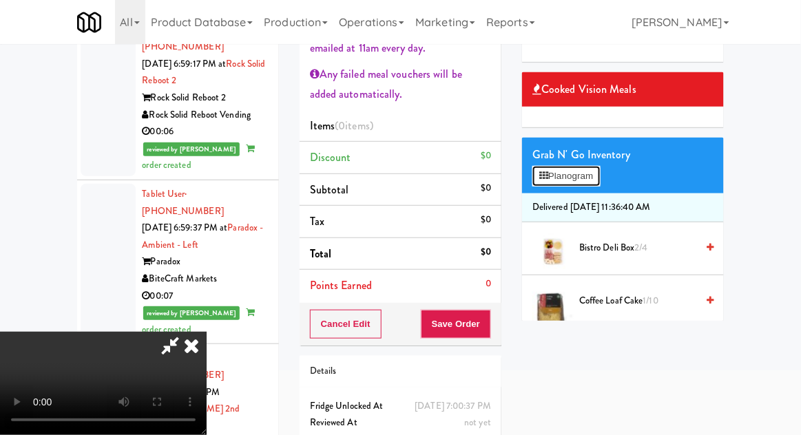
click at [565, 185] on button "Planogram" at bounding box center [567, 176] width 68 height 21
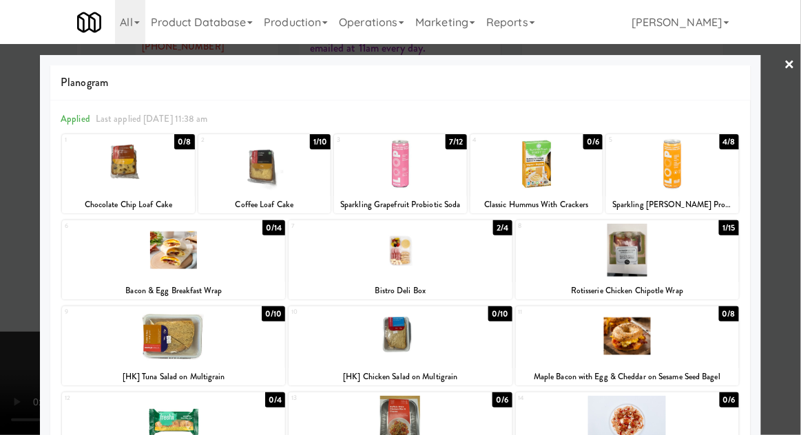
click at [282, 167] on div at bounding box center [264, 164] width 133 height 53
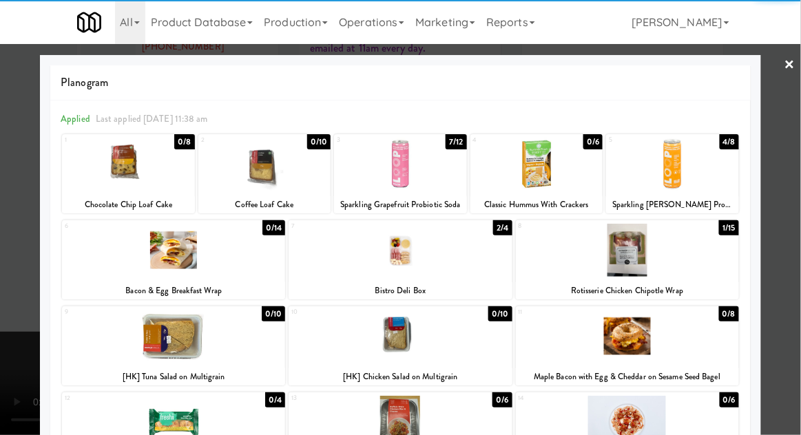
click at [17, 285] on div at bounding box center [400, 217] width 801 height 435
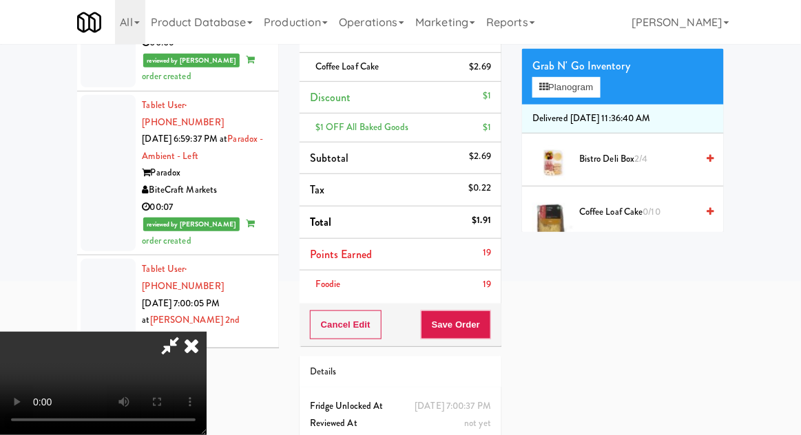
scroll to position [33, 0]
click at [489, 326] on button "Save Order" at bounding box center [456, 325] width 70 height 29
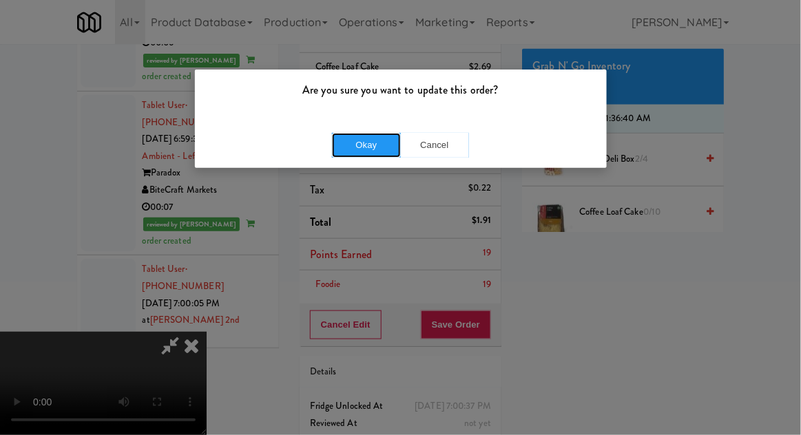
click at [383, 155] on button "Okay" at bounding box center [366, 145] width 69 height 25
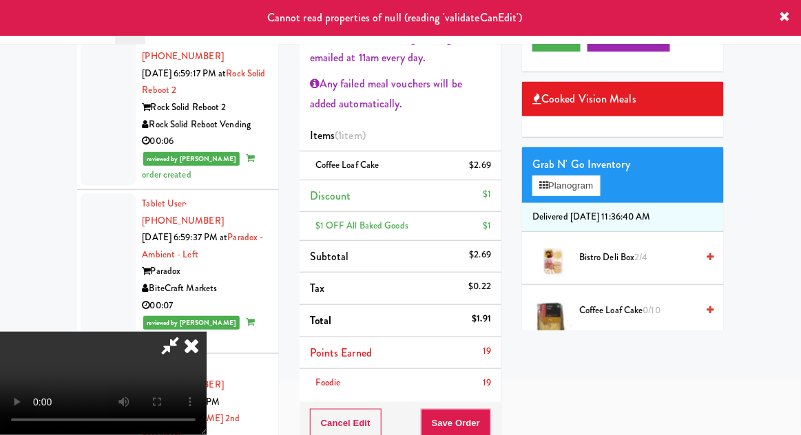
scroll to position [0, 0]
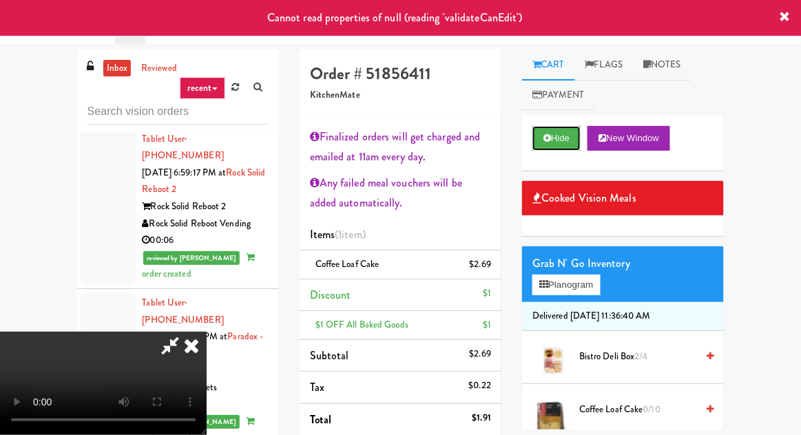
click at [557, 141] on button "Hide" at bounding box center [557, 138] width 48 height 25
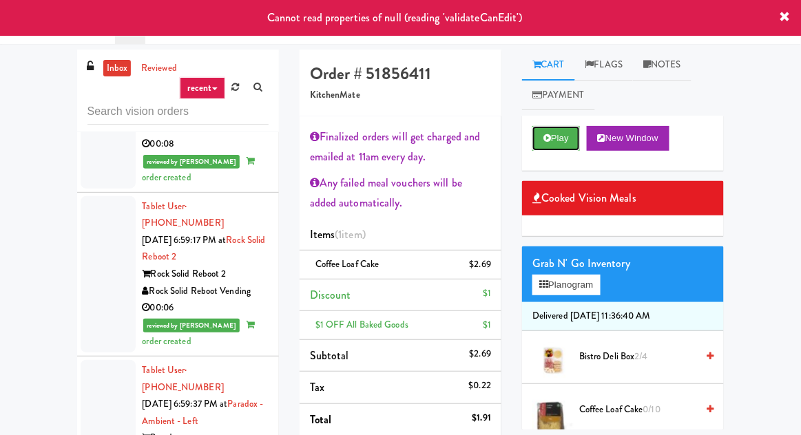
scroll to position [8732, 0]
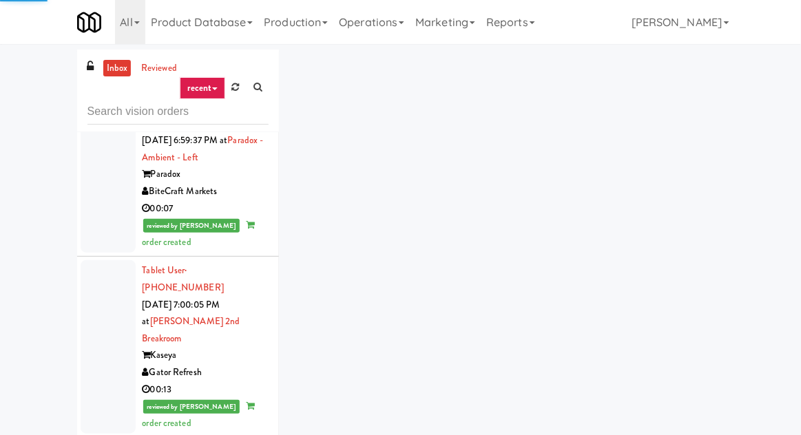
scroll to position [9025, 0]
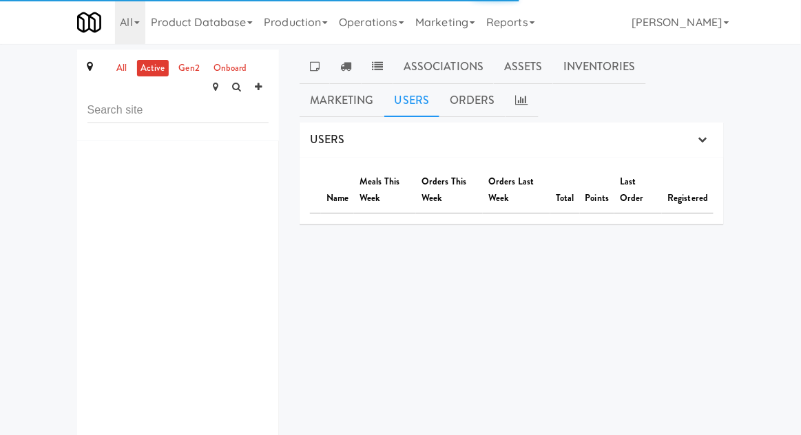
click at [127, 65] on link "all" at bounding box center [121, 68] width 17 height 17
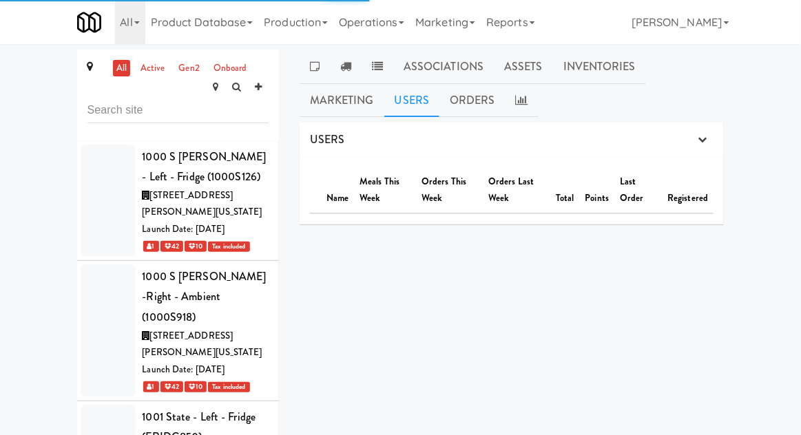
scroll to position [2728, 0]
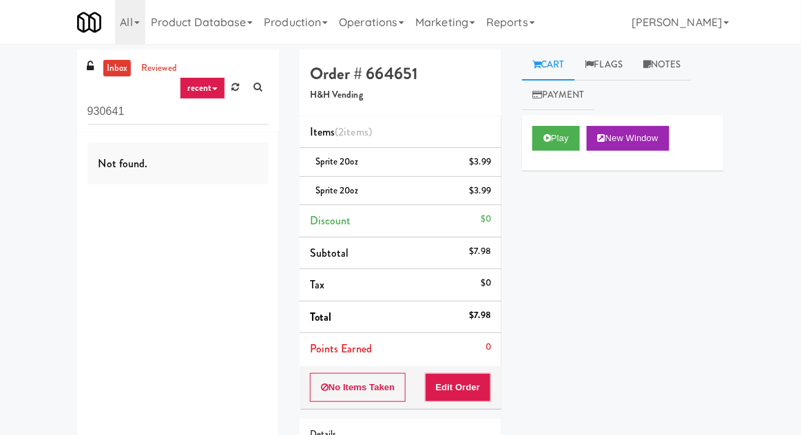
click at [242, 79] on link at bounding box center [235, 87] width 21 height 21
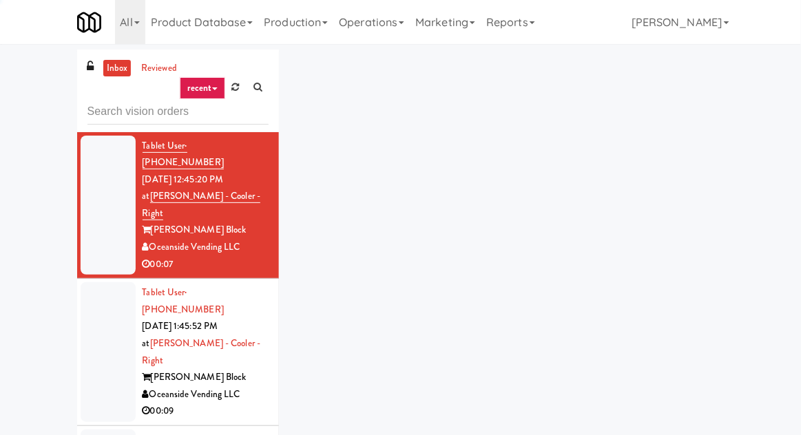
click at [267, 43] on link "Production" at bounding box center [295, 22] width 75 height 44
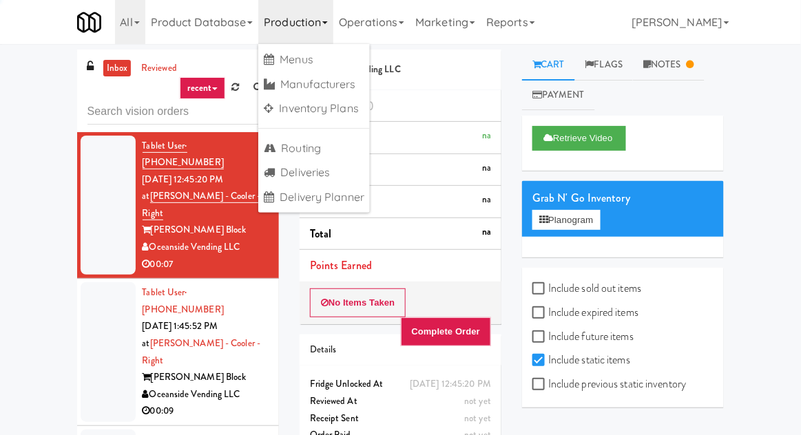
click at [262, 369] on div "[PERSON_NAME] Block" at bounding box center [206, 377] width 126 height 17
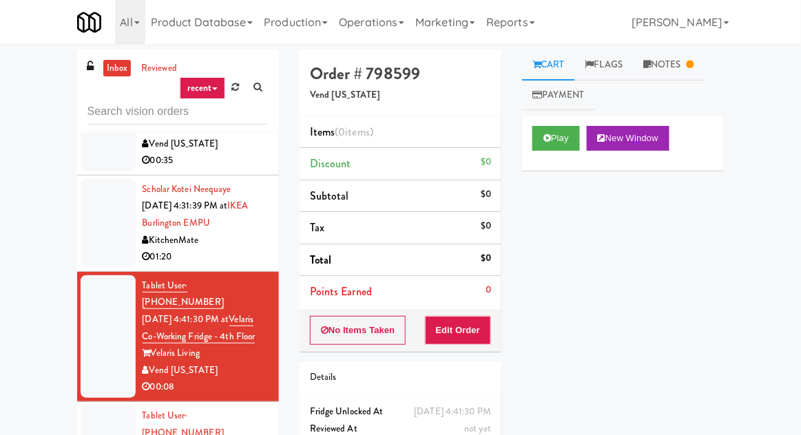
scroll to position [2502, 0]
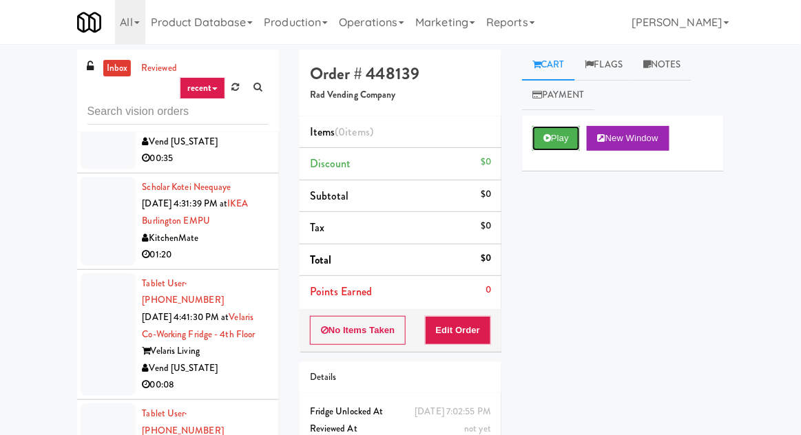
click at [544, 137] on icon at bounding box center [548, 138] width 8 height 9
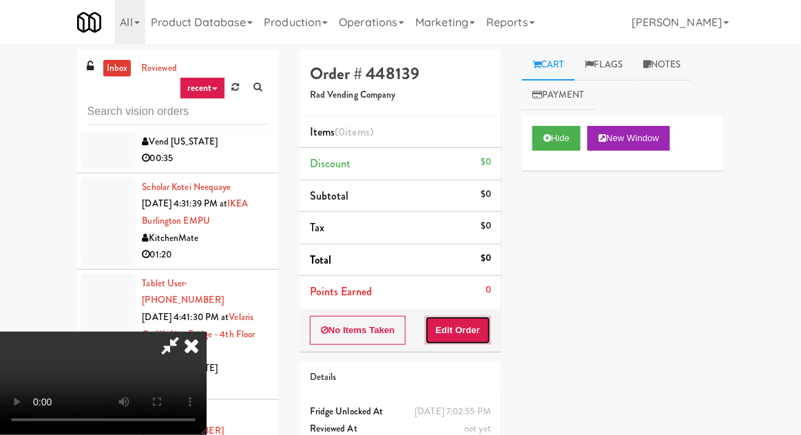
click at [450, 320] on button "Edit Order" at bounding box center [458, 330] width 67 height 29
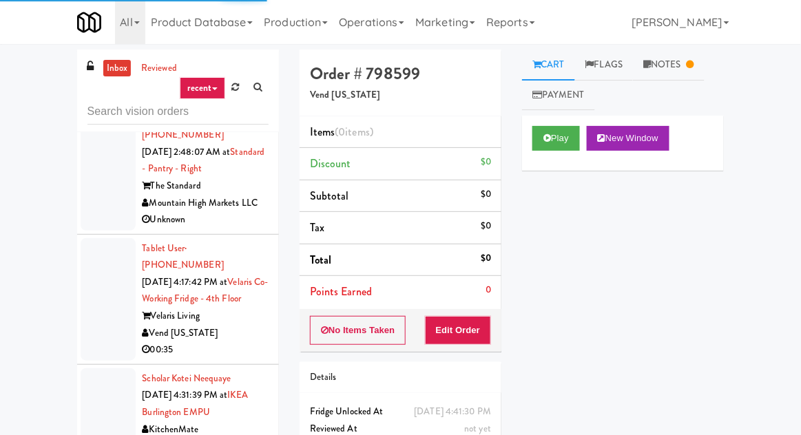
scroll to position [2311, 0]
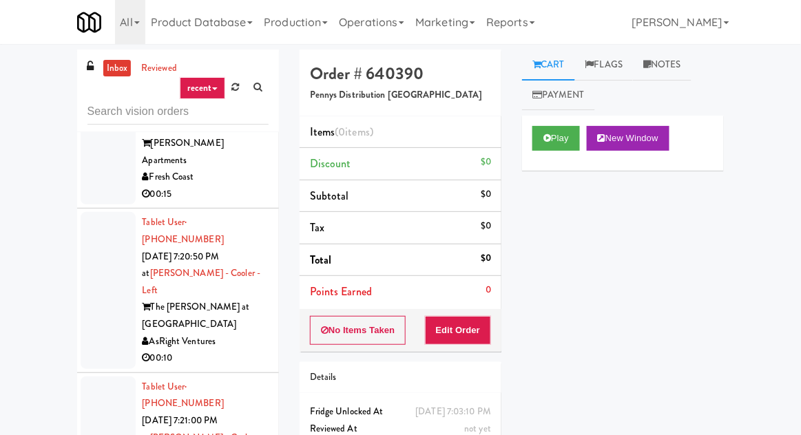
scroll to position [7920, 0]
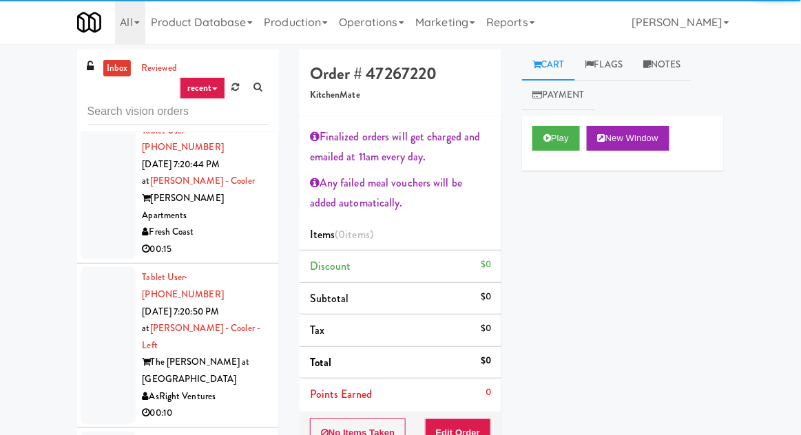
scroll to position [7873, 0]
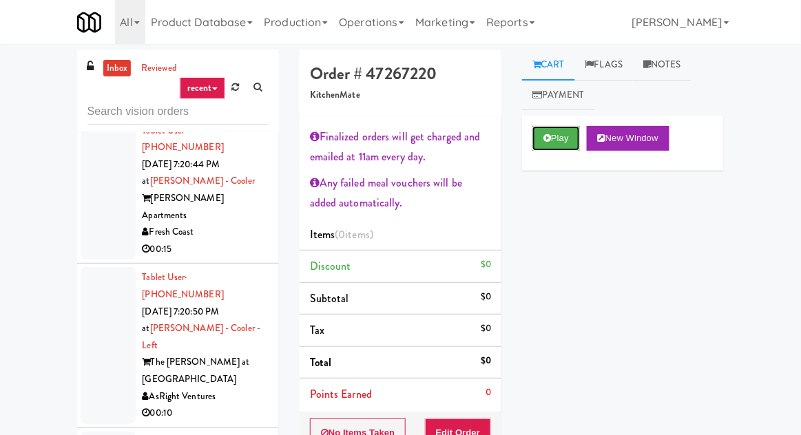
click at [548, 150] on button "Play" at bounding box center [557, 138] width 48 height 25
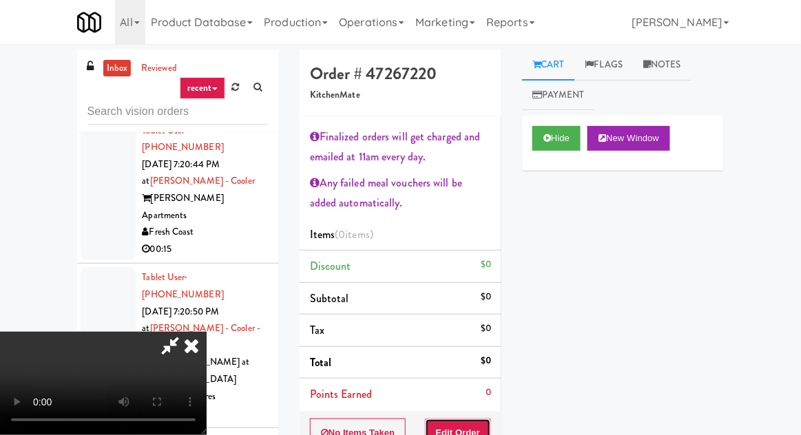
click at [479, 419] on button "Edit Order" at bounding box center [458, 433] width 67 height 29
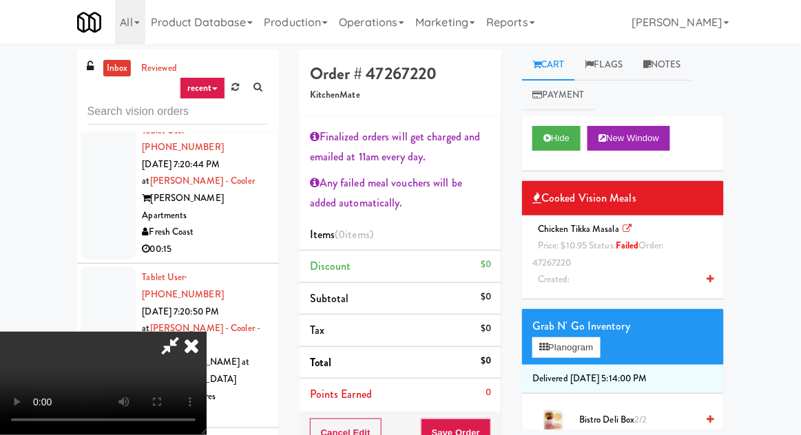
click at [648, 267] on div "Chicken Tikka Masala Price: $10.95 Status: failed Order: 47267220 Created:" at bounding box center [623, 255] width 181 height 68
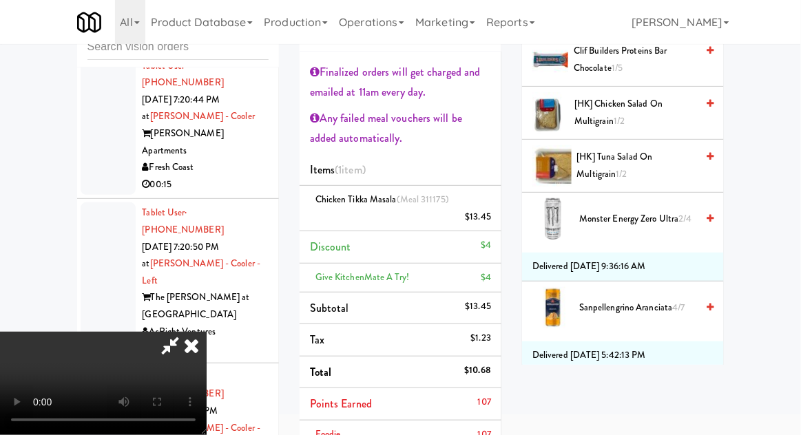
scroll to position [860, 0]
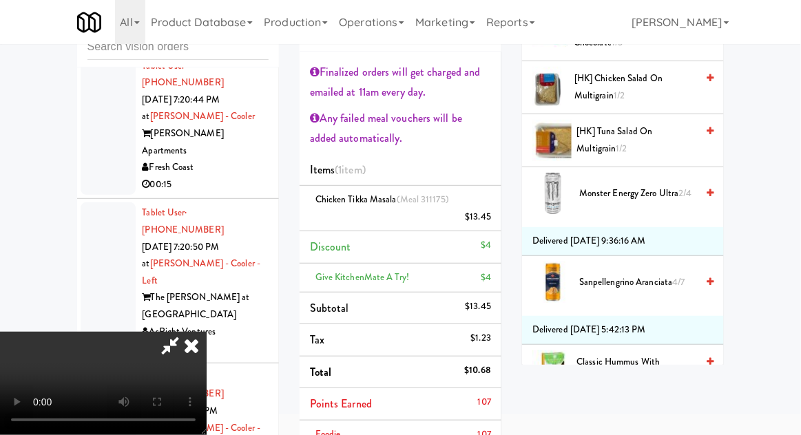
click at [653, 282] on span "Sanpellengrino Aranciata 4/7" at bounding box center [637, 282] width 117 height 17
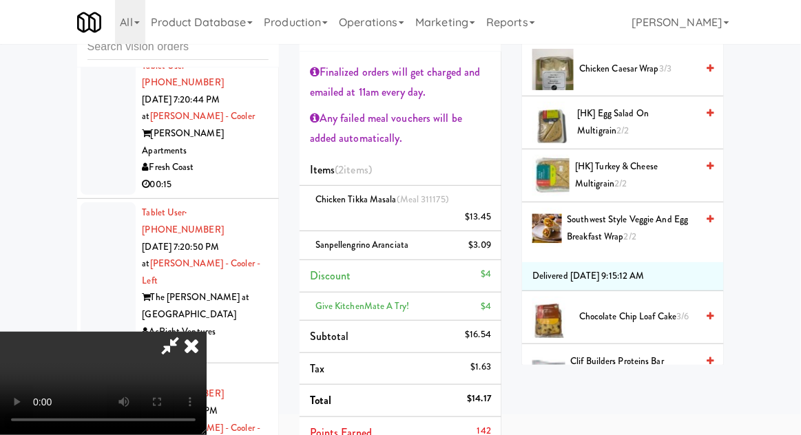
scroll to position [278, 0]
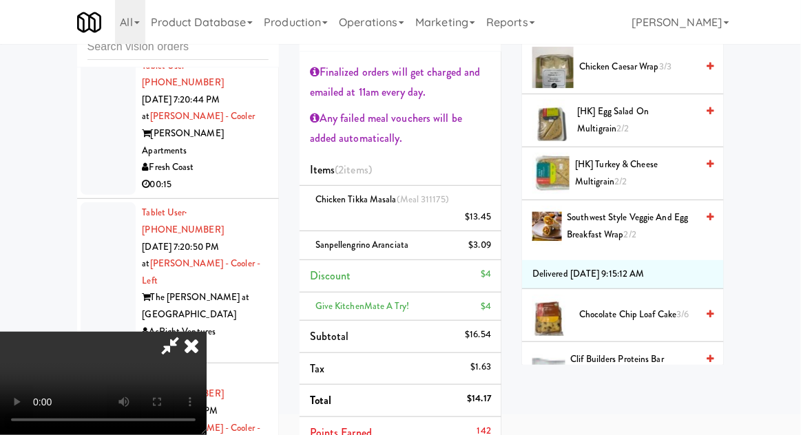
click at [631, 229] on span "2/2" at bounding box center [630, 234] width 12 height 13
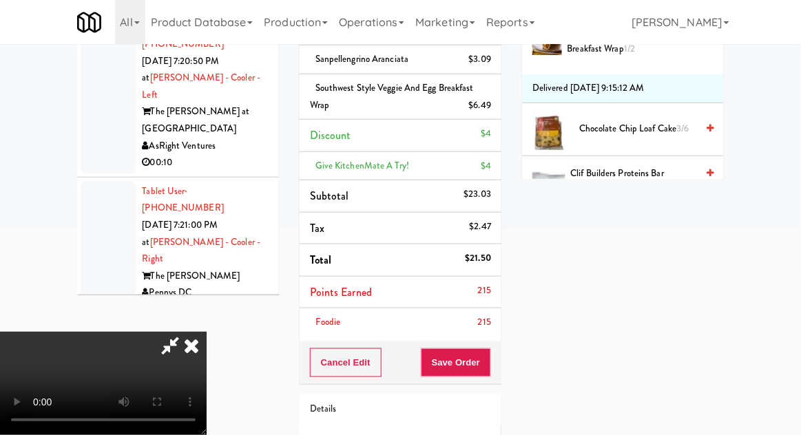
scroll to position [0, 0]
click at [646, 187] on span "Clif Builders proteins Bar Chocolate Mint 1/2" at bounding box center [634, 182] width 126 height 34
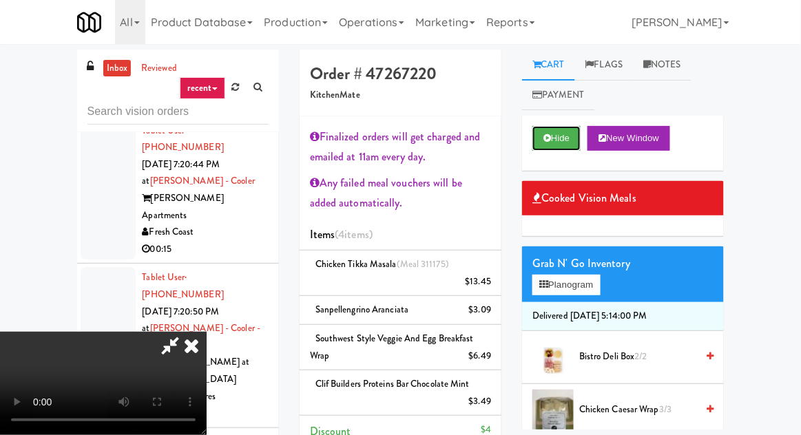
click at [560, 142] on button "Hide" at bounding box center [557, 138] width 48 height 25
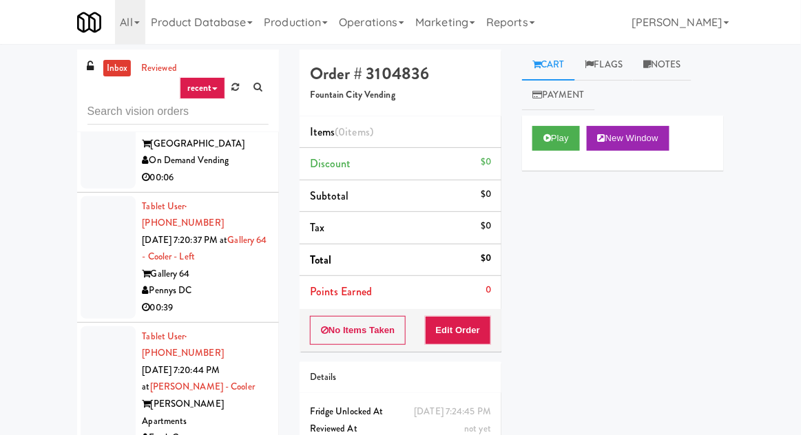
scroll to position [7669, 0]
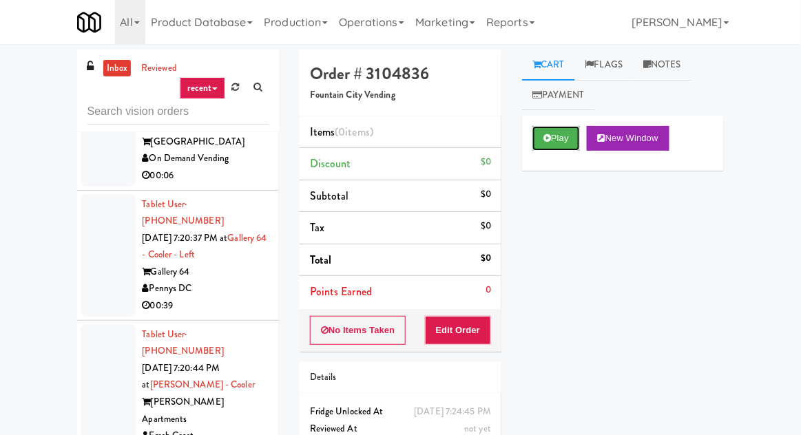
click at [570, 134] on button "Play" at bounding box center [557, 138] width 48 height 25
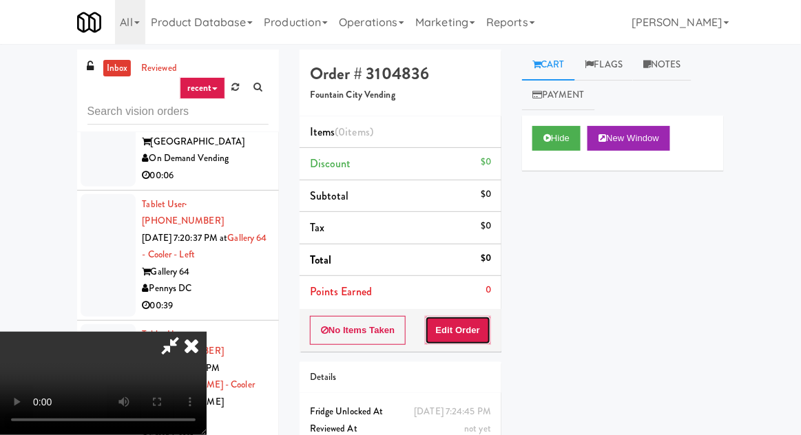
click at [488, 339] on button "Edit Order" at bounding box center [458, 330] width 67 height 29
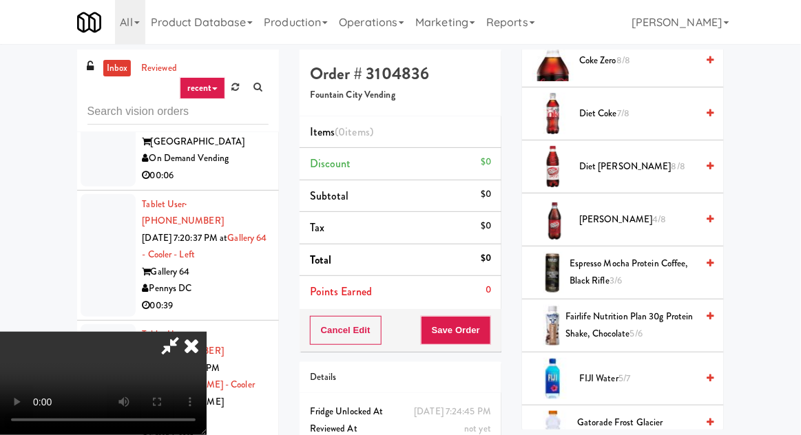
scroll to position [773, 0]
click at [618, 307] on span "Fairlife Nutrition Plan 30g Protein Shake, Chocolate 5/6" at bounding box center [631, 324] width 131 height 34
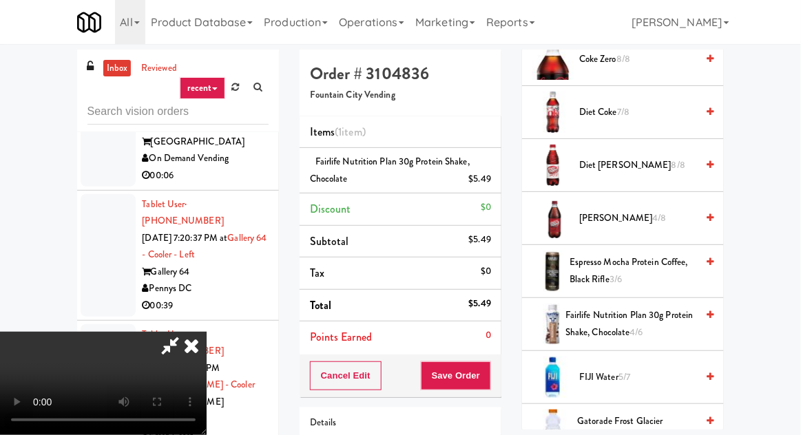
click at [645, 416] on span "Gatorade Frost Glacier Cherry 5/6" at bounding box center [637, 430] width 119 height 34
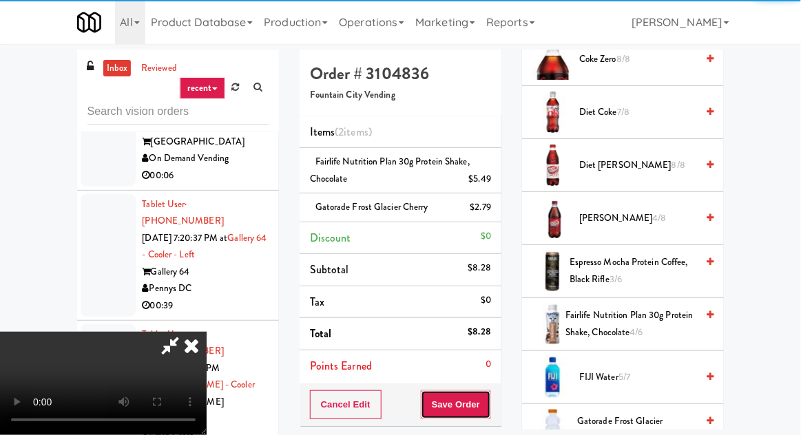
click at [487, 413] on button "Save Order" at bounding box center [456, 405] width 70 height 29
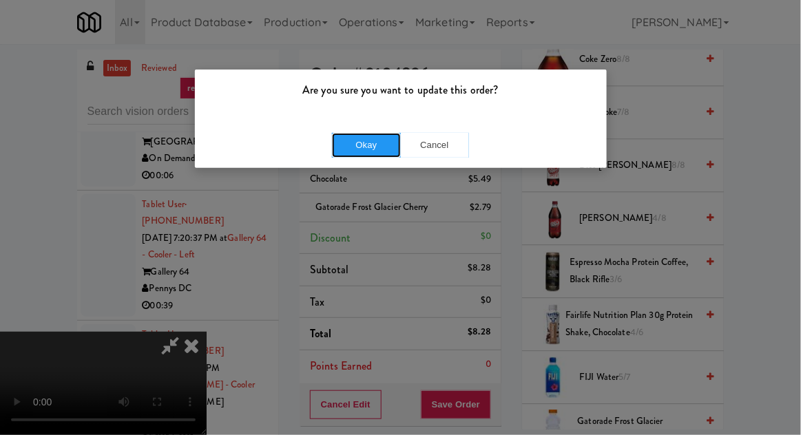
click at [373, 154] on button "Okay" at bounding box center [366, 145] width 69 height 25
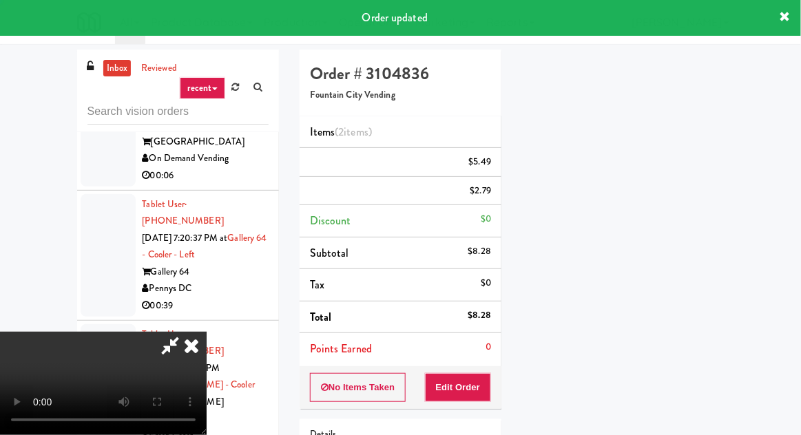
scroll to position [136, 0]
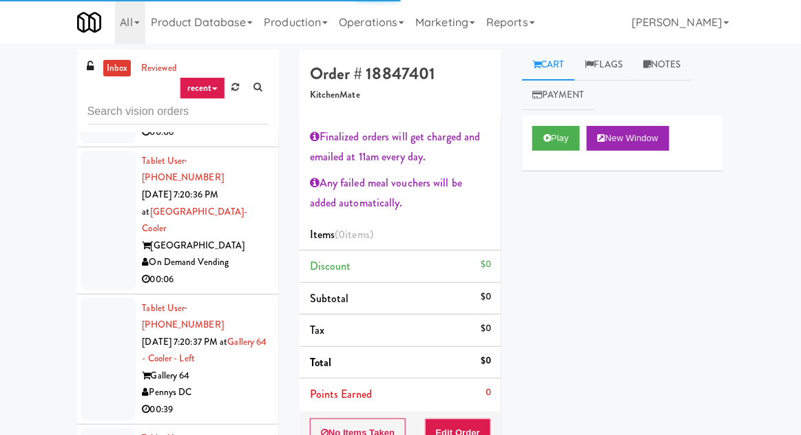
scroll to position [7559, 0]
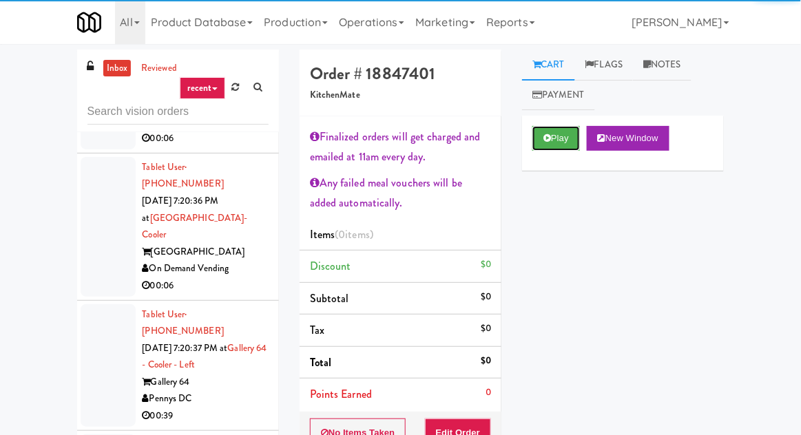
click at [555, 140] on button "Play" at bounding box center [557, 138] width 48 height 25
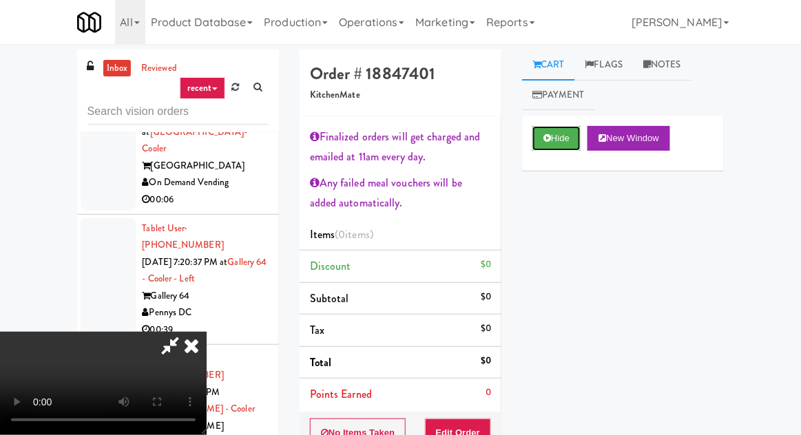
scroll to position [83, 0]
click at [570, 141] on button "Hide" at bounding box center [557, 138] width 48 height 25
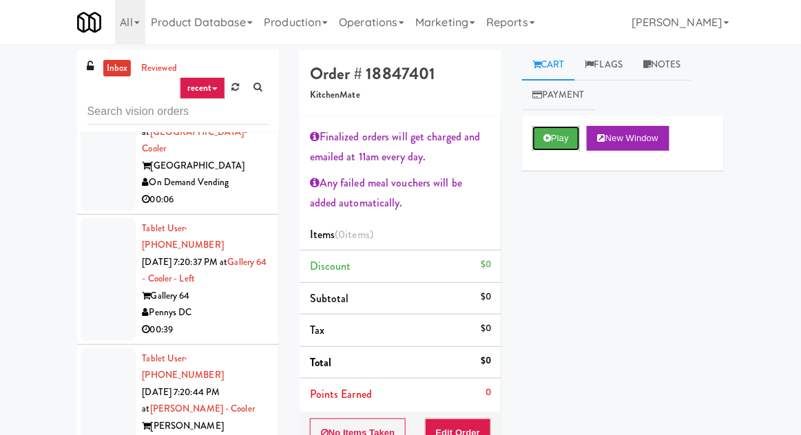
scroll to position [0, 0]
click at [369, 422] on button "No Items Taken" at bounding box center [358, 433] width 96 height 29
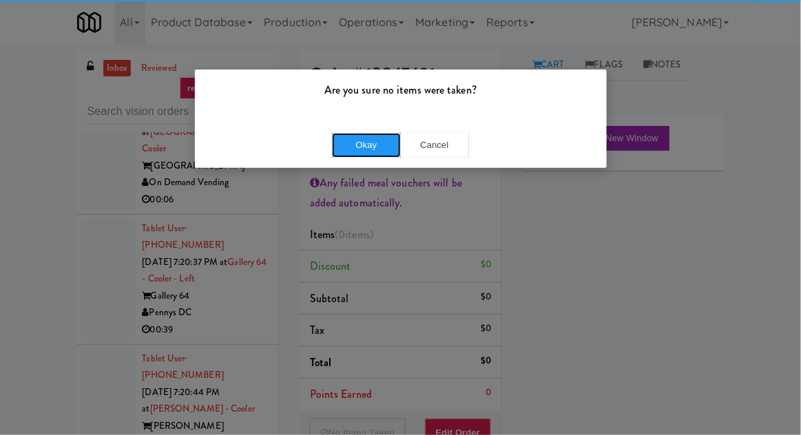
click at [364, 141] on button "Okay" at bounding box center [366, 145] width 69 height 25
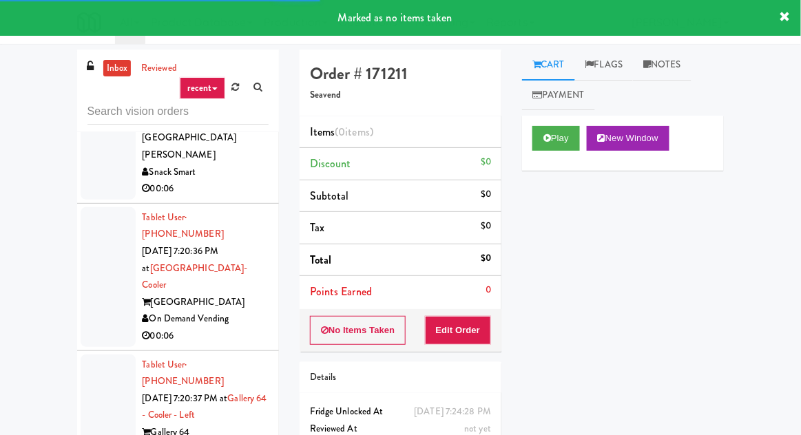
scroll to position [7507, 0]
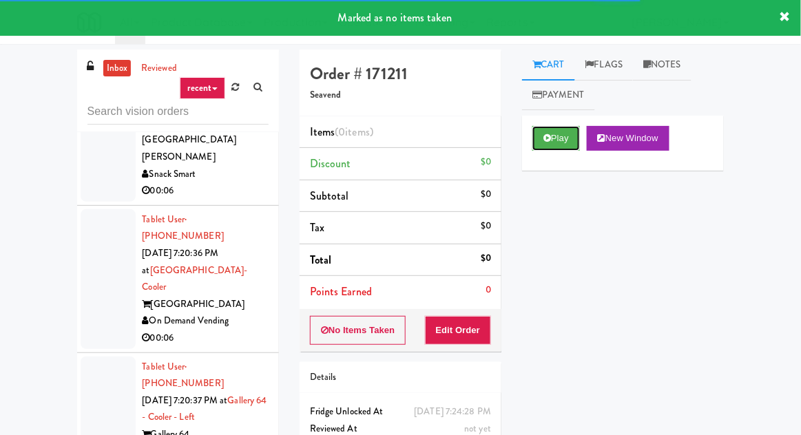
click at [548, 144] on button "Play" at bounding box center [557, 138] width 48 height 25
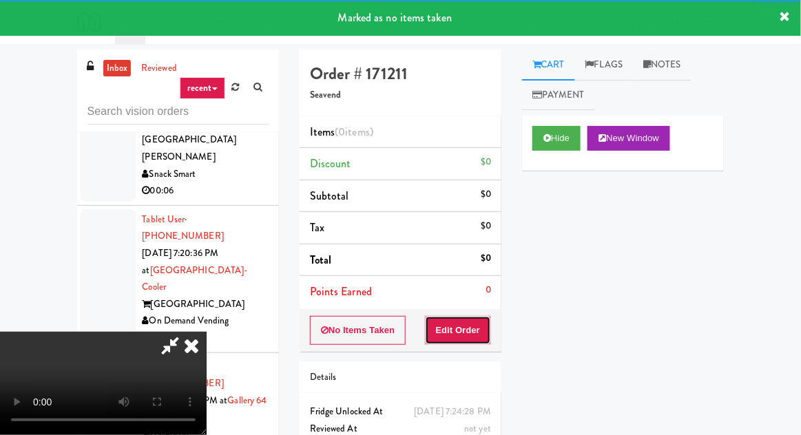
click at [449, 340] on button "Edit Order" at bounding box center [458, 330] width 67 height 29
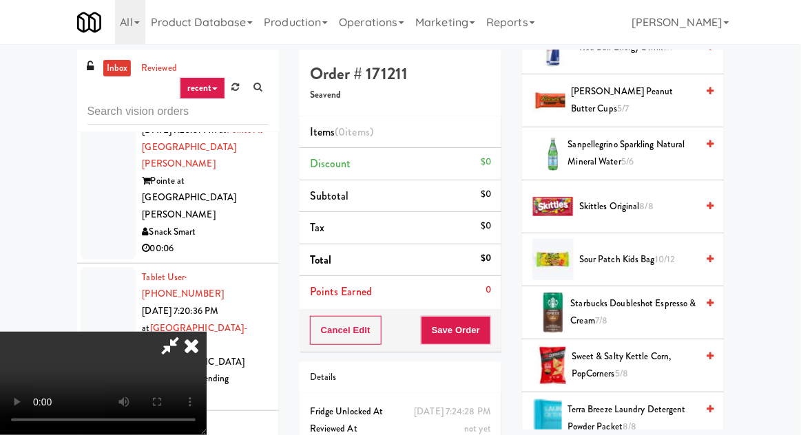
scroll to position [1523, 0]
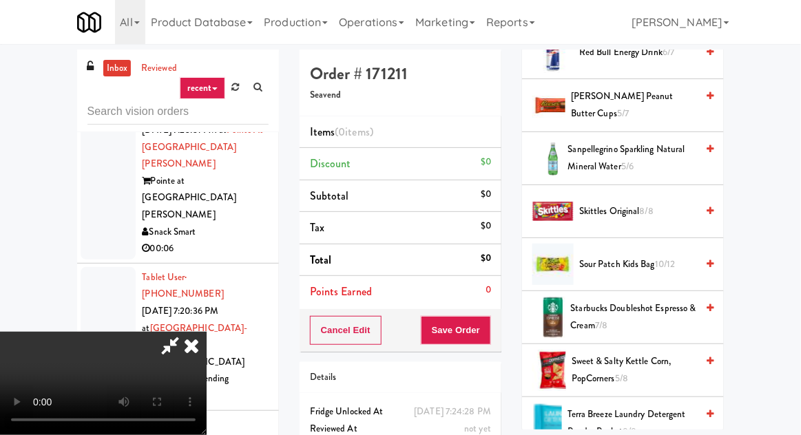
click at [685, 206] on span "Skittles Original 8/8" at bounding box center [637, 211] width 117 height 17
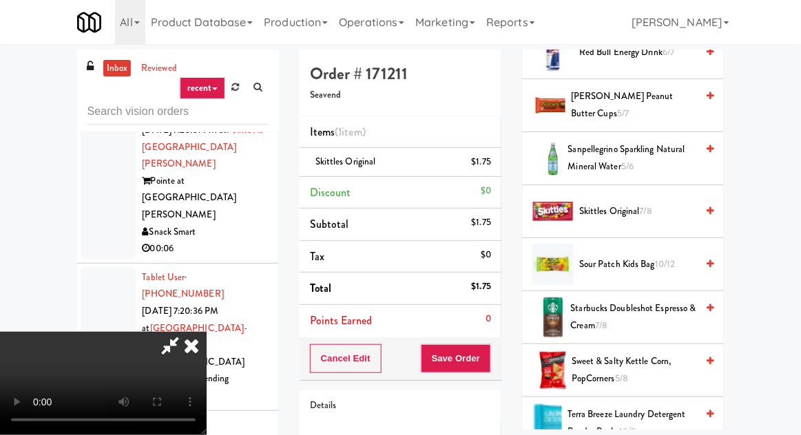
click at [646, 258] on span "Sour Patch Kids bag 10/12" at bounding box center [637, 264] width 117 height 17
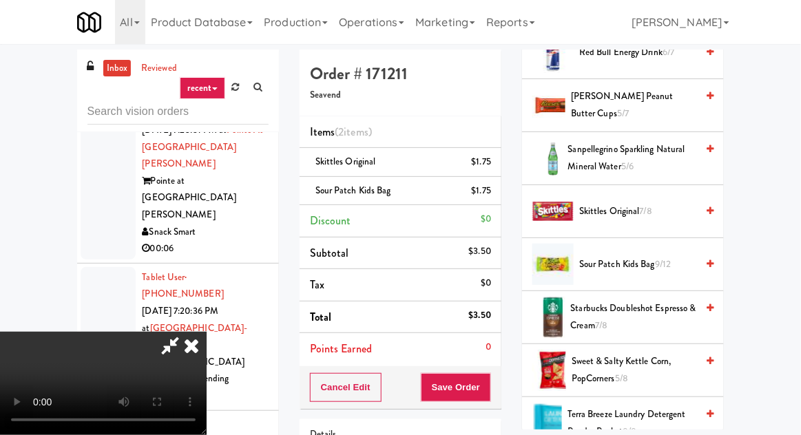
click at [636, 256] on span "Sour Patch Kids bag 9/12" at bounding box center [637, 264] width 117 height 17
click at [634, 211] on span "Skittles Original 7/8" at bounding box center [637, 211] width 117 height 17
click at [490, 383] on button "Save Order" at bounding box center [456, 387] width 70 height 29
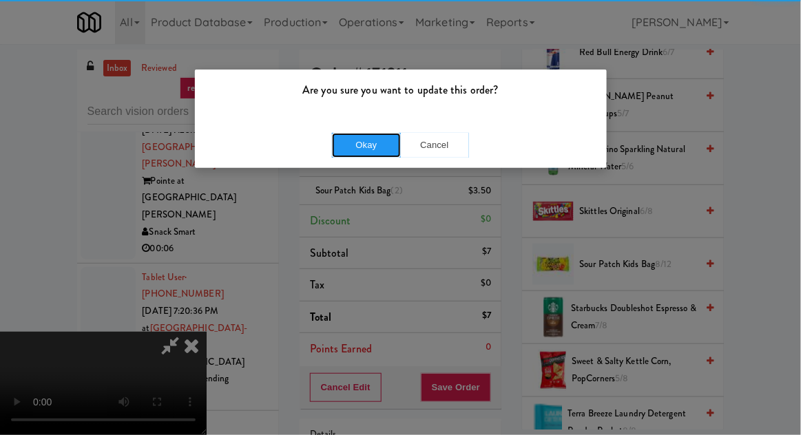
click at [360, 154] on button "Okay" at bounding box center [366, 145] width 69 height 25
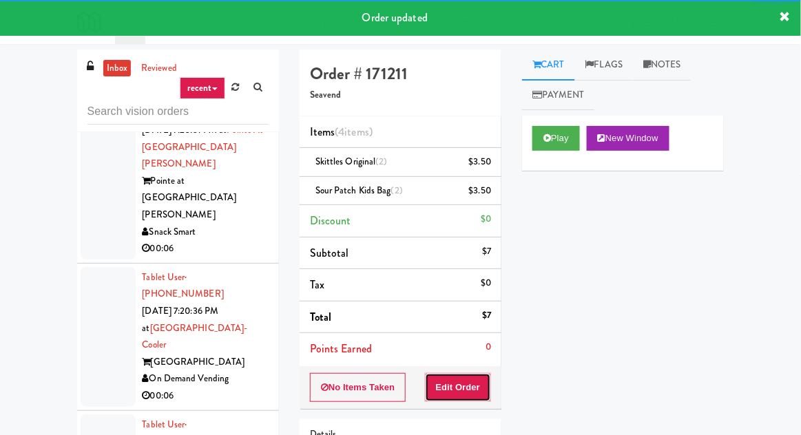
click at [477, 374] on button "Edit Order" at bounding box center [458, 387] width 67 height 29
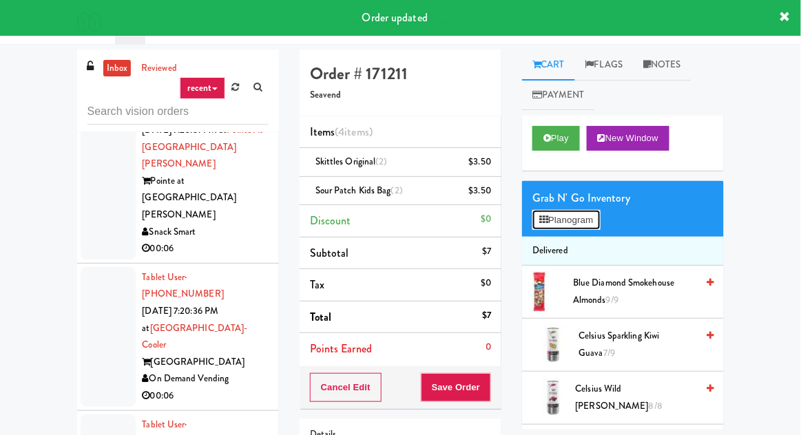
click at [577, 222] on button "Planogram" at bounding box center [567, 220] width 68 height 21
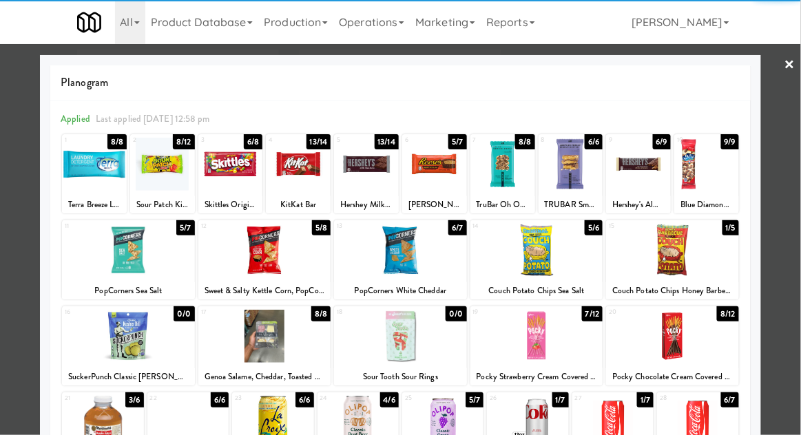
click at [786, 174] on div at bounding box center [400, 217] width 801 height 435
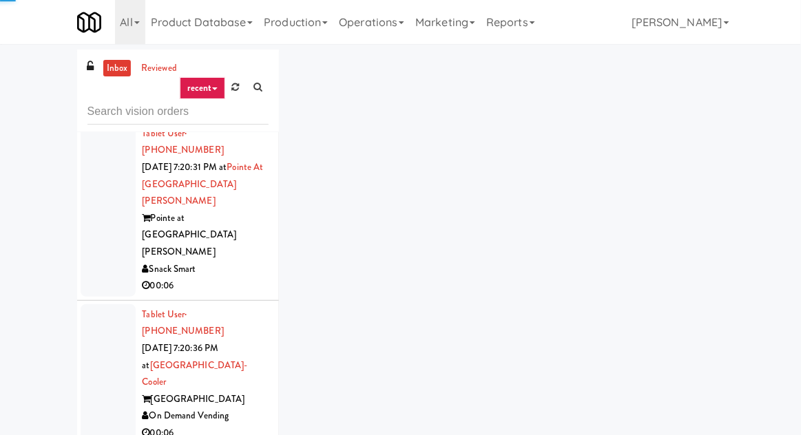
scroll to position [7379, 0]
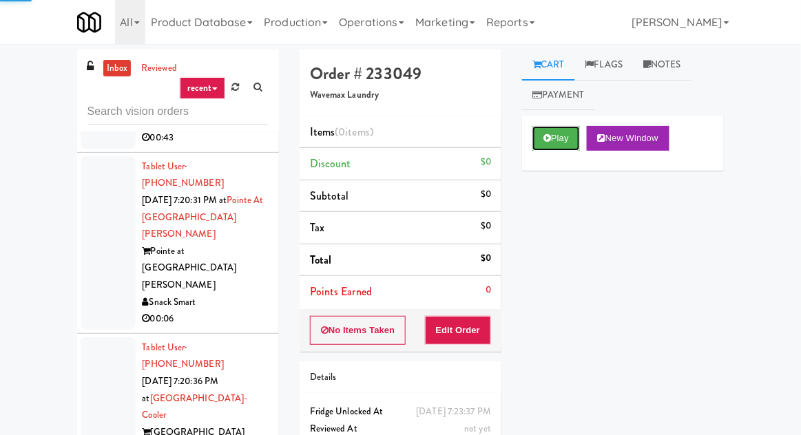
click at [559, 136] on button "Play" at bounding box center [557, 138] width 48 height 25
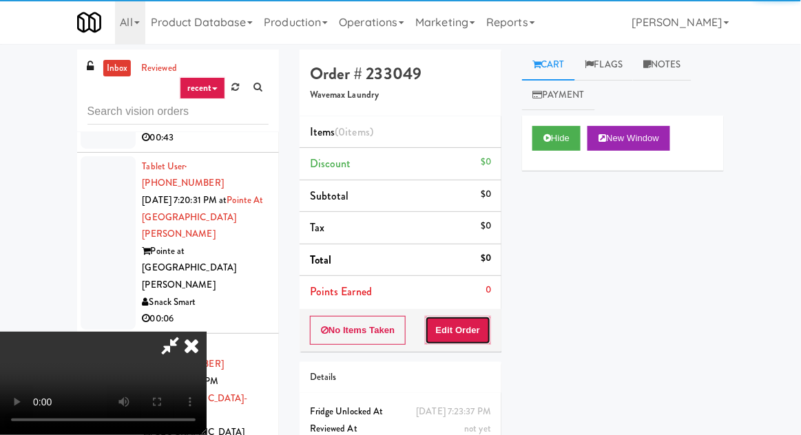
click at [473, 318] on button "Edit Order" at bounding box center [458, 330] width 67 height 29
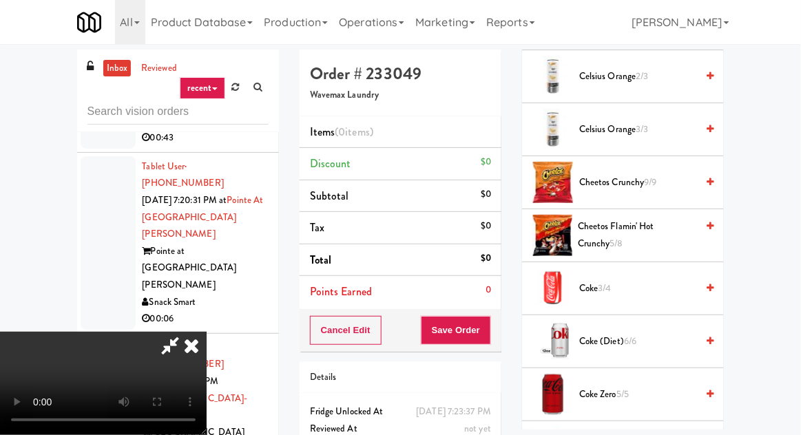
scroll to position [322, 0]
click at [655, 287] on span "Coke 3/4" at bounding box center [637, 288] width 117 height 17
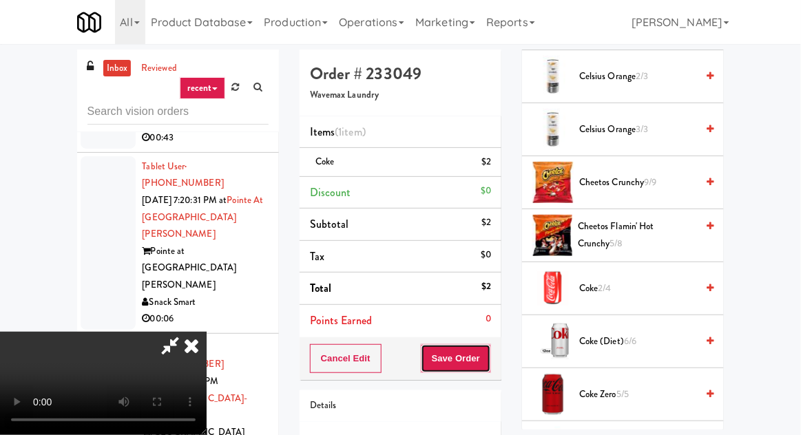
click at [490, 348] on button "Save Order" at bounding box center [456, 358] width 70 height 29
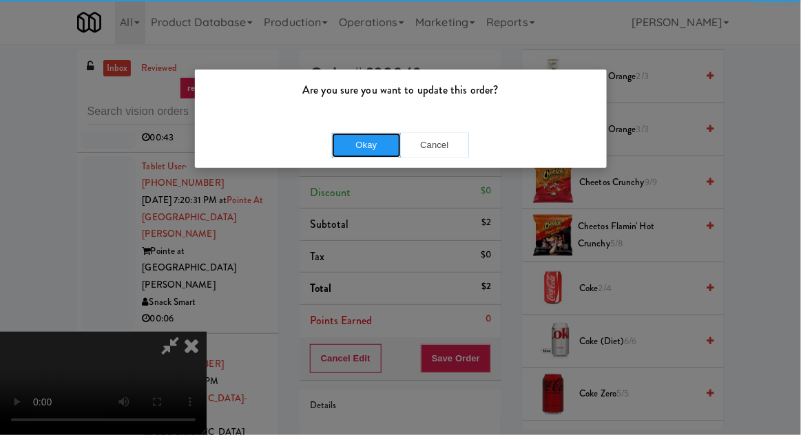
click at [369, 150] on button "Okay" at bounding box center [366, 145] width 69 height 25
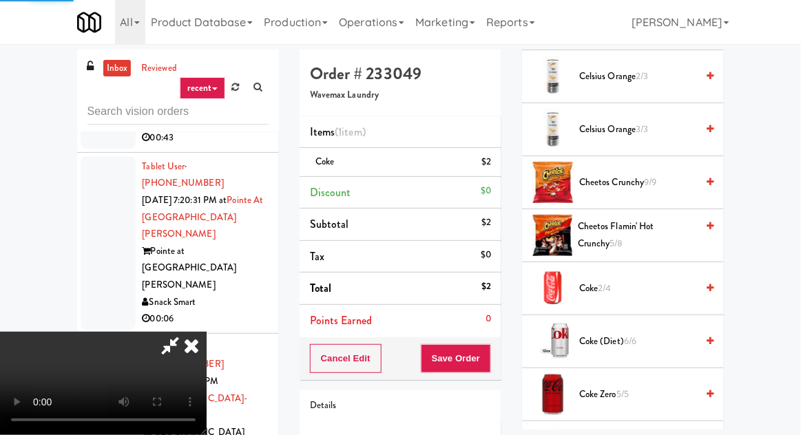
scroll to position [362, 0]
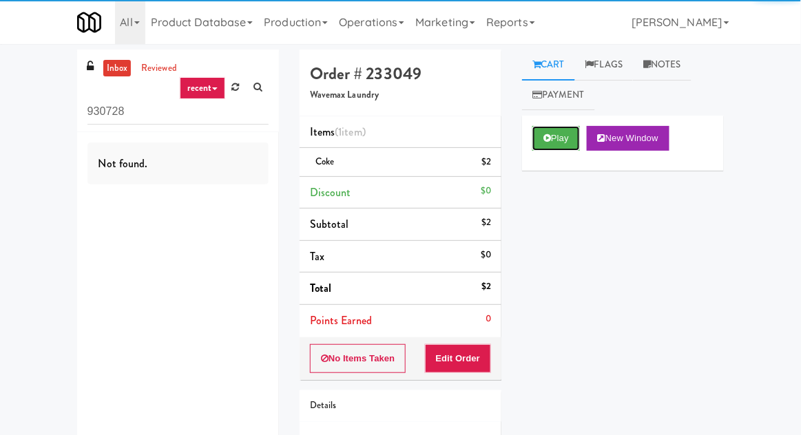
click at [562, 141] on button "Play" at bounding box center [557, 138] width 48 height 25
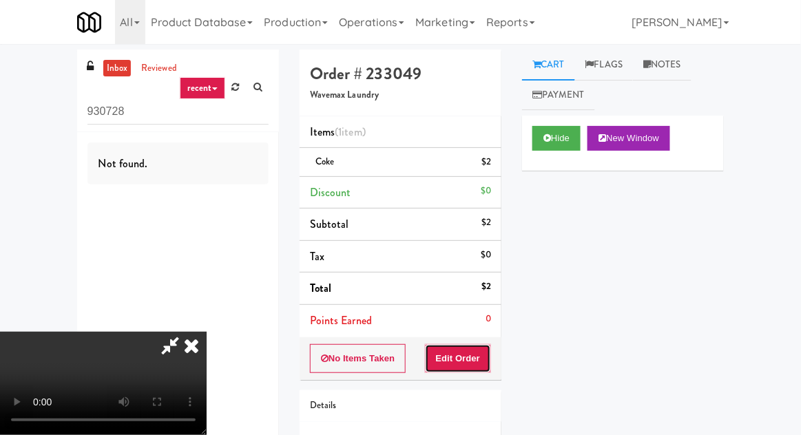
click at [474, 358] on button "Edit Order" at bounding box center [458, 358] width 67 height 29
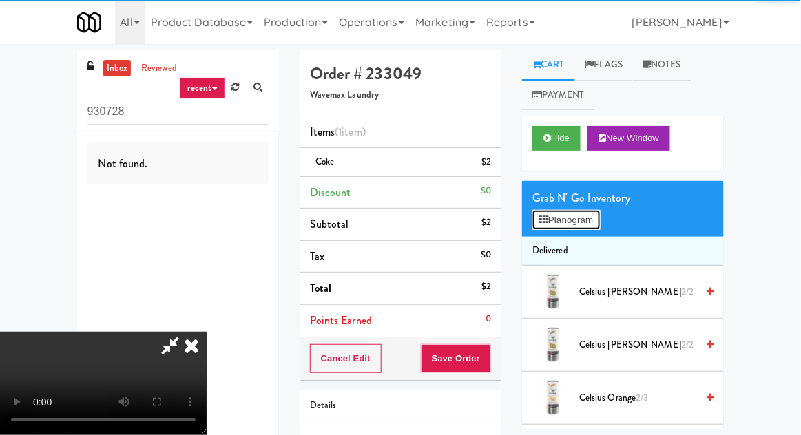
click at [573, 223] on button "Planogram" at bounding box center [567, 220] width 68 height 21
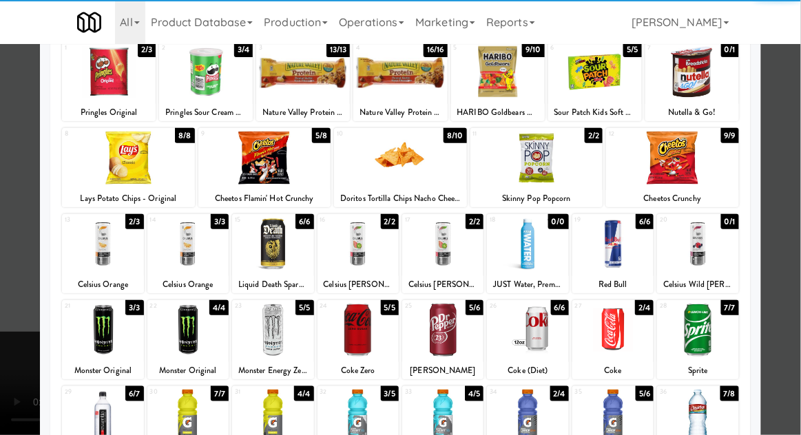
scroll to position [99, 0]
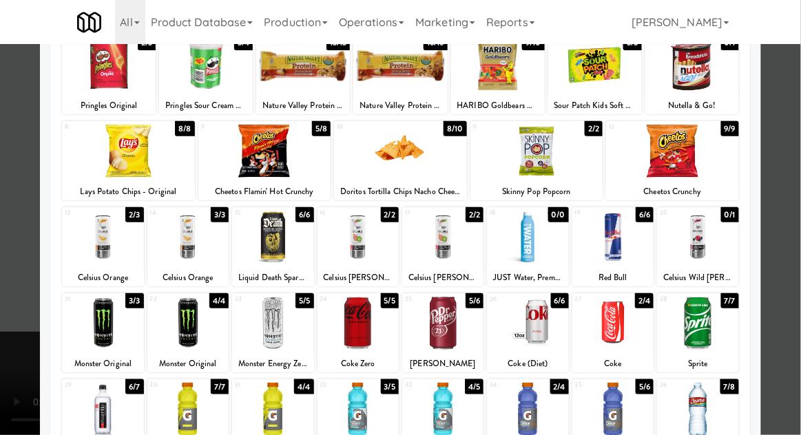
click at [793, 254] on div at bounding box center [400, 217] width 801 height 435
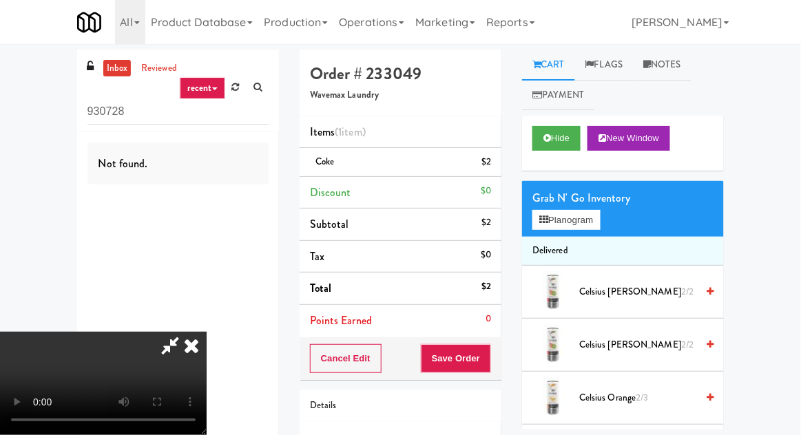
click at [207, 332] on icon at bounding box center [191, 346] width 30 height 28
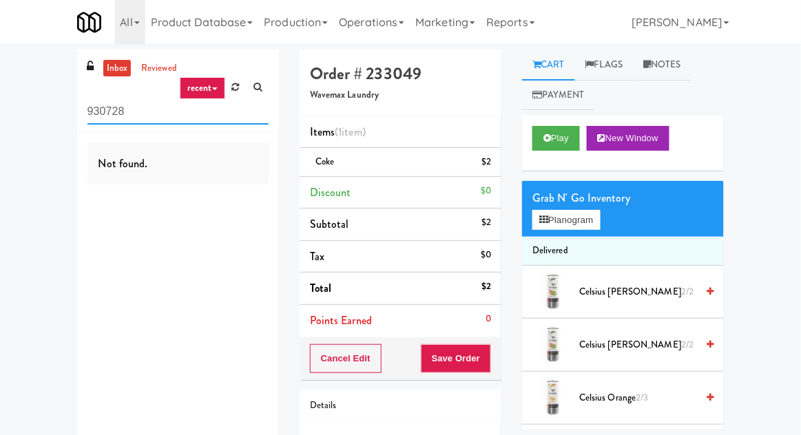
click at [236, 107] on input "930728" at bounding box center [177, 111] width 181 height 25
click at [241, 85] on link at bounding box center [235, 87] width 21 height 21
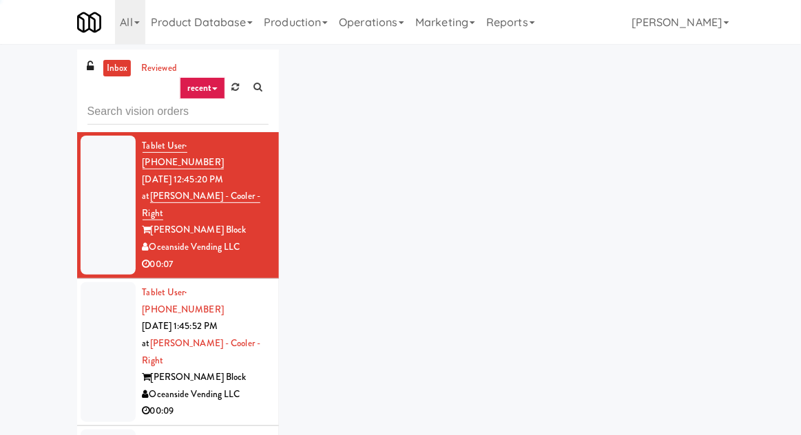
click at [236, 92] on icon at bounding box center [236, 87] width 8 height 9
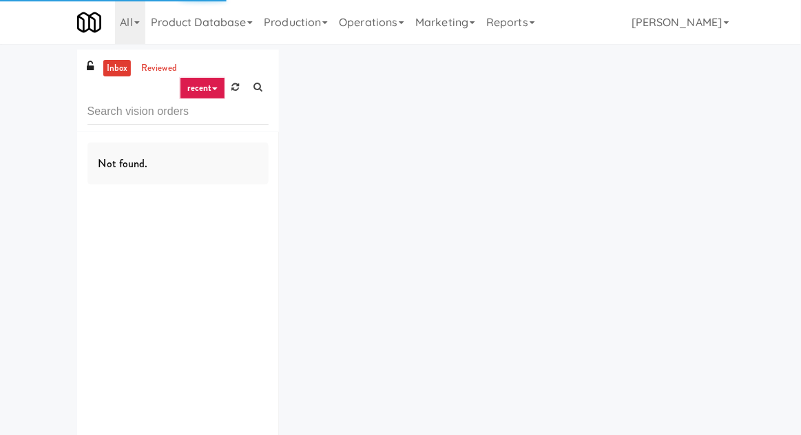
click at [251, 117] on input "text" at bounding box center [177, 111] width 181 height 25
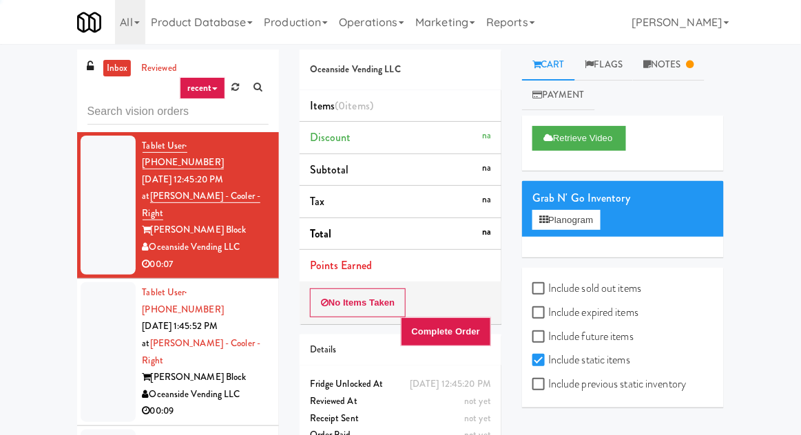
click at [267, 110] on input "text" at bounding box center [177, 111] width 181 height 25
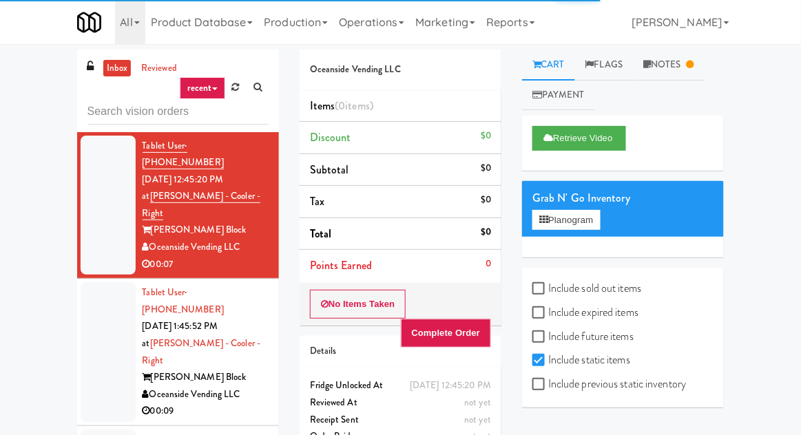
click at [289, 75] on div "Oceanside Vending LLC Items (0 items ) Discount $0 Subtotal $0 Tax $0 Total $0 …" at bounding box center [400, 258] width 223 height 417
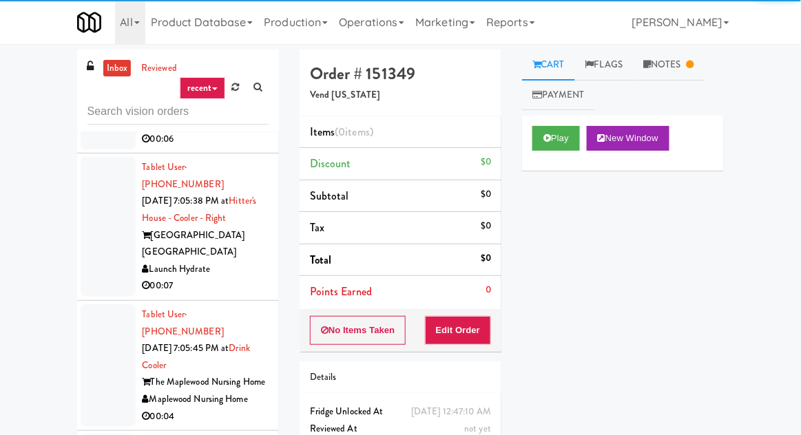
scroll to position [3019, 0]
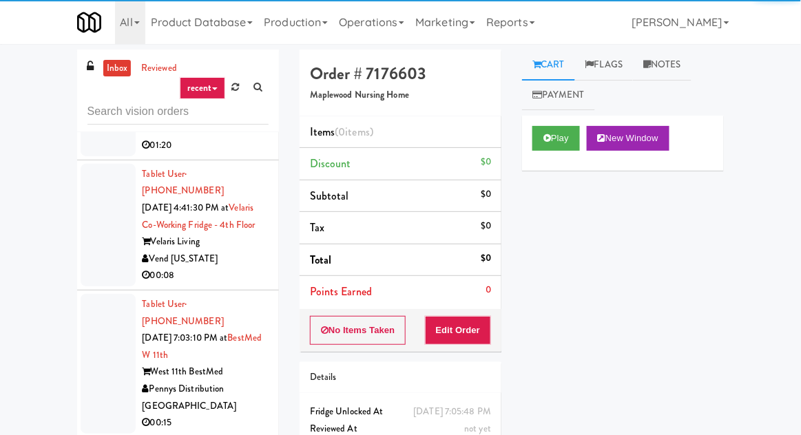
scroll to position [2624, 0]
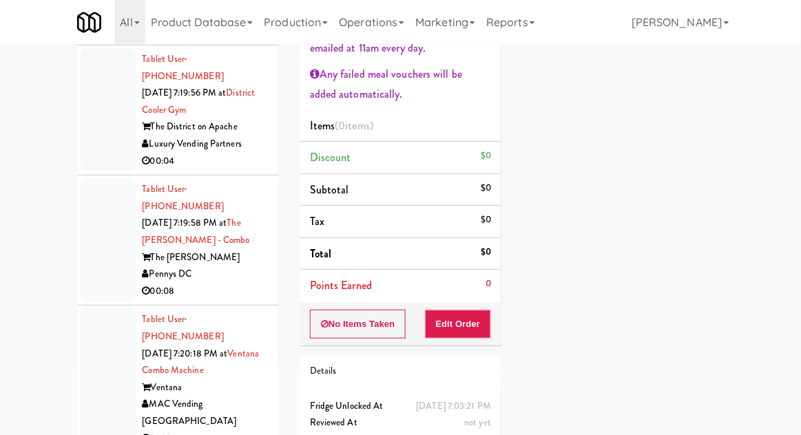
scroll to position [6134, 0]
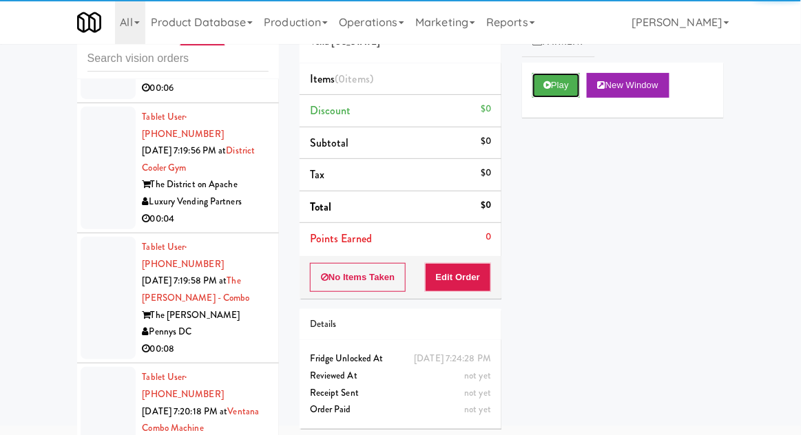
click at [543, 96] on button "Play" at bounding box center [557, 85] width 48 height 25
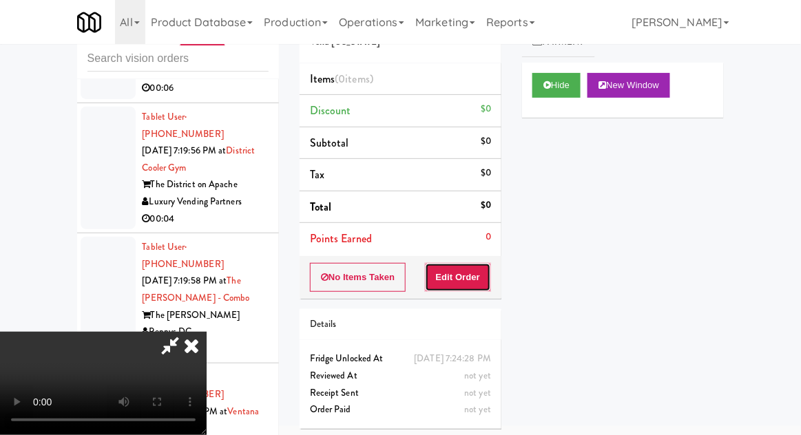
click at [464, 270] on button "Edit Order" at bounding box center [458, 277] width 67 height 29
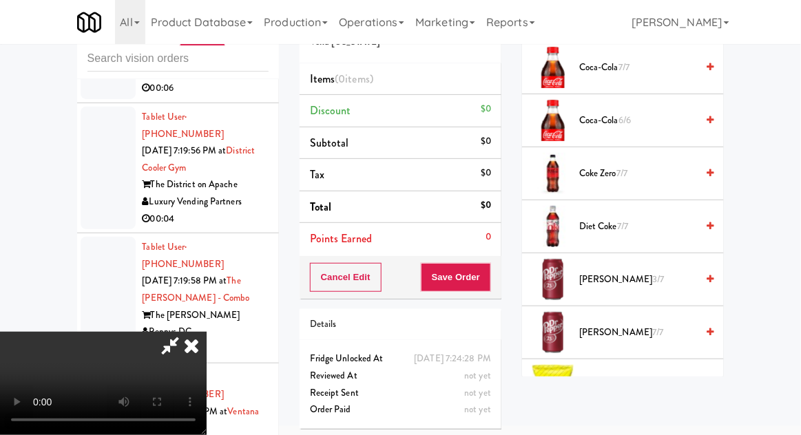
scroll to position [491, 0]
click at [637, 270] on span "Dr Pepper 3/7" at bounding box center [637, 278] width 117 height 17
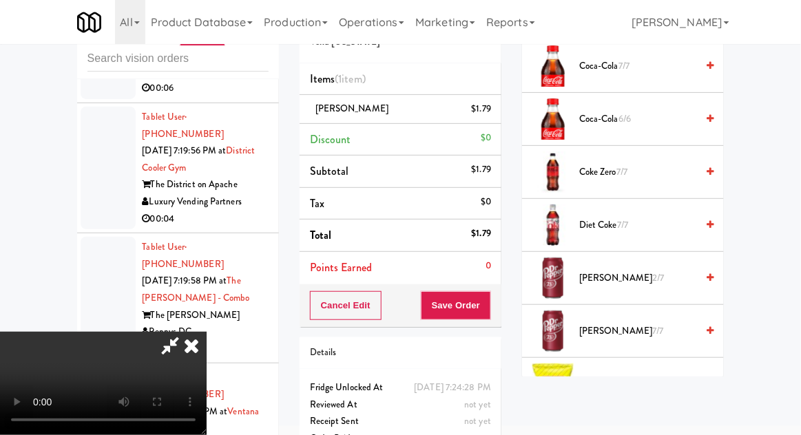
click at [637, 277] on span "Dr Pepper 2/7" at bounding box center [637, 278] width 117 height 17
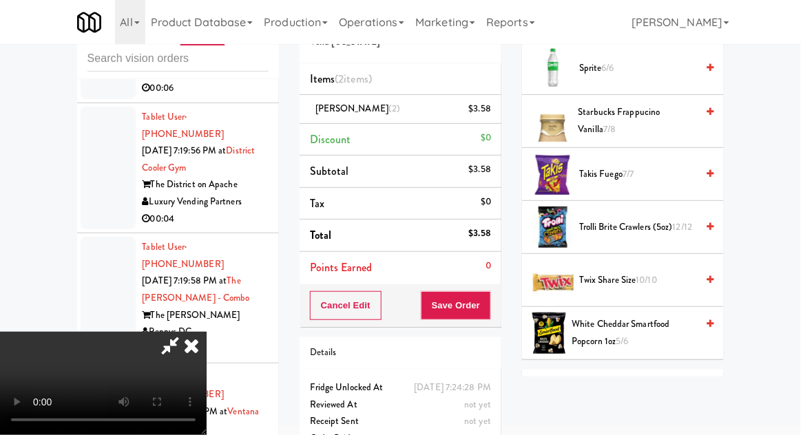
scroll to position [1938, 0]
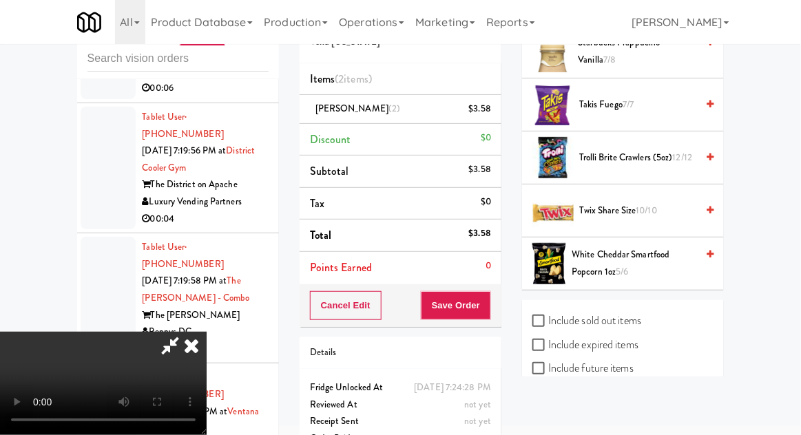
click at [657, 205] on span "10/10" at bounding box center [647, 210] width 21 height 13
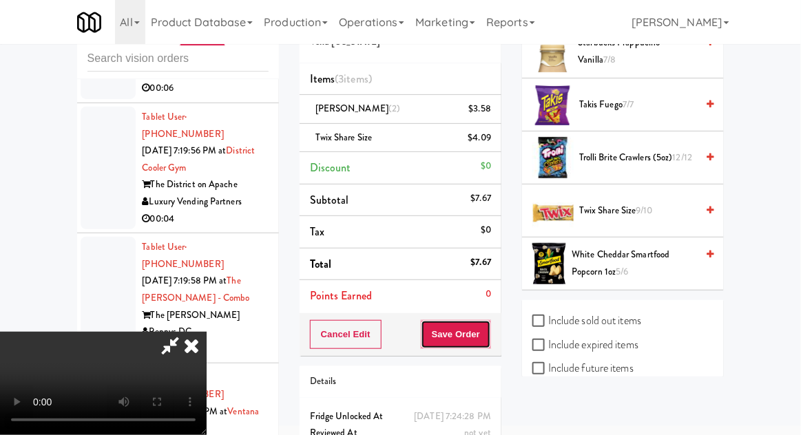
click at [491, 327] on button "Save Order" at bounding box center [456, 334] width 70 height 29
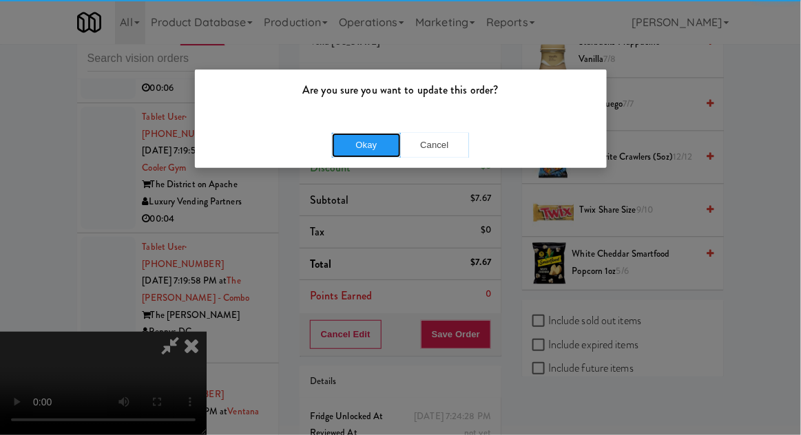
click at [362, 147] on button "Okay" at bounding box center [366, 145] width 69 height 25
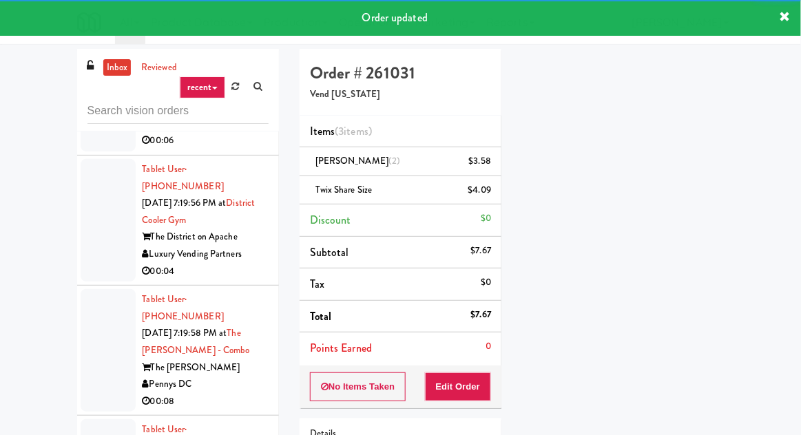
scroll to position [0, 0]
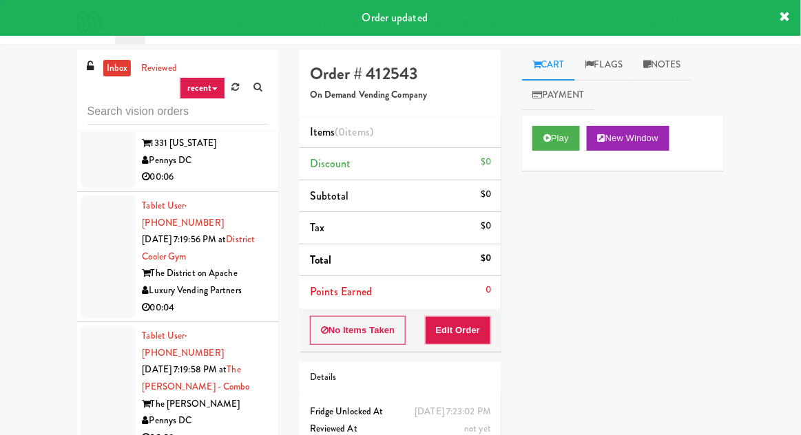
scroll to position [6088, 0]
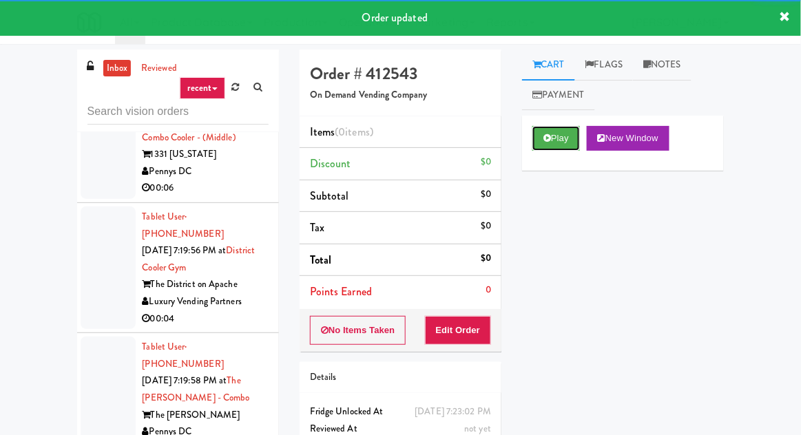
click at [569, 138] on button "Play" at bounding box center [557, 138] width 48 height 25
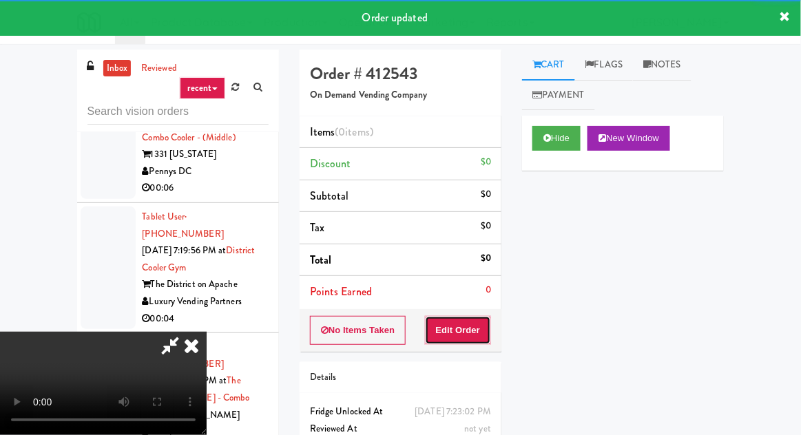
click at [468, 321] on button "Edit Order" at bounding box center [458, 330] width 67 height 29
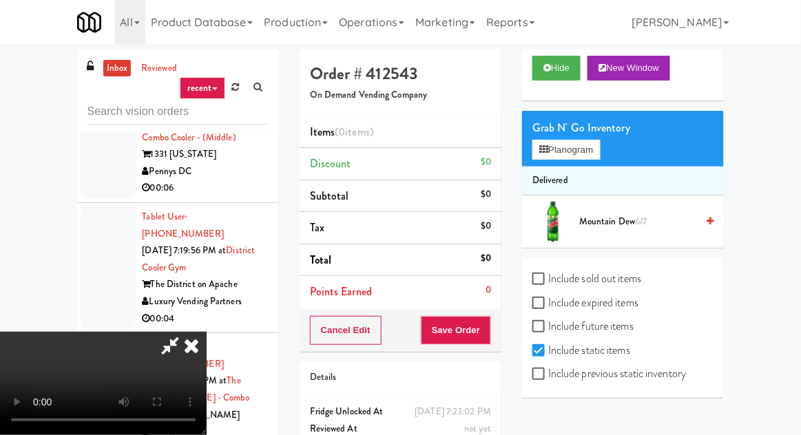
scroll to position [136, 0]
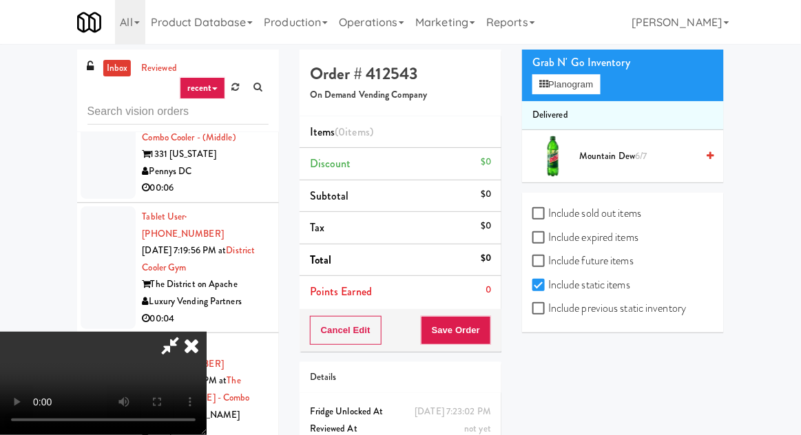
click at [613, 316] on label "Include previous static inventory" at bounding box center [610, 308] width 154 height 21
click at [548, 315] on input "Include previous static inventory" at bounding box center [541, 309] width 16 height 11
checkbox input "true"
click at [610, 233] on div "Hide New Window Grab N' Go Inventory Planogram Delivered Mountain Dew 6/7 Inclu…" at bounding box center [623, 156] width 202 height 353
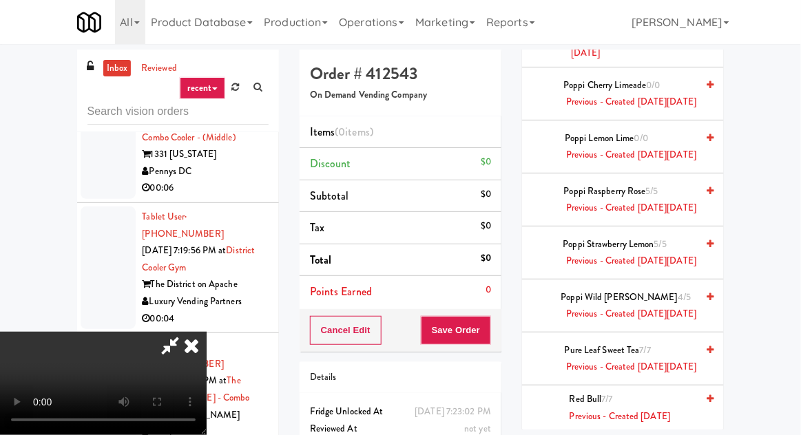
scroll to position [2895, 0]
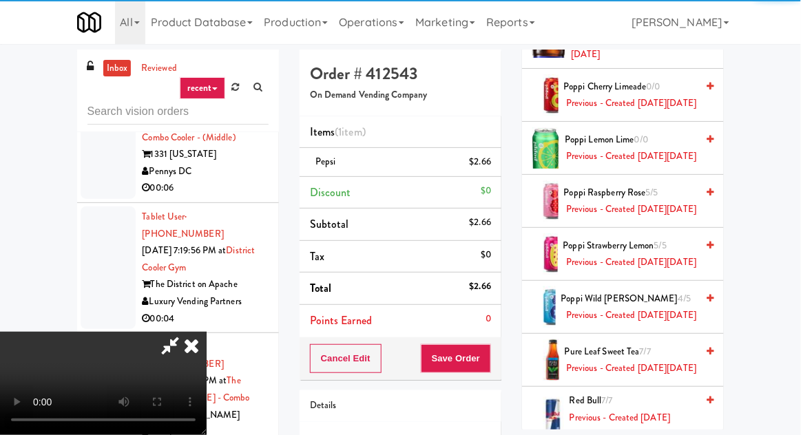
click at [501, 360] on div "Cancel Edit Save Order" at bounding box center [401, 359] width 202 height 43
click at [489, 361] on button "Save Order" at bounding box center [456, 358] width 70 height 29
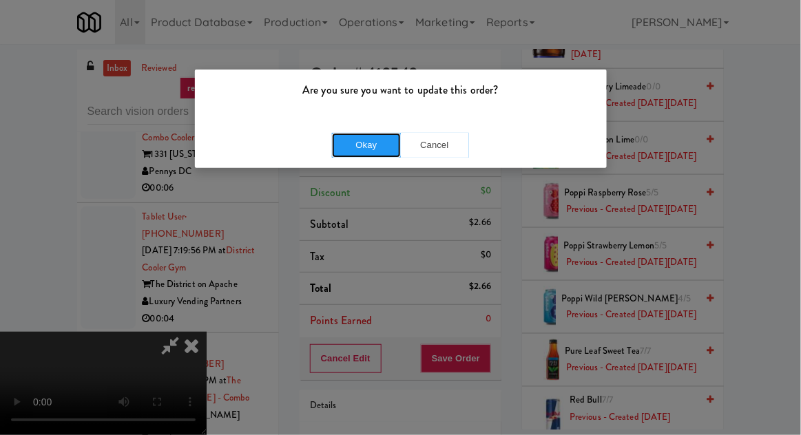
click at [391, 144] on button "Okay" at bounding box center [366, 145] width 69 height 25
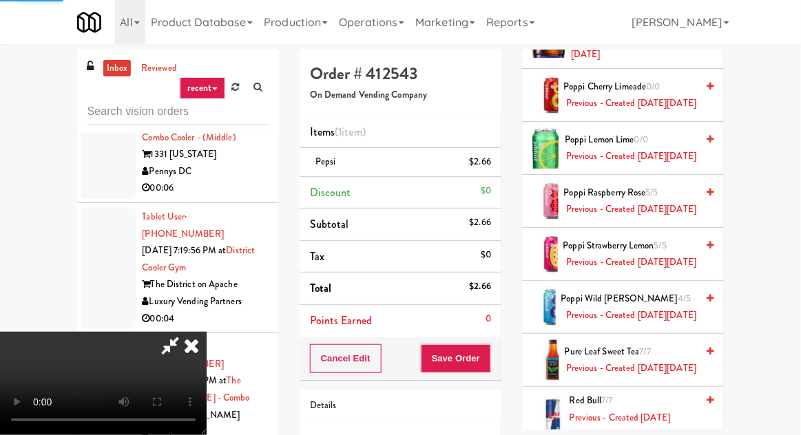
scroll to position [136, 0]
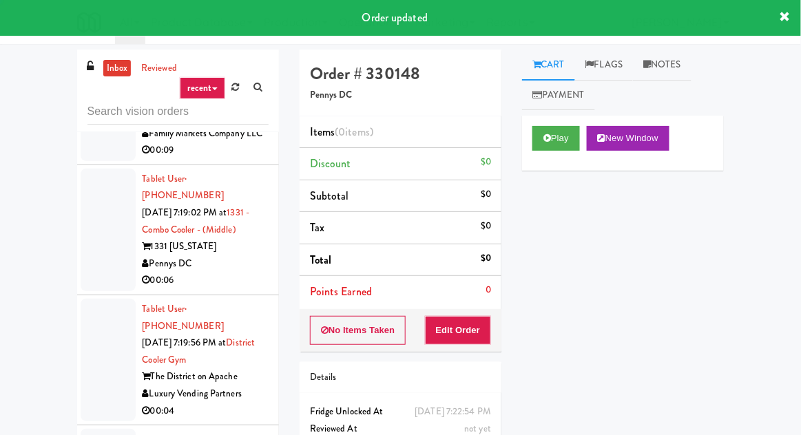
scroll to position [5980, 0]
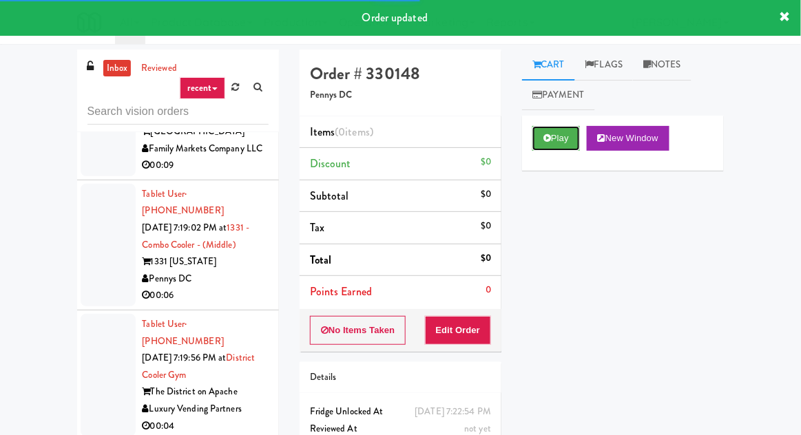
click at [561, 134] on button "Play" at bounding box center [557, 138] width 48 height 25
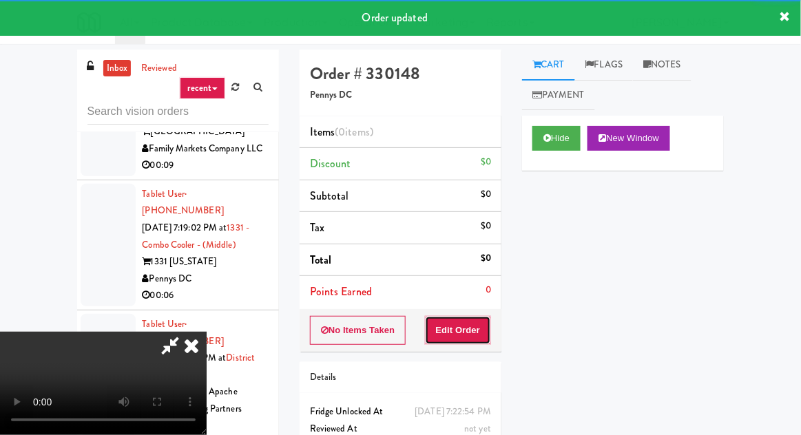
click at [479, 322] on button "Edit Order" at bounding box center [458, 330] width 67 height 29
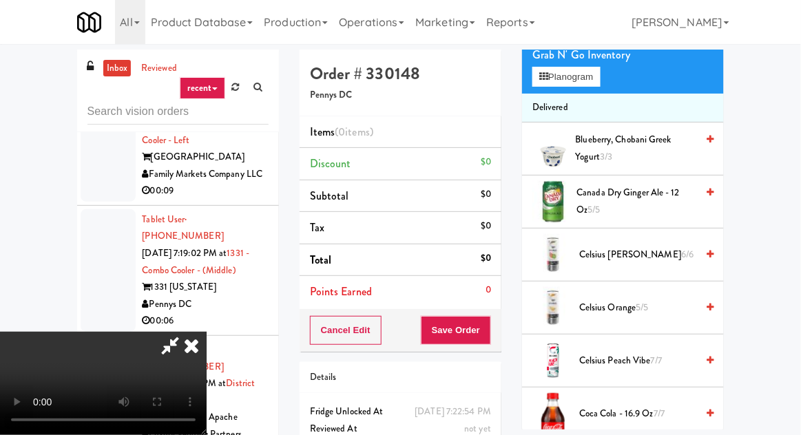
scroll to position [143, 0]
click at [668, 305] on span "Celsius Orange 5/5" at bounding box center [637, 308] width 117 height 17
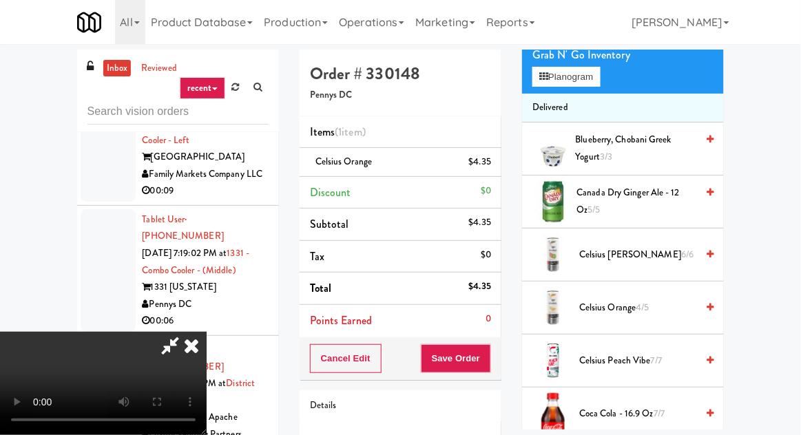
click at [659, 305] on span "Celsius Orange 4/5" at bounding box center [637, 308] width 117 height 17
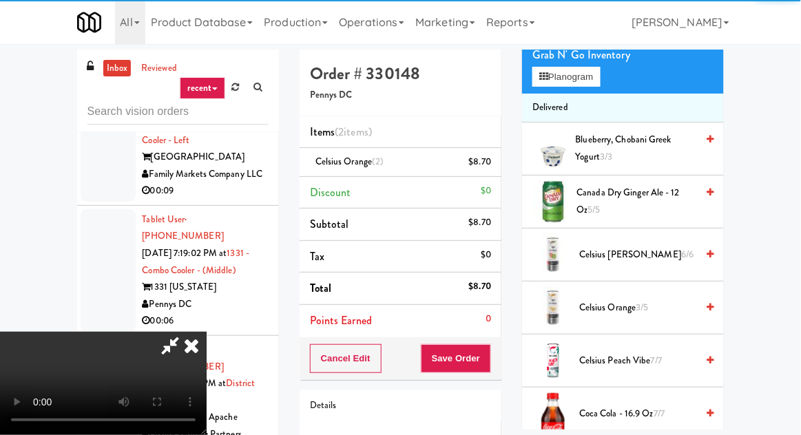
click at [491, 349] on button "Save Order" at bounding box center [456, 358] width 70 height 29
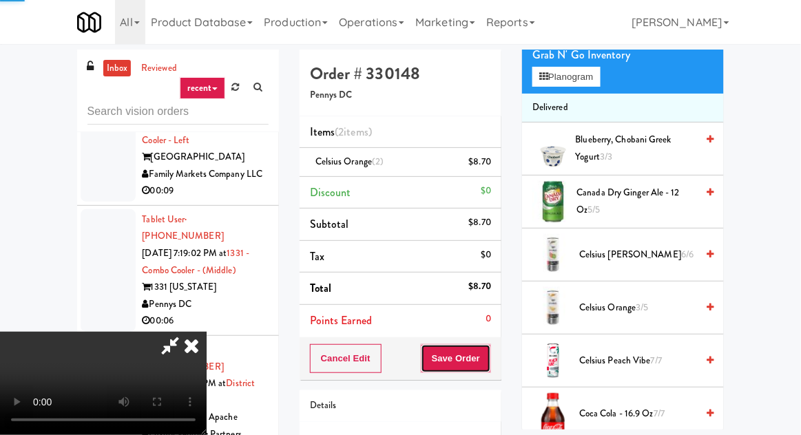
click at [491, 358] on button "Save Order" at bounding box center [456, 358] width 70 height 29
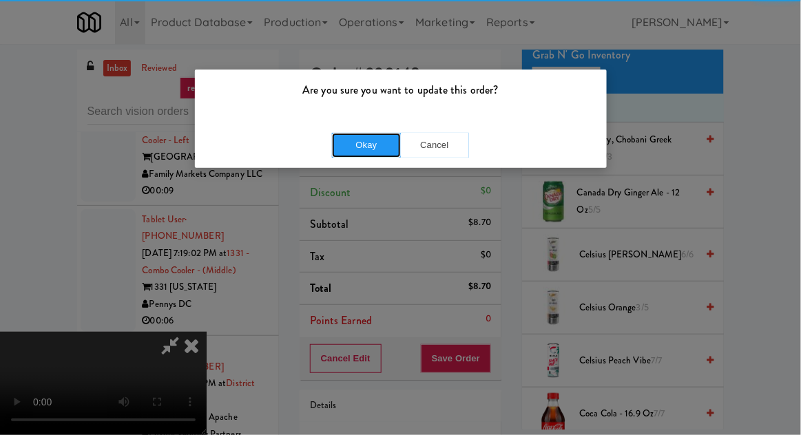
click at [371, 146] on button "Okay" at bounding box center [366, 145] width 69 height 25
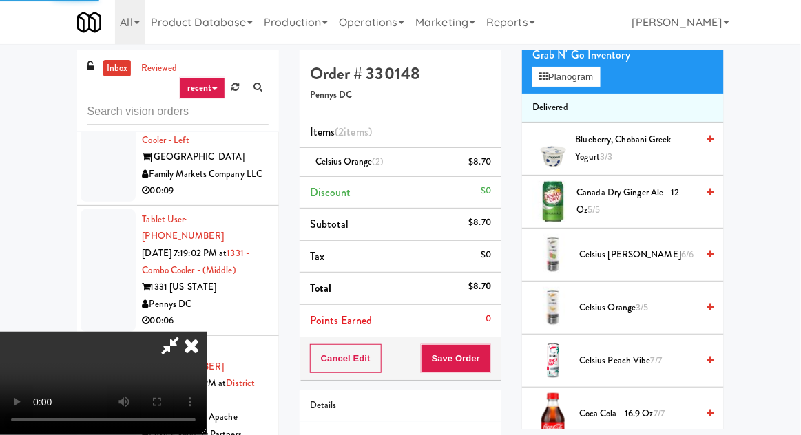
scroll to position [136, 0]
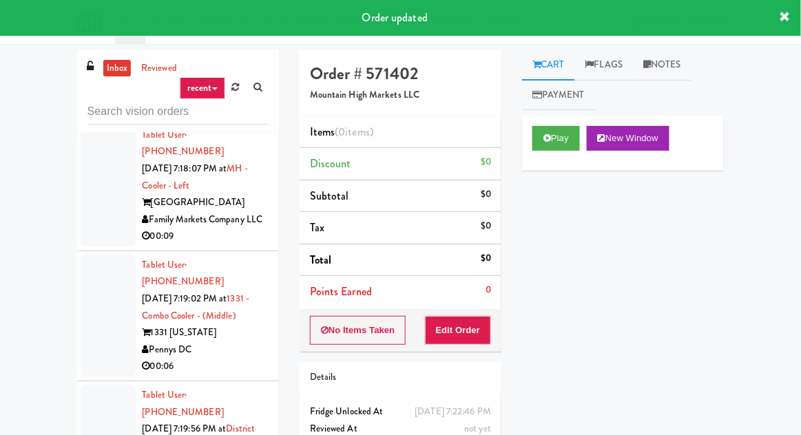
scroll to position [5872, 0]
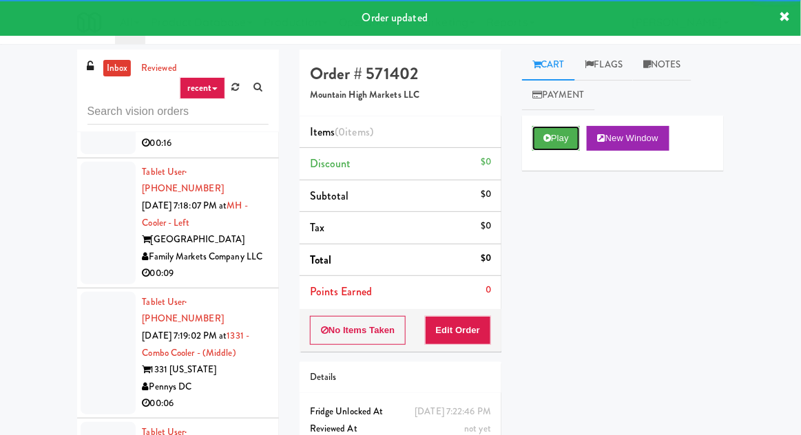
click at [565, 133] on button "Play" at bounding box center [557, 138] width 48 height 25
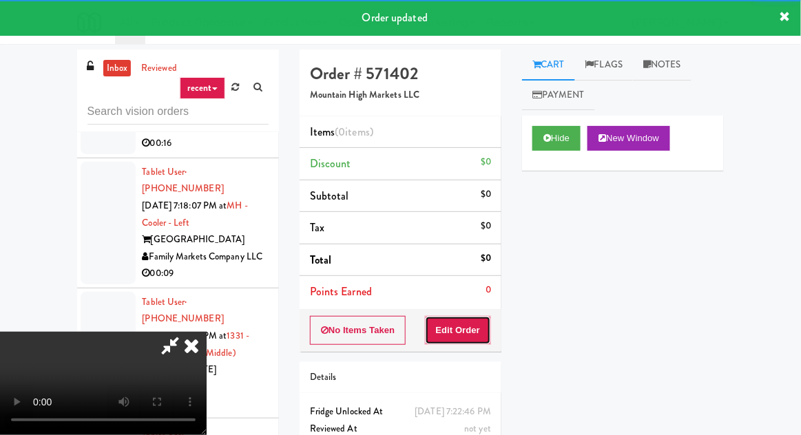
click at [484, 316] on button "Edit Order" at bounding box center [458, 330] width 67 height 29
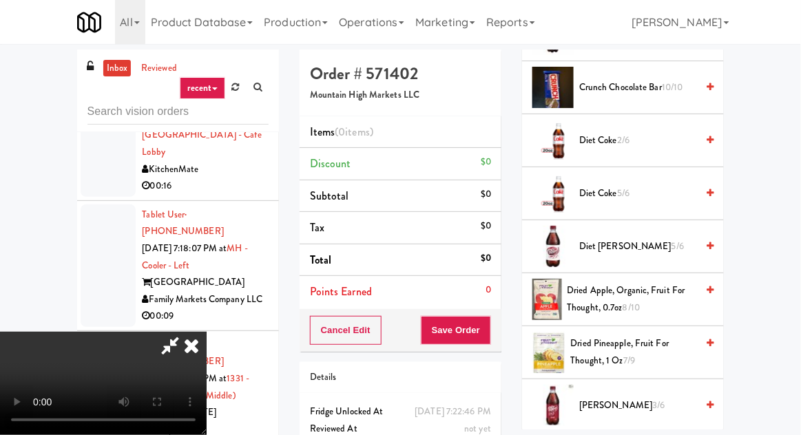
scroll to position [629, 0]
click at [656, 238] on span "Diet Dr Pepper 5/6" at bounding box center [637, 246] width 117 height 17
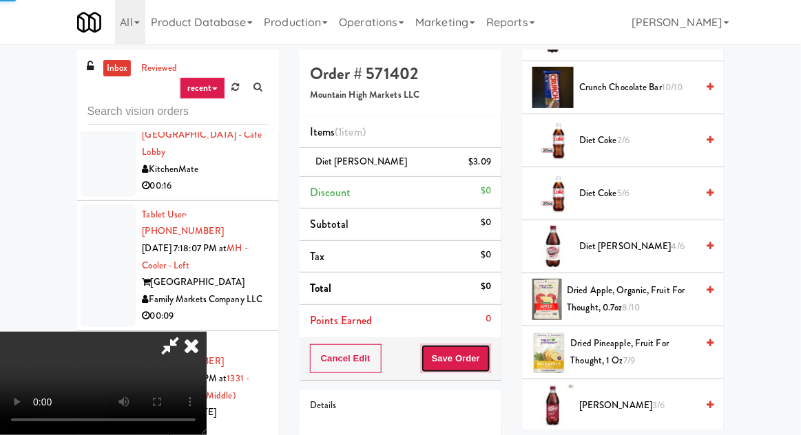
click at [491, 365] on button "Save Order" at bounding box center [456, 358] width 70 height 29
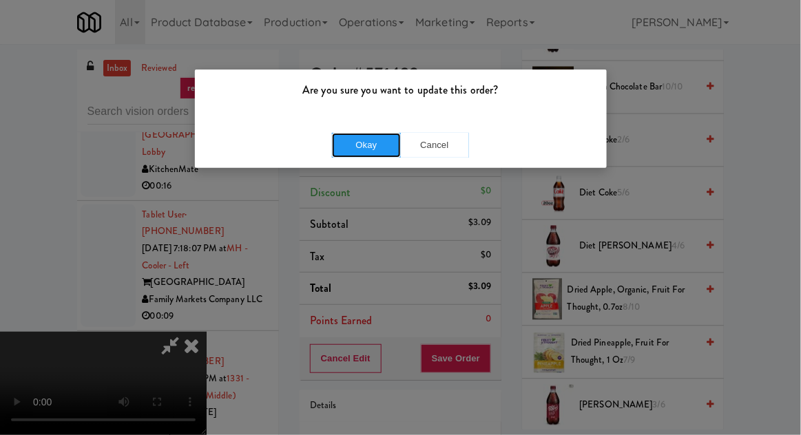
click at [369, 147] on button "Okay" at bounding box center [366, 145] width 69 height 25
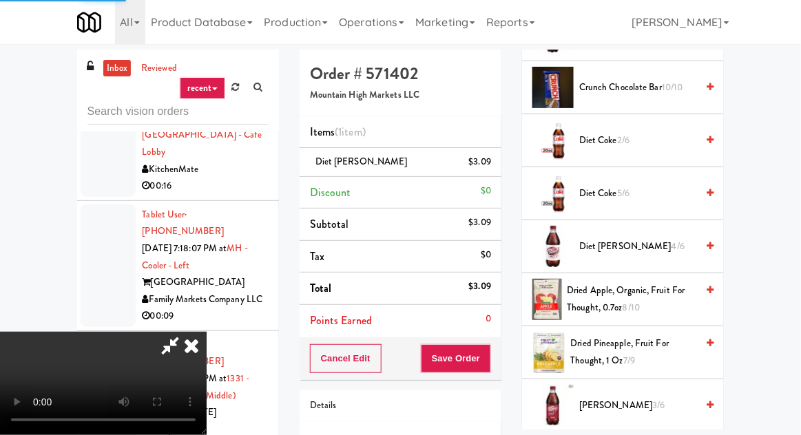
scroll to position [136, 0]
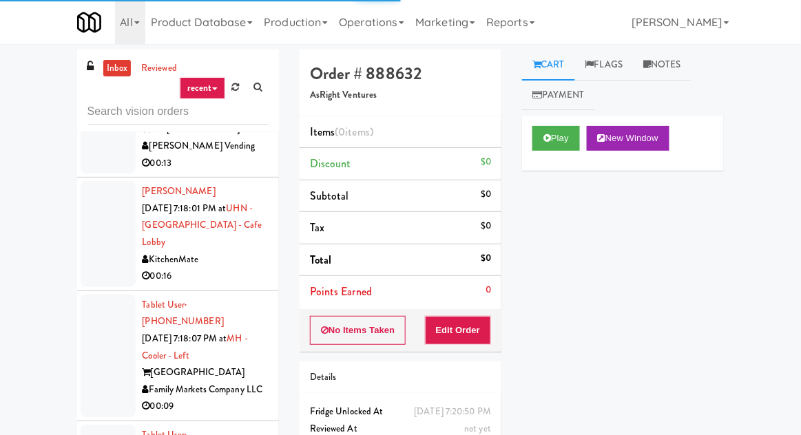
scroll to position [5724, 0]
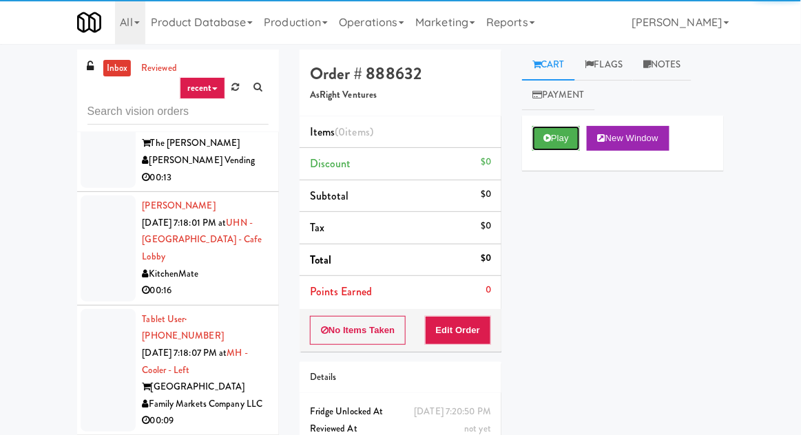
click at [557, 140] on button "Play" at bounding box center [557, 138] width 48 height 25
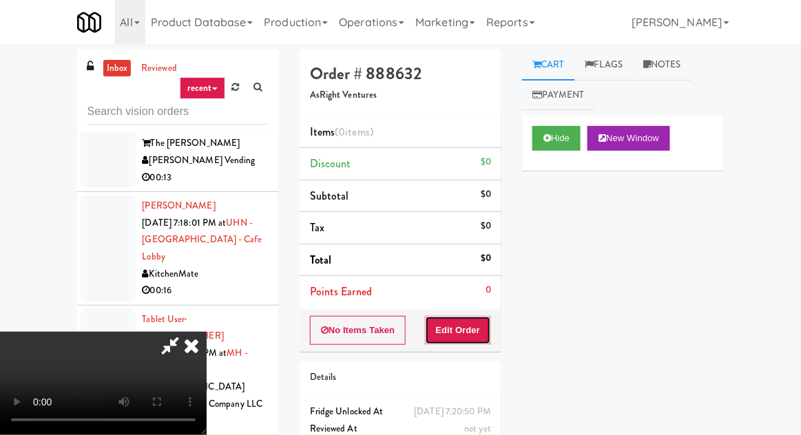
click at [482, 324] on button "Edit Order" at bounding box center [458, 330] width 67 height 29
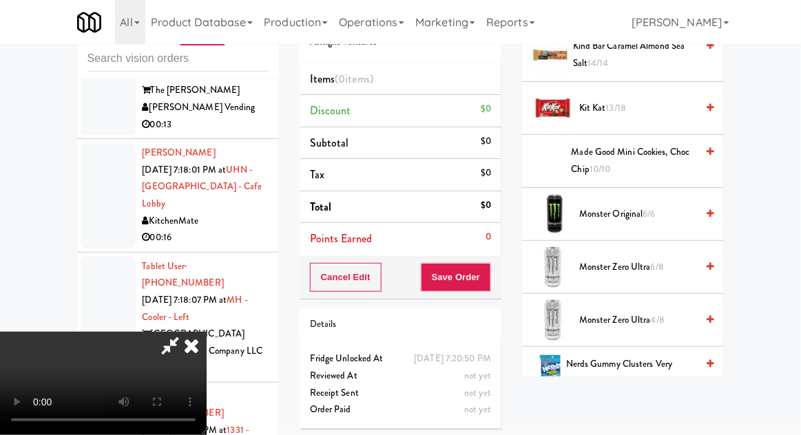
scroll to position [1101, 0]
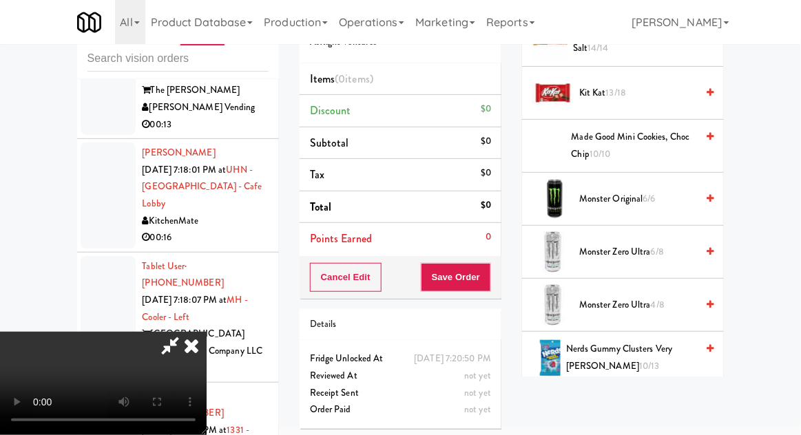
click at [660, 342] on span "Nerds Gummy Clusters Very Berry 10/13" at bounding box center [631, 358] width 130 height 34
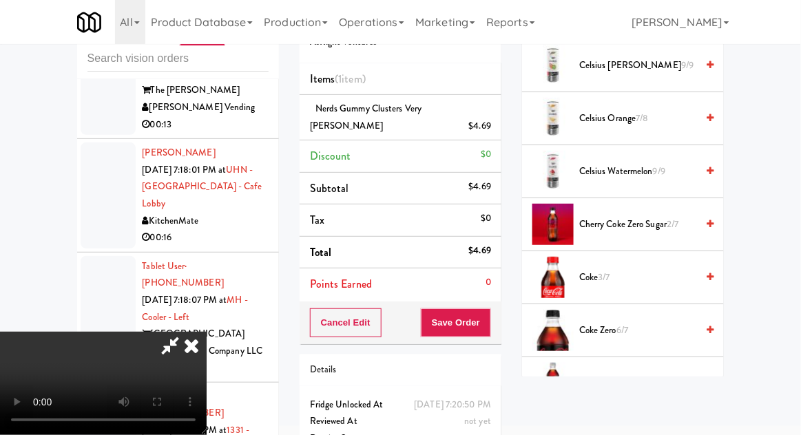
scroll to position [356, 0]
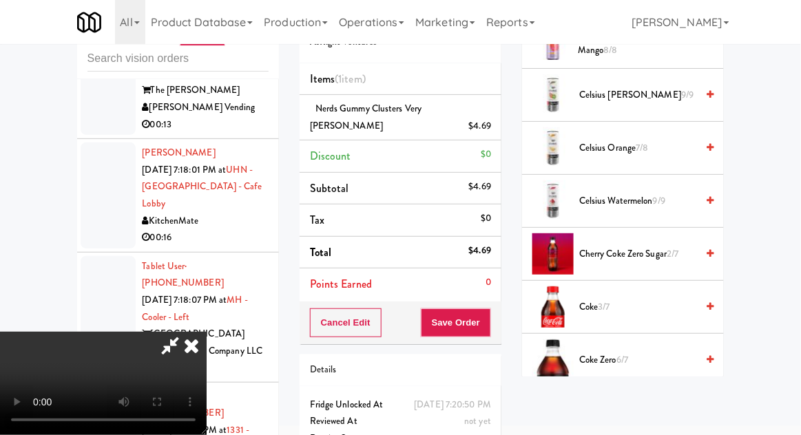
click at [659, 255] on span "Cherry Coke Zero Sugar 2/7" at bounding box center [637, 254] width 117 height 17
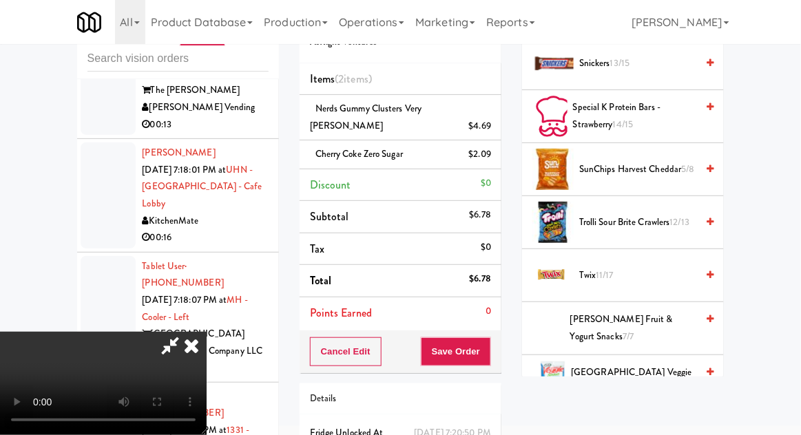
scroll to position [1832, 0]
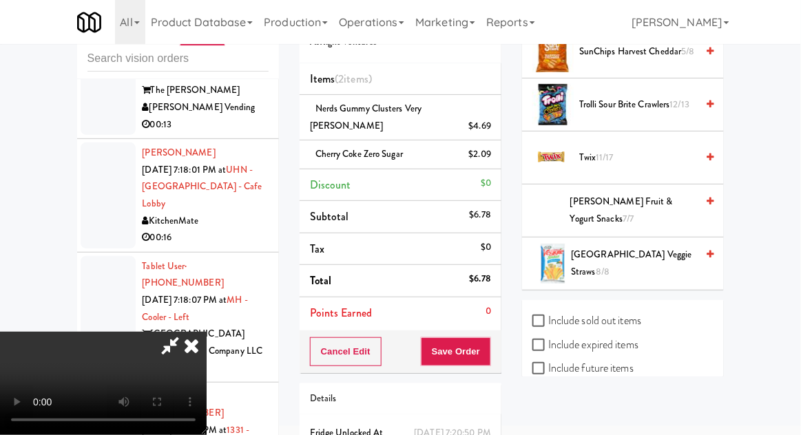
click at [673, 155] on span "Twix 11/17" at bounding box center [637, 158] width 117 height 17
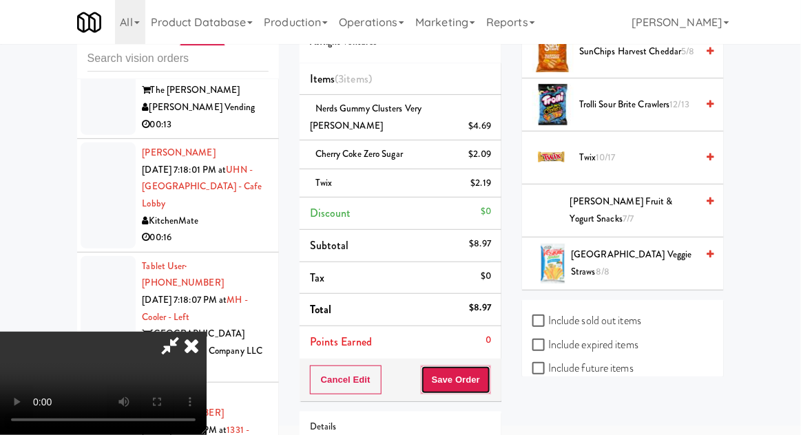
click at [485, 366] on button "Save Order" at bounding box center [456, 380] width 70 height 29
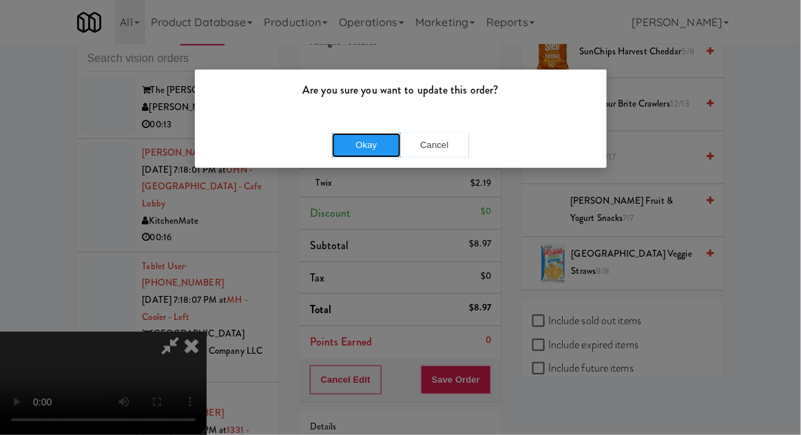
click at [362, 156] on button "Okay" at bounding box center [366, 145] width 69 height 25
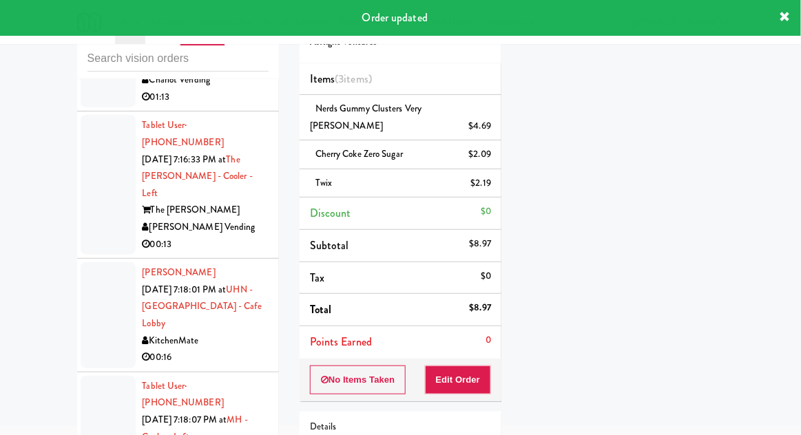
scroll to position [5592, 0]
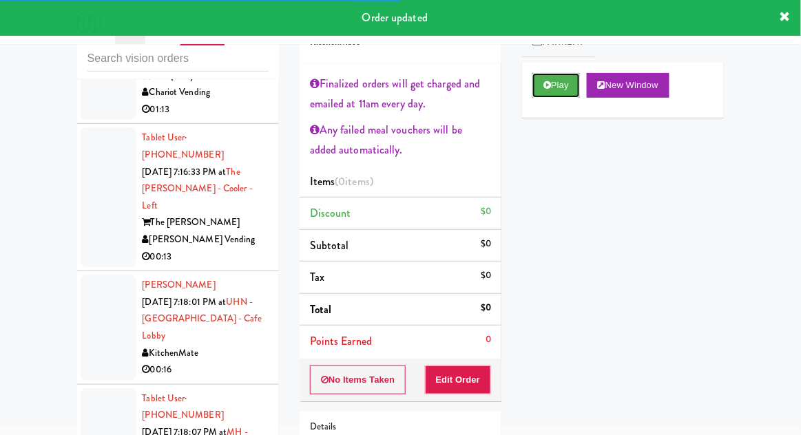
click at [539, 96] on button "Play" at bounding box center [557, 85] width 48 height 25
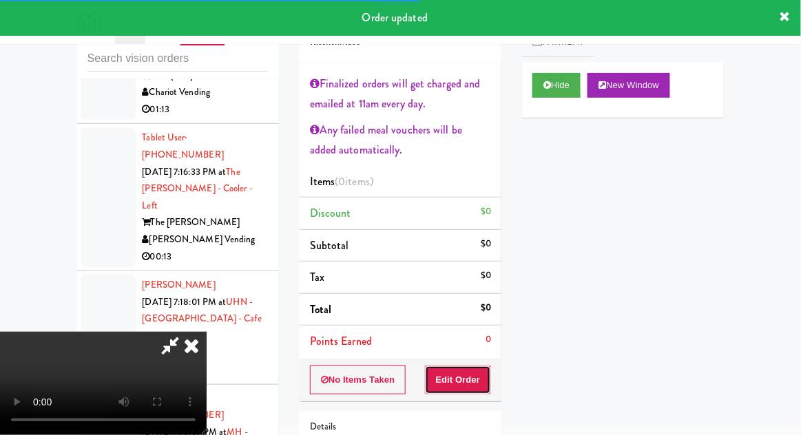
click at [448, 391] on button "Edit Order" at bounding box center [458, 380] width 67 height 29
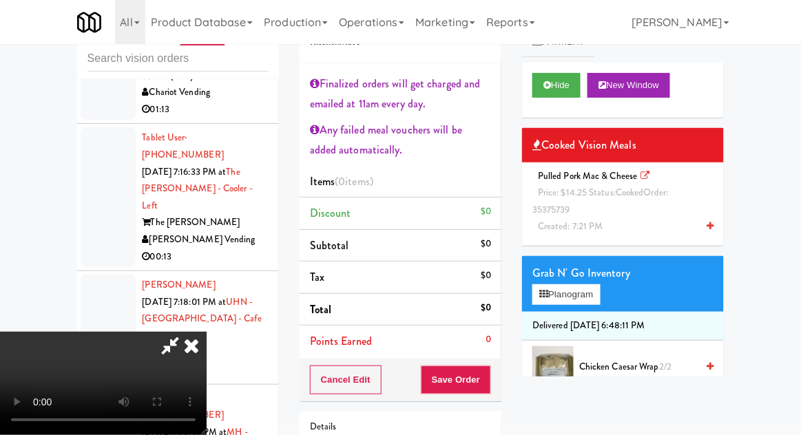
click at [586, 212] on div "Pulled Pork Mac & Cheese Price: $14.25 Status: cooked Order: 35375739 Created: …" at bounding box center [623, 202] width 181 height 68
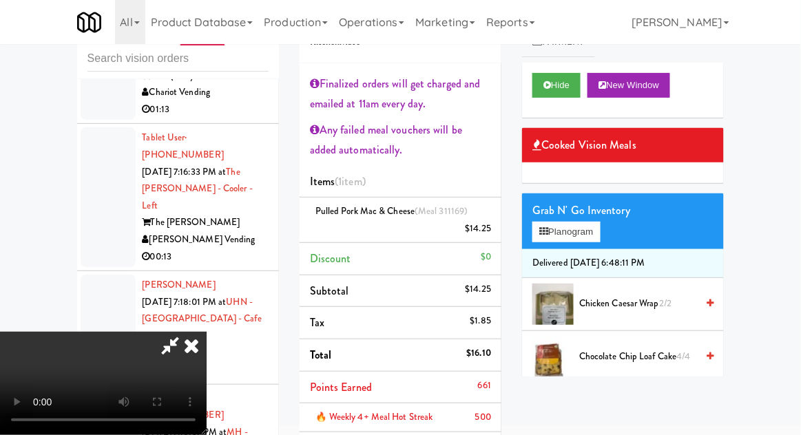
scroll to position [83, 0]
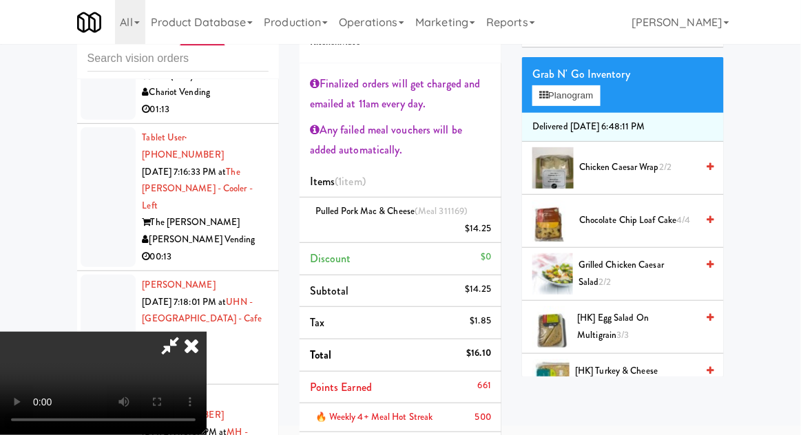
scroll to position [138, 0]
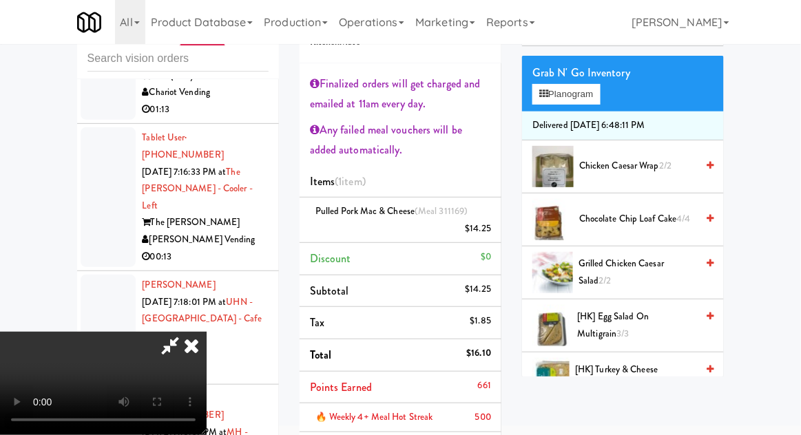
click at [643, 373] on span "[HK] Turkey & Cheese Multigrain 3/3" at bounding box center [635, 379] width 121 height 34
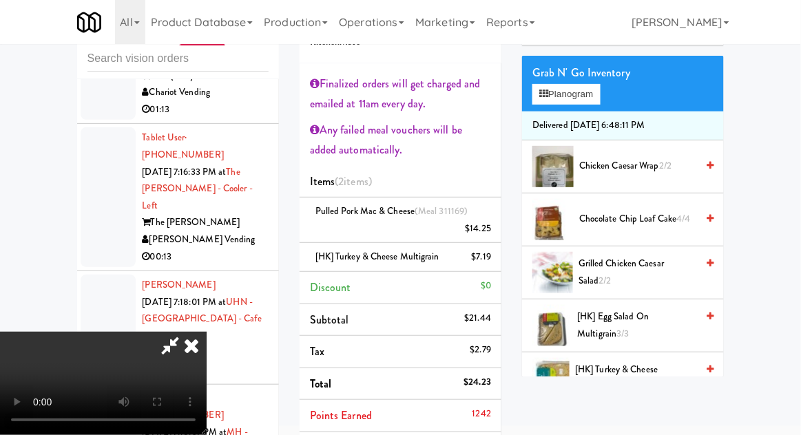
scroll to position [0, 0]
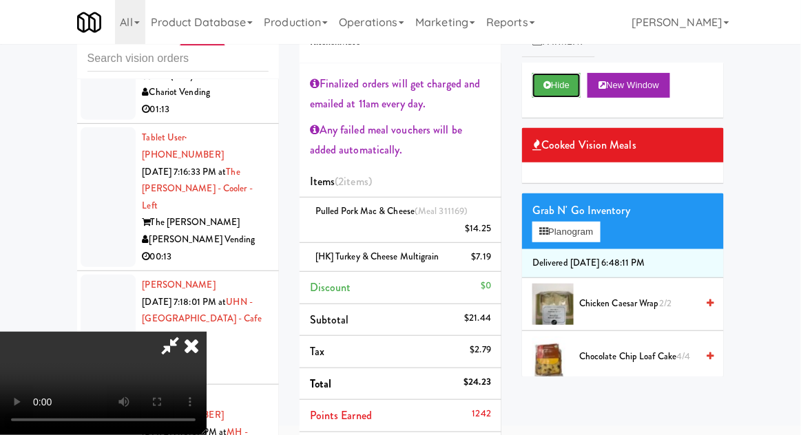
click at [564, 95] on button "Hide" at bounding box center [557, 85] width 48 height 25
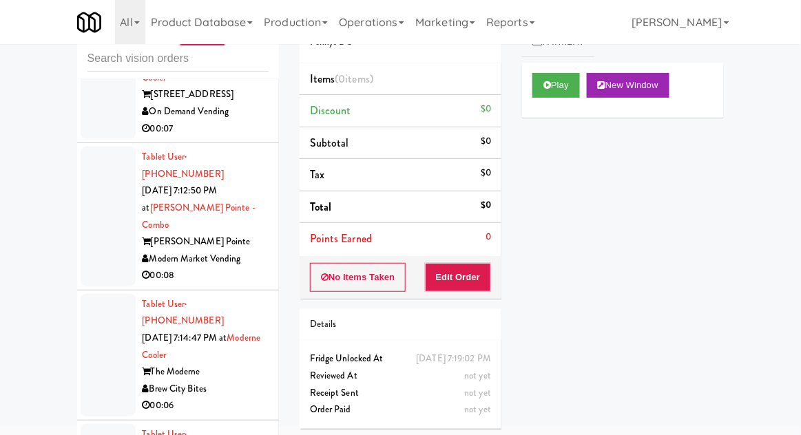
scroll to position [5203, 0]
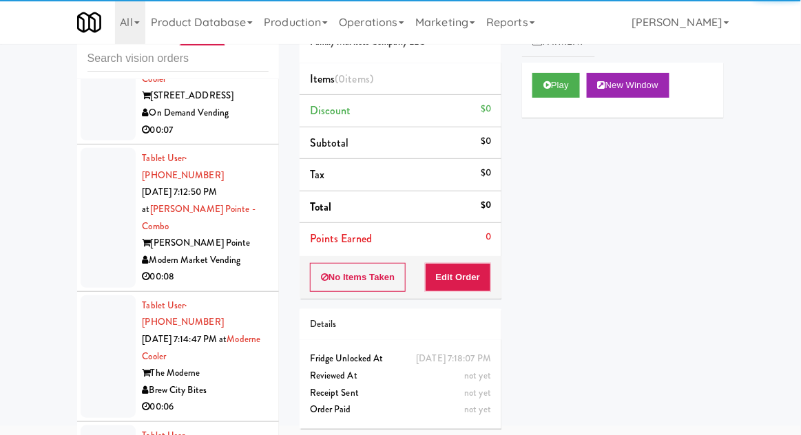
click at [6, 105] on div "inbox reviewed recent all unclear take inventory issue suspicious failed recent…" at bounding box center [400, 250] width 801 height 506
